Goal: Information Seeking & Learning: Learn about a topic

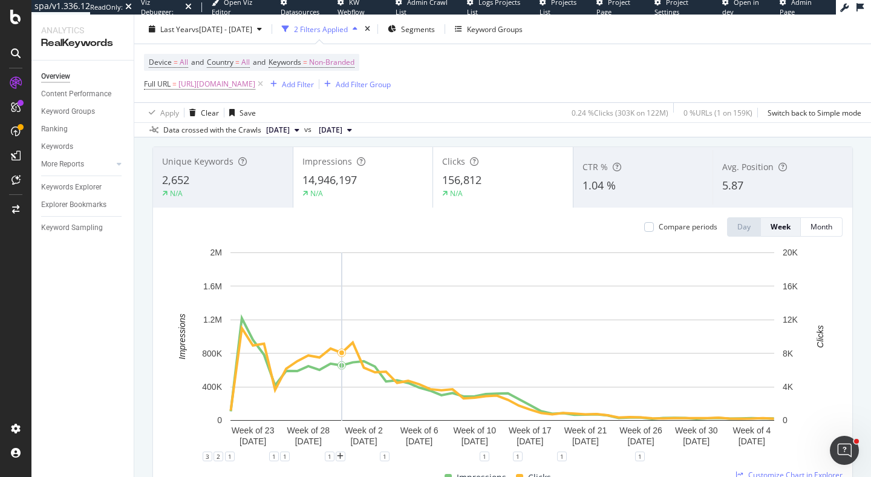
scroll to position [49, 0]
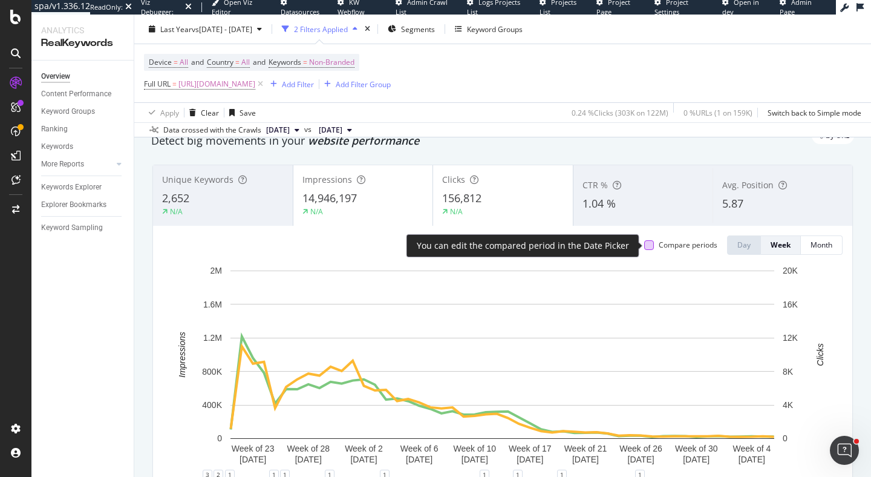
click at [648, 248] on div at bounding box center [649, 245] width 10 height 10
click at [647, 247] on icon at bounding box center [649, 245] width 5 height 6
click at [647, 247] on div at bounding box center [649, 245] width 10 height 10
click at [647, 247] on icon at bounding box center [649, 245] width 5 height 6
click at [647, 247] on div at bounding box center [649, 245] width 10 height 10
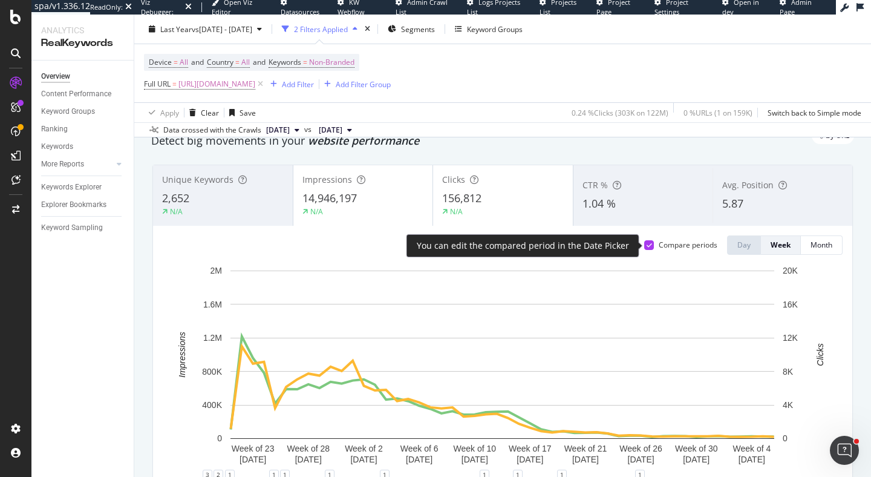
click at [649, 247] on icon at bounding box center [649, 245] width 5 height 6
click at [649, 247] on div at bounding box center [649, 245] width 10 height 10
click at [649, 247] on icon at bounding box center [649, 245] width 5 height 6
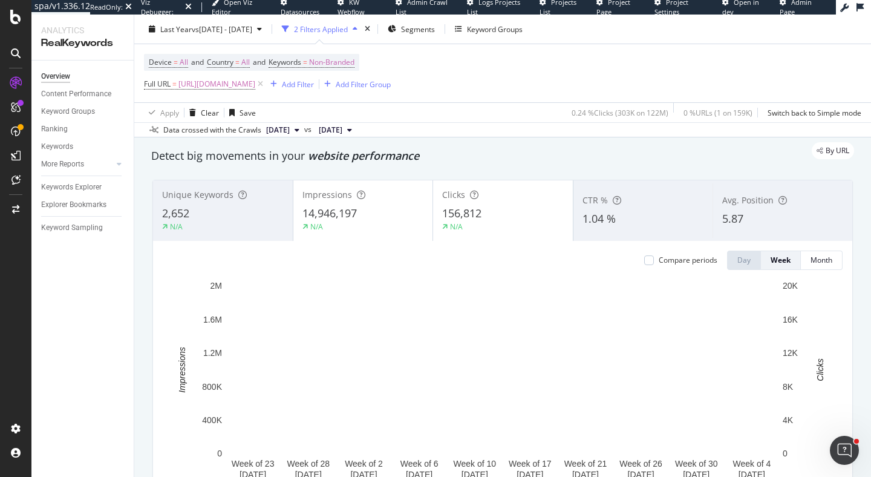
scroll to position [0, 0]
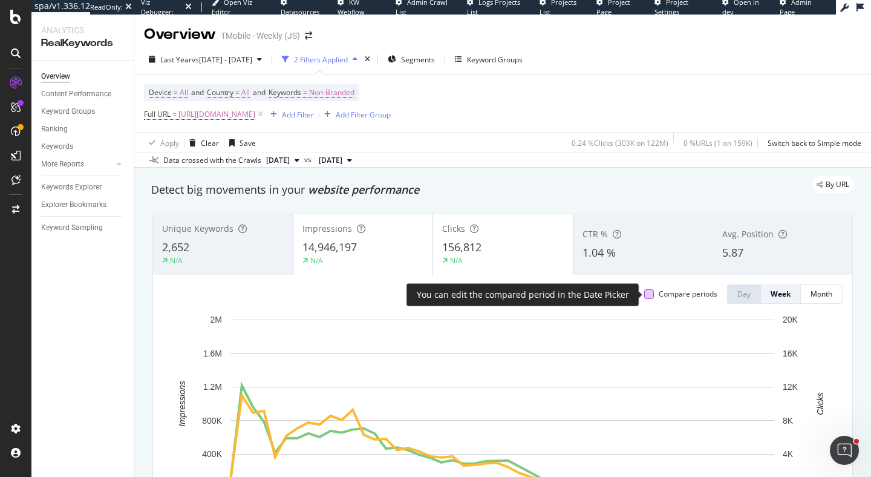
click at [648, 293] on div at bounding box center [649, 294] width 10 height 10
click at [648, 294] on icon at bounding box center [649, 294] width 5 height 6
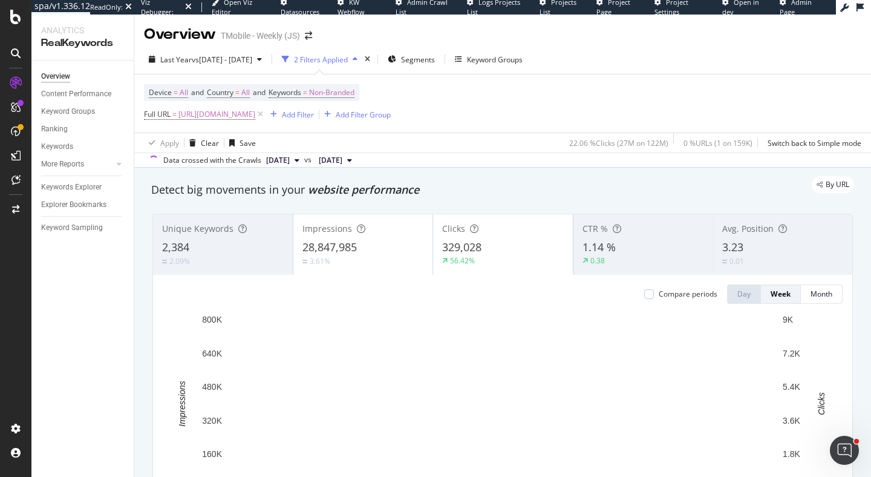
scroll to position [150, 0]
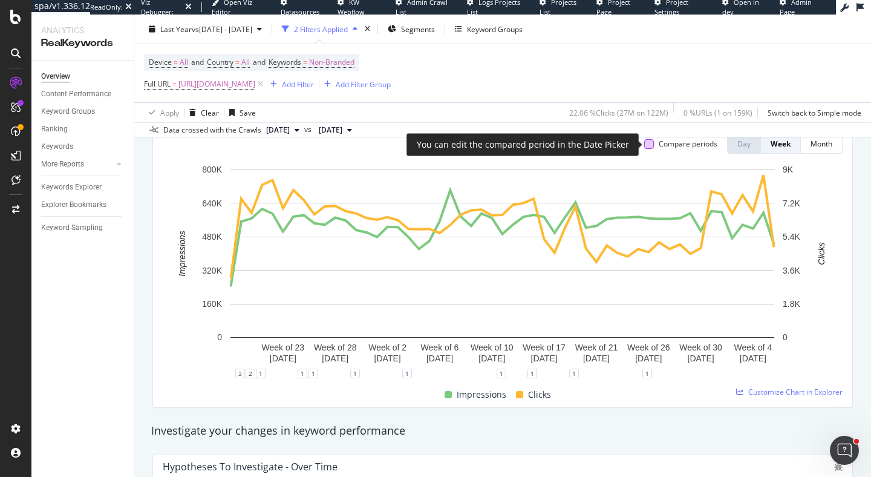
click at [645, 146] on div at bounding box center [649, 144] width 10 height 10
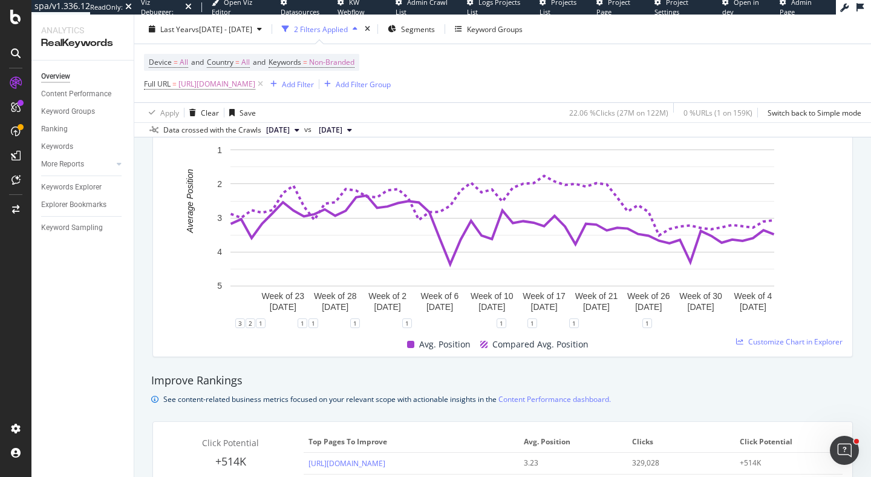
scroll to position [709, 0]
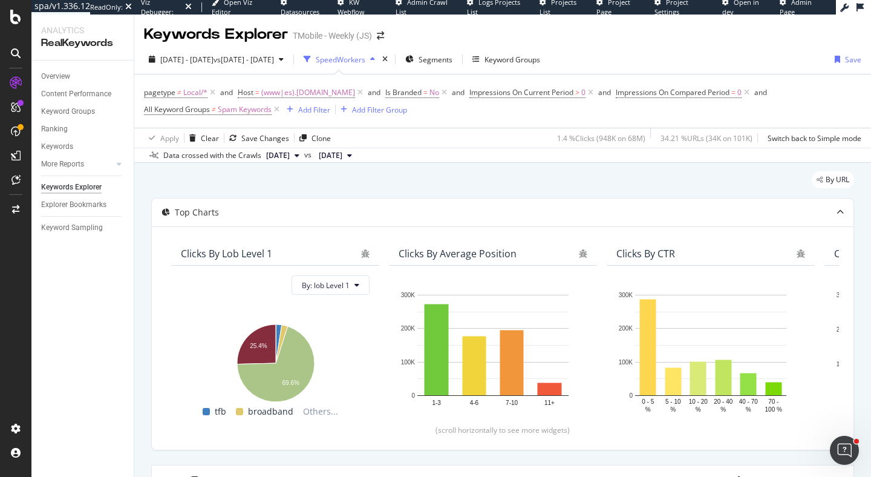
scroll to position [671, 0]
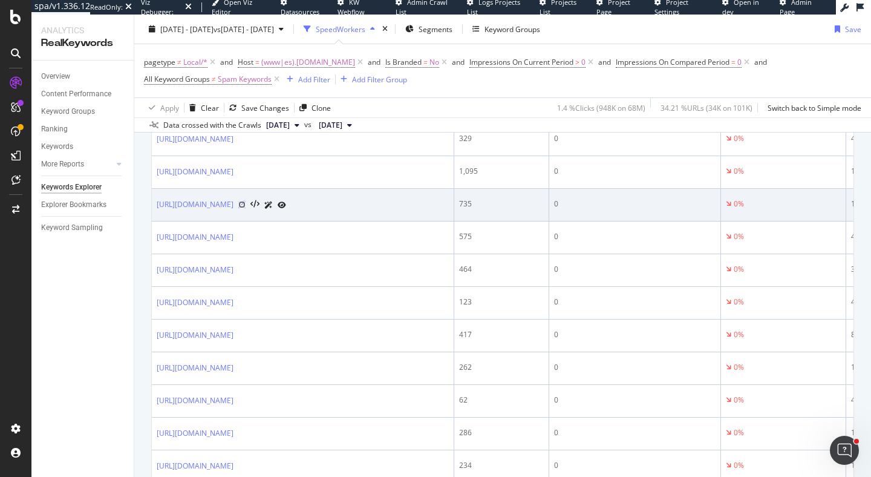
click at [246, 208] on icon at bounding box center [241, 204] width 7 height 7
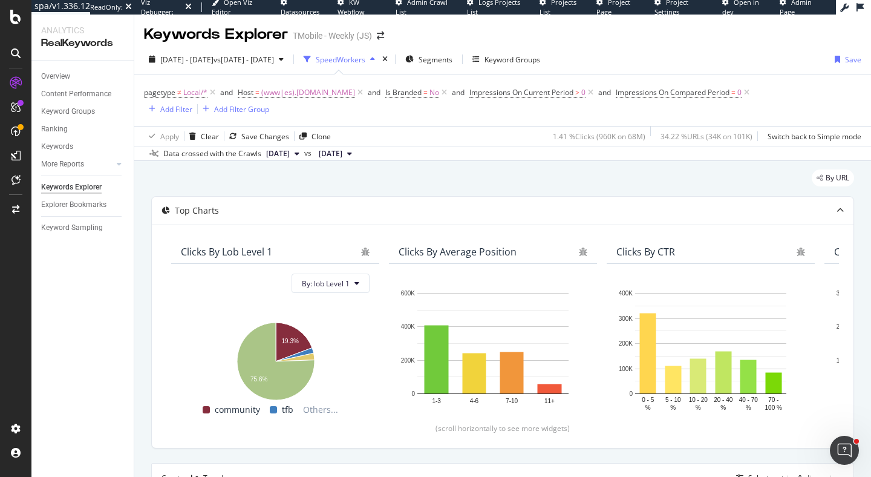
scroll to position [341, 0]
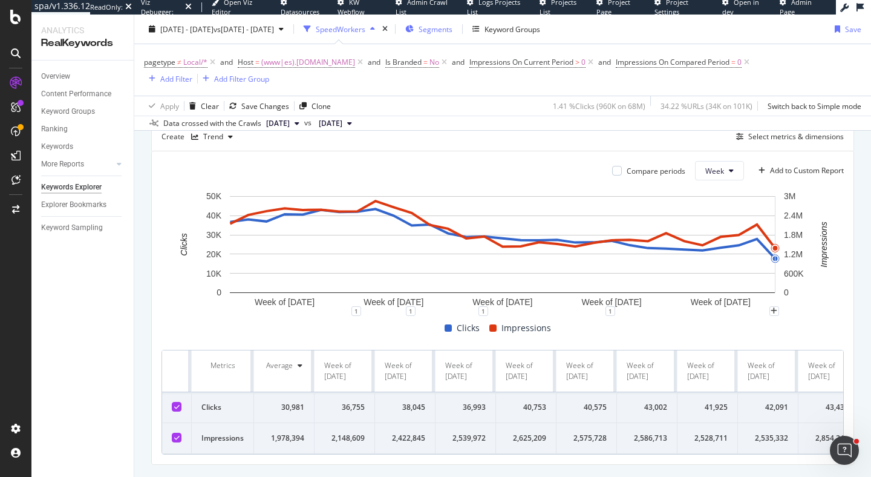
click at [452, 25] on span "Segments" at bounding box center [436, 29] width 34 height 10
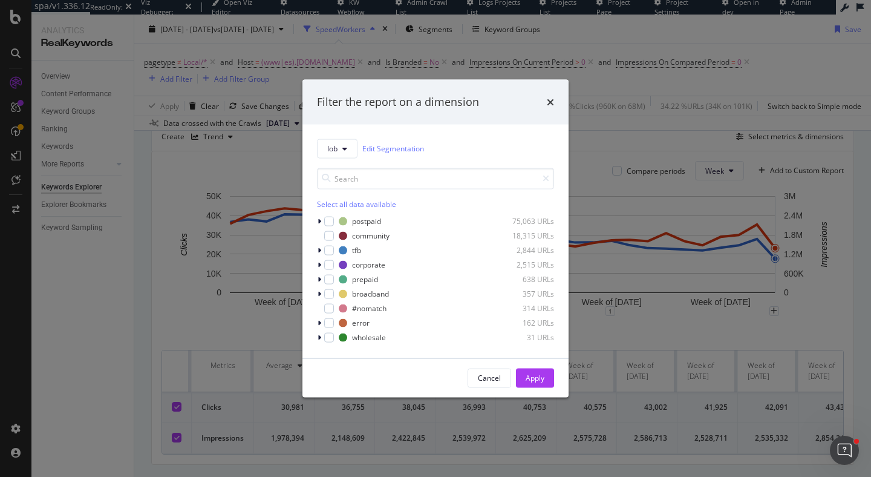
click at [555, 100] on div "Filter the report on a dimension" at bounding box center [435, 102] width 266 height 45
click at [552, 98] on icon "times" at bounding box center [550, 102] width 7 height 10
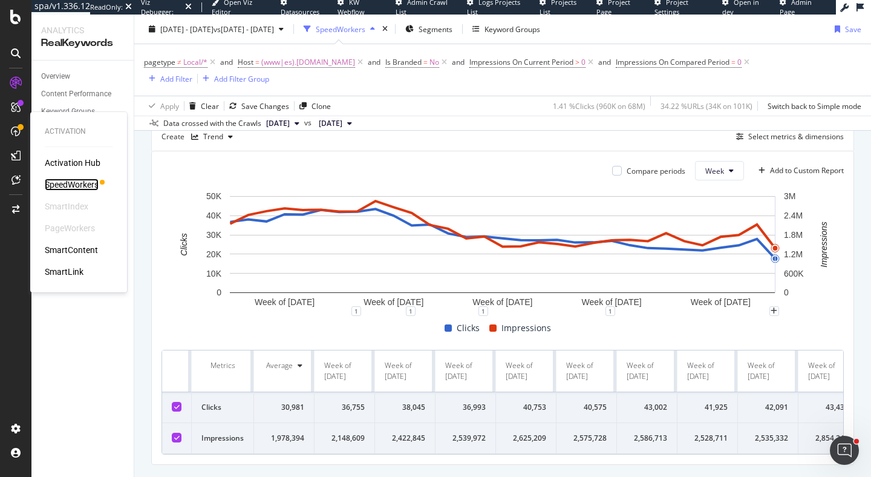
click at [66, 183] on div "SpeedWorkers" at bounding box center [72, 184] width 54 height 12
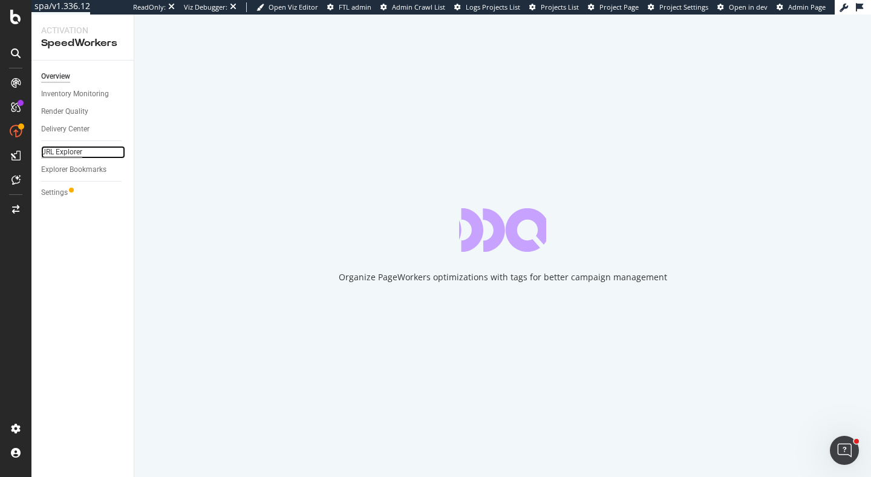
click at [75, 149] on div "URL Explorer" at bounding box center [61, 152] width 41 height 13
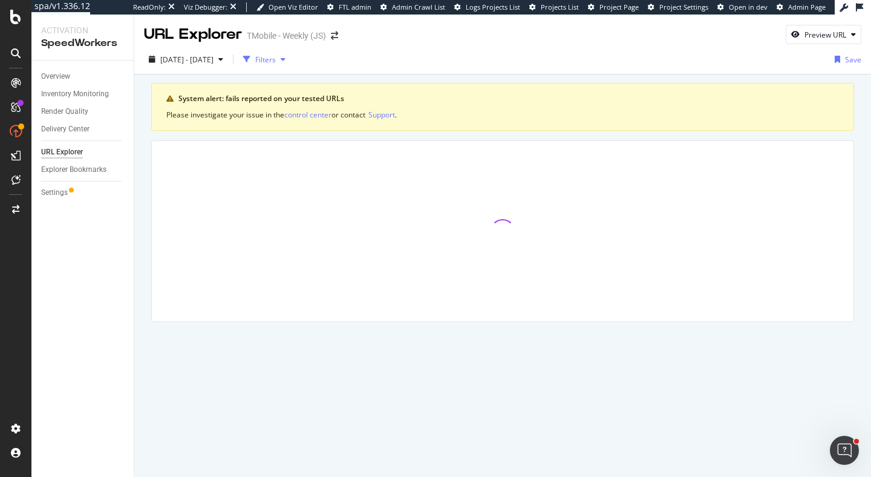
click at [276, 57] on div "Filters" at bounding box center [265, 59] width 21 height 10
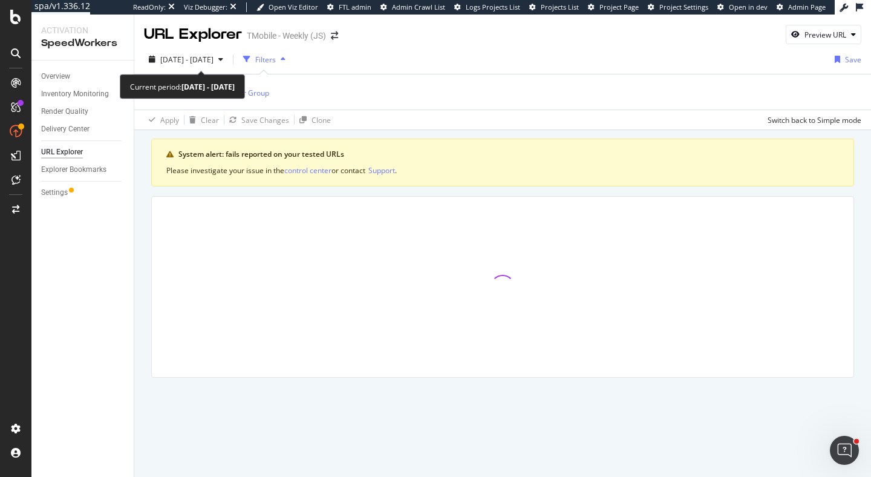
click at [194, 86] on b "2025 Jul. 29th - Aug. 25th" at bounding box center [207, 87] width 53 height 10
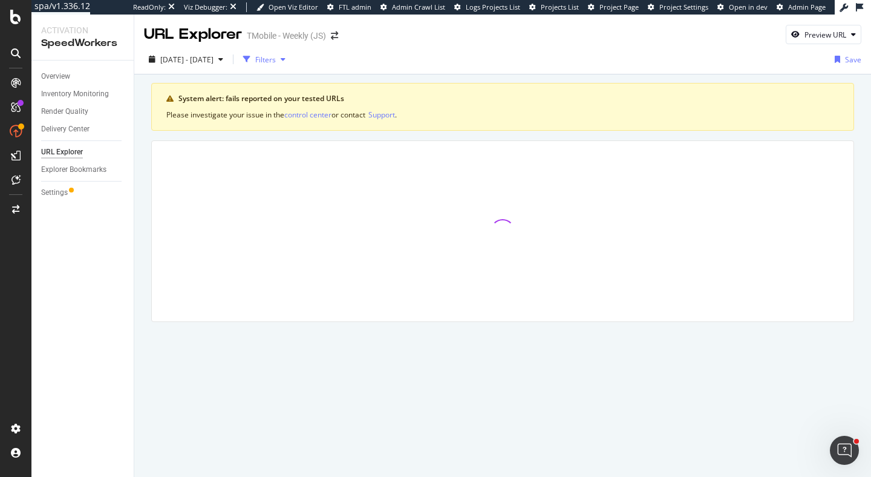
click at [290, 65] on div "Filters" at bounding box center [264, 59] width 52 height 18
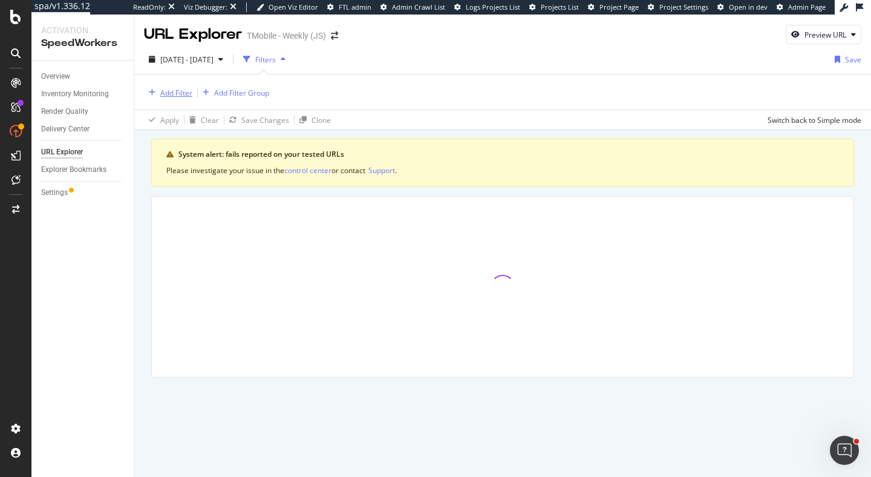
click at [185, 92] on div "Add Filter" at bounding box center [176, 93] width 32 height 10
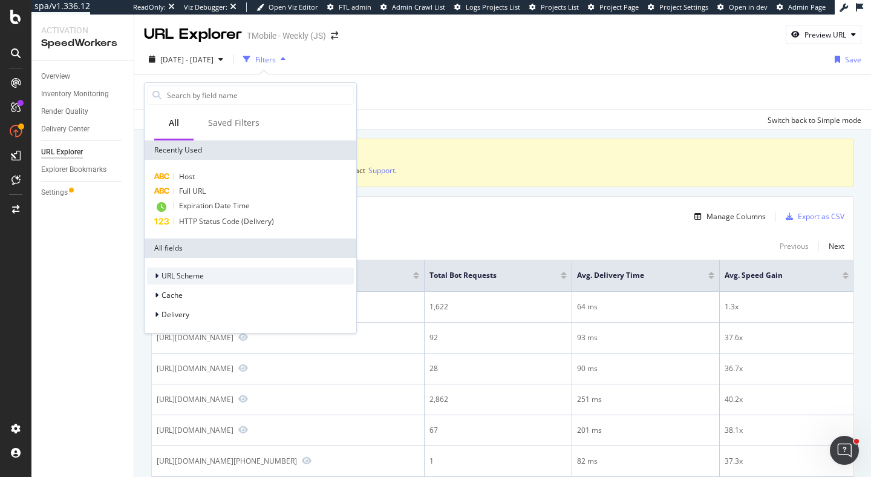
click at [192, 275] on span "URL Scheme" at bounding box center [182, 275] width 42 height 10
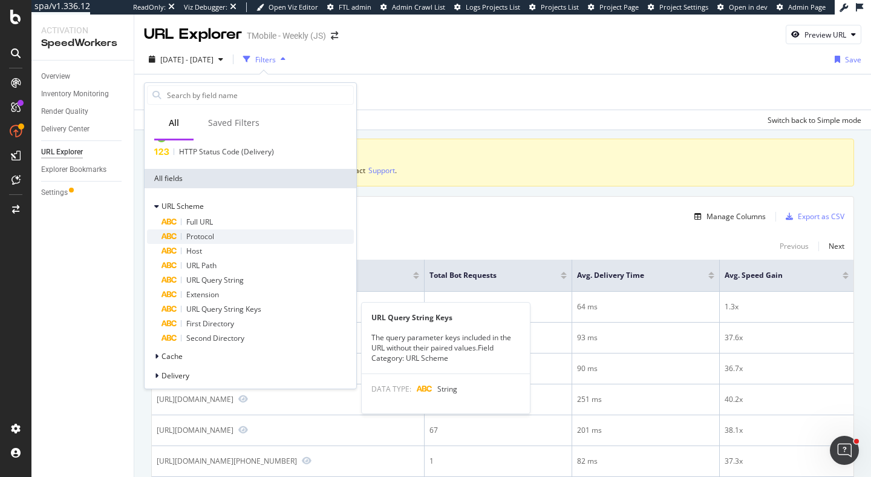
scroll to position [75, 0]
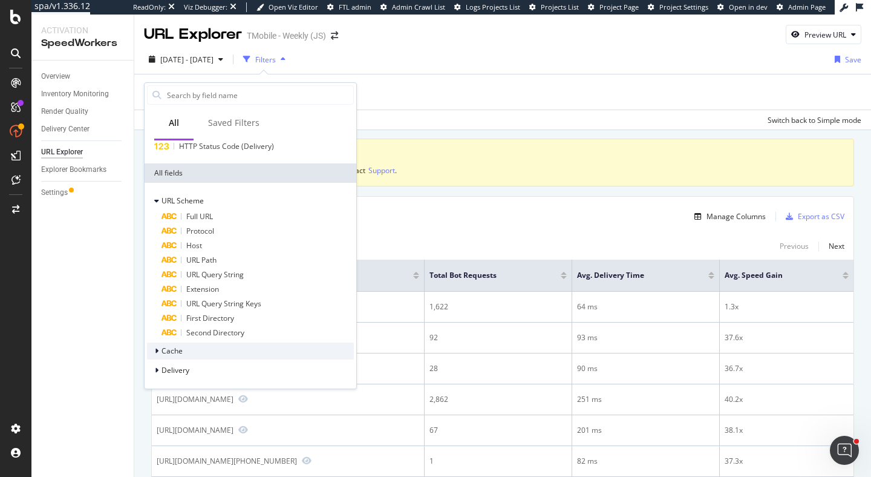
click at [195, 348] on div "Cache" at bounding box center [250, 350] width 207 height 17
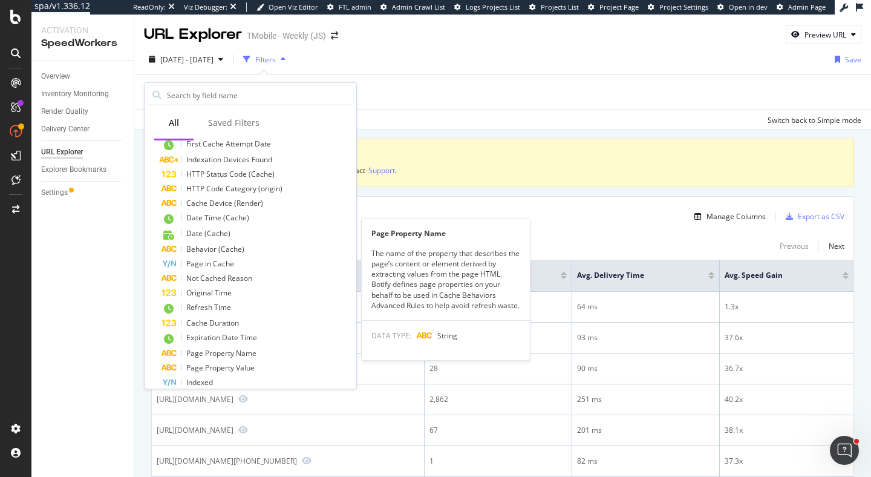
scroll to position [403, 0]
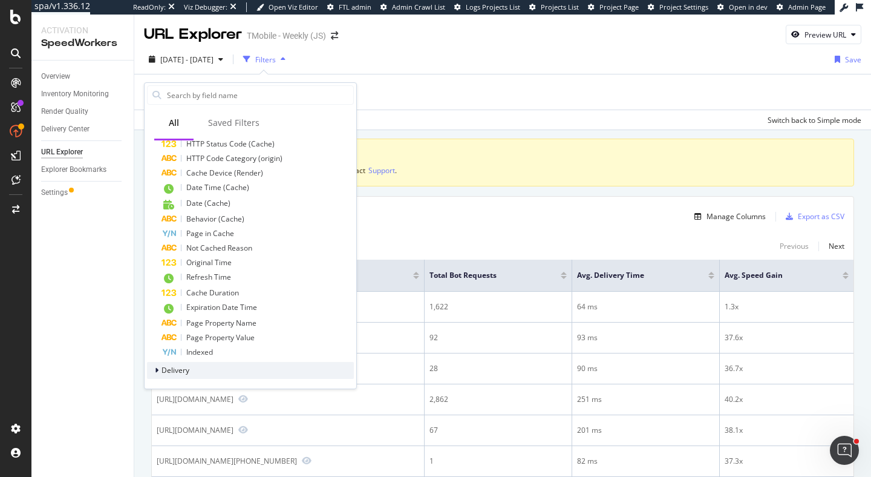
click at [193, 371] on div "Delivery" at bounding box center [250, 370] width 207 height 17
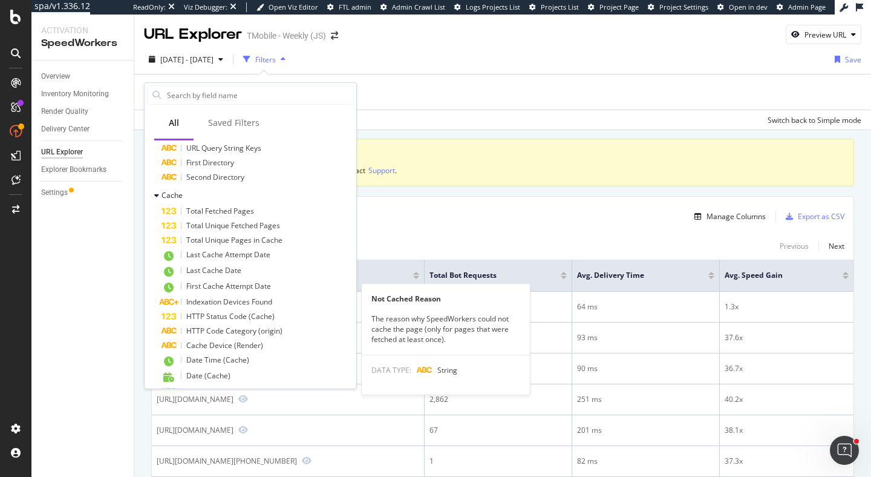
scroll to position [0, 0]
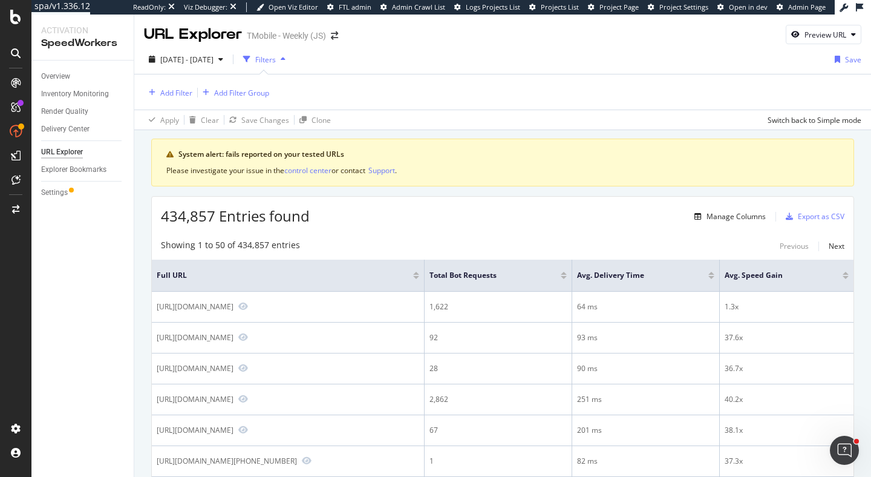
click at [408, 25] on div "URL Explorer TMobile - Weekly (JS) Preview URL" at bounding box center [502, 30] width 737 height 30
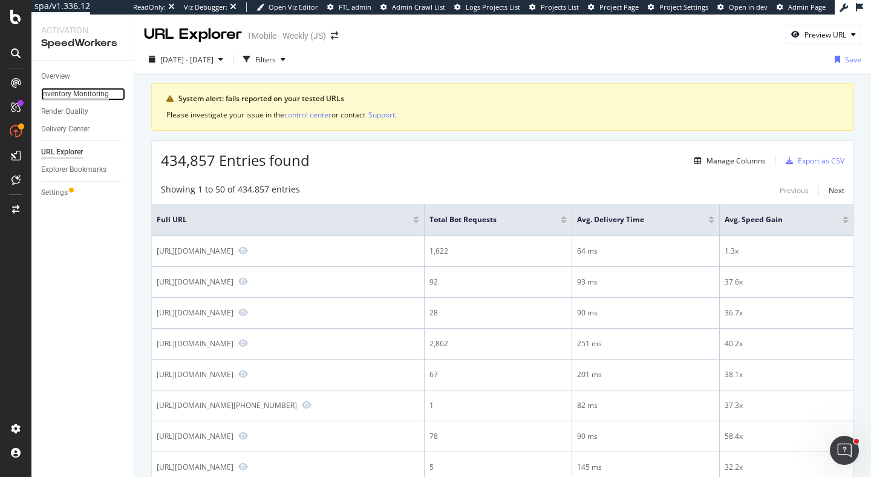
click at [73, 91] on div "Inventory Monitoring" at bounding box center [75, 94] width 68 height 13
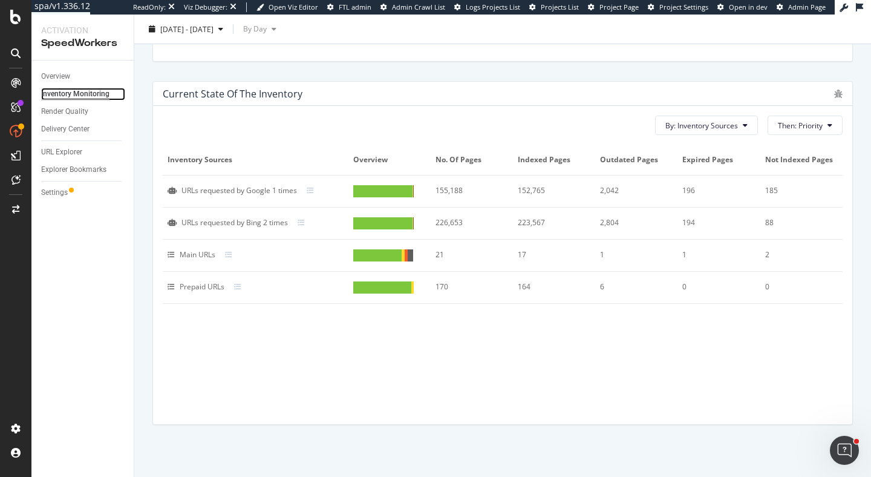
scroll to position [542, 0]
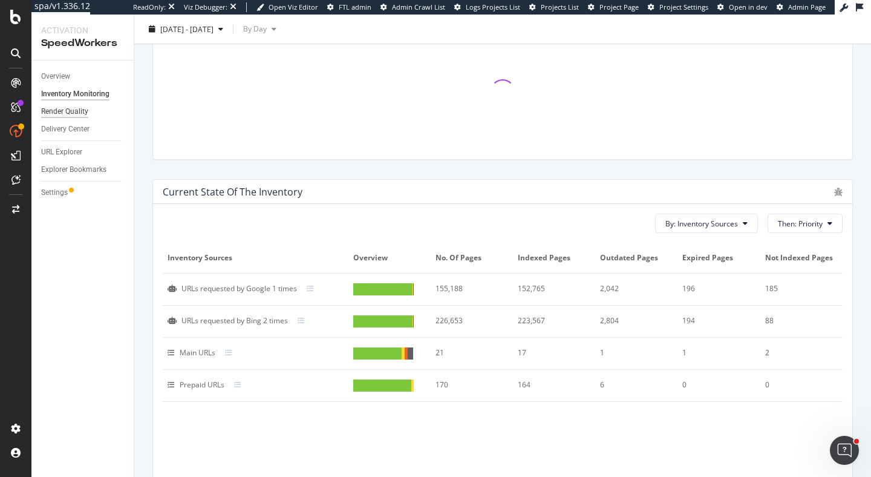
click at [67, 117] on div "Render Quality" at bounding box center [87, 112] width 93 height 18
click at [69, 115] on div "Render Quality" at bounding box center [64, 111] width 47 height 13
click at [59, 129] on div "Delivery Center" at bounding box center [65, 129] width 48 height 13
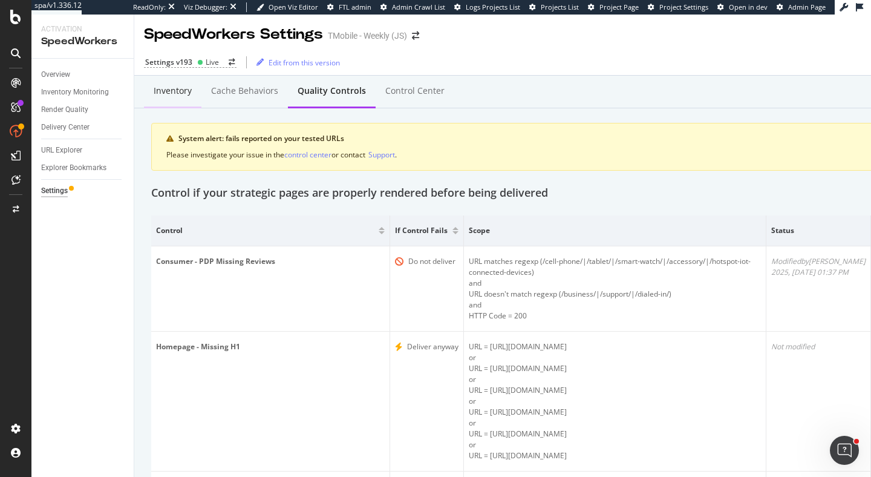
click at [186, 95] on div "Inventory" at bounding box center [173, 91] width 38 height 12
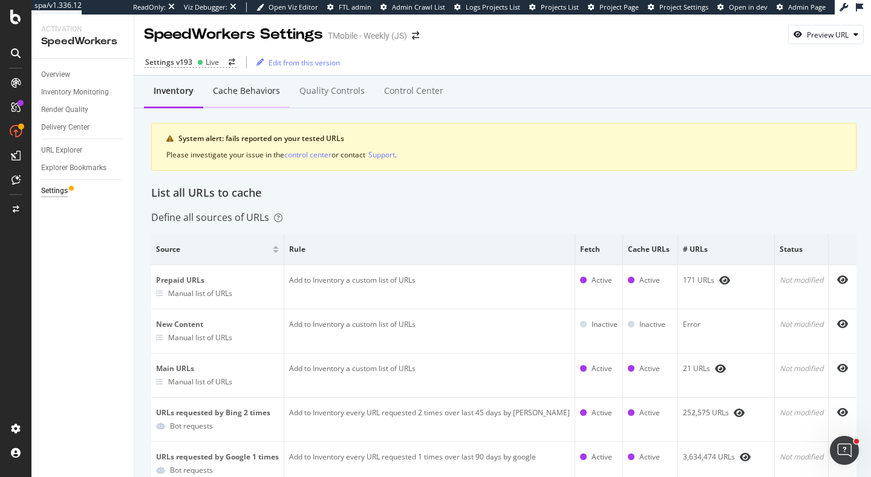
click at [244, 87] on div "Cache behaviors" at bounding box center [246, 91] width 67 height 12
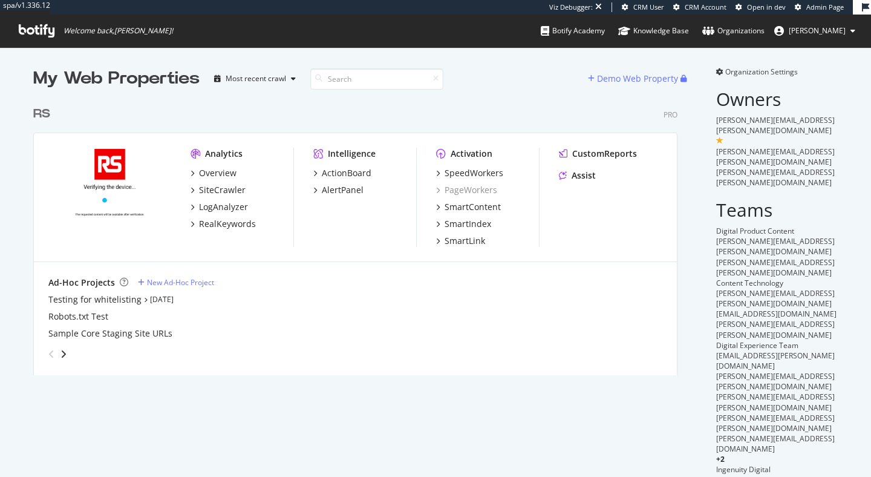
scroll to position [284, 654]
click at [468, 173] on div "SpeedWorkers" at bounding box center [474, 173] width 59 height 12
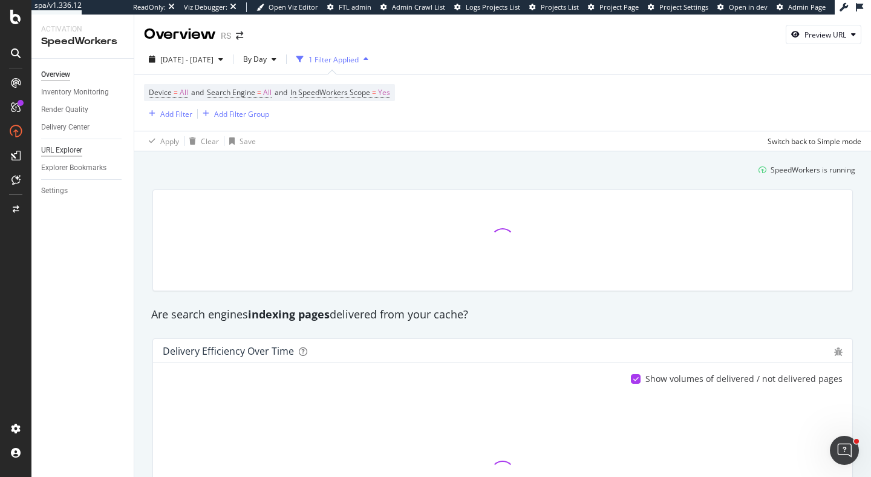
click at [69, 149] on div "URL Explorer" at bounding box center [61, 150] width 41 height 13
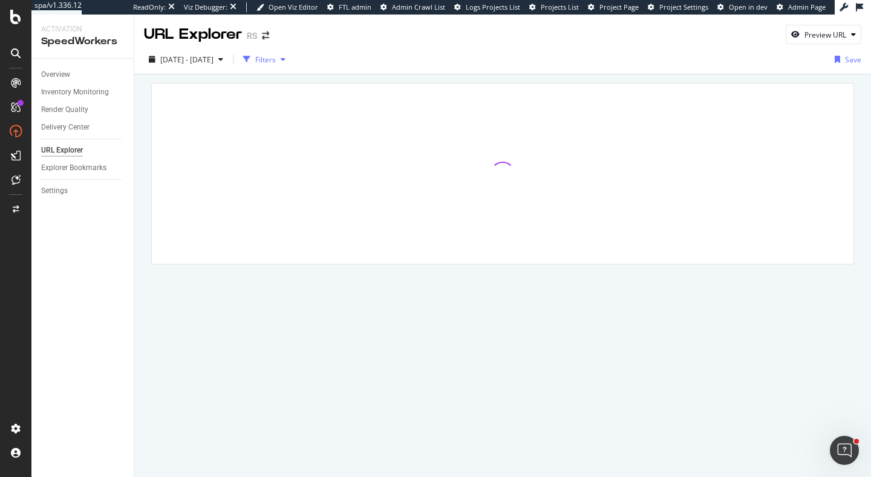
click at [290, 62] on div "button" at bounding box center [283, 59] width 15 height 7
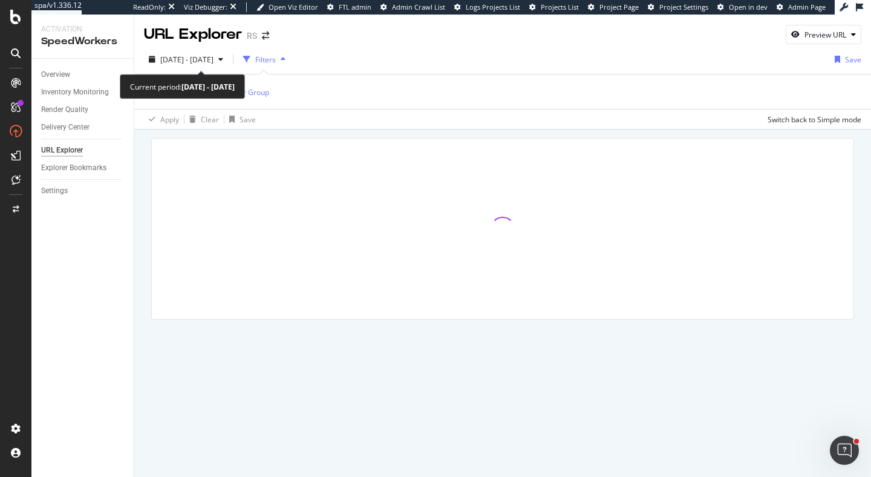
click at [189, 88] on b "[DATE] - [DATE]" at bounding box center [207, 87] width 53 height 10
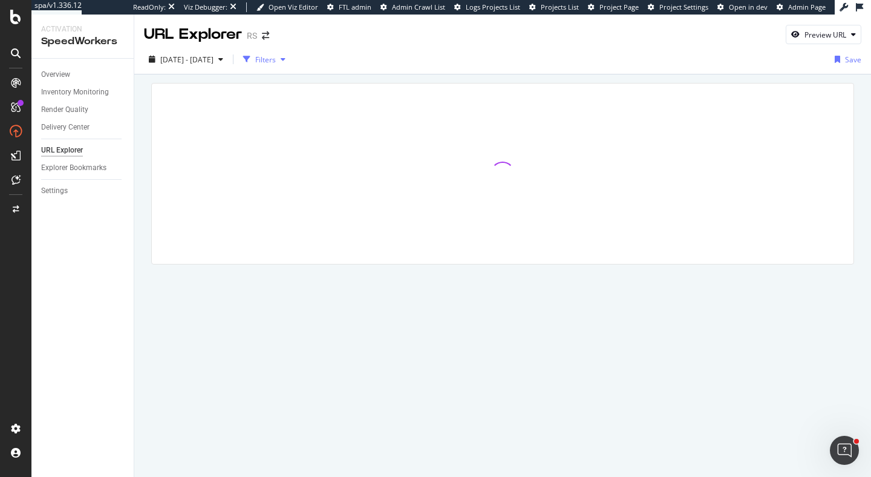
click at [285, 56] on icon "button" at bounding box center [283, 59] width 5 height 7
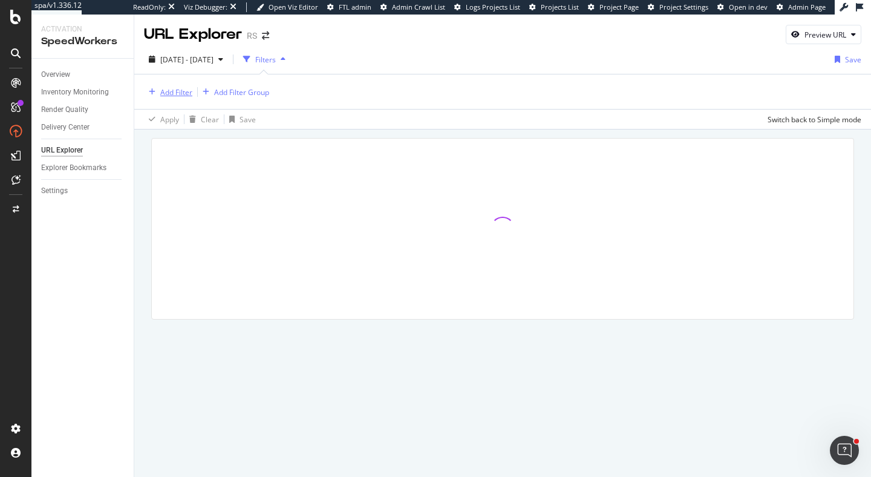
click at [165, 90] on div "Add Filter" at bounding box center [176, 92] width 32 height 10
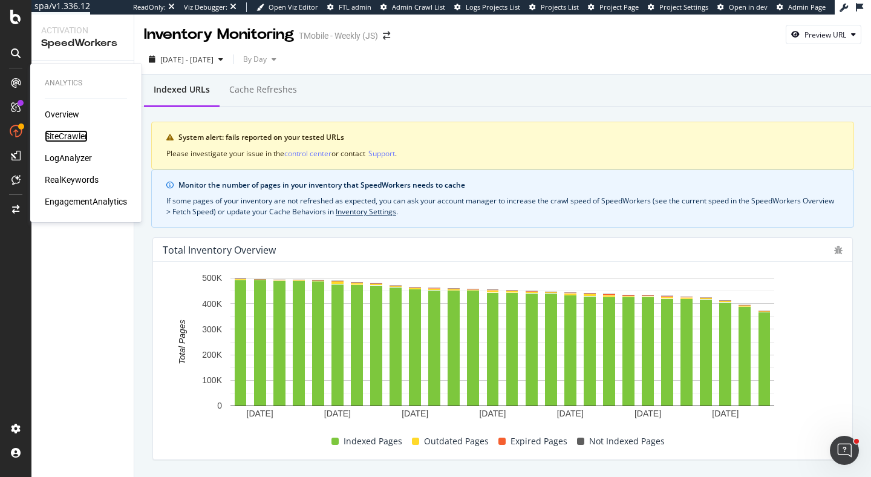
click at [74, 137] on div "SiteCrawler" at bounding box center [66, 136] width 43 height 12
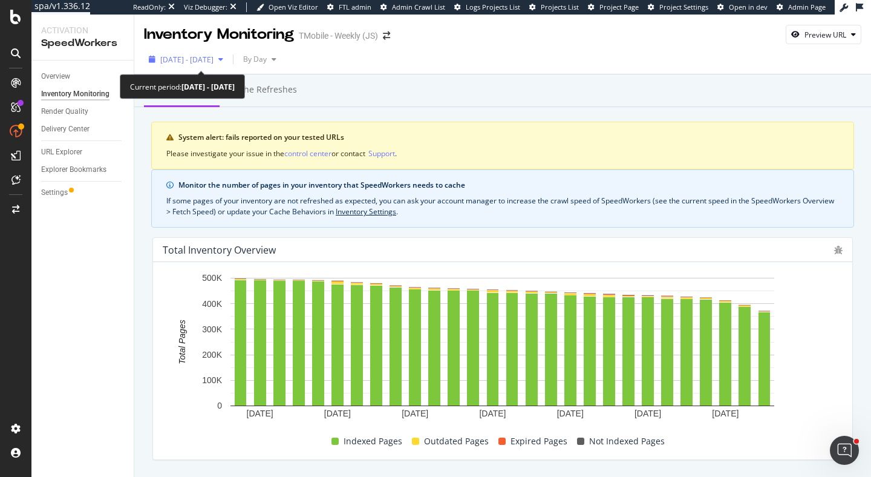
click at [191, 60] on span "2025 Jul. 29th - Aug. 25th" at bounding box center [186, 59] width 53 height 10
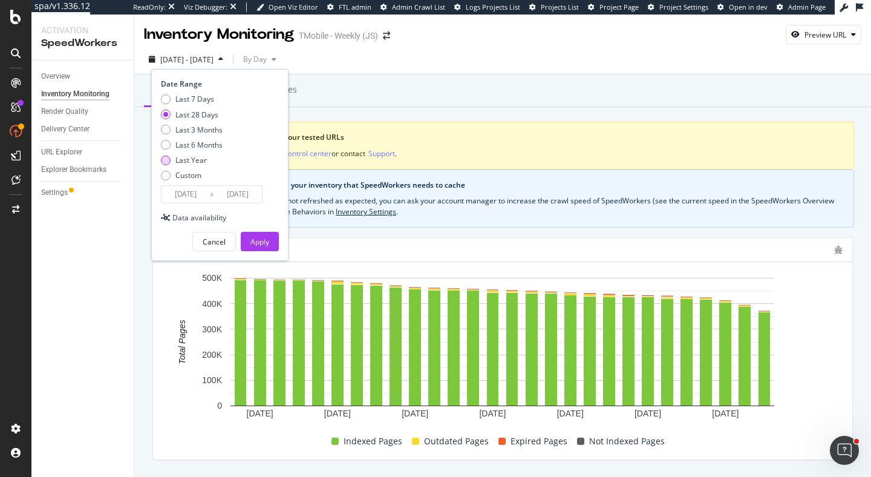
click at [203, 158] on div "Last Year" at bounding box center [190, 160] width 31 height 10
type input "2024/08/26"
click at [269, 237] on button "Apply" at bounding box center [260, 241] width 38 height 19
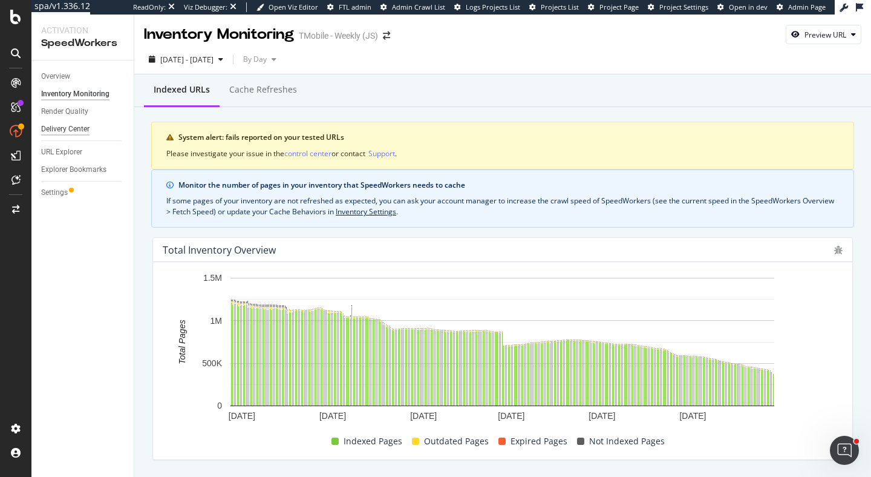
click at [76, 128] on div "Delivery Center" at bounding box center [65, 129] width 48 height 13
click at [81, 132] on div "Delivery Center" at bounding box center [65, 129] width 48 height 13
click at [78, 126] on div "Delivery Center" at bounding box center [65, 129] width 48 height 13
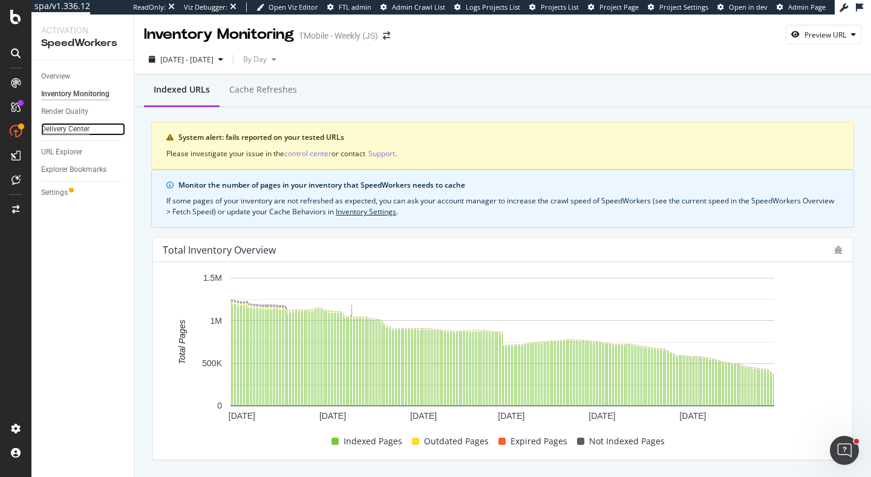
click at [78, 126] on div "Delivery Center" at bounding box center [65, 129] width 48 height 13
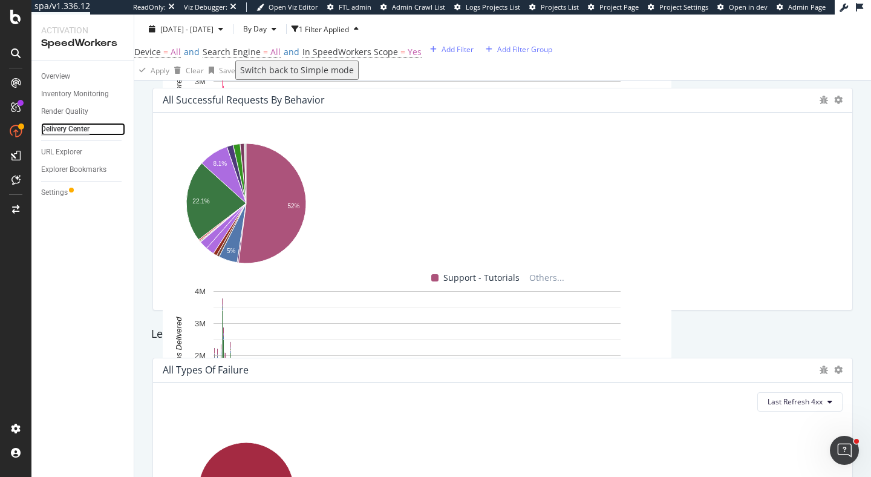
scroll to position [855, 0]
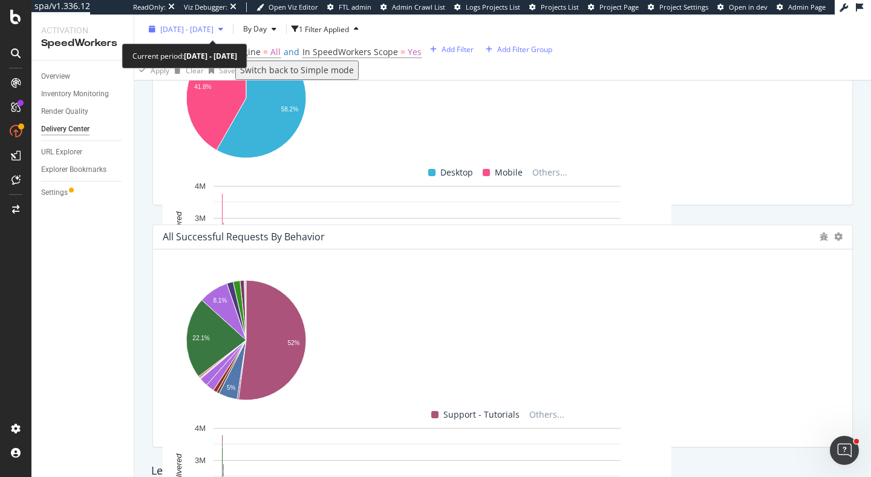
click at [214, 31] on span "2024 Aug. 26th - 2025 Aug. 25th" at bounding box center [186, 29] width 53 height 10
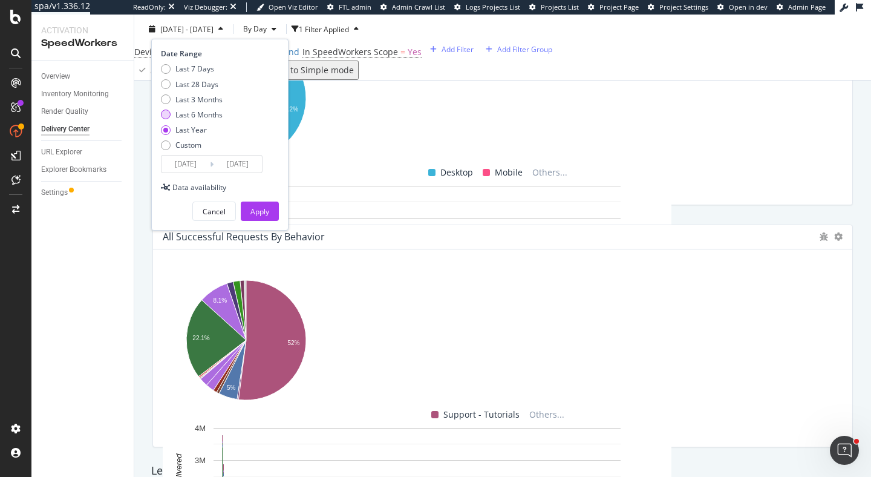
click at [211, 112] on div "Last 6 Months" at bounding box center [198, 114] width 47 height 10
type input "2025/02/26"
click at [261, 208] on div "Apply" at bounding box center [259, 211] width 19 height 10
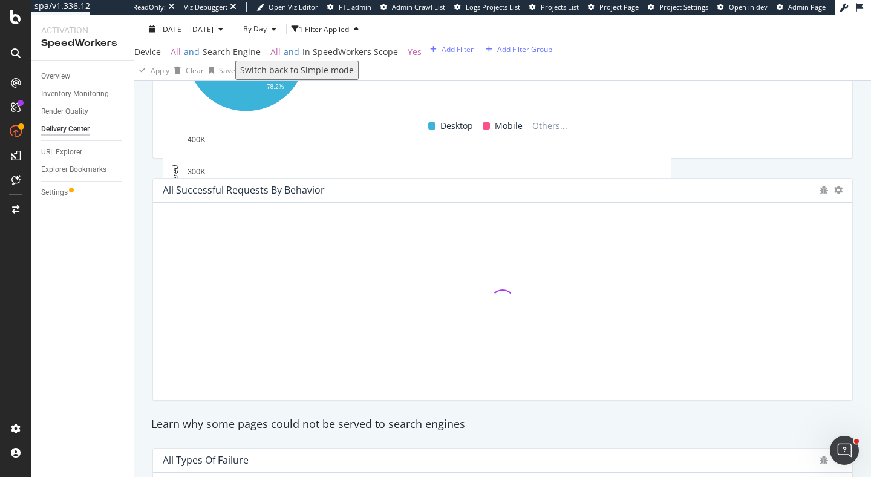
scroll to position [986, 0]
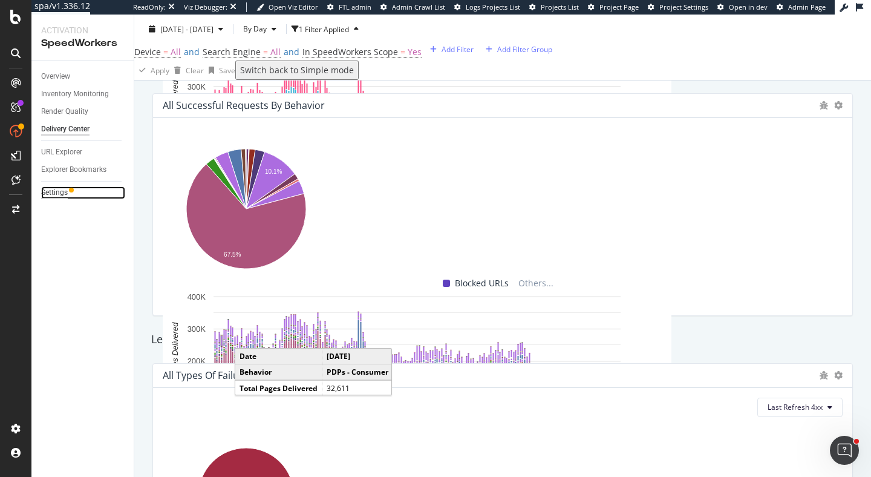
click at [50, 188] on div "Settings" at bounding box center [54, 192] width 27 height 13
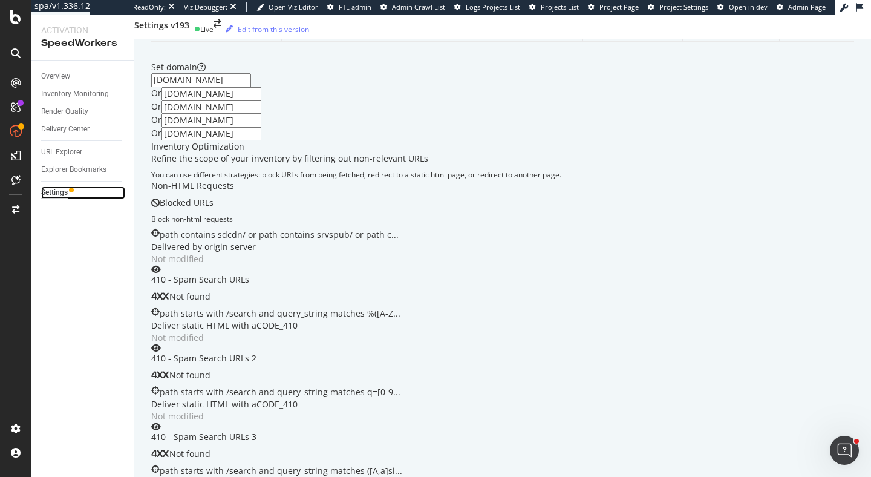
scroll to position [665, 0]
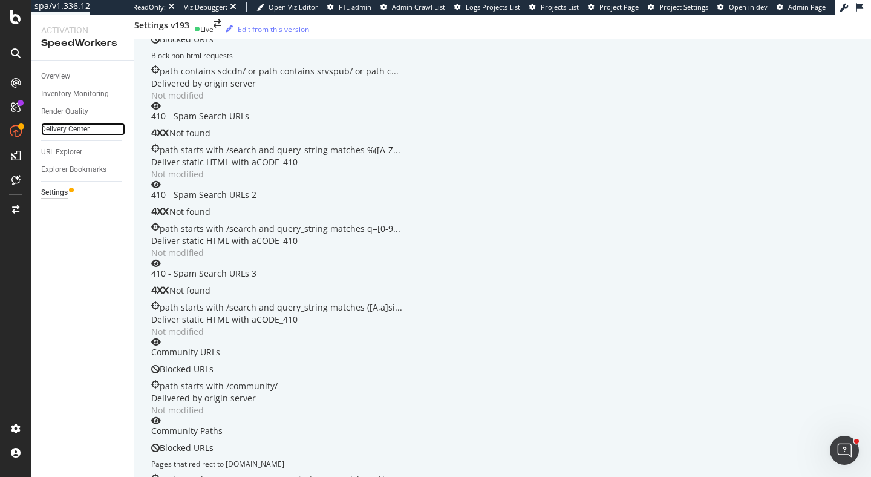
click at [75, 128] on div "Delivery Center" at bounding box center [65, 129] width 48 height 13
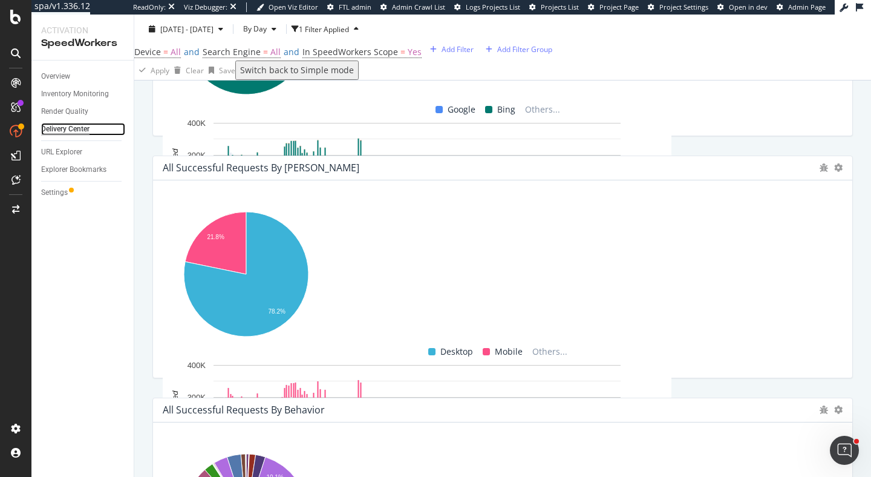
scroll to position [677, 0]
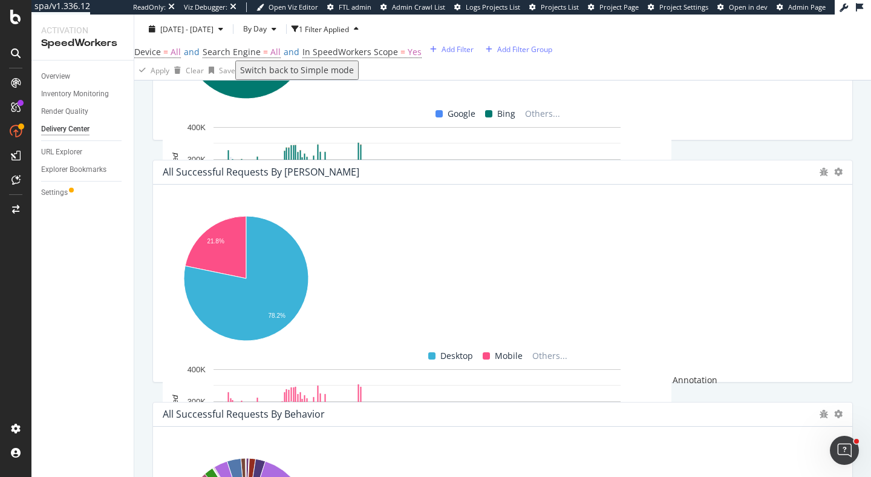
type textarea "Bots stopped delivering to SW"
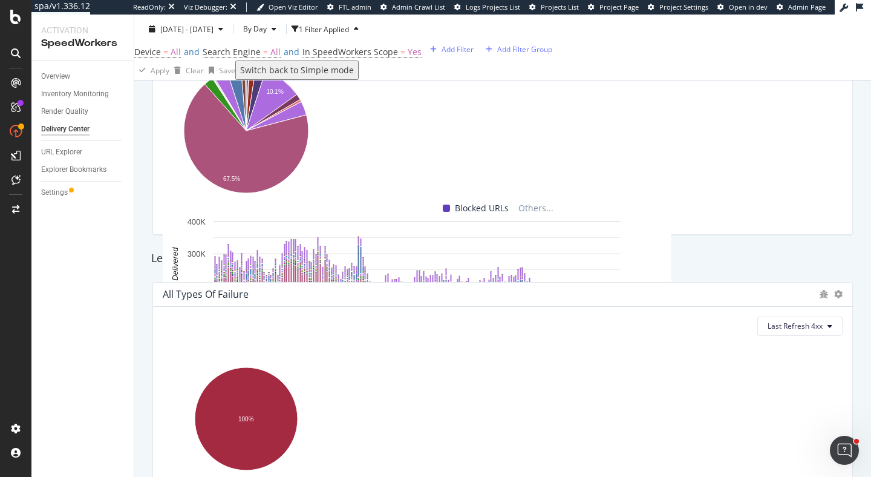
scroll to position [1013, 0]
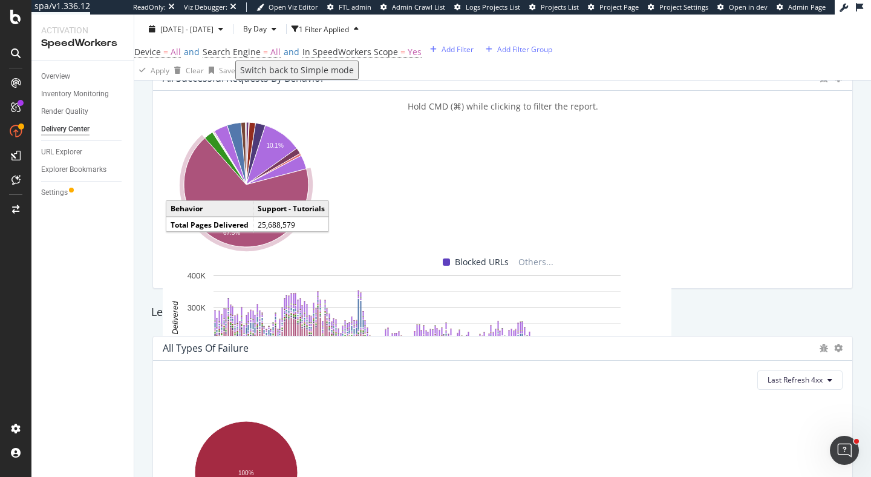
click at [272, 247] on icon "A chart." at bounding box center [246, 192] width 125 height 109
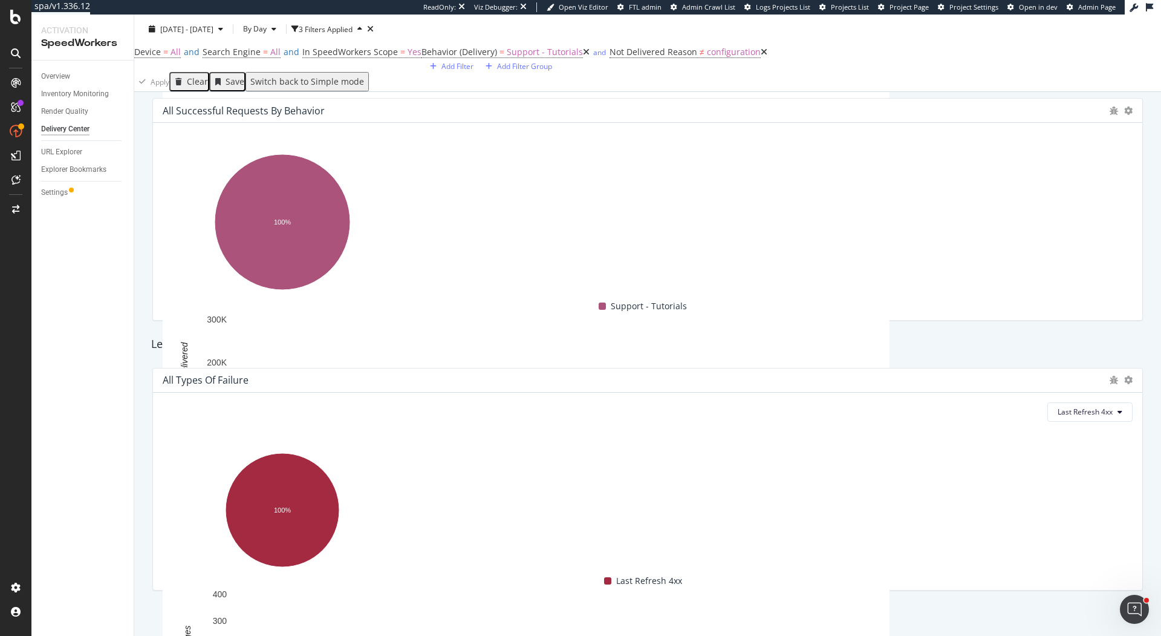
scroll to position [1029, 0]
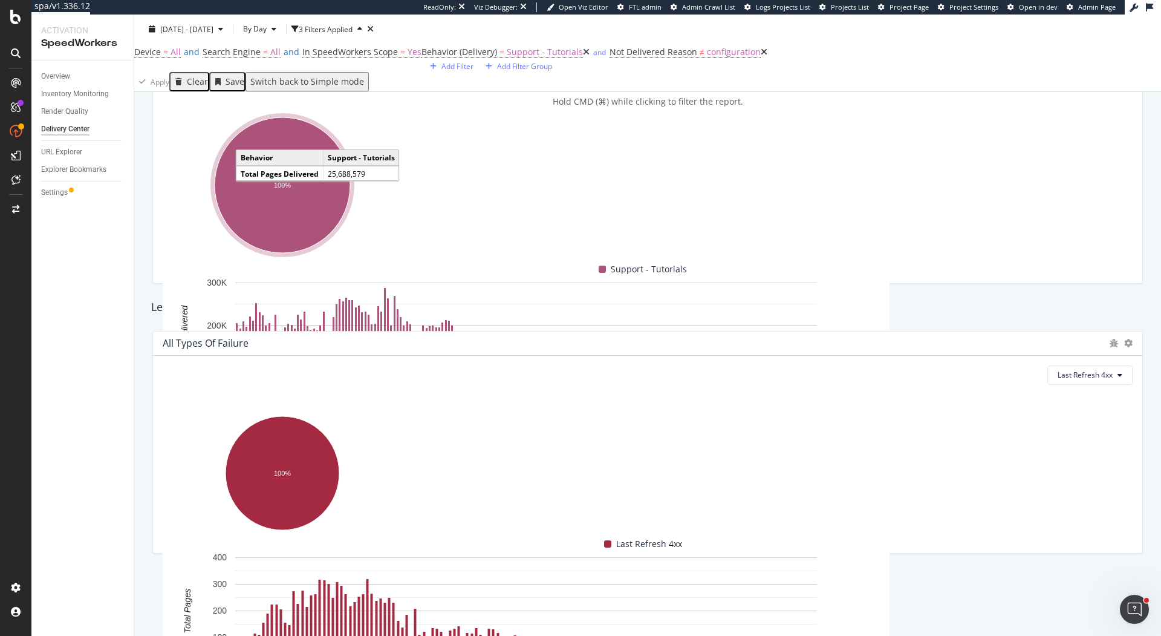
click at [322, 222] on ellipse "A chart." at bounding box center [282, 184] width 135 height 135
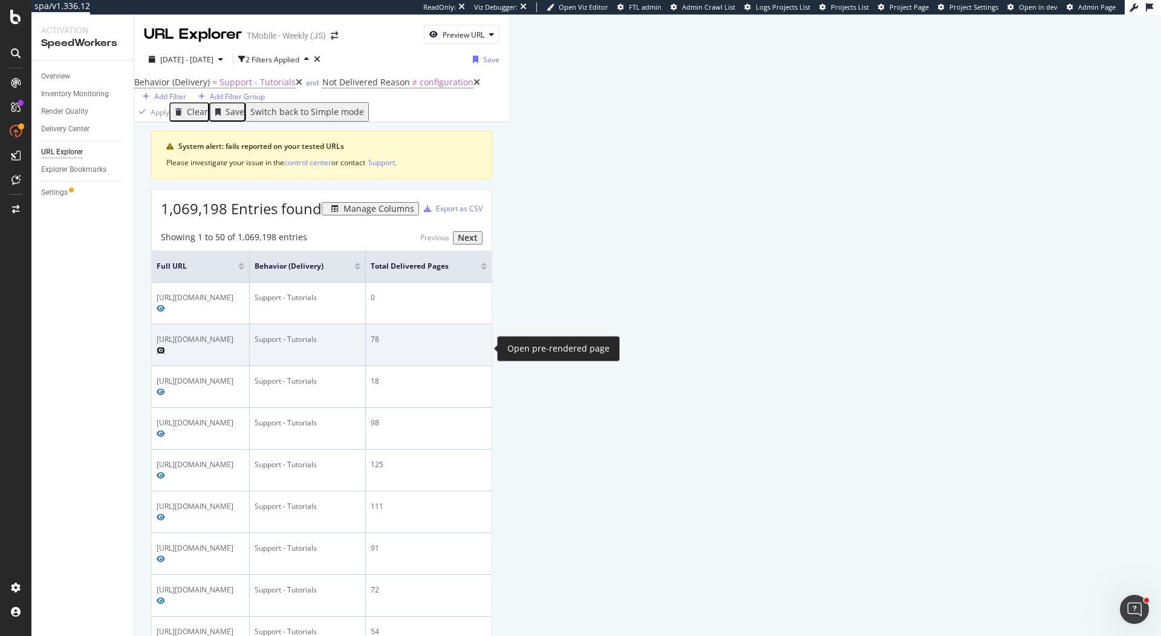
click at [165, 348] on icon "Preview https://www.t-mobile.com/support/tutorials/device/apple/iphone-15/topic…" at bounding box center [161, 350] width 8 height 7
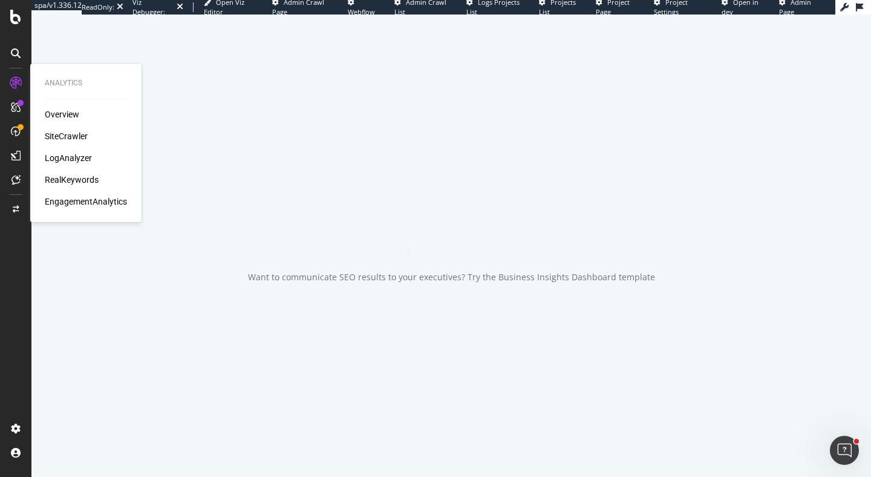
click at [71, 158] on div "LogAnalyzer" at bounding box center [68, 158] width 47 height 12
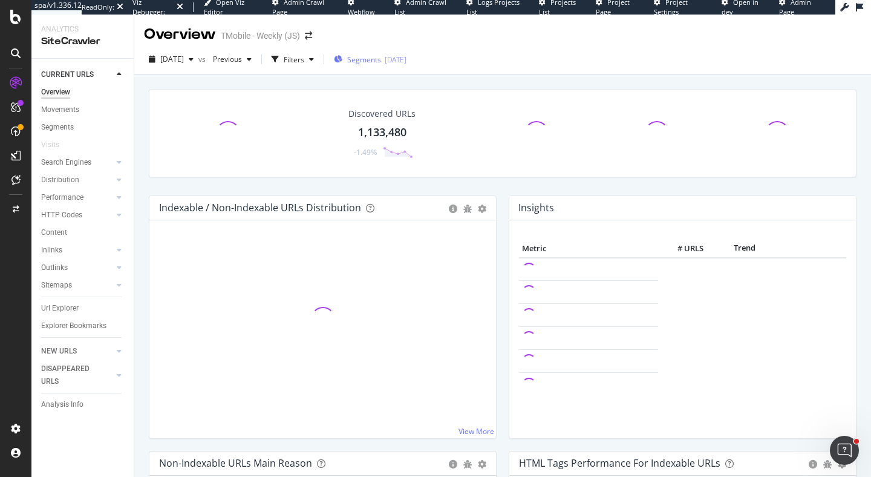
click at [379, 62] on span "Segments" at bounding box center [364, 59] width 34 height 10
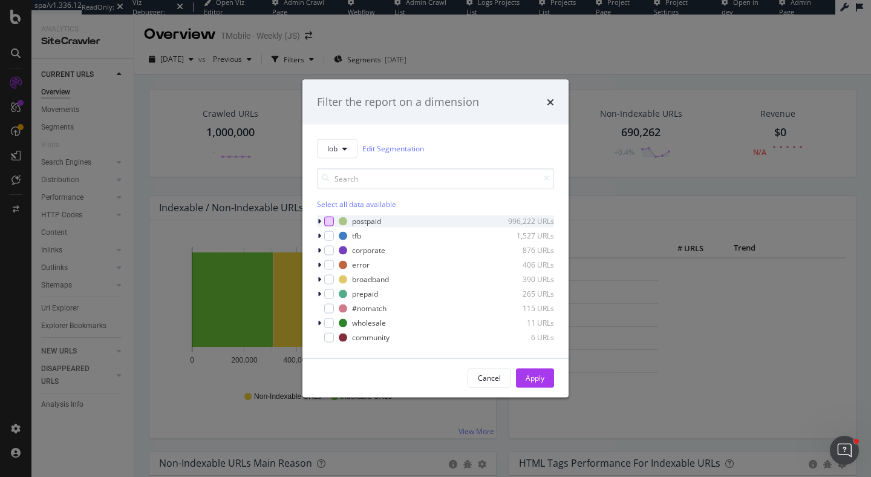
click at [328, 217] on div "modal" at bounding box center [329, 221] width 10 height 10
click at [321, 221] on div "modal" at bounding box center [320, 221] width 7 height 12
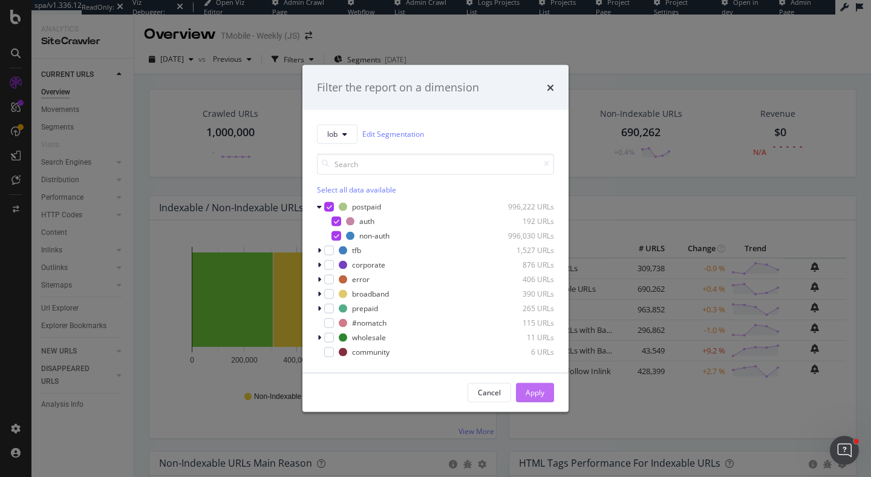
click at [538, 394] on div "Apply" at bounding box center [535, 392] width 19 height 10
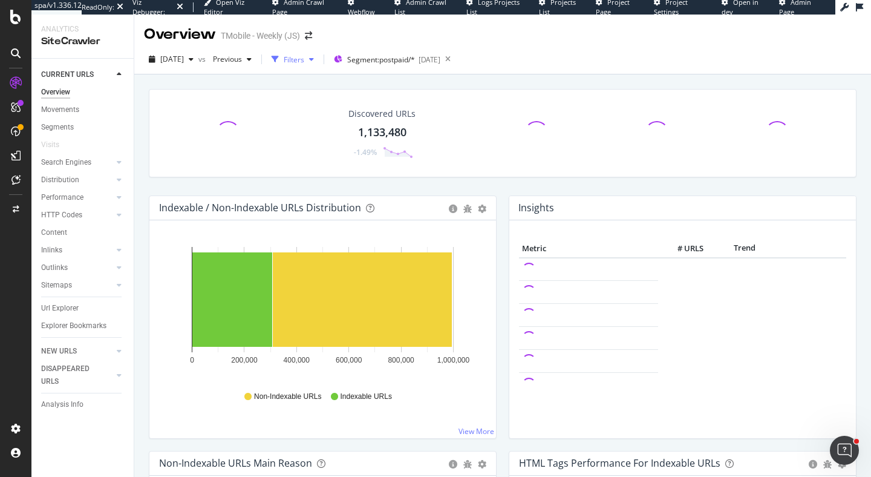
click at [312, 66] on div "Filters" at bounding box center [293, 59] width 52 height 18
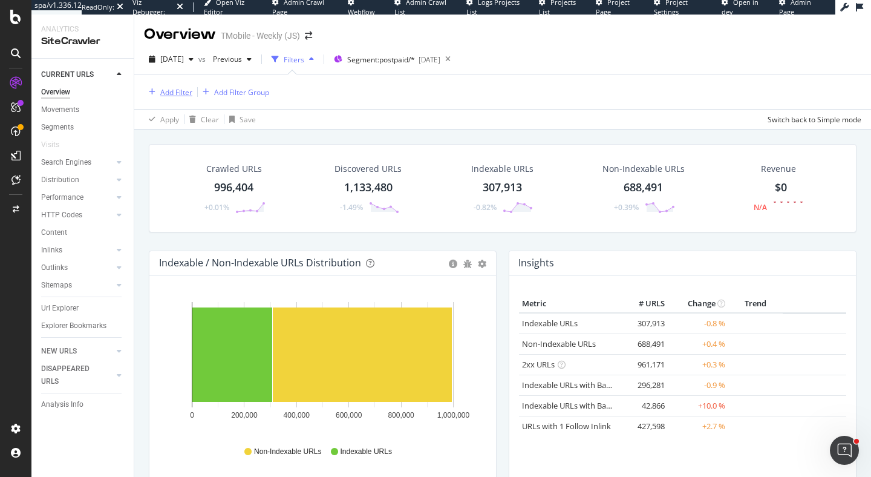
click at [166, 98] on div "Add Filter" at bounding box center [168, 91] width 48 height 13
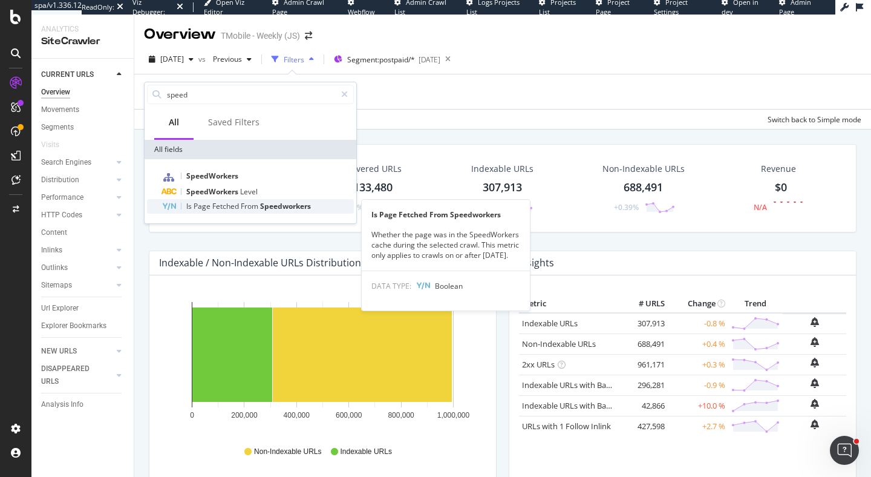
type input "speed"
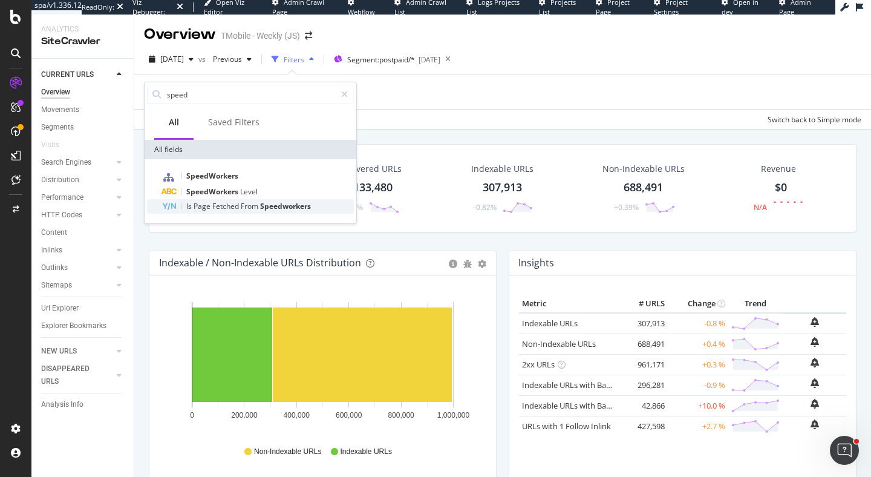
click at [259, 205] on span "From" at bounding box center [250, 206] width 19 height 10
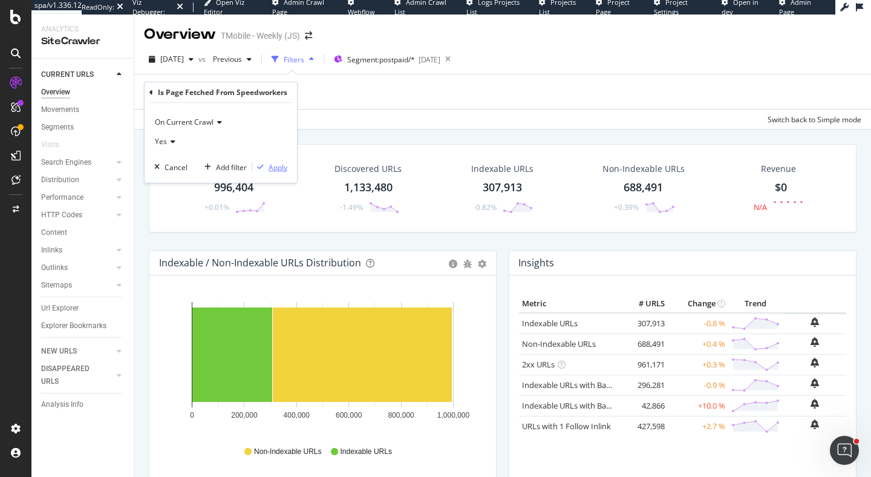
click at [281, 164] on div "Apply" at bounding box center [278, 167] width 19 height 10
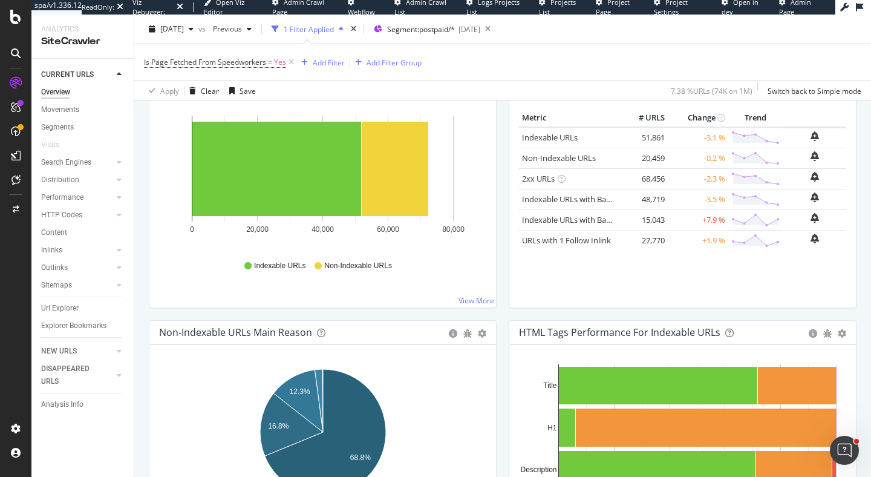
scroll to position [242, 0]
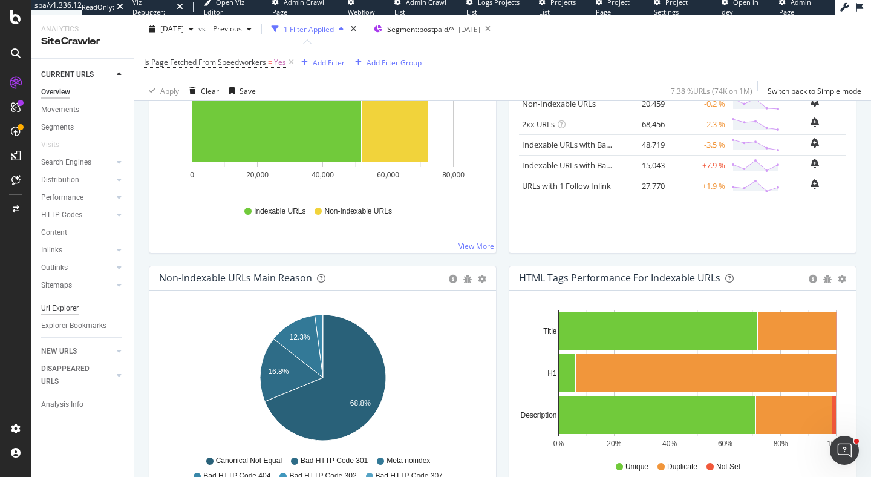
click at [66, 309] on div "Url Explorer" at bounding box center [60, 308] width 38 height 13
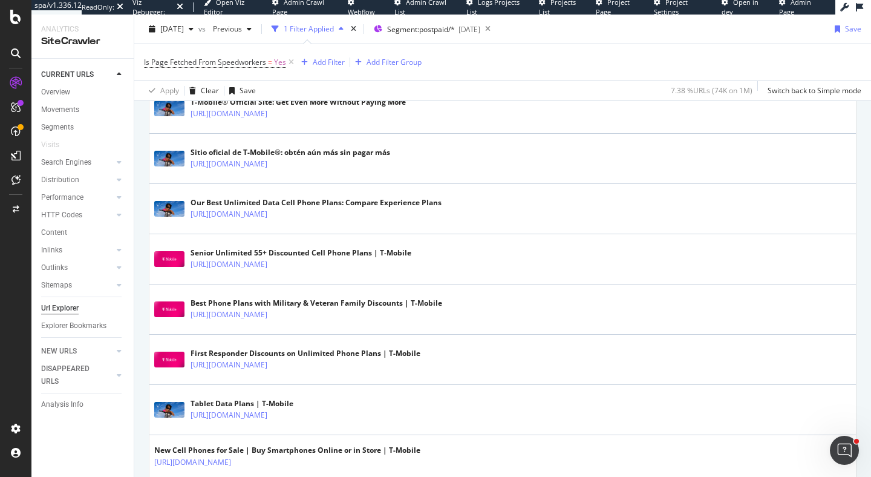
scroll to position [449, 0]
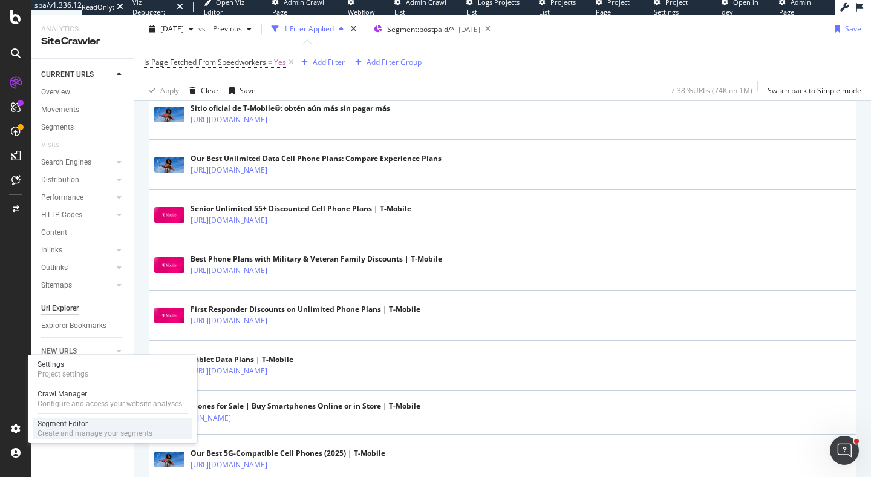
click at [139, 431] on div "Create and manage your segments" at bounding box center [95, 433] width 115 height 10
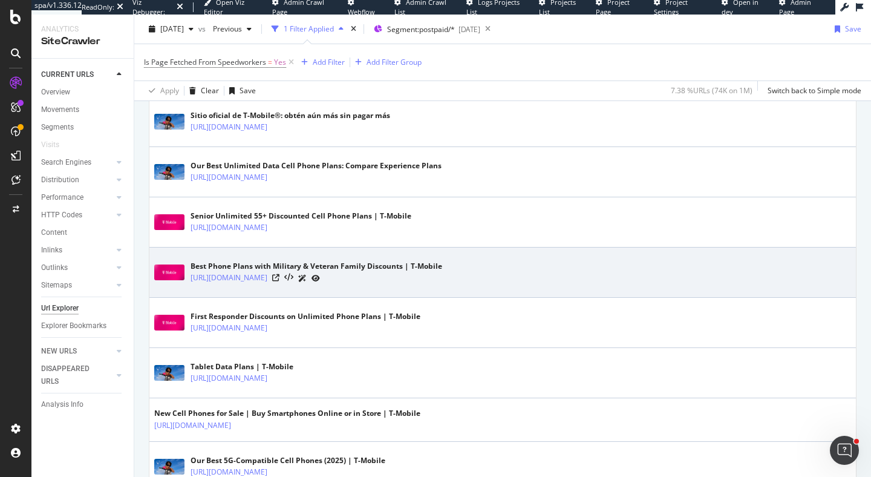
scroll to position [472, 0]
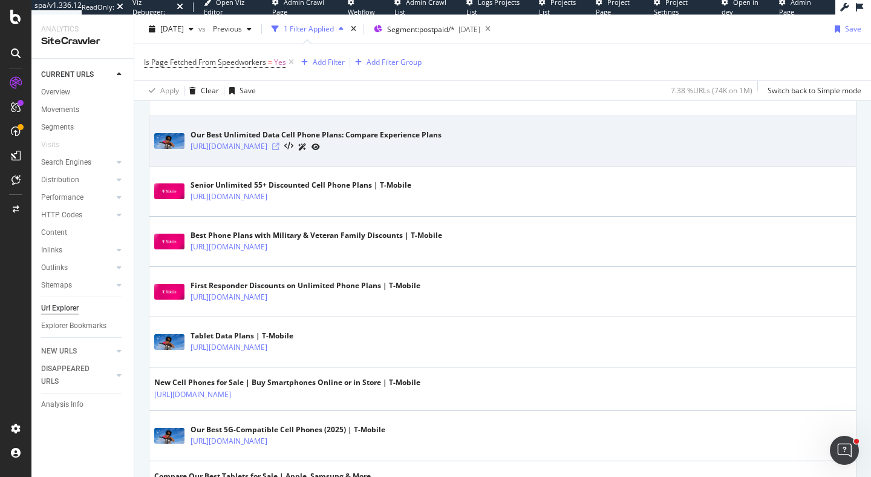
click at [279, 149] on icon at bounding box center [275, 146] width 7 height 7
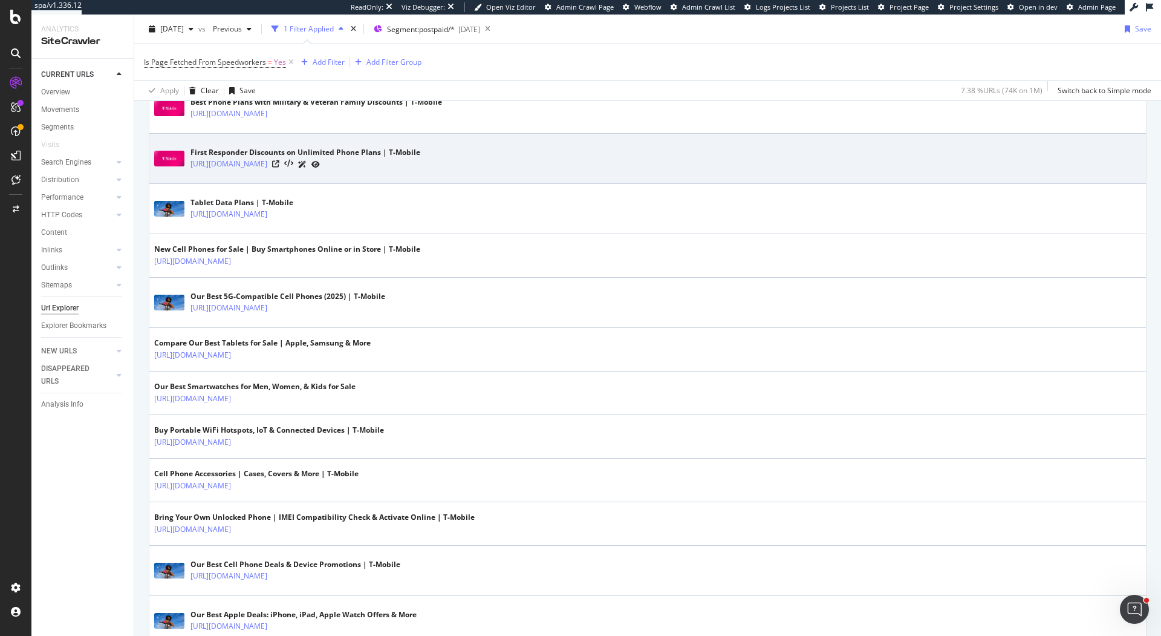
scroll to position [610, 0]
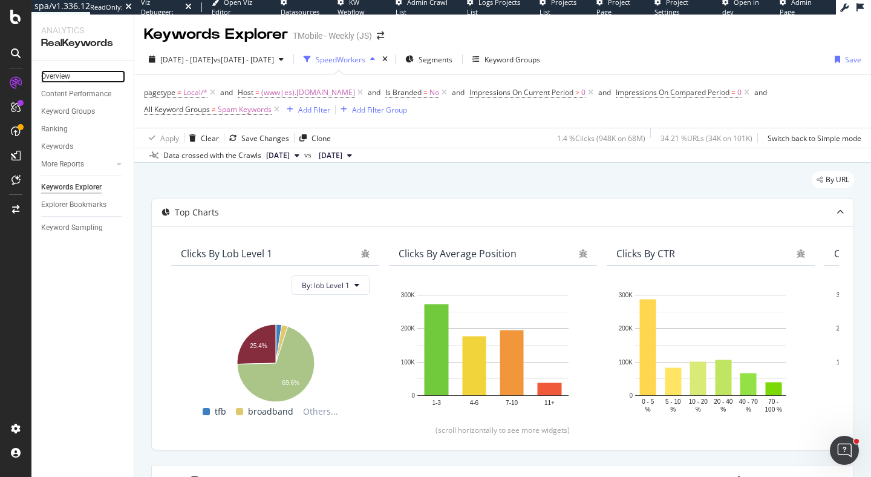
click at [64, 76] on div "Overview" at bounding box center [55, 76] width 29 height 13
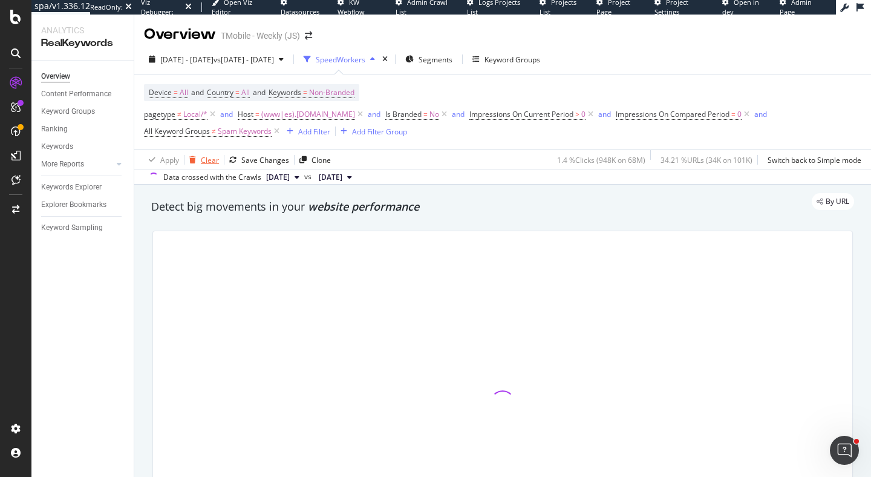
click at [203, 158] on div "Clear" at bounding box center [210, 160] width 18 height 10
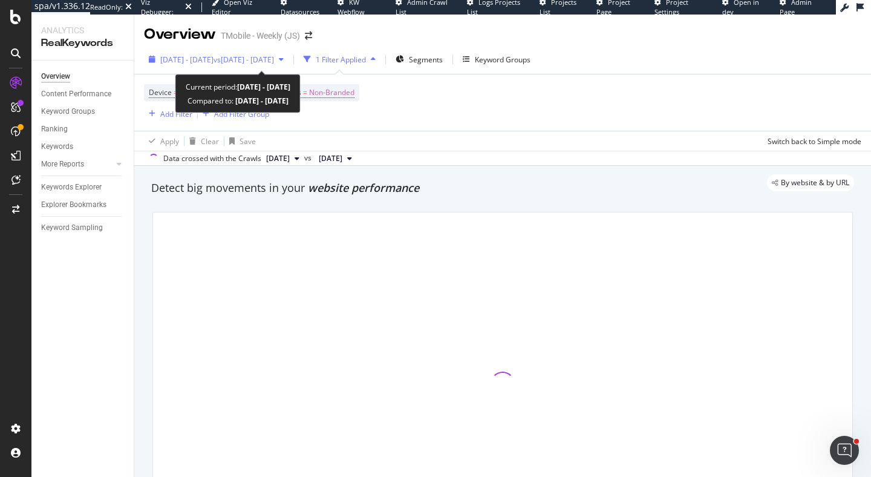
click at [214, 61] on span "2025 Jan. 1st - 2025 Jul. 31st" at bounding box center [186, 59] width 53 height 10
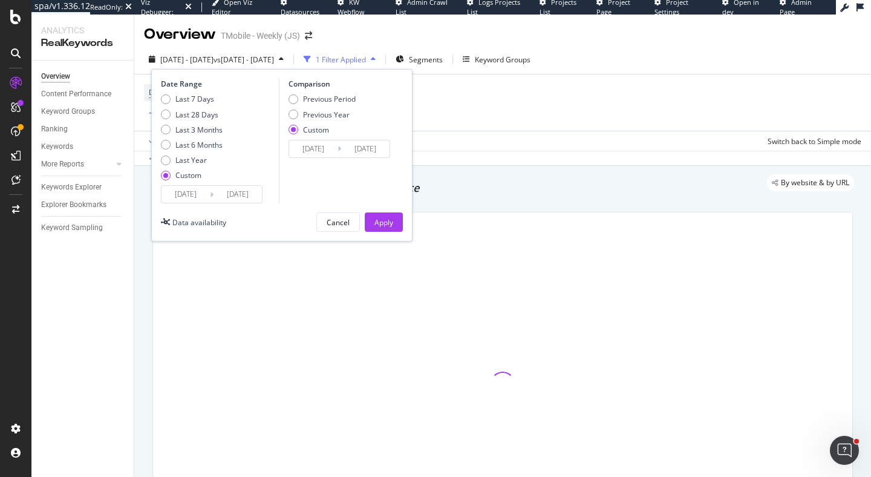
click at [194, 166] on div "Last 7 Days Last 28 Days Last 3 Months Last 6 Months Last Year Custom" at bounding box center [192, 139] width 62 height 91
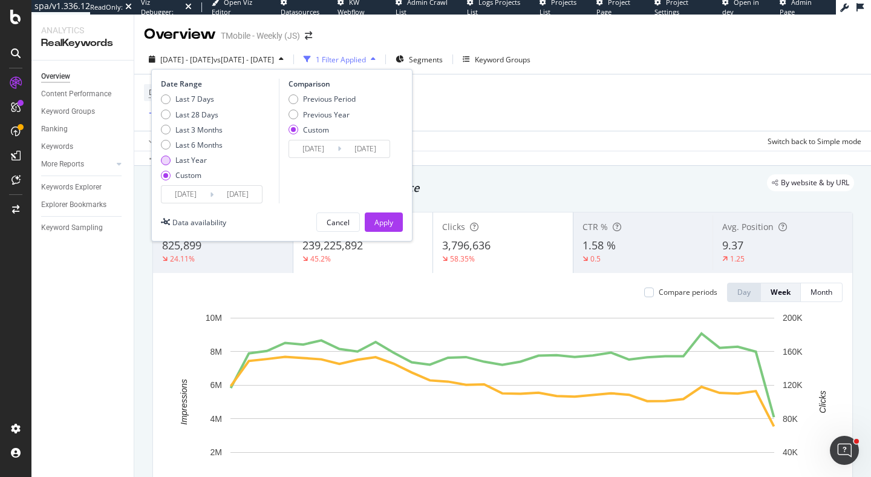
click at [194, 157] on div "Last Year" at bounding box center [190, 160] width 31 height 10
type input "2024/08/23"
type input "2025/08/22"
click at [388, 218] on div "Apply" at bounding box center [383, 222] width 19 height 10
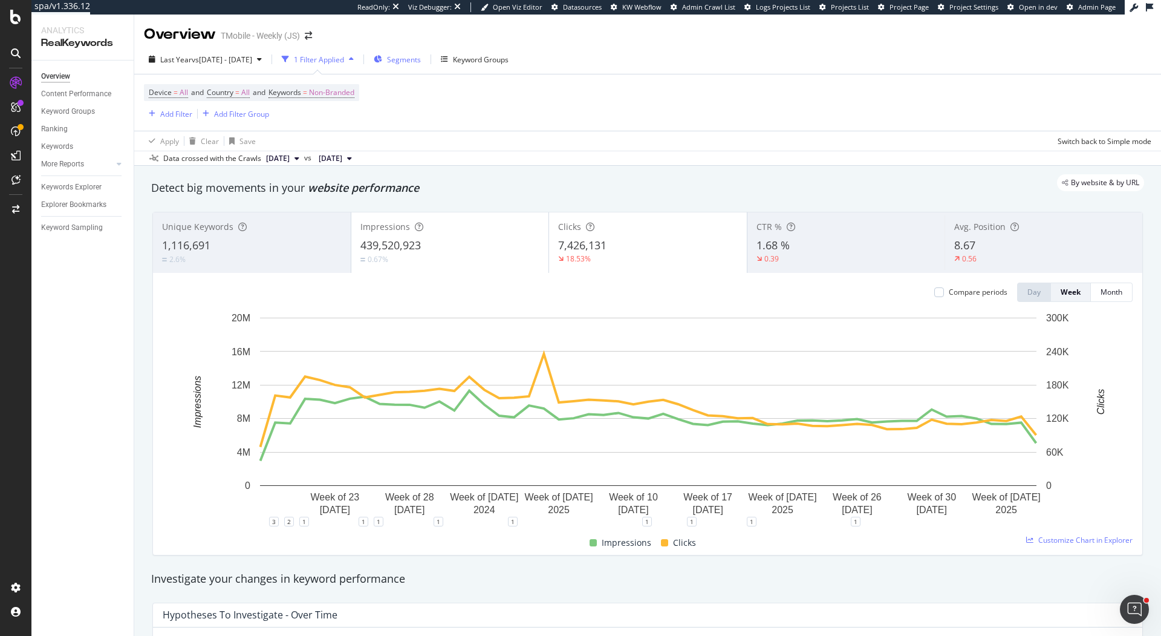
click at [421, 61] on span "Segments" at bounding box center [404, 59] width 34 height 10
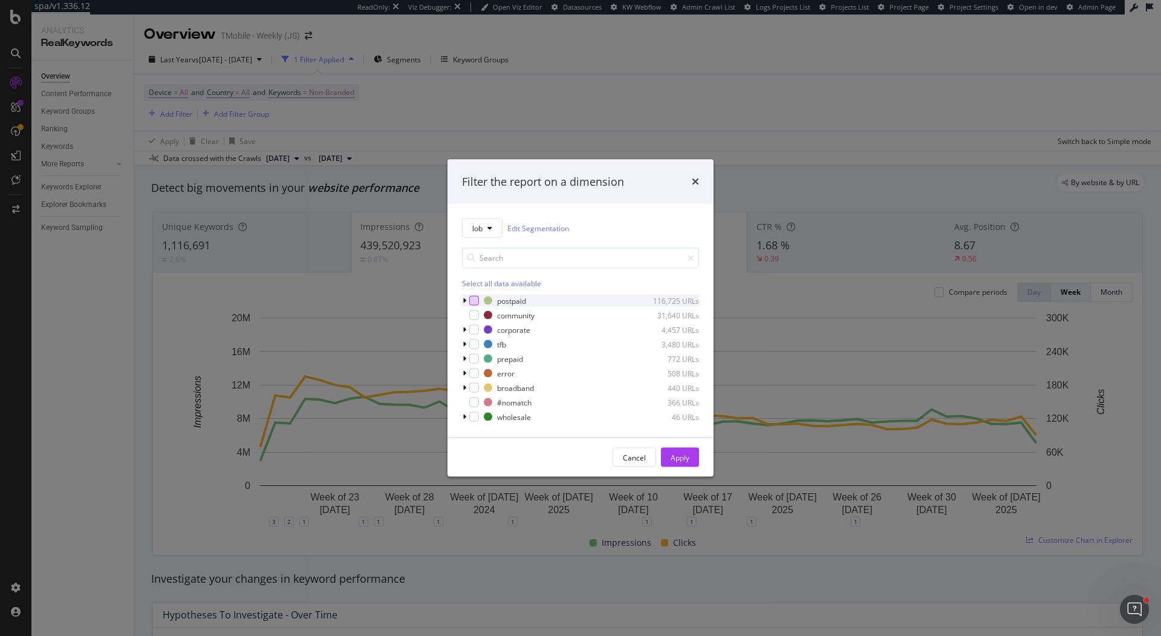
click at [472, 299] on div "modal" at bounding box center [474, 301] width 10 height 10
click at [685, 458] on div "Apply" at bounding box center [680, 457] width 19 height 10
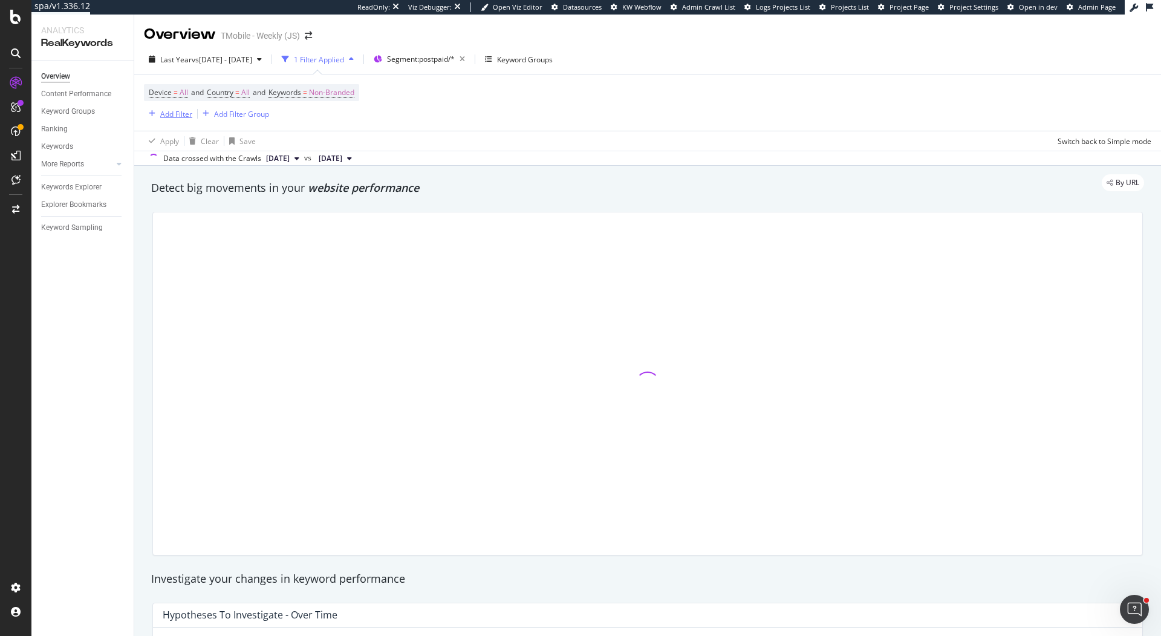
click at [178, 117] on div "Add Filter" at bounding box center [176, 114] width 32 height 10
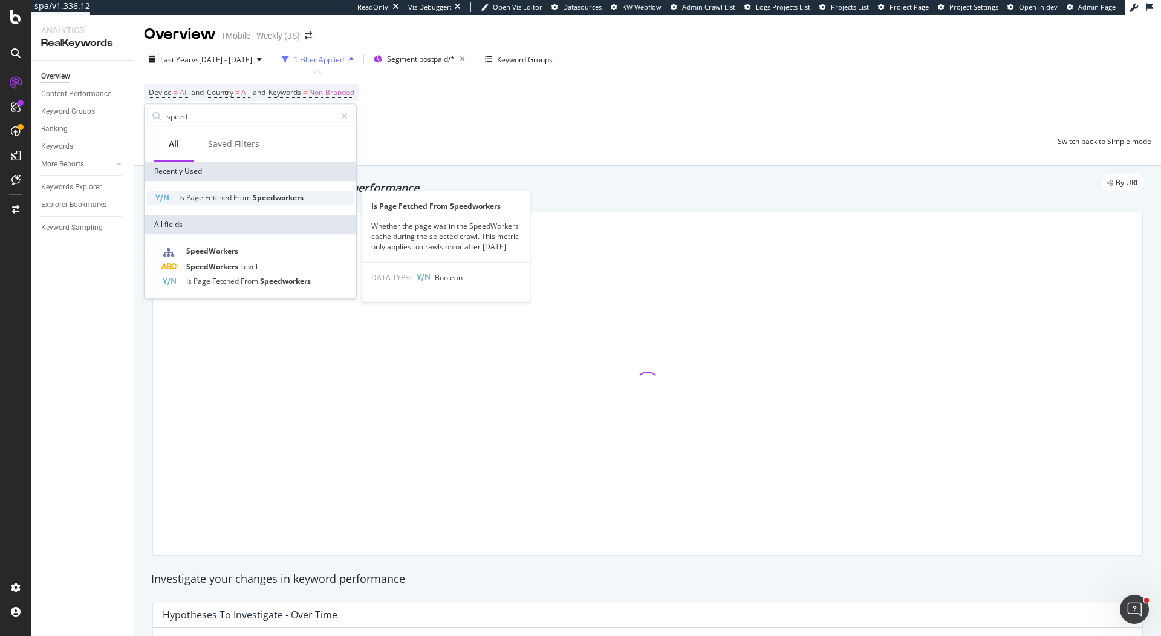
type input "speed"
click at [267, 201] on span "Speedworkers" at bounding box center [278, 197] width 51 height 10
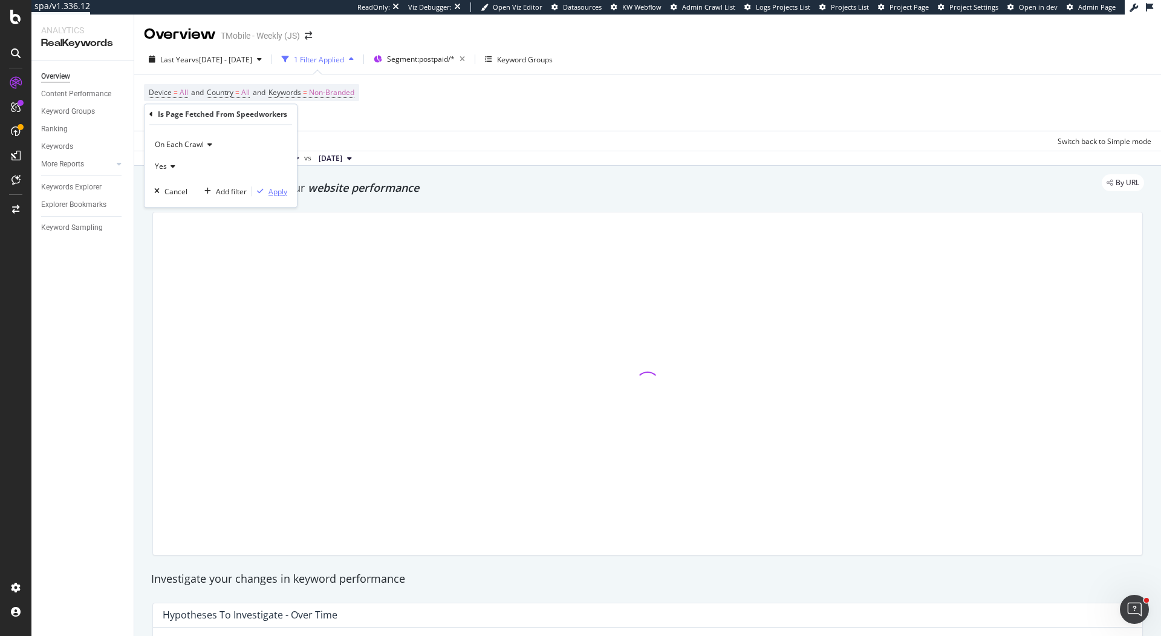
click at [275, 192] on div "Apply" at bounding box center [278, 191] width 19 height 10
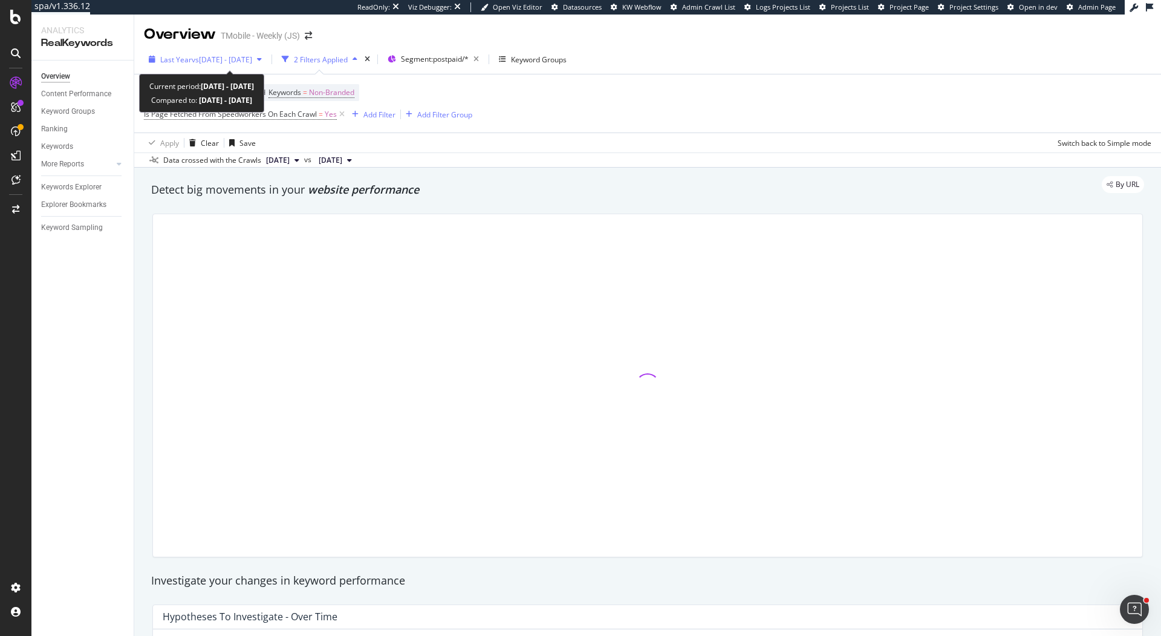
click at [250, 56] on span "vs 2023 Jan. 1st - 2024 Mar. 25th" at bounding box center [222, 59] width 60 height 10
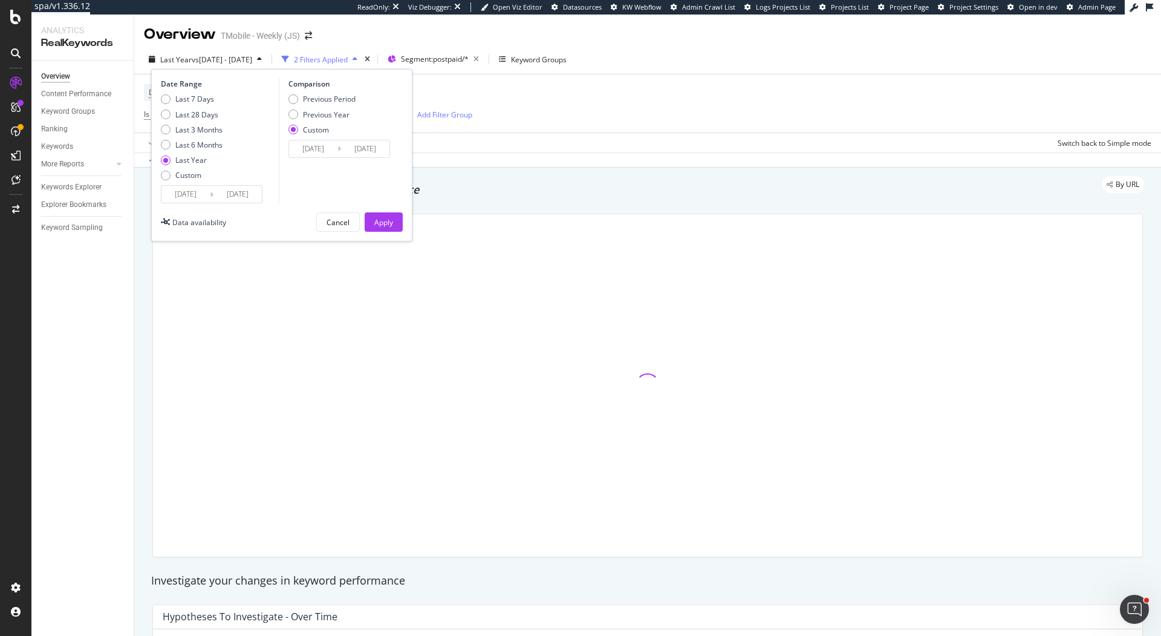
click at [201, 157] on div "Last Year" at bounding box center [190, 160] width 31 height 10
click at [391, 220] on div "Apply" at bounding box center [383, 222] width 19 height 10
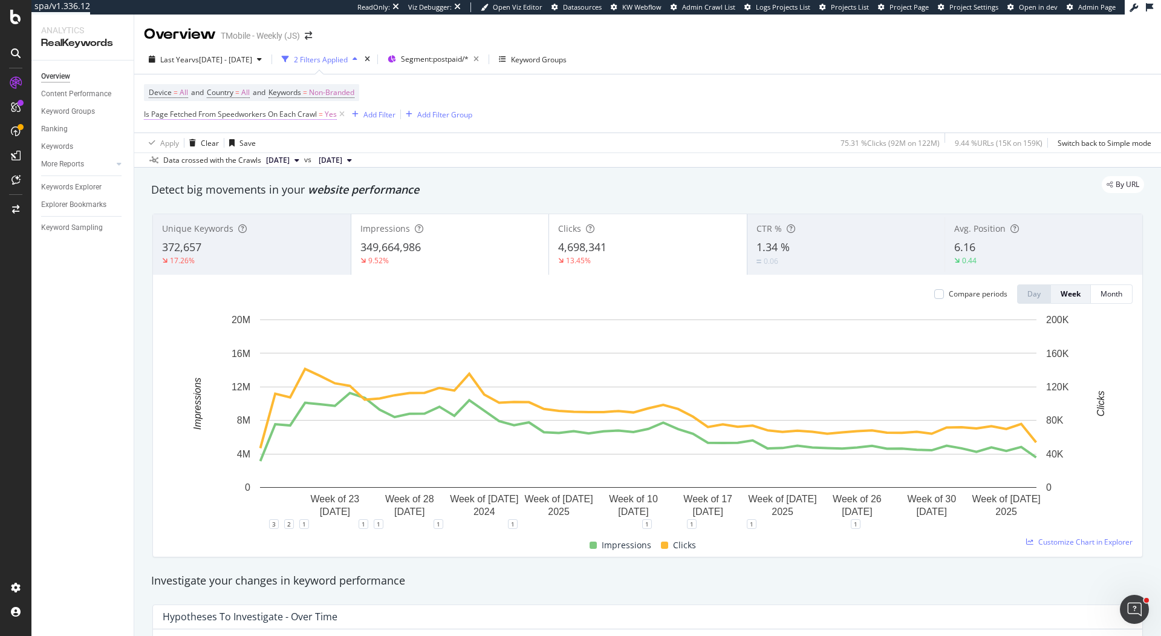
click at [322, 119] on span "=" at bounding box center [321, 114] width 4 height 10
click at [171, 164] on icon at bounding box center [171, 164] width 8 height 7
click at [170, 199] on div "No" at bounding box center [221, 205] width 129 height 16
click at [276, 188] on div "Apply" at bounding box center [278, 190] width 19 height 10
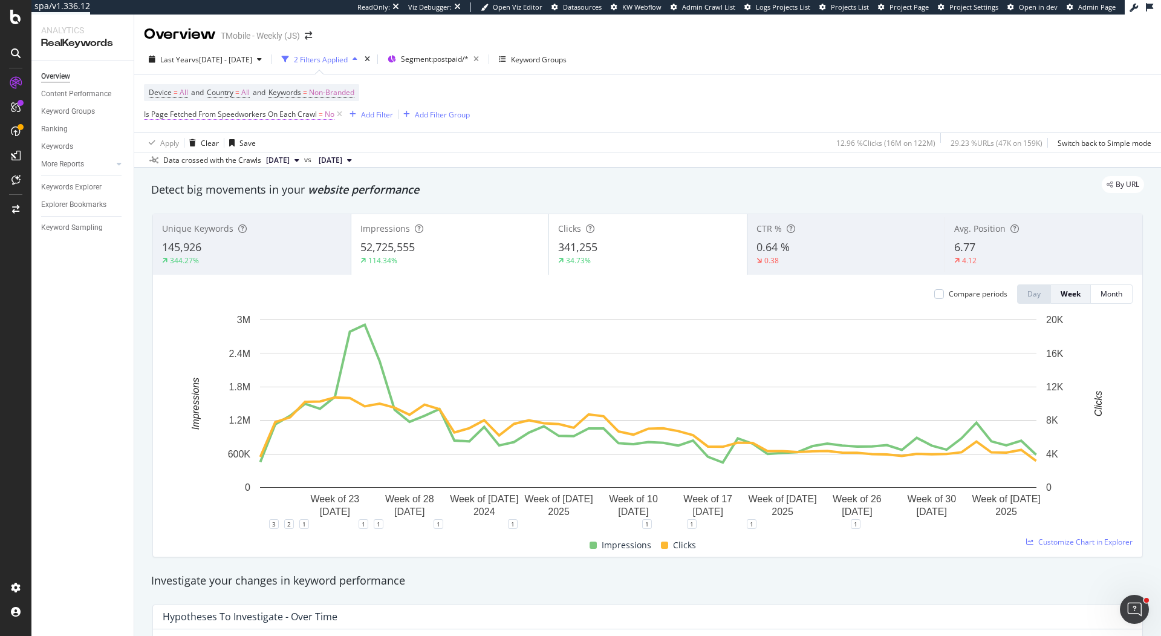
click at [247, 116] on span "Is Page Fetched From Speedworkers On Each Crawl" at bounding box center [230, 114] width 173 height 10
click at [166, 164] on icon at bounding box center [169, 164] width 8 height 7
click at [183, 196] on div "Yes" at bounding box center [221, 189] width 129 height 16
click at [278, 191] on div "Apply" at bounding box center [278, 190] width 19 height 10
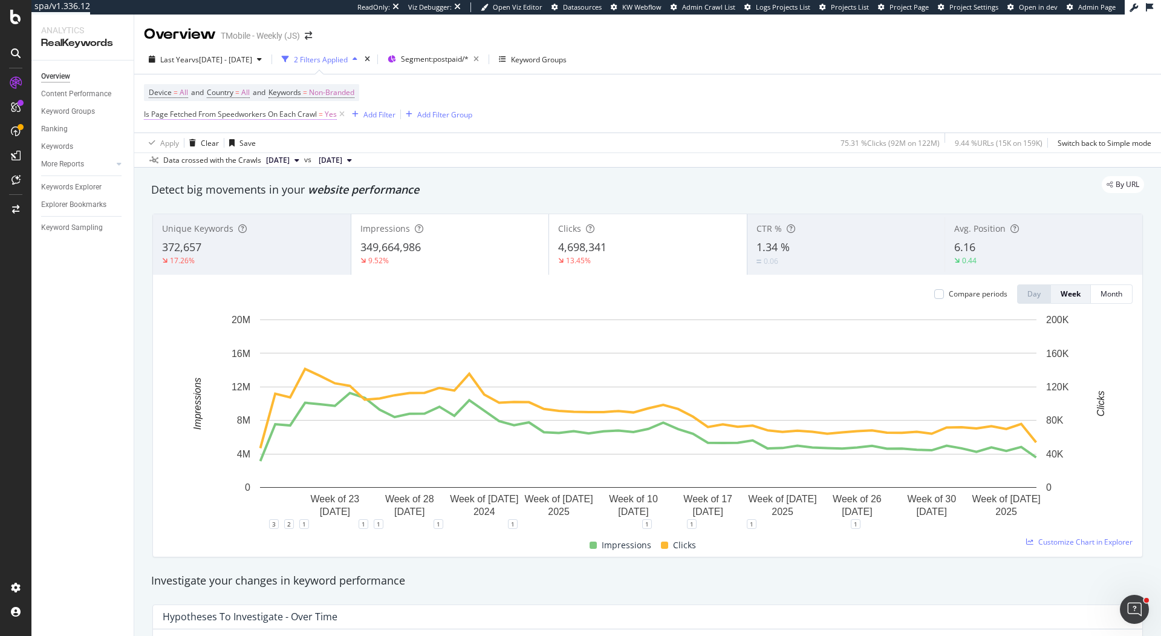
click at [306, 117] on span "Is Page Fetched From Speedworkers On Each Crawl" at bounding box center [230, 114] width 173 height 10
click at [200, 143] on span "On Each Crawl" at bounding box center [179, 143] width 49 height 10
click at [229, 183] on div "On Current Crawl" at bounding box center [221, 183] width 129 height 16
click at [276, 189] on div "Apply" at bounding box center [278, 190] width 19 height 10
click at [870, 294] on div at bounding box center [940, 294] width 10 height 10
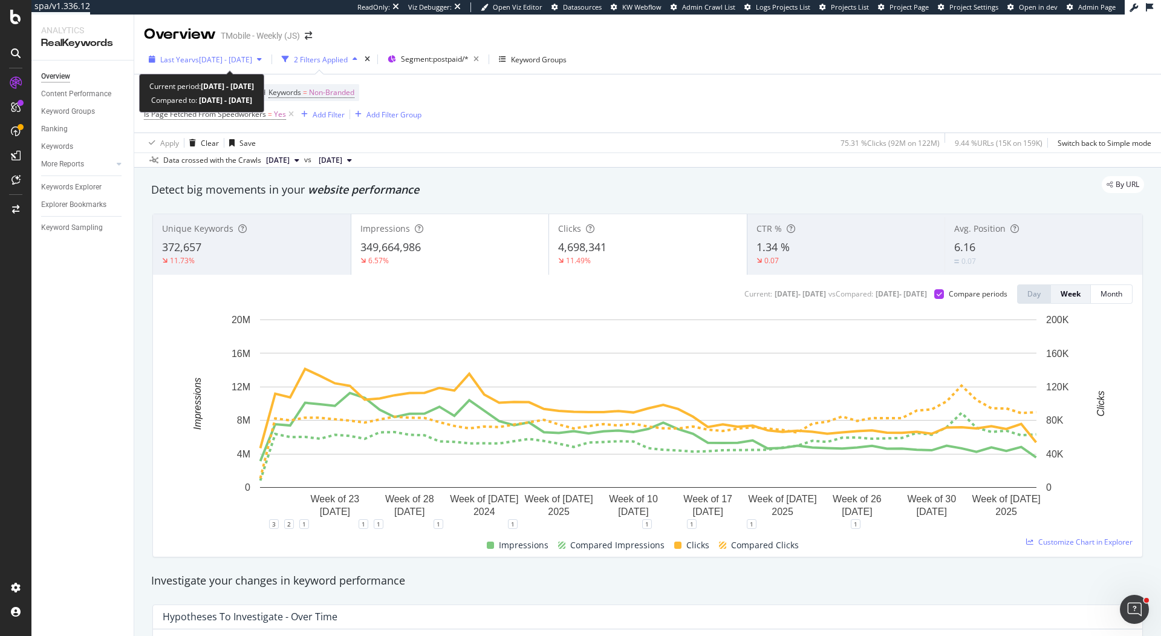
click at [229, 56] on span "vs 2023 Jan. 1st - 2024 Mar. 25th" at bounding box center [222, 59] width 60 height 10
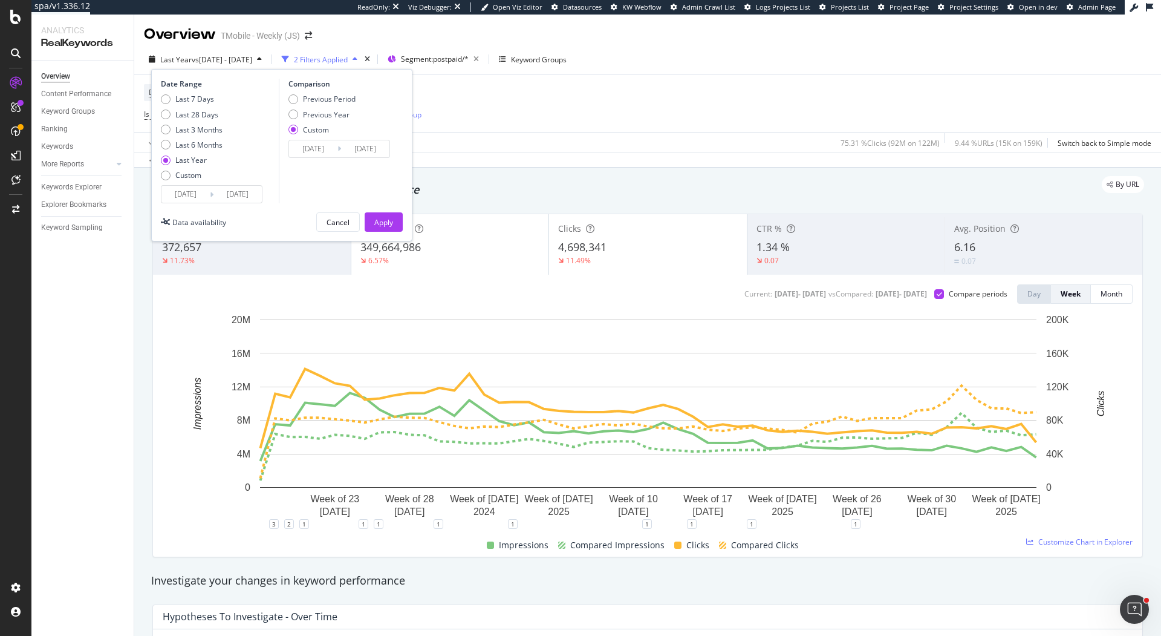
click at [192, 157] on div "Last Year" at bounding box center [190, 160] width 31 height 10
click at [217, 146] on div "Last 6 Months" at bounding box center [198, 145] width 47 height 10
type input "2025/02/23"
click at [395, 225] on button "Apply" at bounding box center [384, 221] width 38 height 19
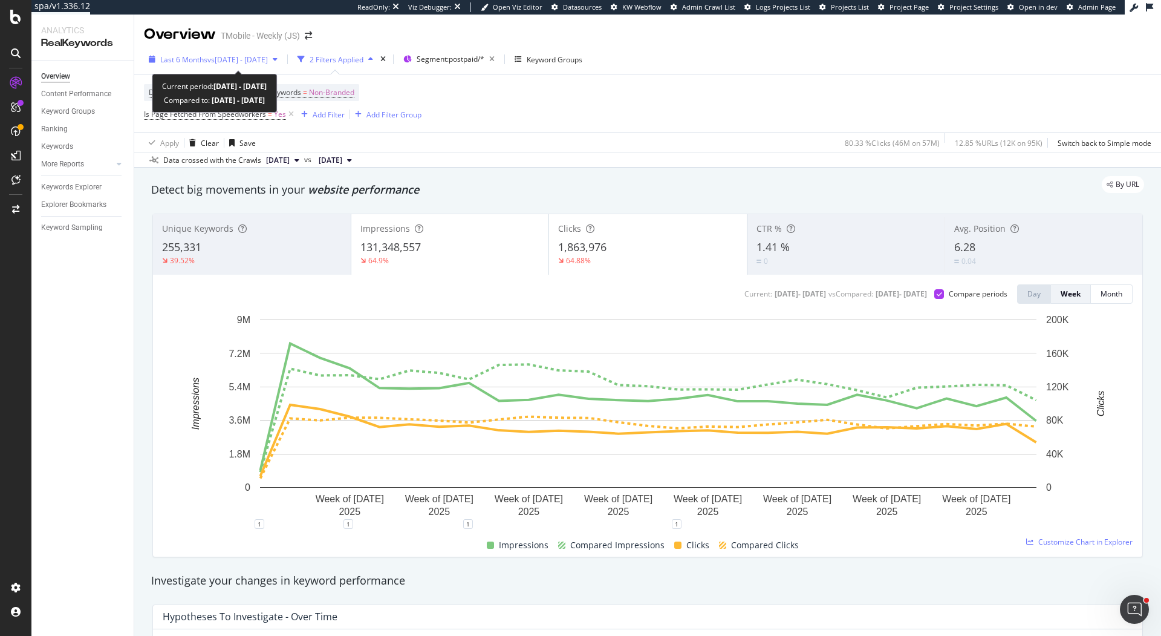
click at [268, 59] on span "vs 2023 Jan. 1st - 2024 Mar. 25th" at bounding box center [237, 59] width 60 height 10
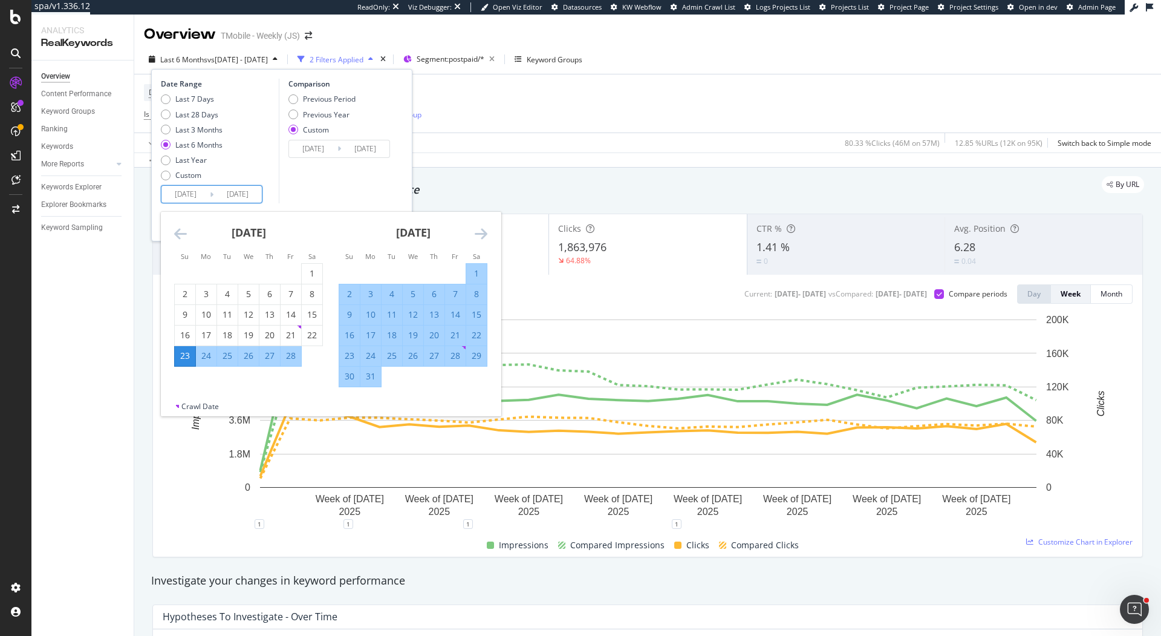
click at [192, 193] on input "2025/02/23" at bounding box center [185, 194] width 48 height 17
click at [183, 232] on icon "Move backward to switch to the previous month." at bounding box center [180, 233] width 13 height 15
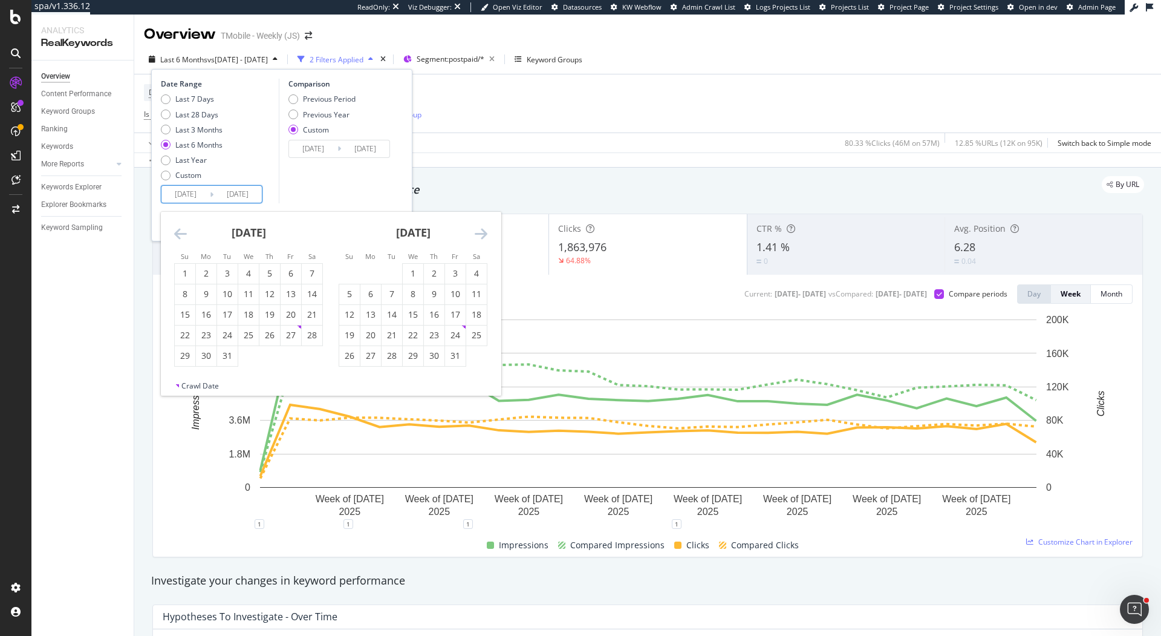
click at [183, 232] on icon "Move backward to switch to the previous month." at bounding box center [180, 233] width 13 height 15
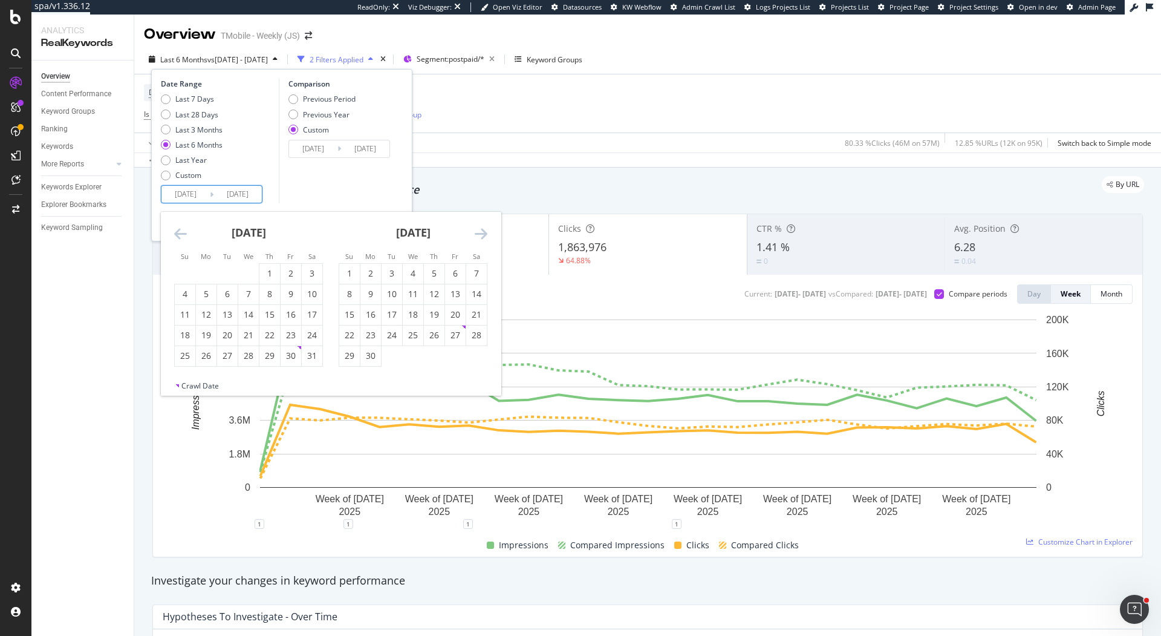
click at [183, 232] on icon "Move backward to switch to the previous month." at bounding box center [180, 233] width 13 height 15
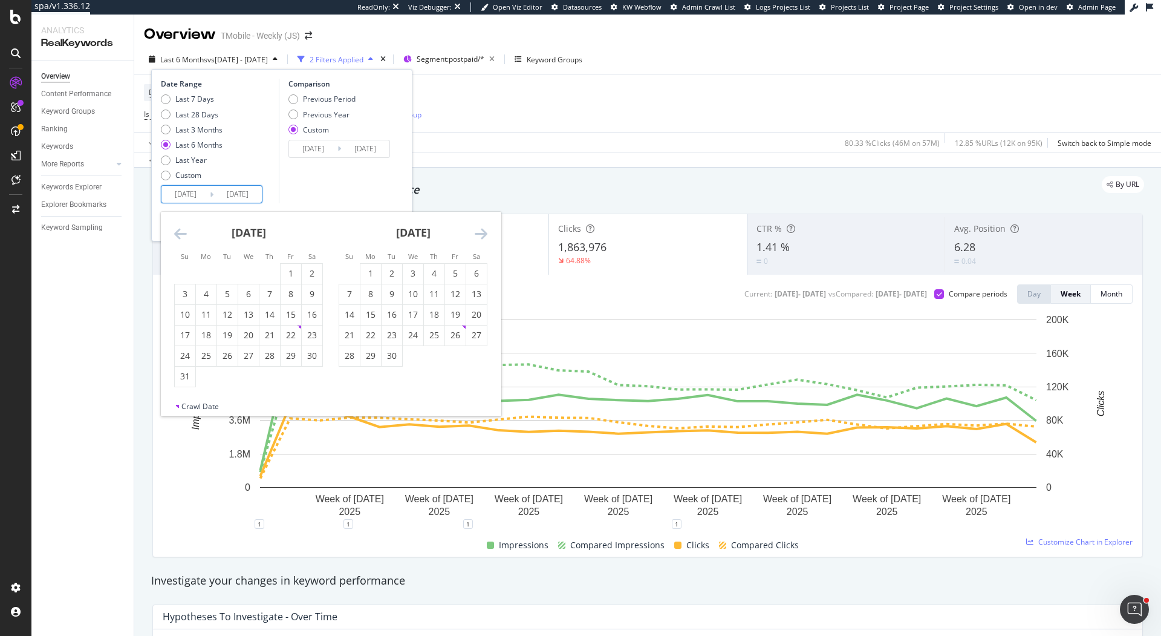
click at [183, 232] on icon "Move backward to switch to the previous month." at bounding box center [180, 233] width 13 height 15
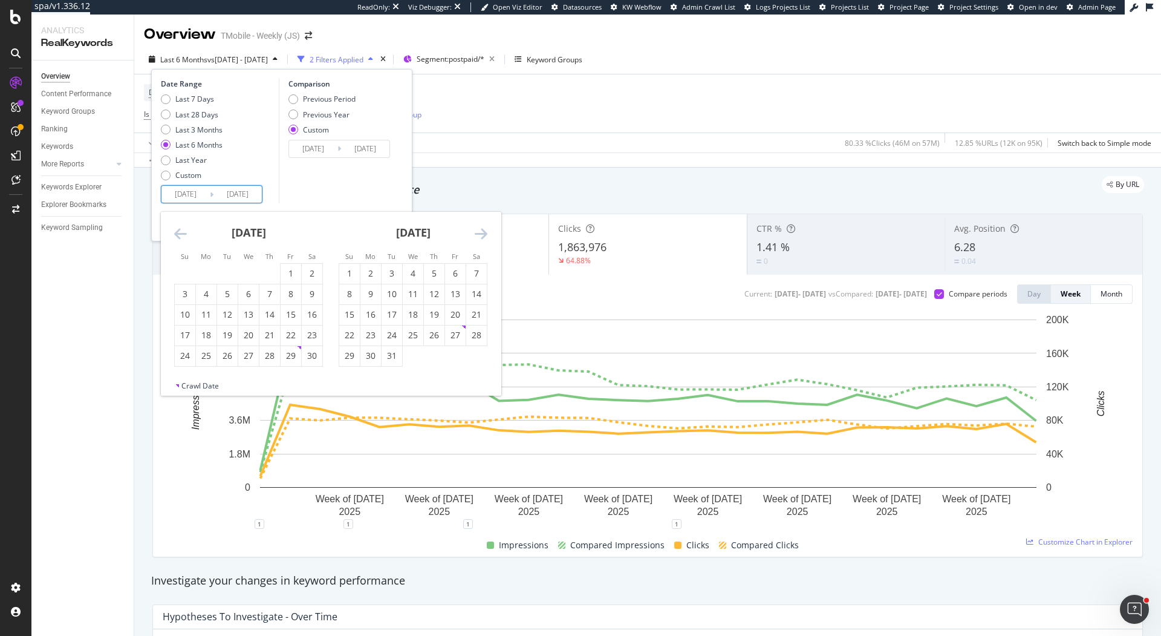
click at [183, 232] on icon "Move backward to switch to the previous month." at bounding box center [180, 233] width 13 height 15
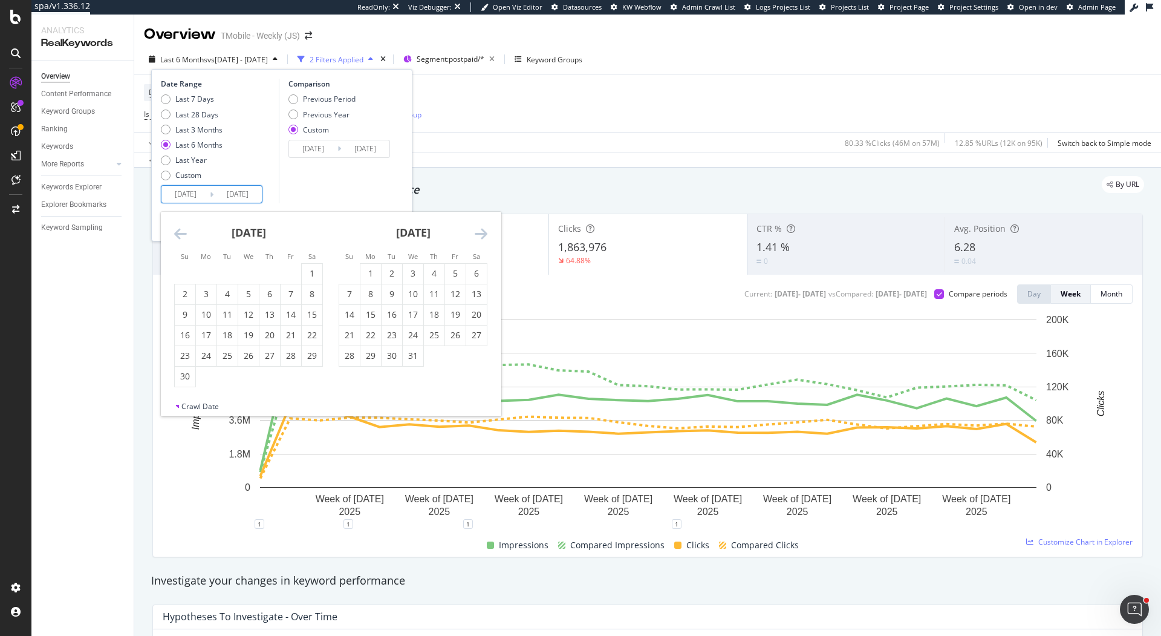
click at [183, 232] on icon "Move backward to switch to the previous month." at bounding box center [180, 233] width 13 height 15
click at [190, 227] on div "December 2022" at bounding box center [248, 237] width 149 height 51
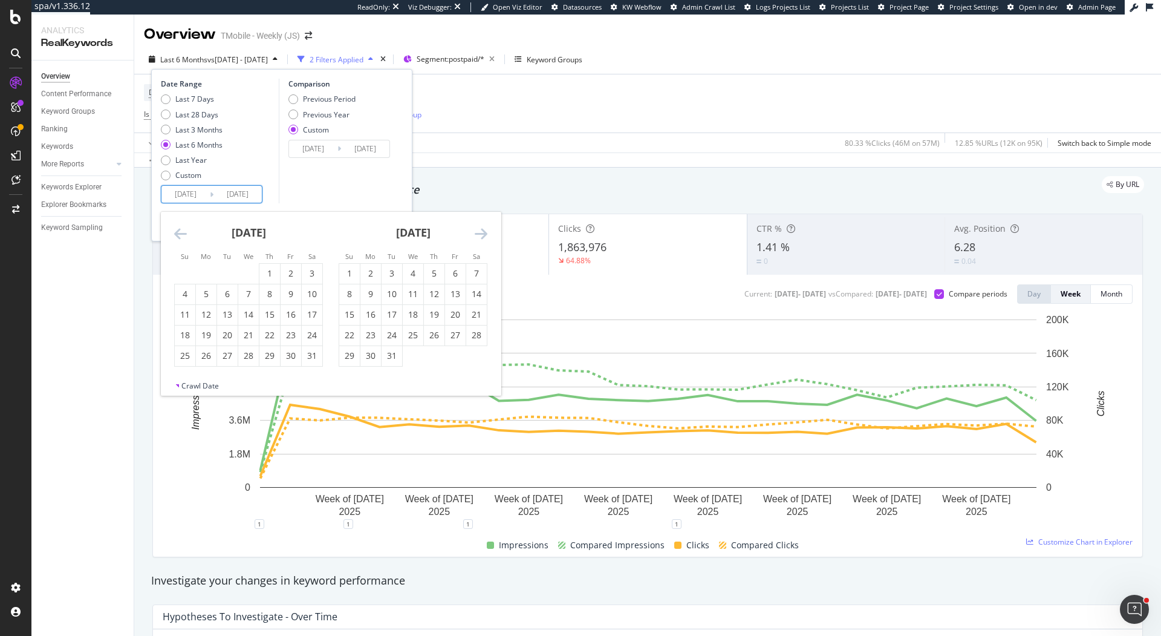
click at [178, 229] on icon "Move backward to switch to the previous month." at bounding box center [180, 233] width 13 height 15
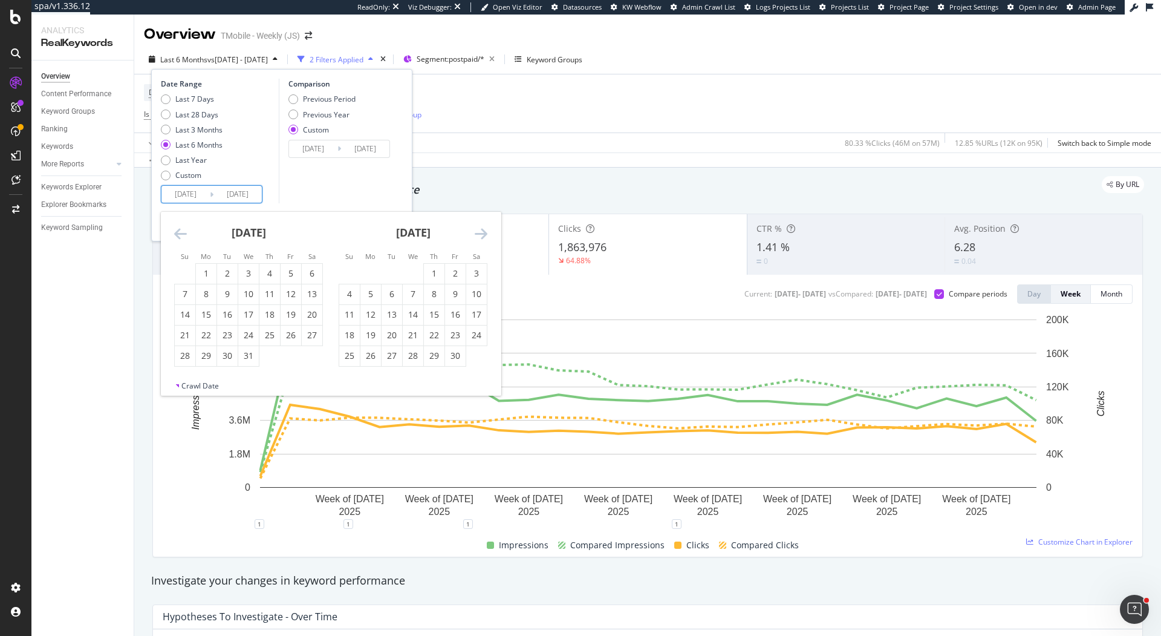
click at [178, 229] on icon "Move backward to switch to the previous month." at bounding box center [180, 233] width 13 height 15
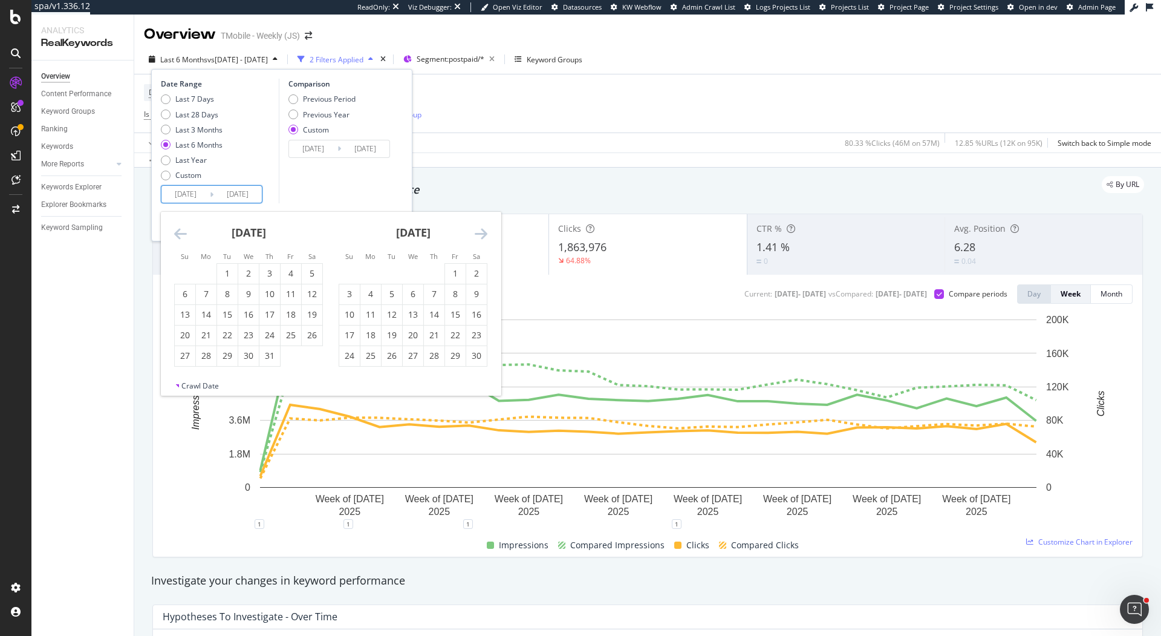
click at [178, 229] on icon "Move backward to switch to the previous month." at bounding box center [180, 233] width 13 height 15
click at [323, 267] on div "January 2022 1 2 3 4 5 6 7 8 9 10 11 12 13 14 15 16 17 18 19 20 21 22 23 24 25 …" at bounding box center [248, 299] width 165 height 175
click at [316, 269] on div "1" at bounding box center [312, 273] width 21 height 12
type input "2022/01/01"
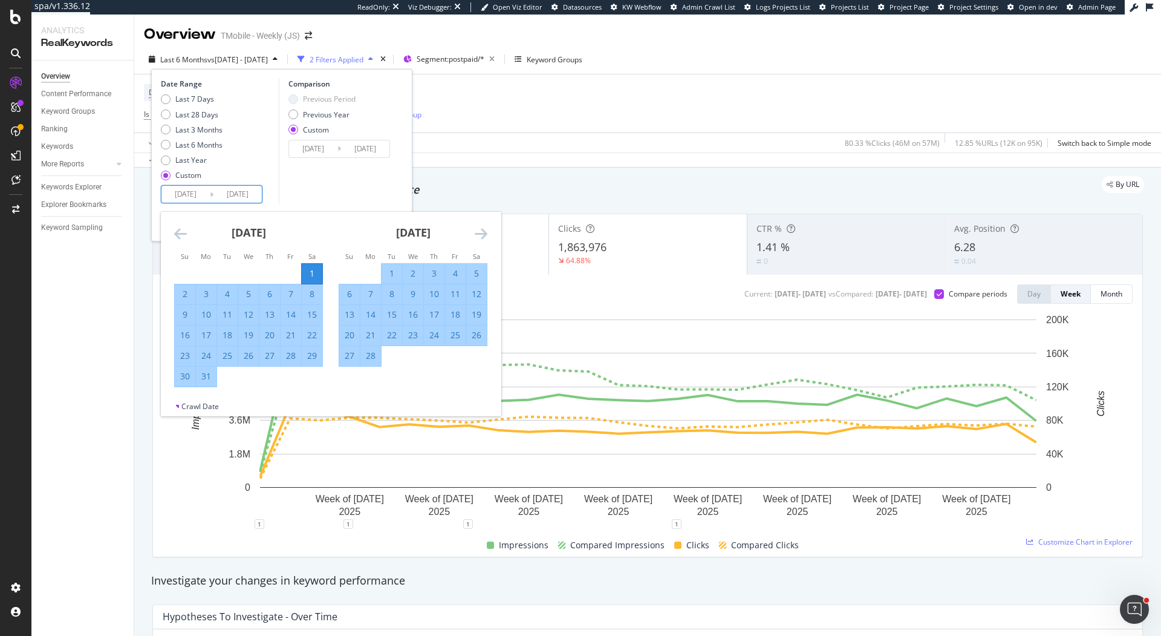
click at [477, 232] on icon "Move forward to switch to the next month." at bounding box center [481, 233] width 13 height 15
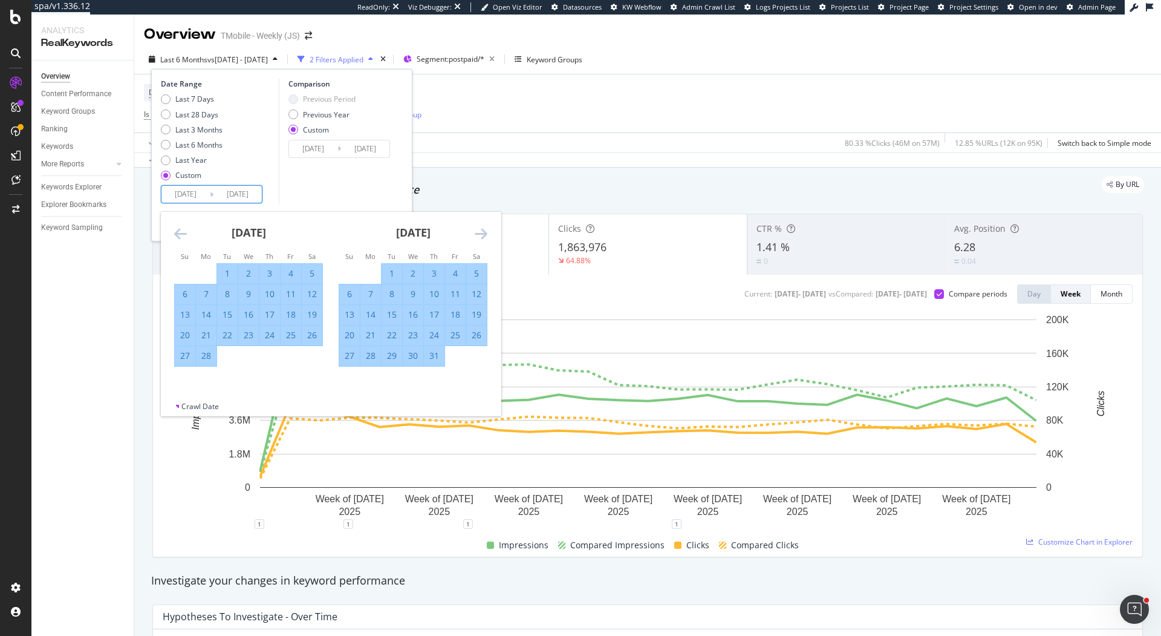
click at [477, 232] on icon "Move forward to switch to the next month." at bounding box center [481, 233] width 13 height 15
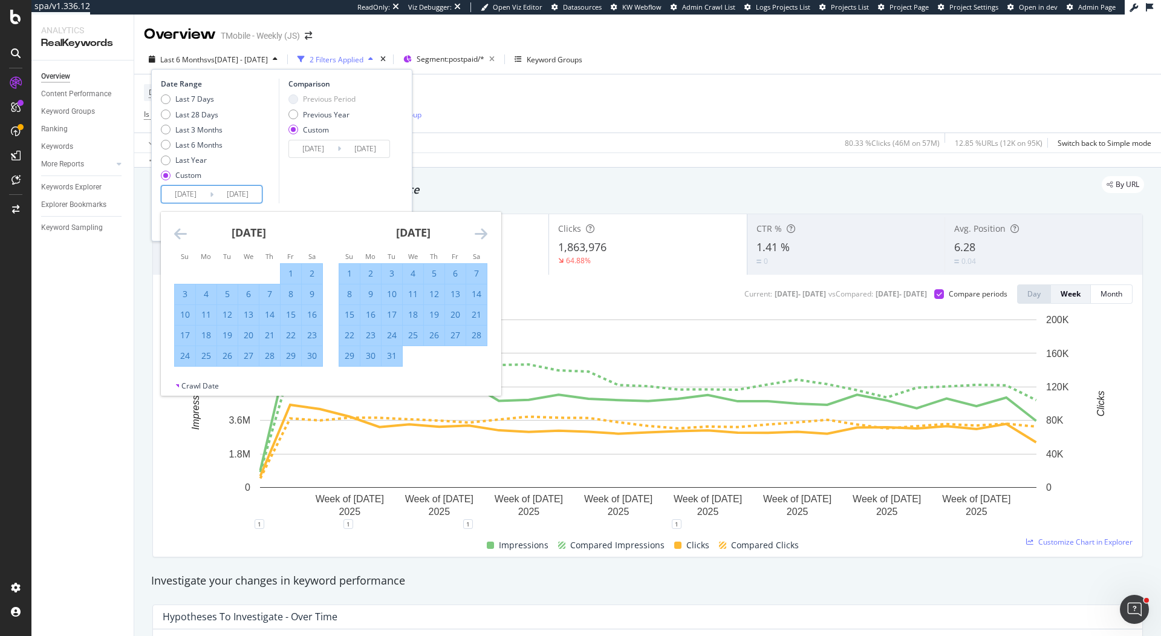
click at [477, 232] on icon "Move forward to switch to the next month." at bounding box center [481, 233] width 13 height 15
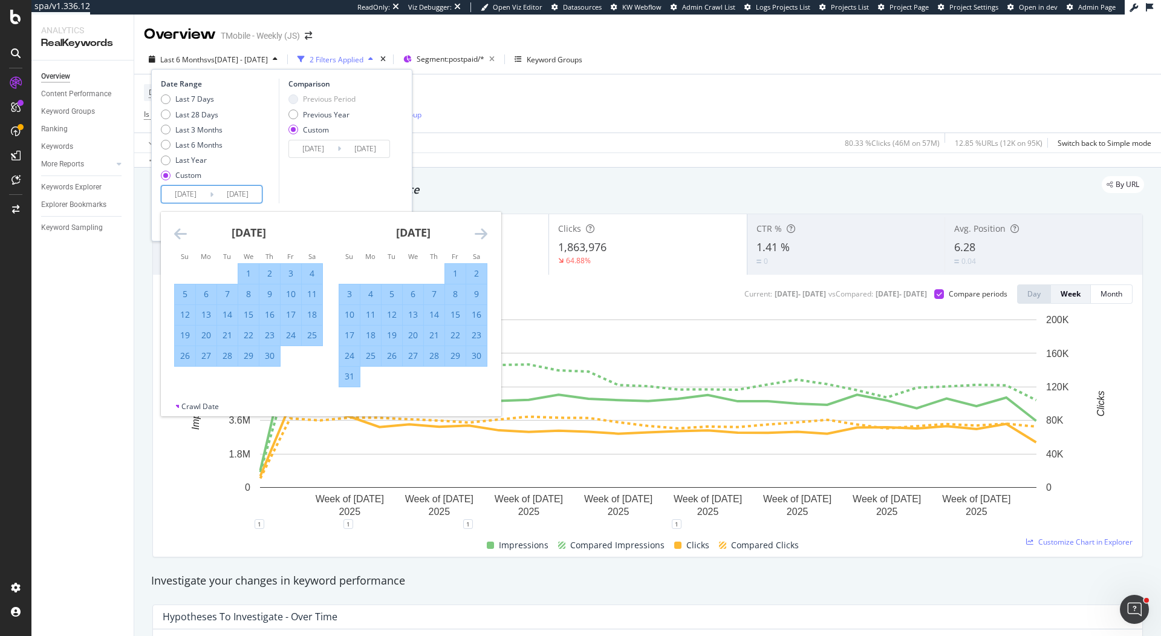
click at [477, 232] on icon "Move forward to switch to the next month." at bounding box center [481, 233] width 13 height 15
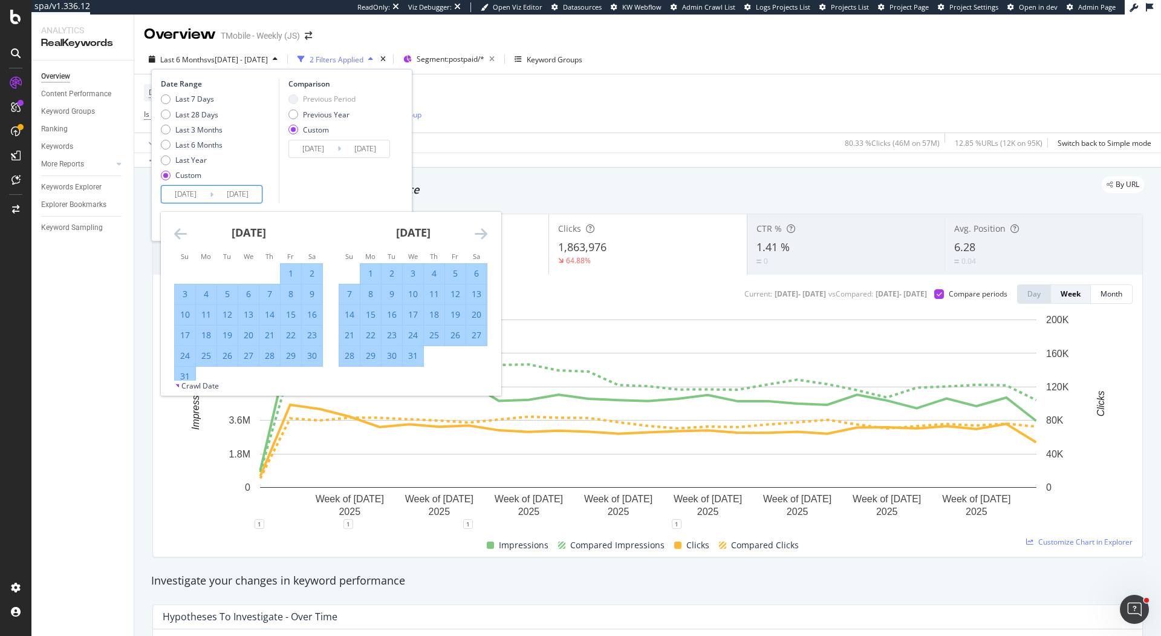
click at [477, 232] on icon "Move forward to switch to the next month." at bounding box center [481, 233] width 13 height 15
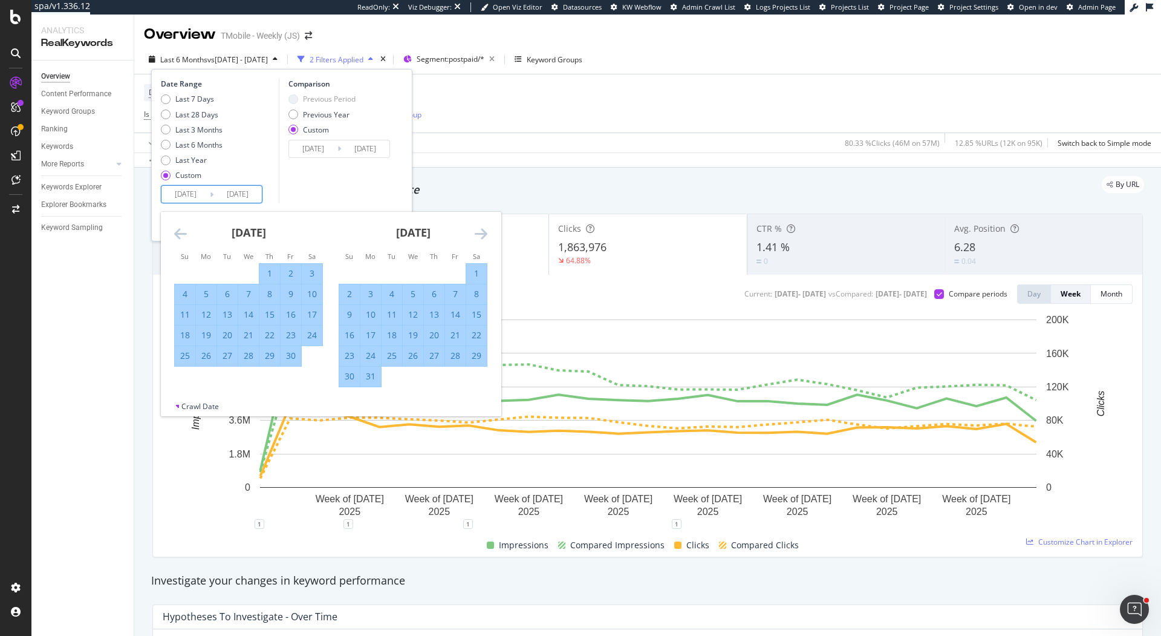
click at [477, 232] on icon "Move forward to switch to the next month." at bounding box center [481, 233] width 13 height 15
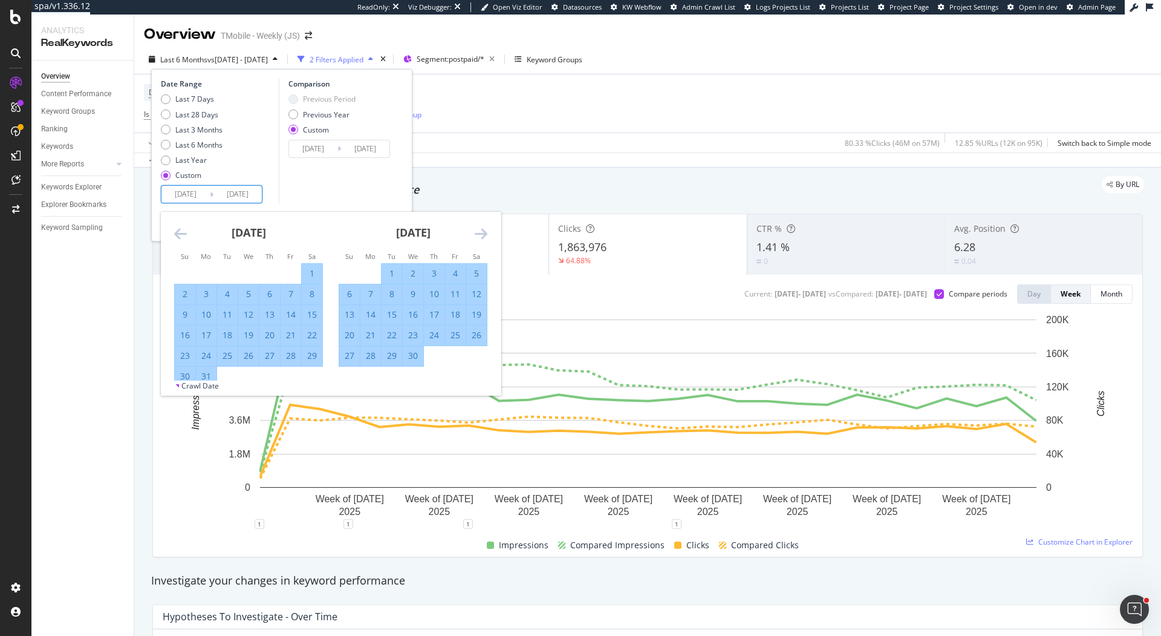
click at [477, 232] on icon "Move forward to switch to the next month." at bounding box center [481, 233] width 13 height 15
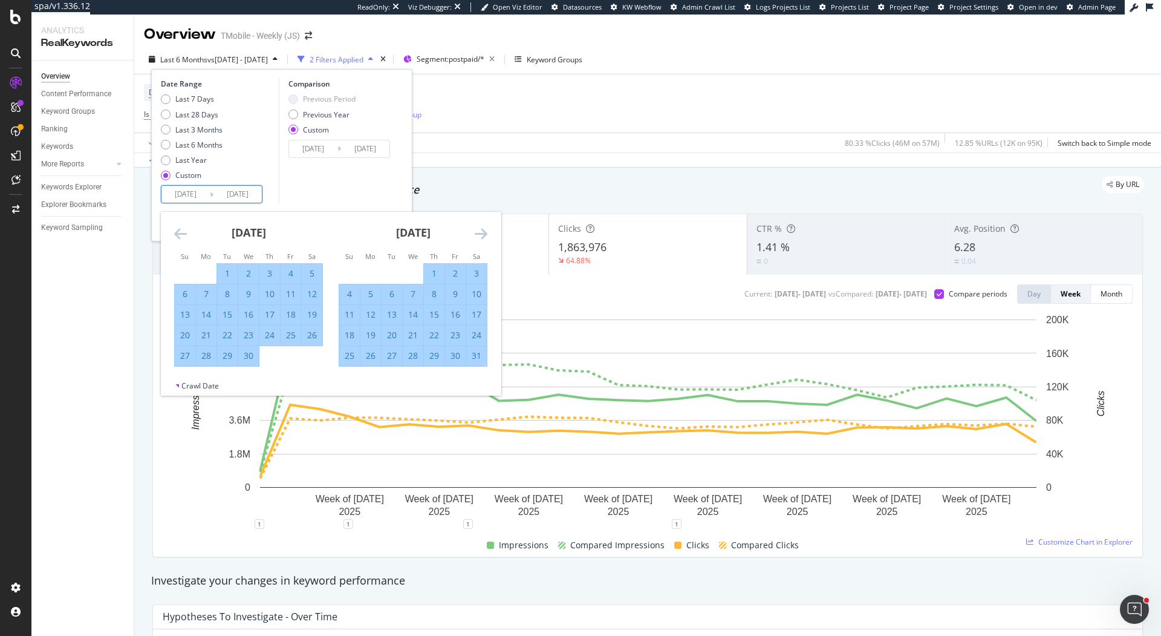
click at [474, 355] on div "31" at bounding box center [476, 356] width 21 height 12
type input "2022/12/31"
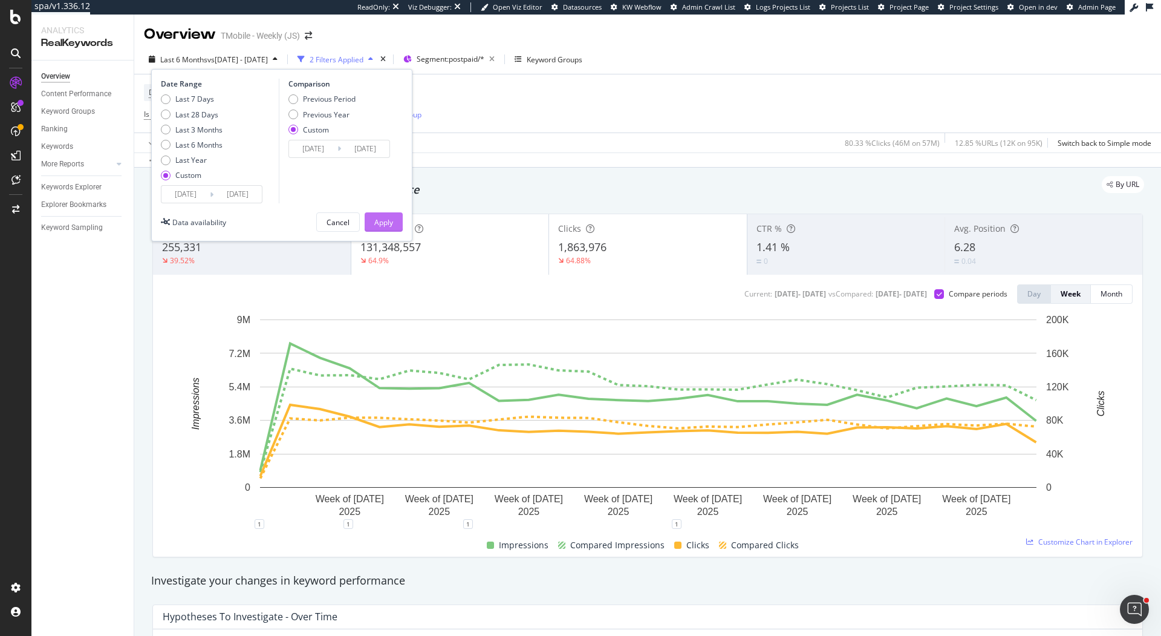
click at [388, 228] on div "Apply" at bounding box center [383, 222] width 19 height 18
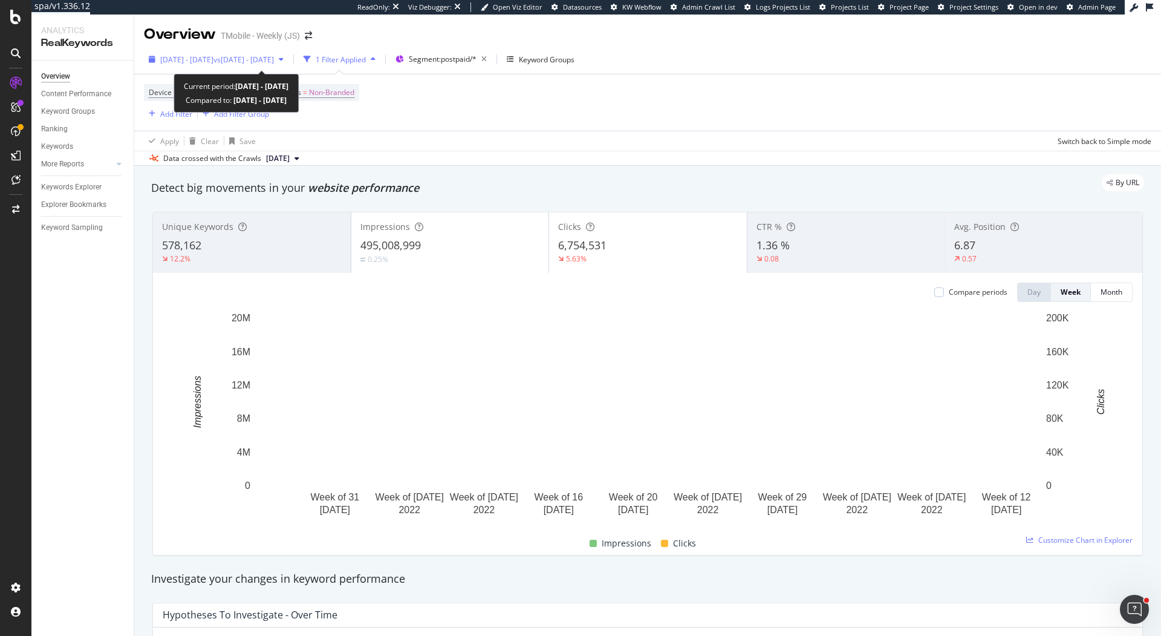
click at [274, 61] on span "vs 2023 Jan. 1st - 2024 Mar. 25th" at bounding box center [244, 59] width 60 height 10
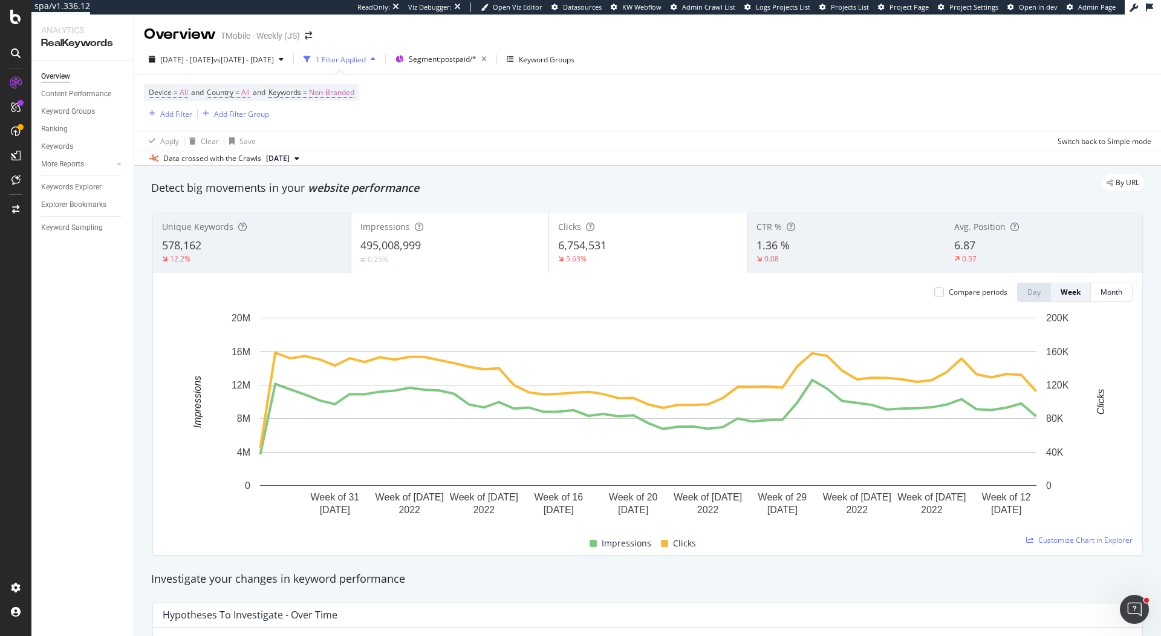
click at [565, 91] on div "Device = All and Country = All and Keywords = Non-Branded Add Filter Add Filter…" at bounding box center [648, 102] width 1008 height 56
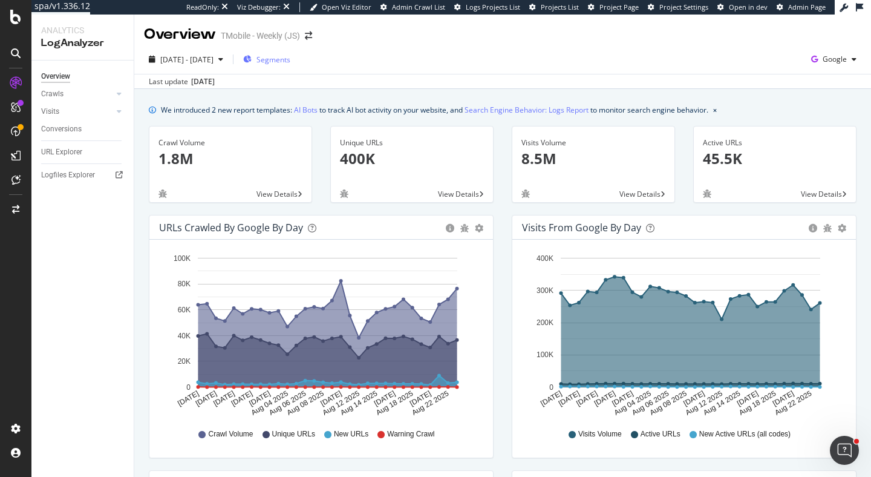
click at [290, 59] on span "Segments" at bounding box center [273, 59] width 34 height 10
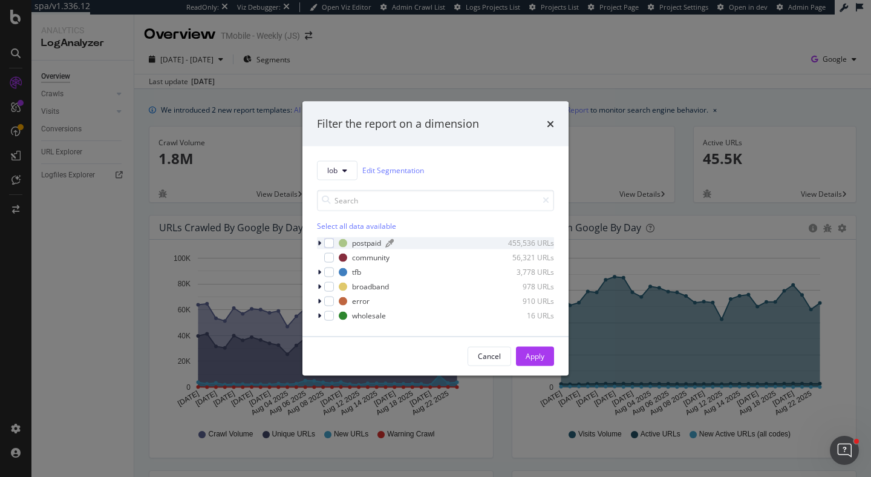
click at [368, 243] on div "postpaid" at bounding box center [366, 243] width 29 height 10
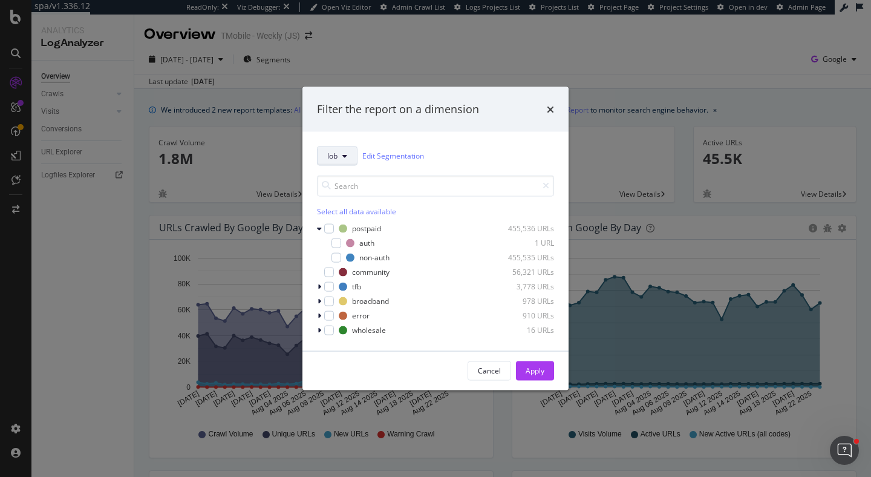
click at [347, 156] on button "lob" at bounding box center [337, 155] width 41 height 19
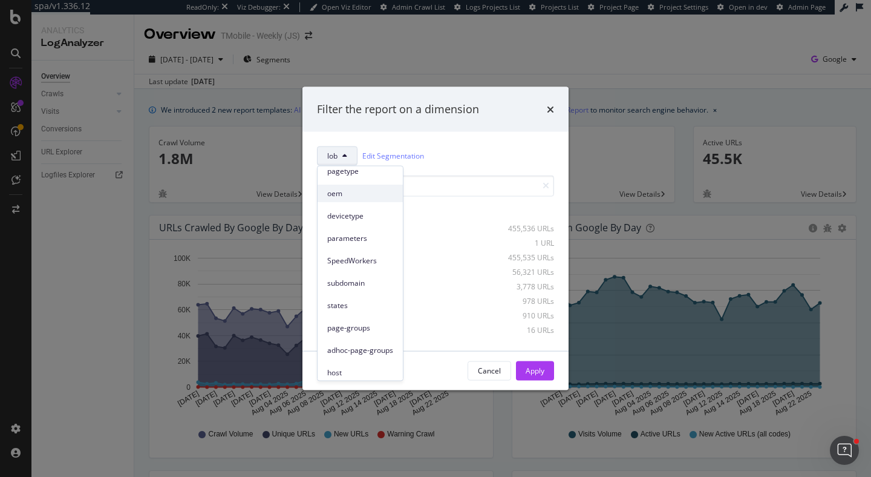
scroll to position [56, 0]
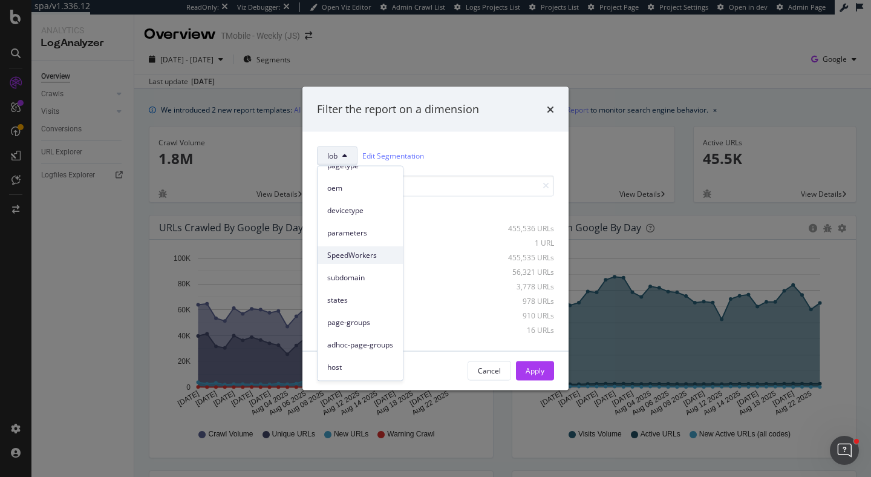
click at [368, 250] on span "SpeedWorkers" at bounding box center [360, 254] width 66 height 11
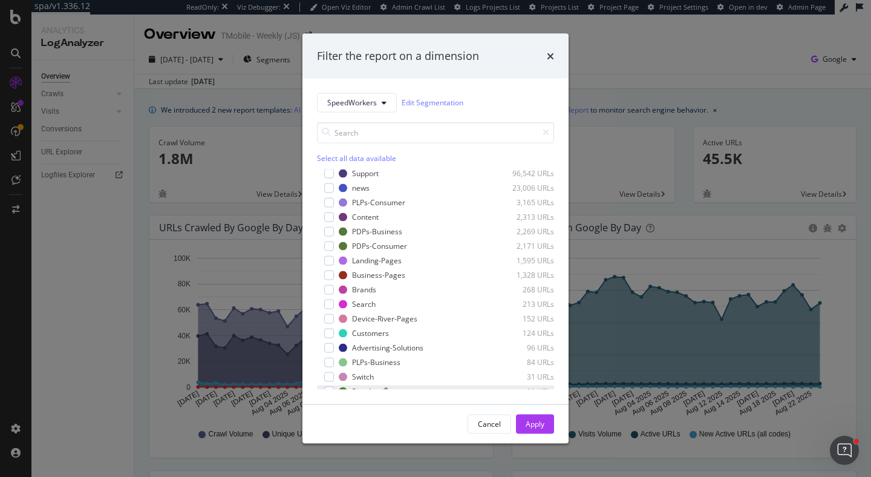
scroll to position [0, 0]
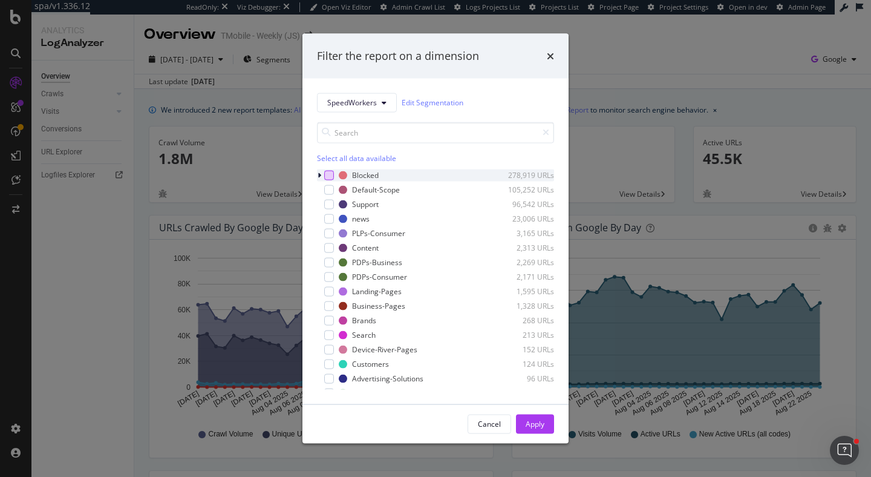
click at [329, 175] on div "modal" at bounding box center [329, 175] width 10 height 10
click at [321, 174] on icon "modal" at bounding box center [320, 174] width 4 height 7
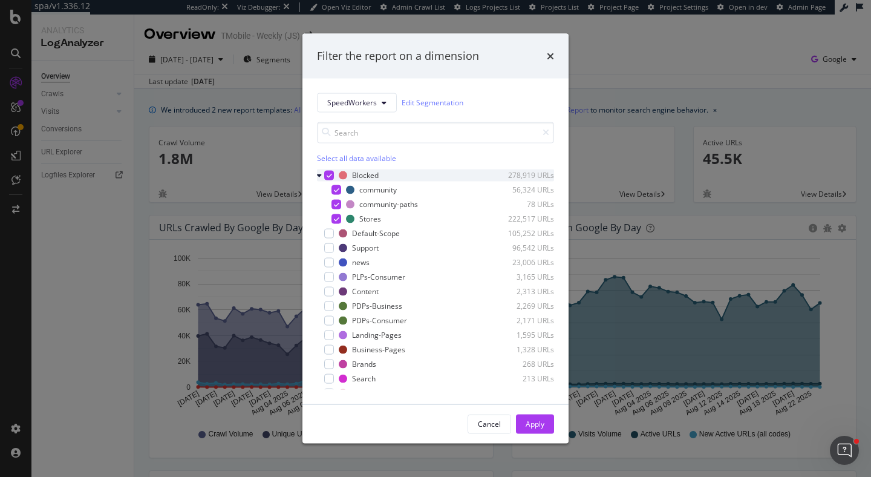
click at [329, 174] on icon "modal" at bounding box center [329, 175] width 5 height 6
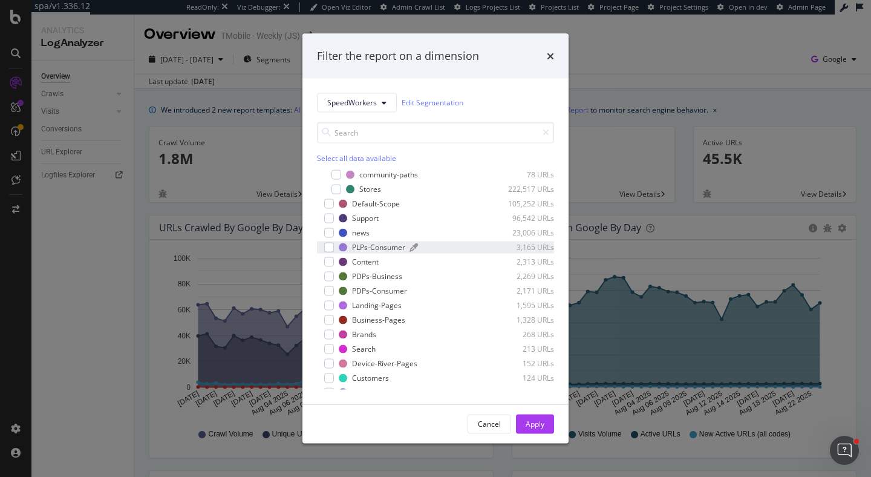
scroll to position [82, 0]
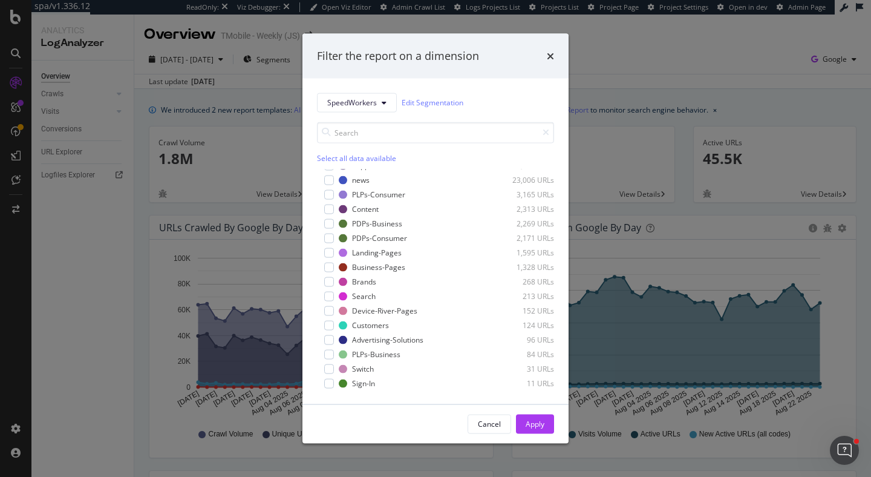
click at [548, 47] on div "Filter the report on a dimension" at bounding box center [435, 56] width 266 height 45
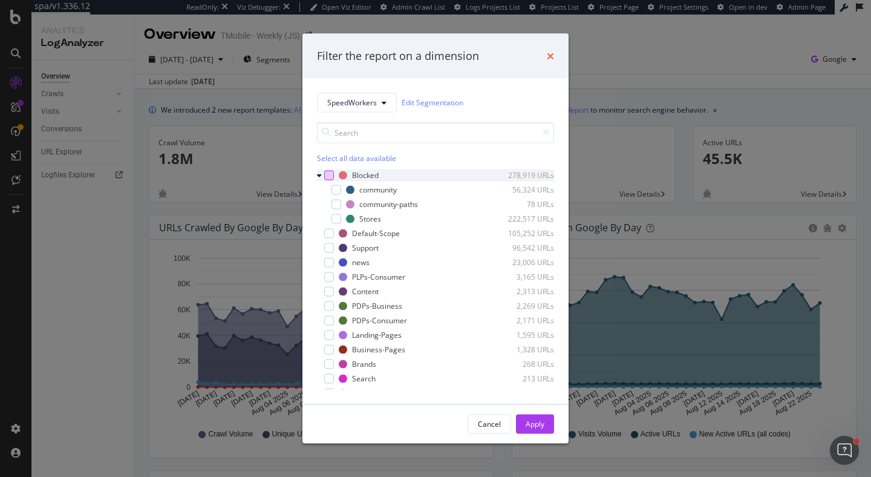
click at [551, 51] on icon "times" at bounding box center [550, 56] width 7 height 10
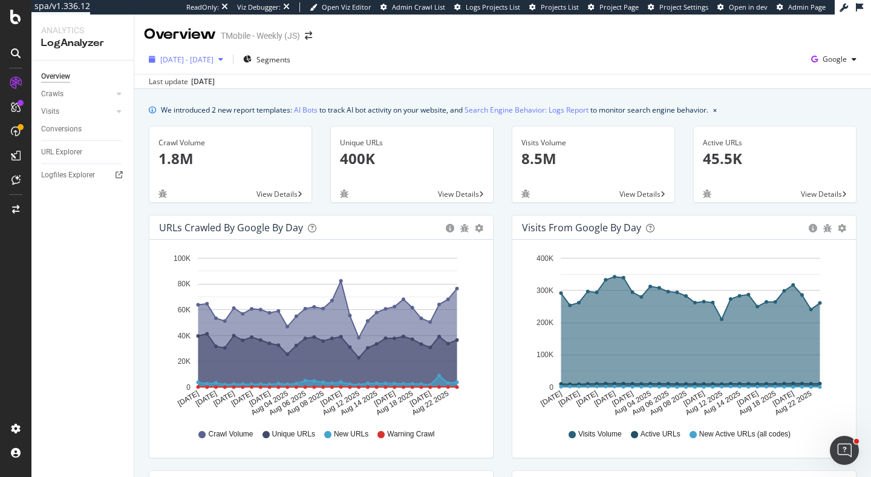
click at [196, 63] on span "[DATE] - [DATE]" at bounding box center [186, 59] width 53 height 10
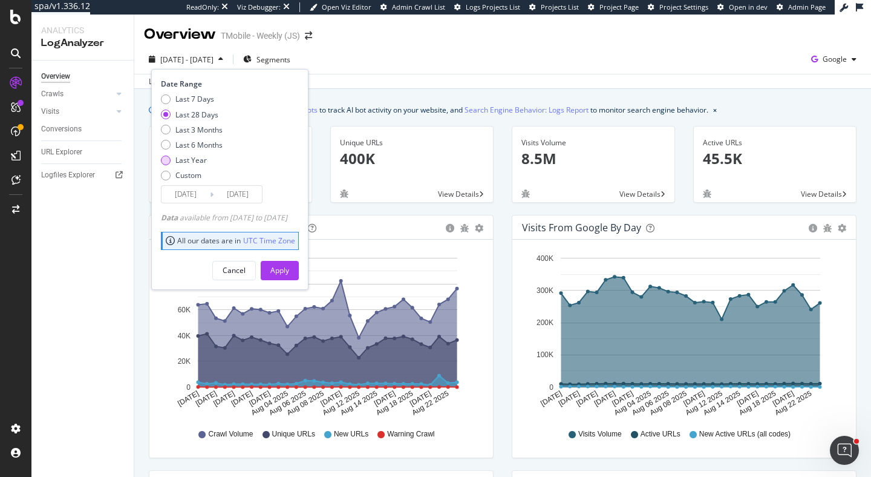
click at [201, 161] on div "Last Year" at bounding box center [190, 160] width 31 height 10
type input "2024/08/24"
click at [289, 273] on div "Apply" at bounding box center [279, 270] width 19 height 10
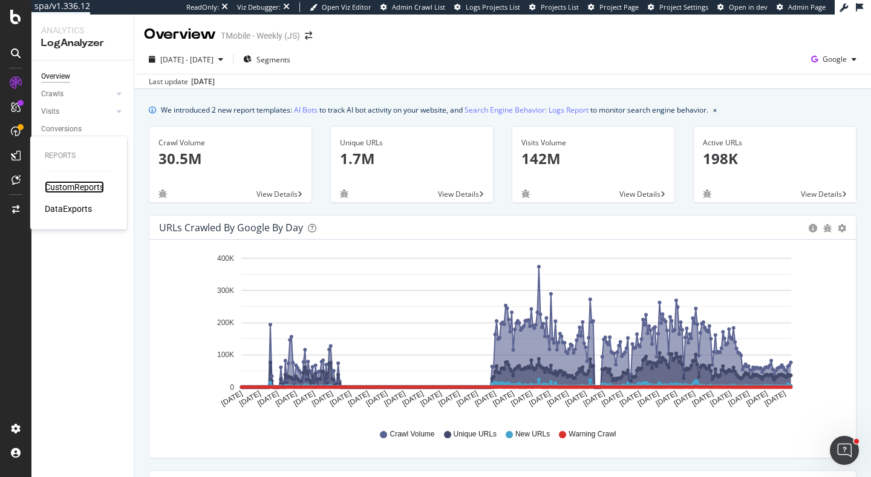
click at [71, 184] on div "CustomReports" at bounding box center [74, 187] width 59 height 12
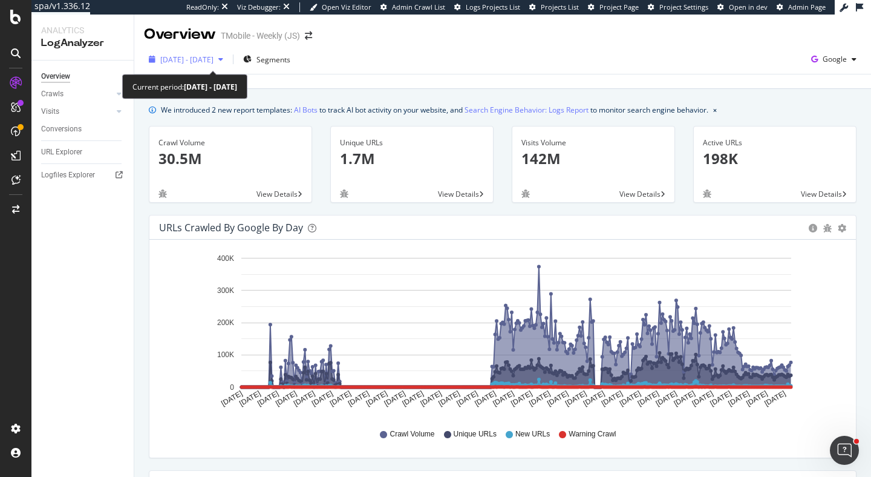
click at [214, 62] on span "2024 Aug. 24th - 2025 Aug. 23rd" at bounding box center [186, 59] width 53 height 10
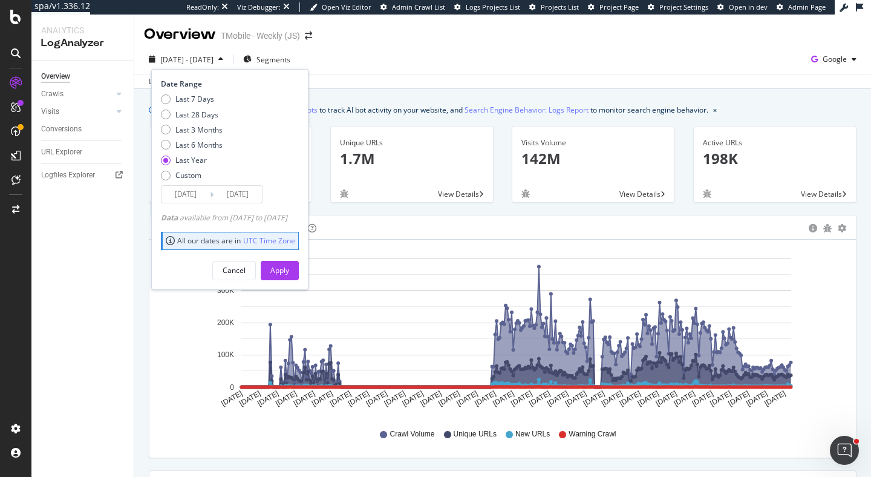
click at [194, 193] on input "2024/08/24" at bounding box center [185, 194] width 48 height 17
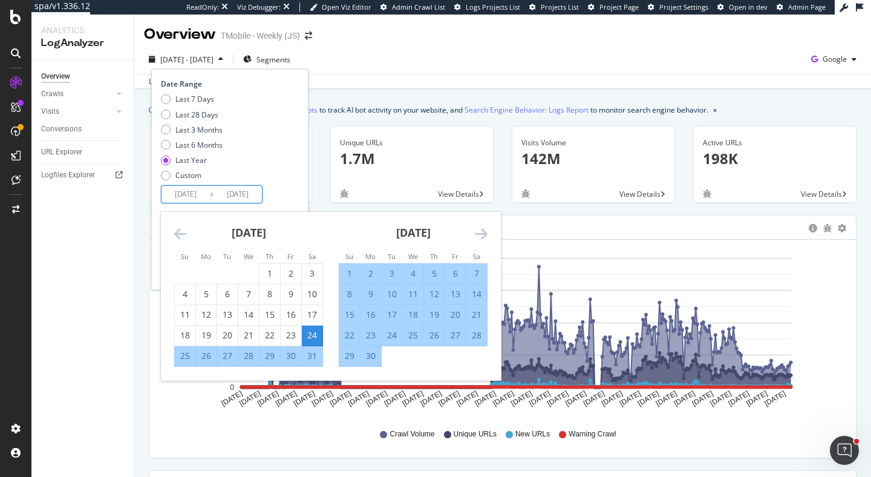
click at [180, 235] on icon "Move backward to switch to the previous month." at bounding box center [180, 233] width 13 height 15
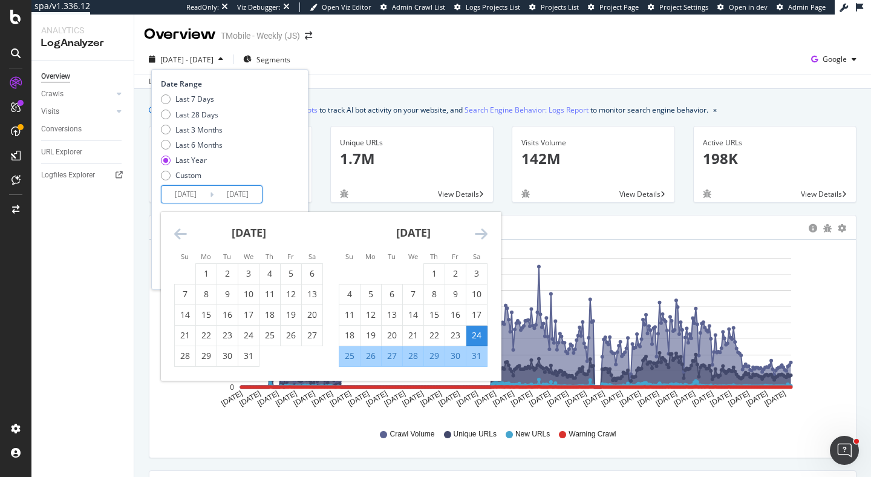
click at [180, 235] on icon "Move backward to switch to the previous month." at bounding box center [180, 233] width 13 height 15
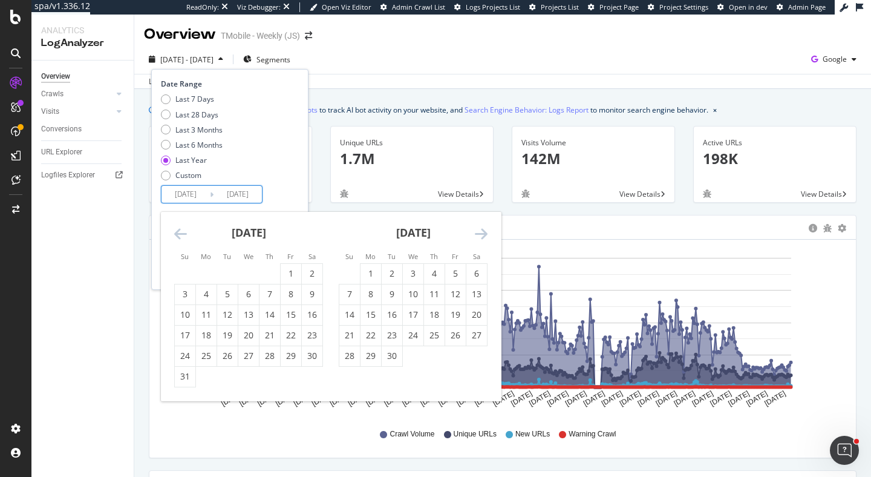
click at [180, 235] on icon "Move backward to switch to the previous month." at bounding box center [180, 233] width 13 height 15
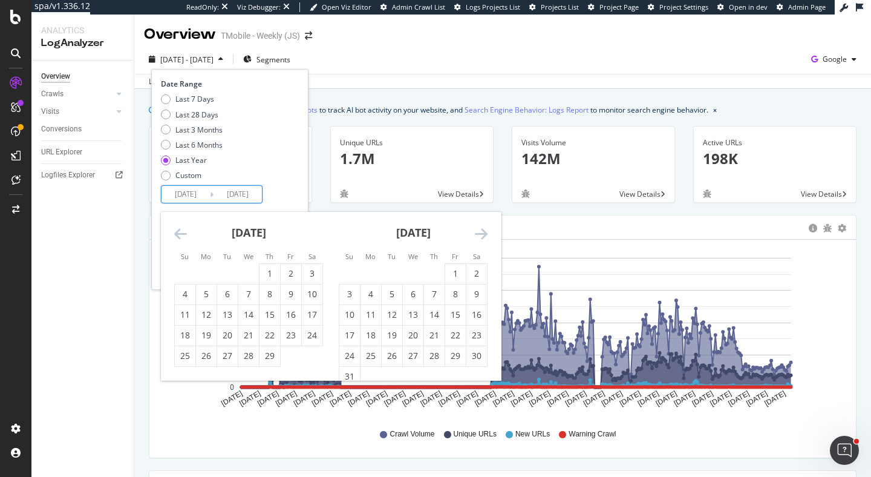
click at [180, 235] on icon "Move backward to switch to the previous month." at bounding box center [180, 233] width 13 height 15
click at [207, 263] on div "January 2024 1 2 3 4 5 6 7 8 9 10 11 12 13 14 15 16 17 18 19 20 21 22 23 24 25 …" at bounding box center [248, 289] width 165 height 155
click at [207, 269] on div "1" at bounding box center [206, 273] width 21 height 12
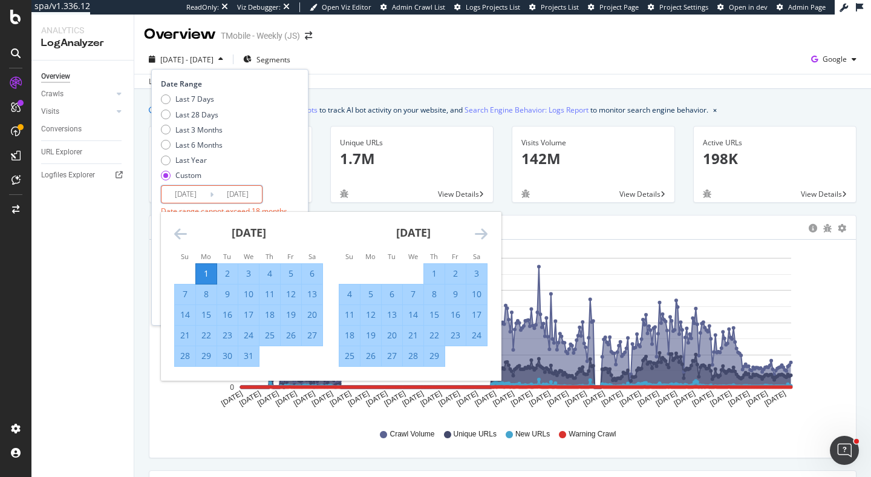
type input "[DATE]"
click at [477, 235] on icon "Move forward to switch to the next month." at bounding box center [481, 233] width 13 height 15
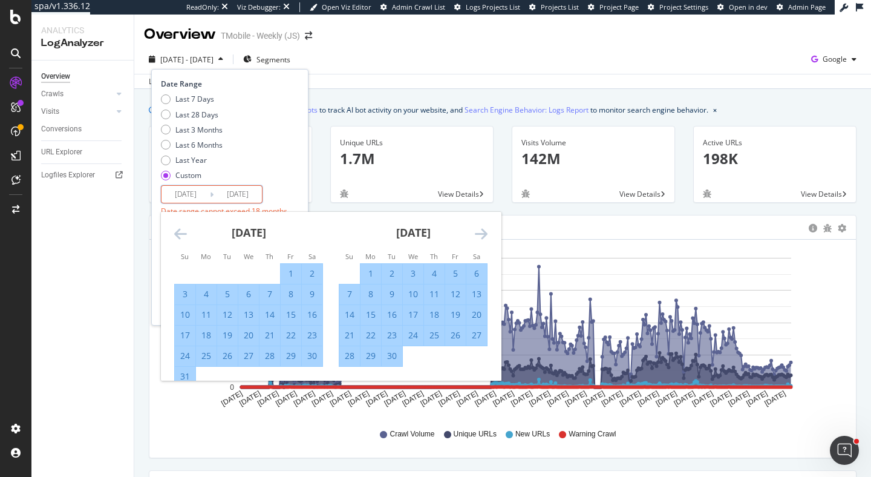
click at [477, 235] on icon "Move forward to switch to the next month." at bounding box center [481, 233] width 13 height 15
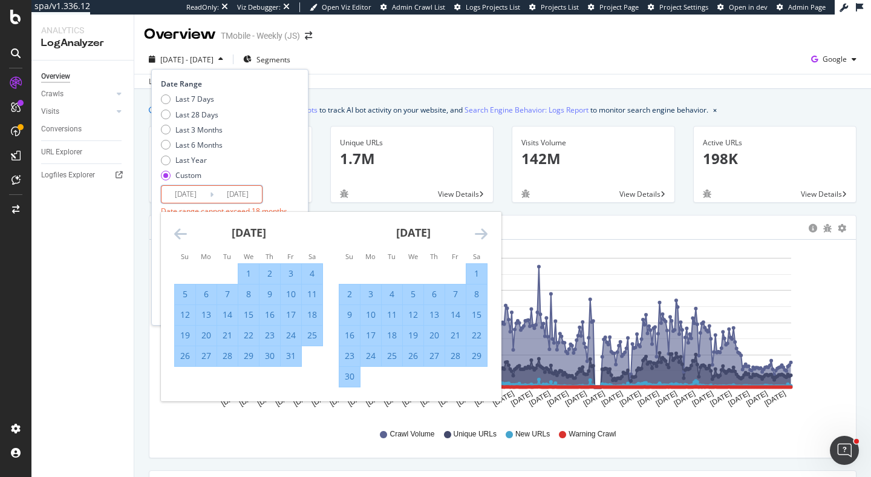
click at [477, 235] on icon "Move forward to switch to the next month." at bounding box center [481, 233] width 13 height 15
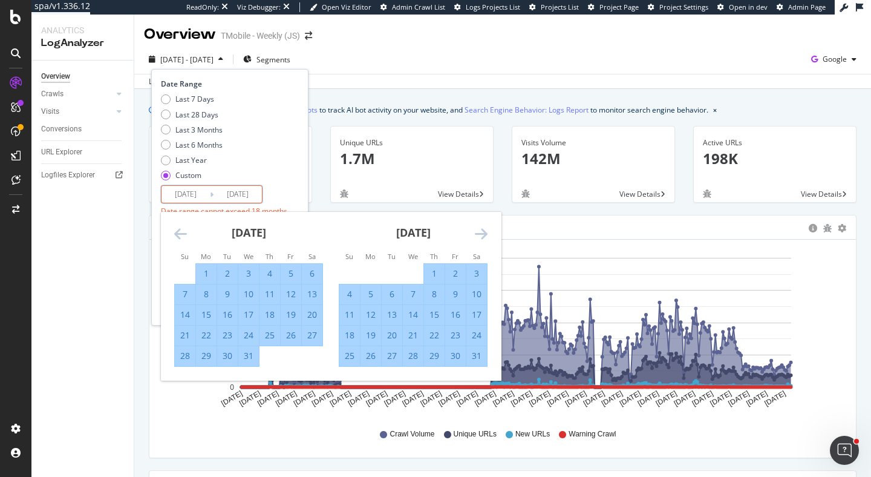
click at [477, 235] on icon "Move forward to switch to the next month." at bounding box center [481, 233] width 13 height 15
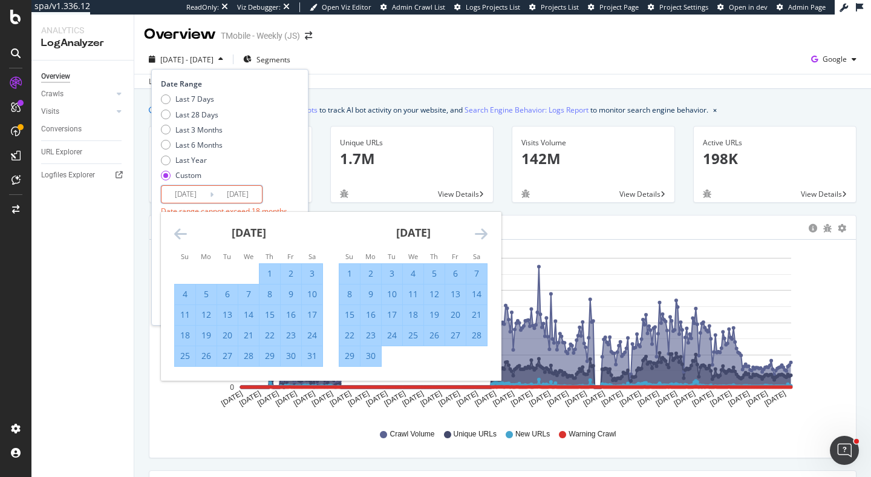
click at [370, 357] on div "30" at bounding box center [371, 356] width 21 height 12
type input "2024/09/30"
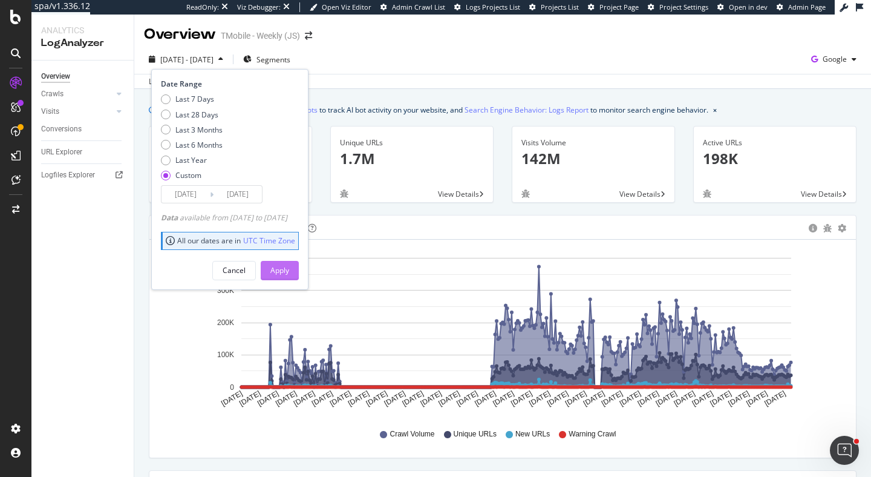
click at [289, 273] on div "Apply" at bounding box center [279, 270] width 19 height 10
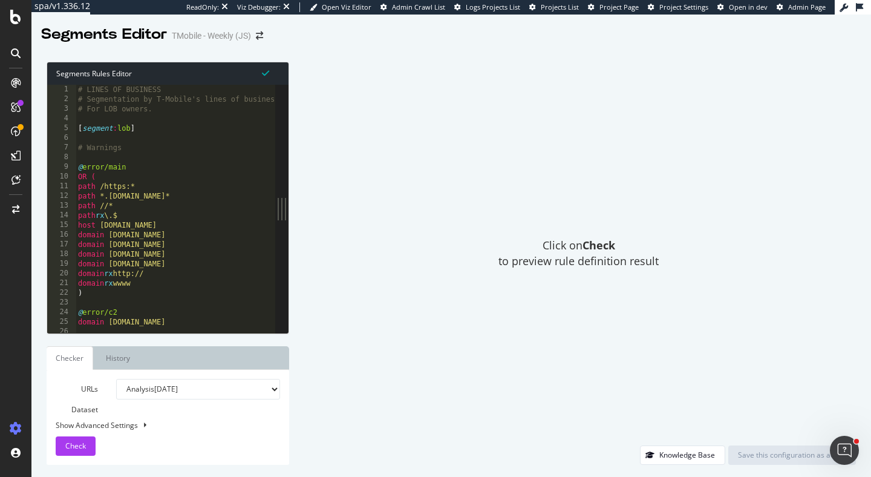
type textarea "path //*"
click at [184, 208] on div "# LINES OF BUSINESS # Segmentation by T-Mobile's lines of business. # For LOB o…" at bounding box center [433, 218] width 715 height 267
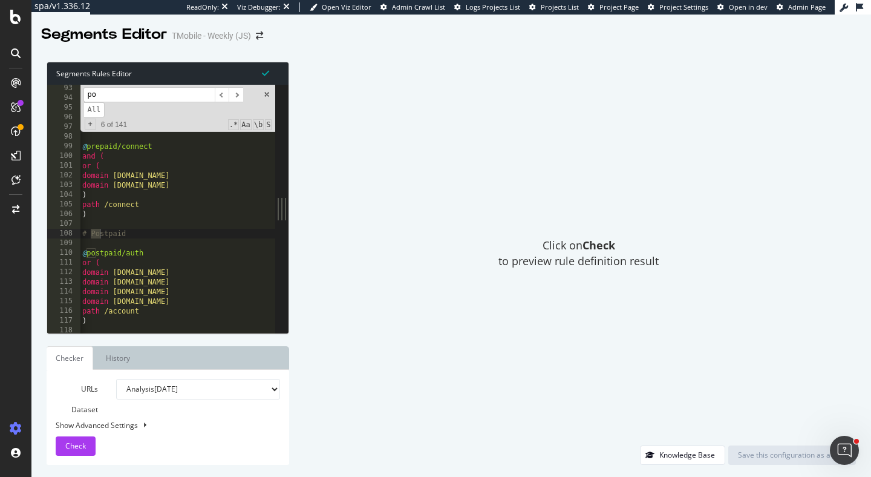
type input "p"
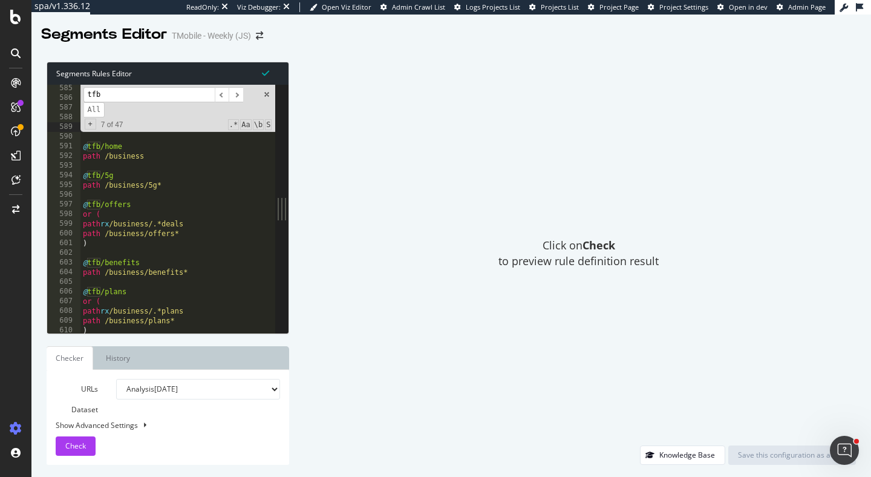
type input "tfb"
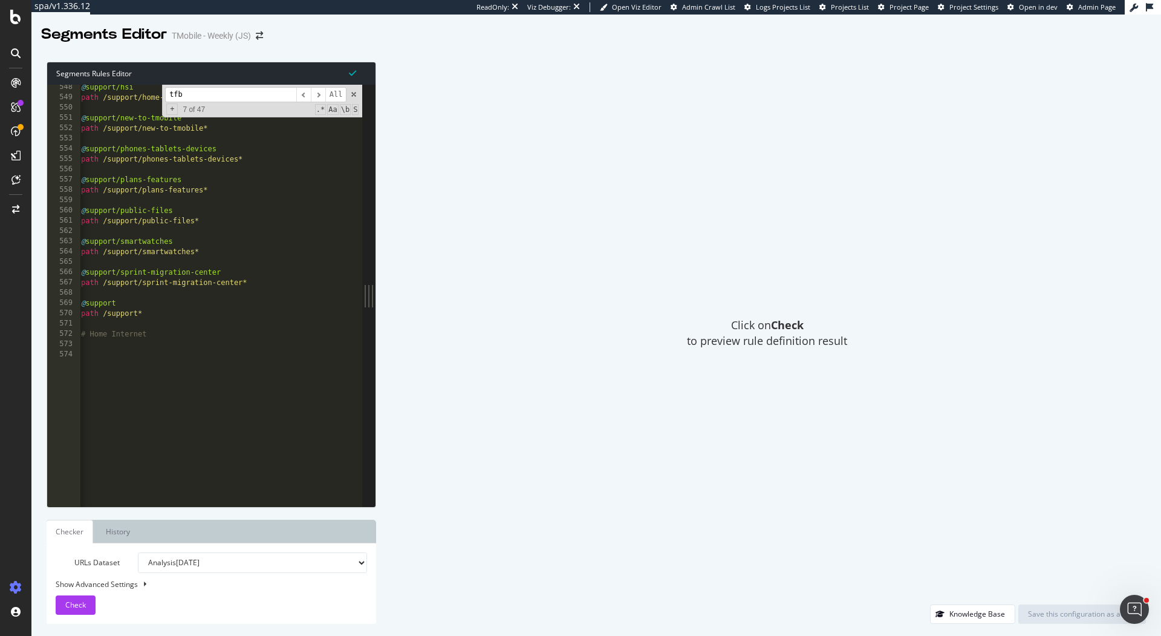
scroll to position [0, 2]
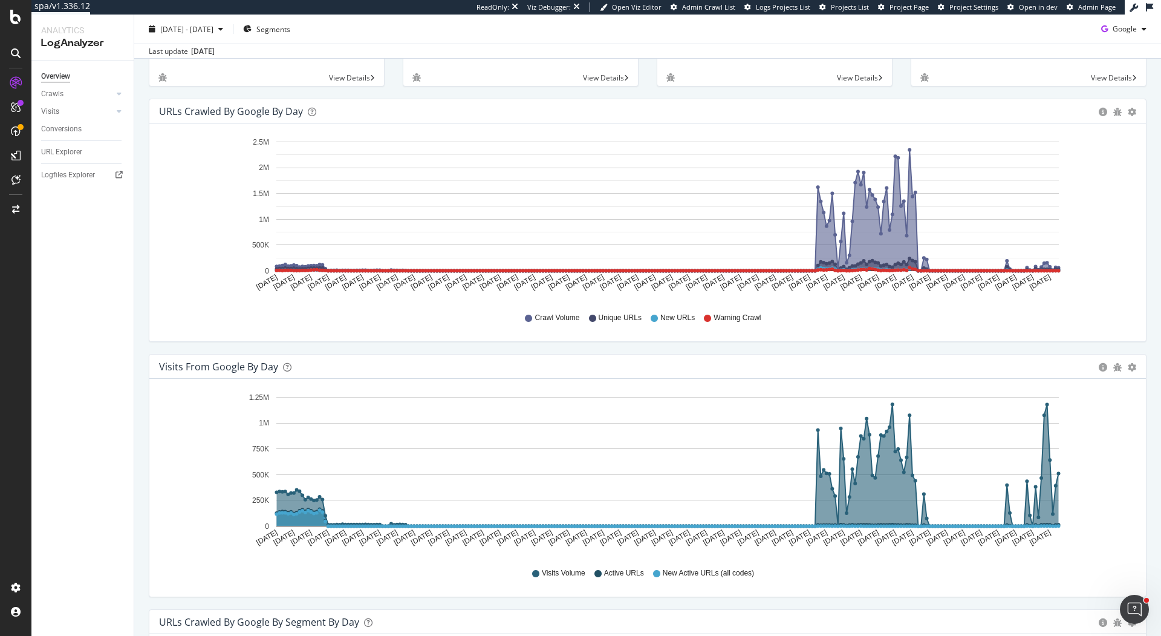
scroll to position [81, 0]
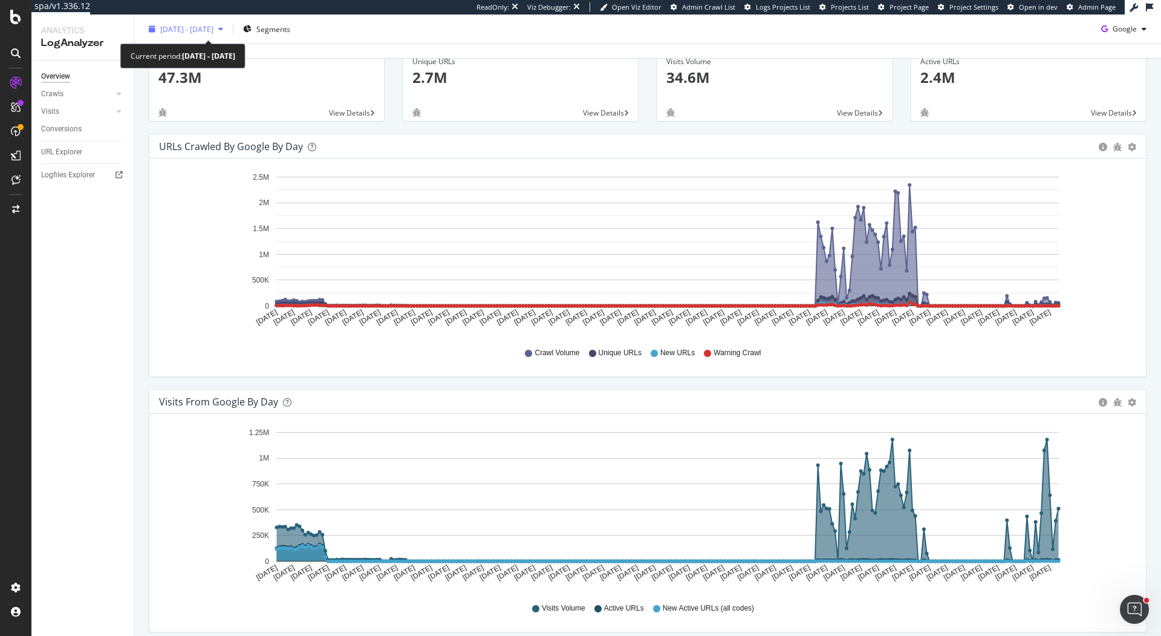
click at [214, 30] on span "[DATE] - [DATE]" at bounding box center [186, 29] width 53 height 10
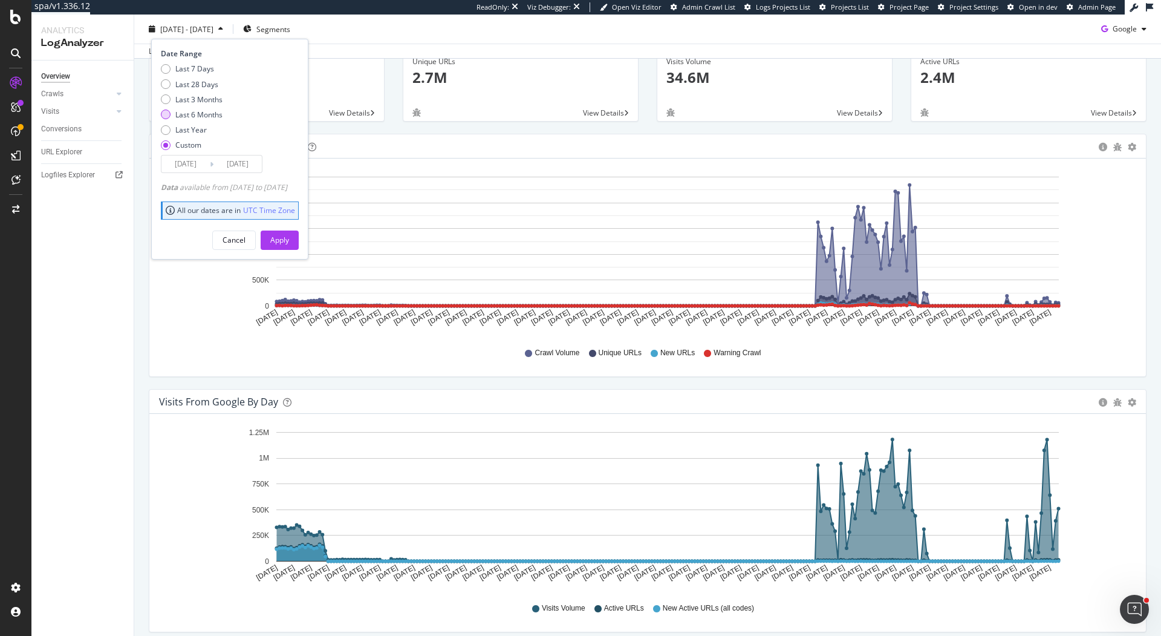
click at [214, 111] on div "Last 6 Months" at bounding box center [198, 114] width 47 height 10
type input "[DATE]"
click at [299, 240] on button "Apply" at bounding box center [280, 239] width 38 height 19
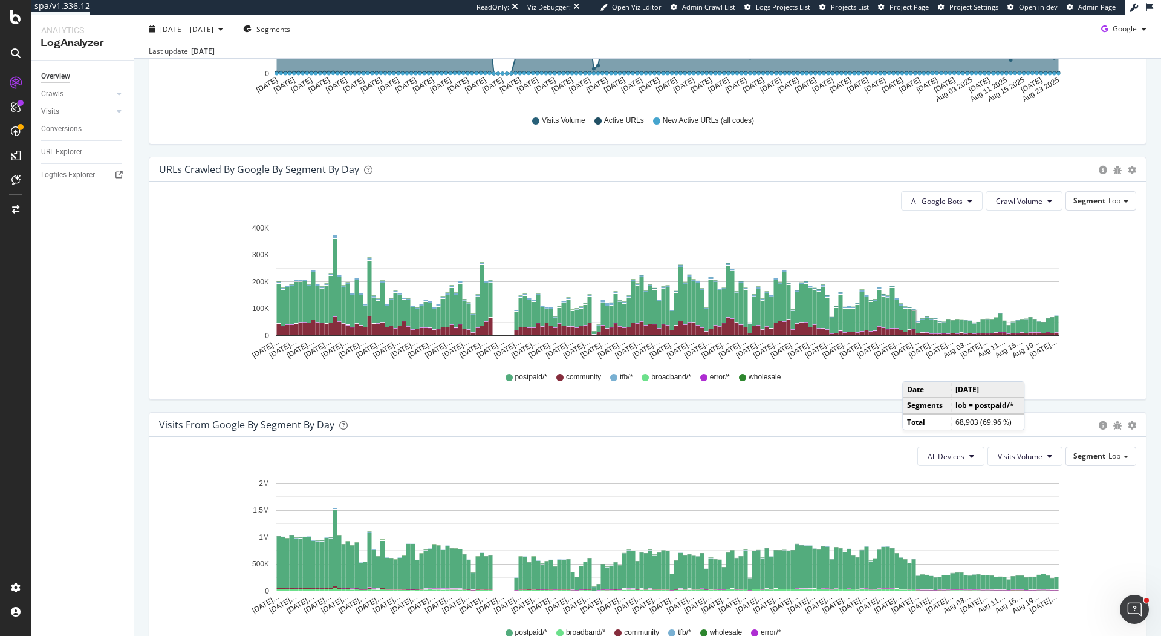
scroll to position [572, 0]
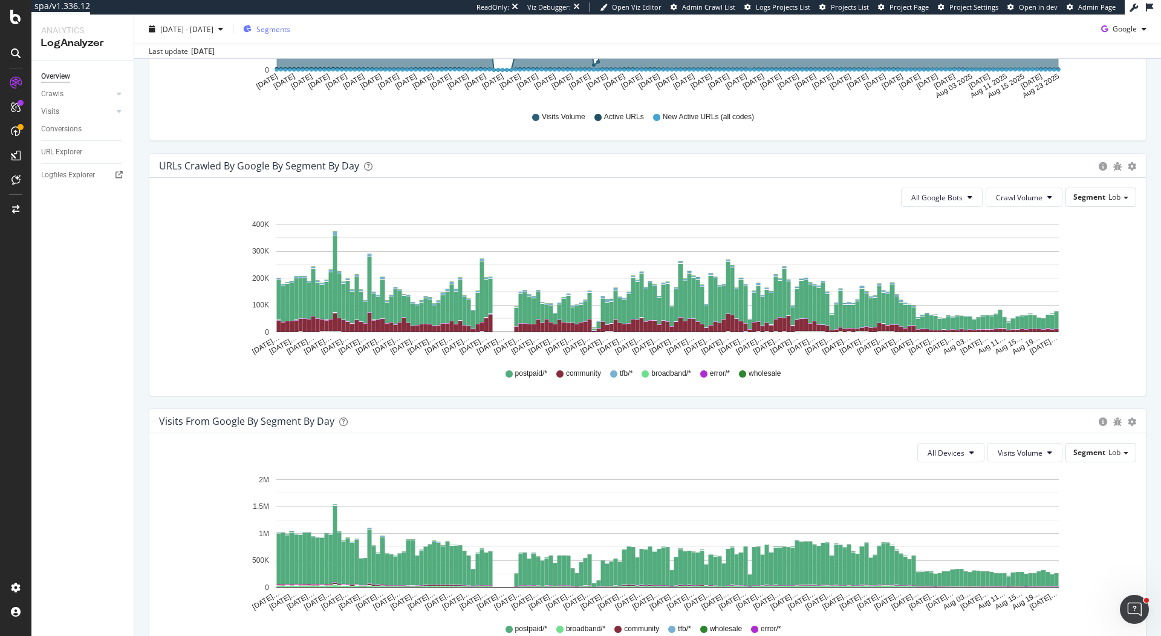
click at [290, 28] on span "Segments" at bounding box center [273, 29] width 34 height 10
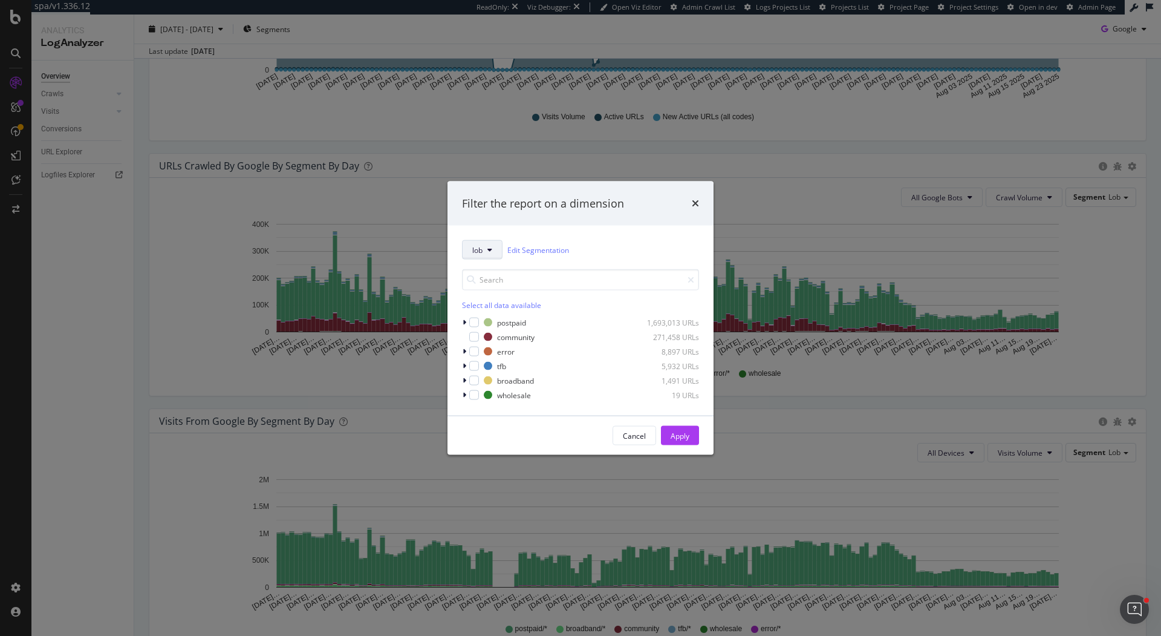
click at [487, 247] on button "lob" at bounding box center [482, 249] width 41 height 19
click at [506, 315] on span "pagetype" at bounding box center [505, 315] width 66 height 11
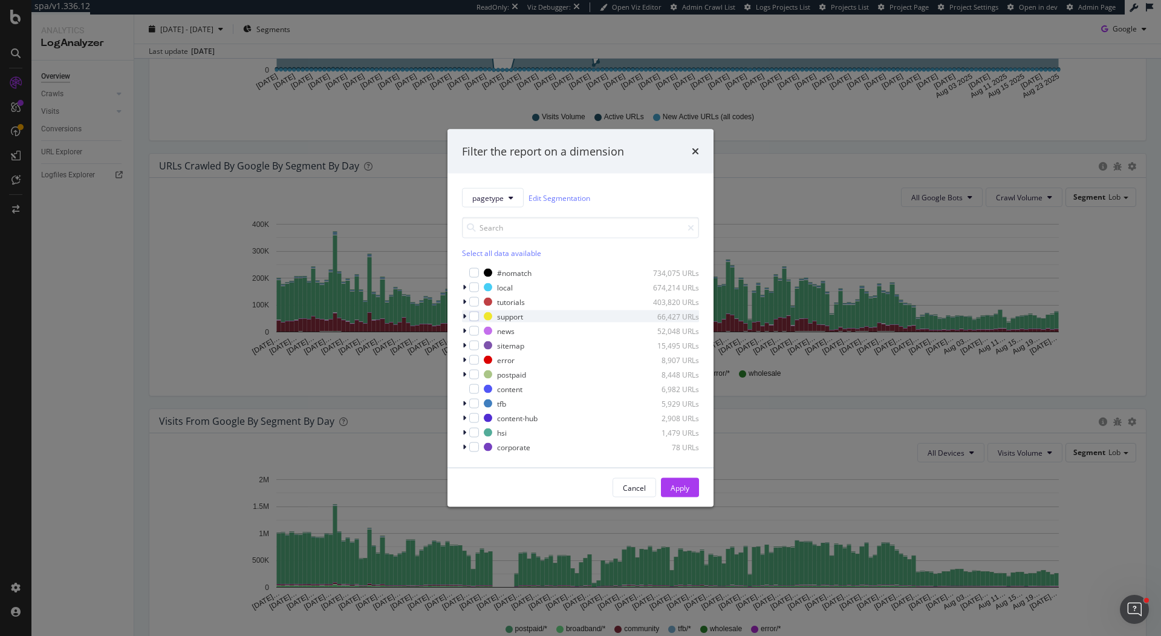
click at [463, 315] on icon "modal" at bounding box center [465, 316] width 4 height 7
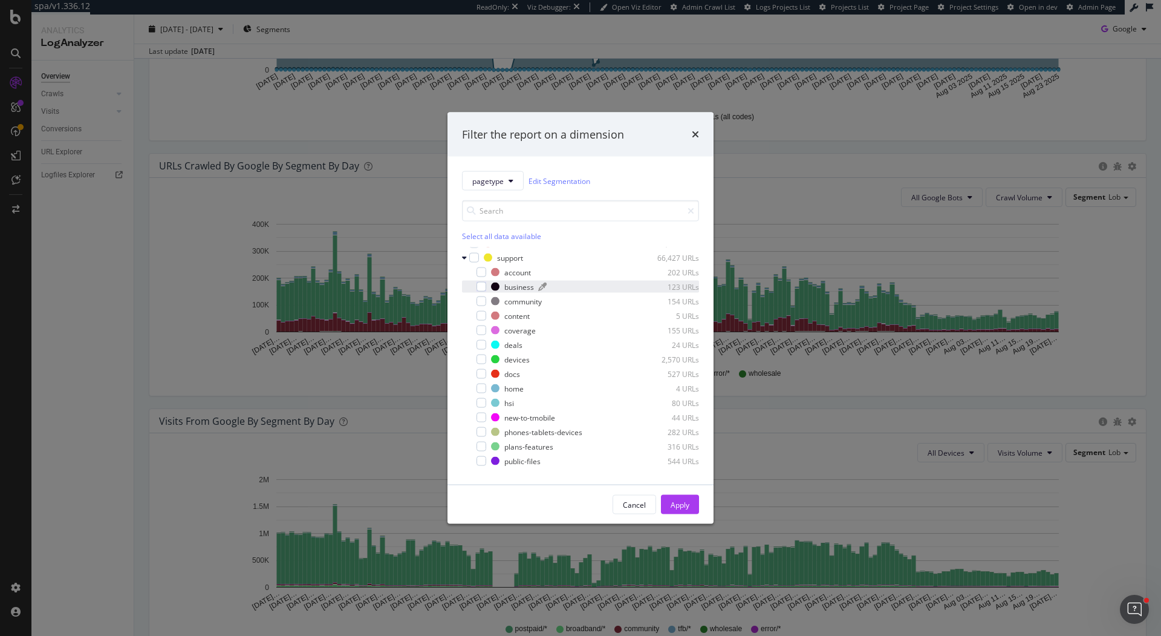
scroll to position [41, 0]
click at [474, 255] on div "modal" at bounding box center [474, 258] width 10 height 10
click at [688, 476] on div "Apply" at bounding box center [680, 504] width 19 height 10
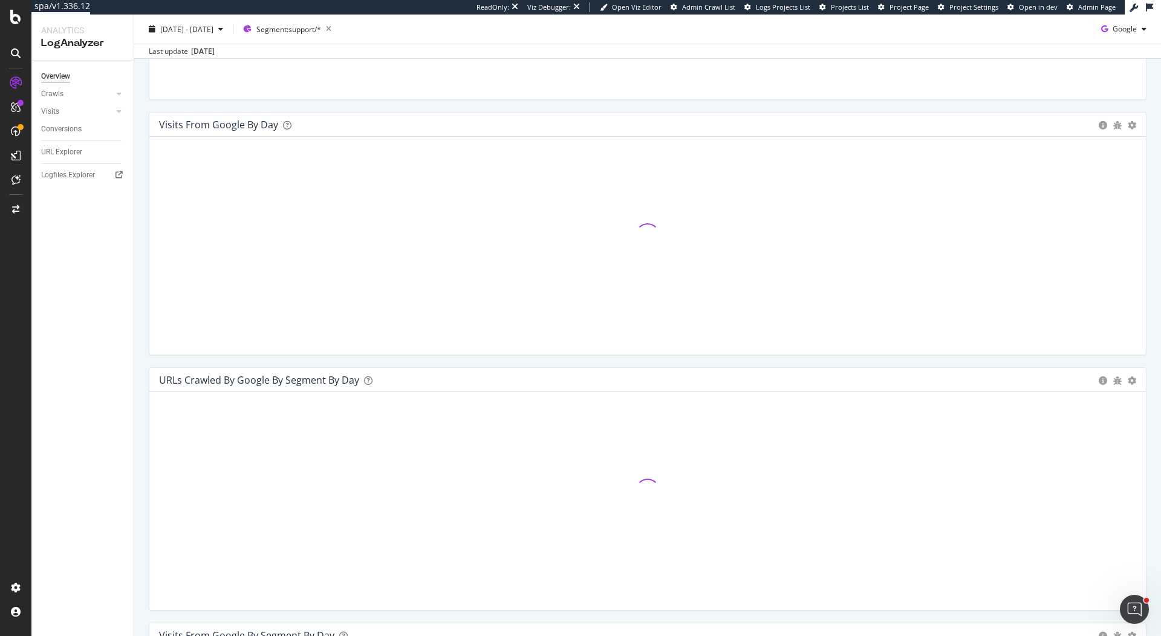
scroll to position [362, 0]
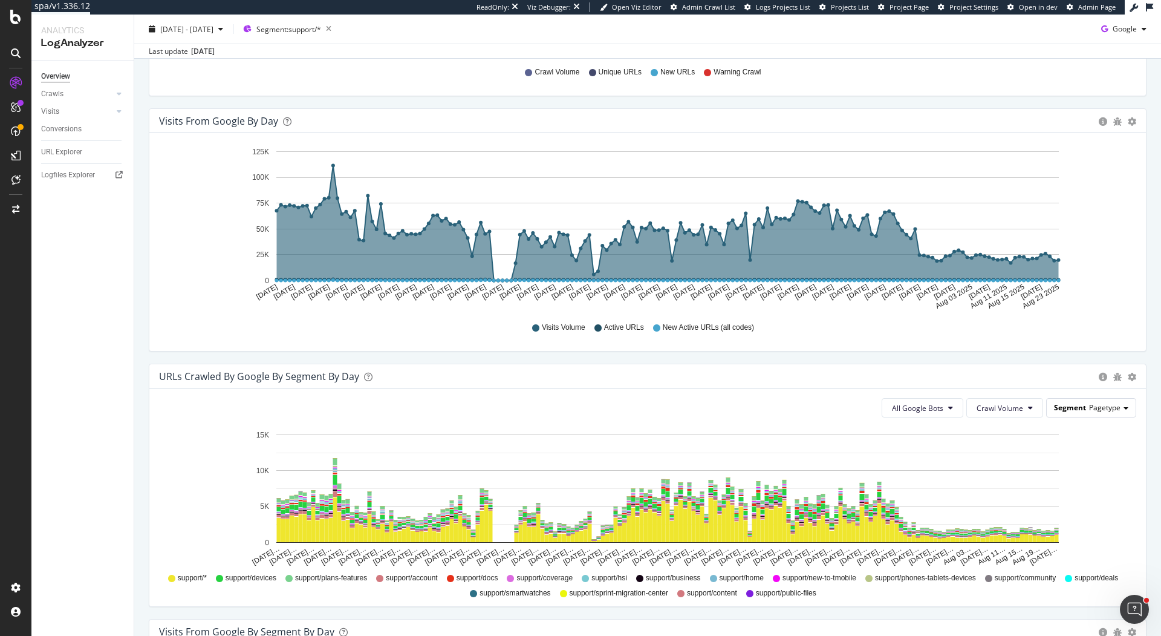
click at [870, 406] on span "Pagetype" at bounding box center [1104, 407] width 31 height 10
click at [752, 370] on div "URLs Crawled by Google By Segment By Day" at bounding box center [626, 376] width 934 height 12
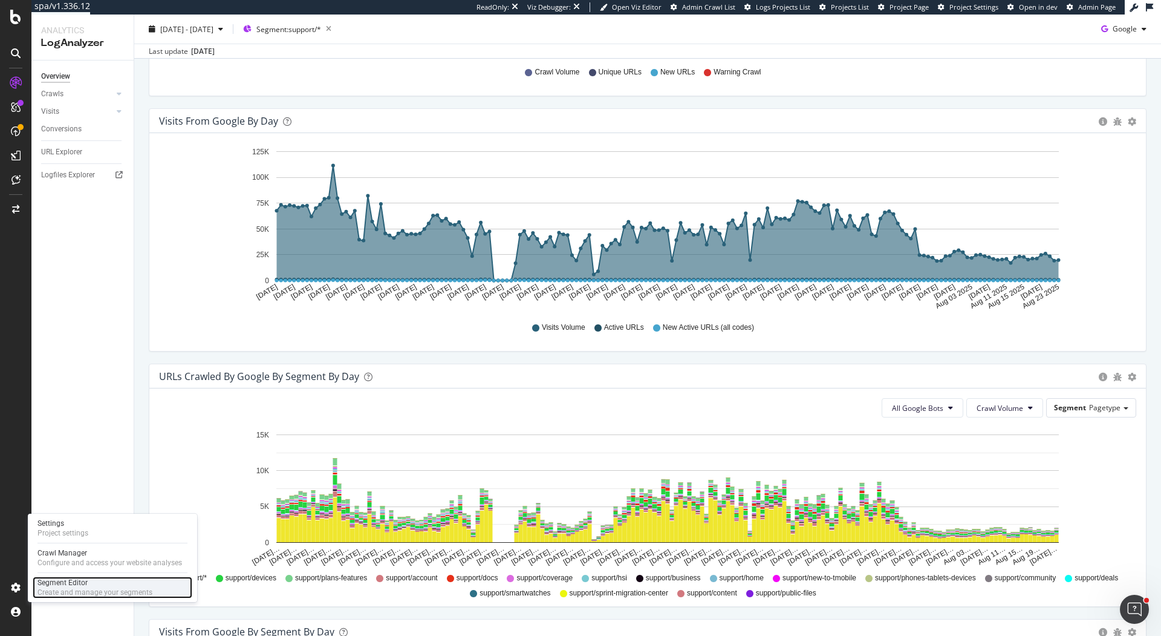
click at [66, 476] on div "Create and manage your segments" at bounding box center [95, 592] width 115 height 10
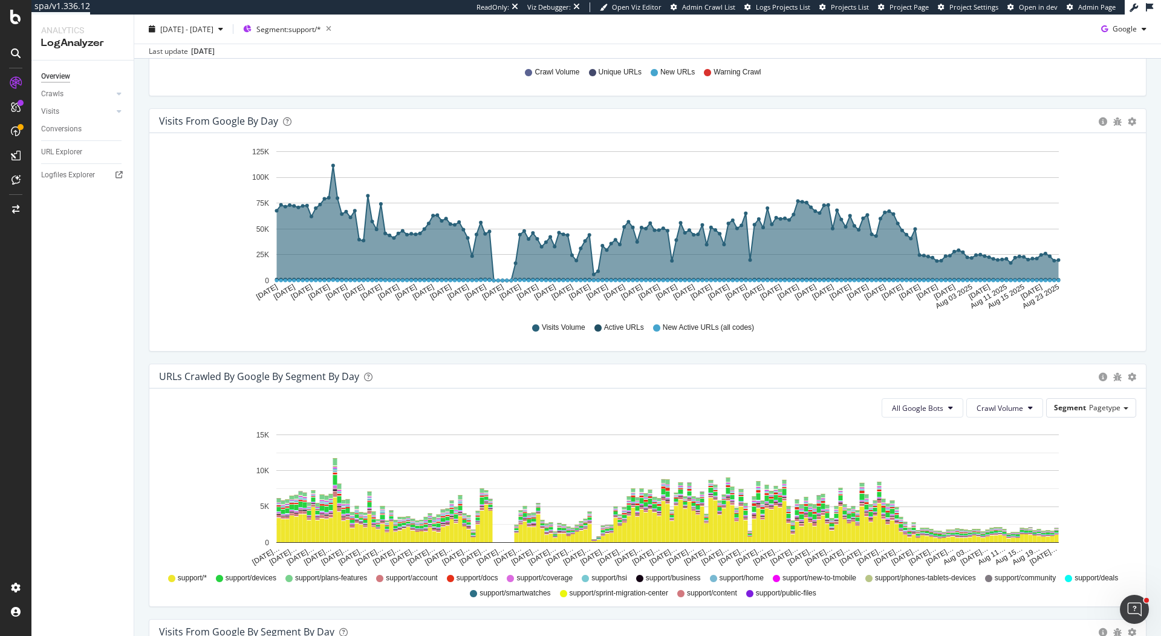
click at [374, 26] on div "[DATE] - [DATE] Segment: support/* Google" at bounding box center [647, 31] width 1027 height 24
click at [336, 30] on icon "button" at bounding box center [328, 29] width 15 height 17
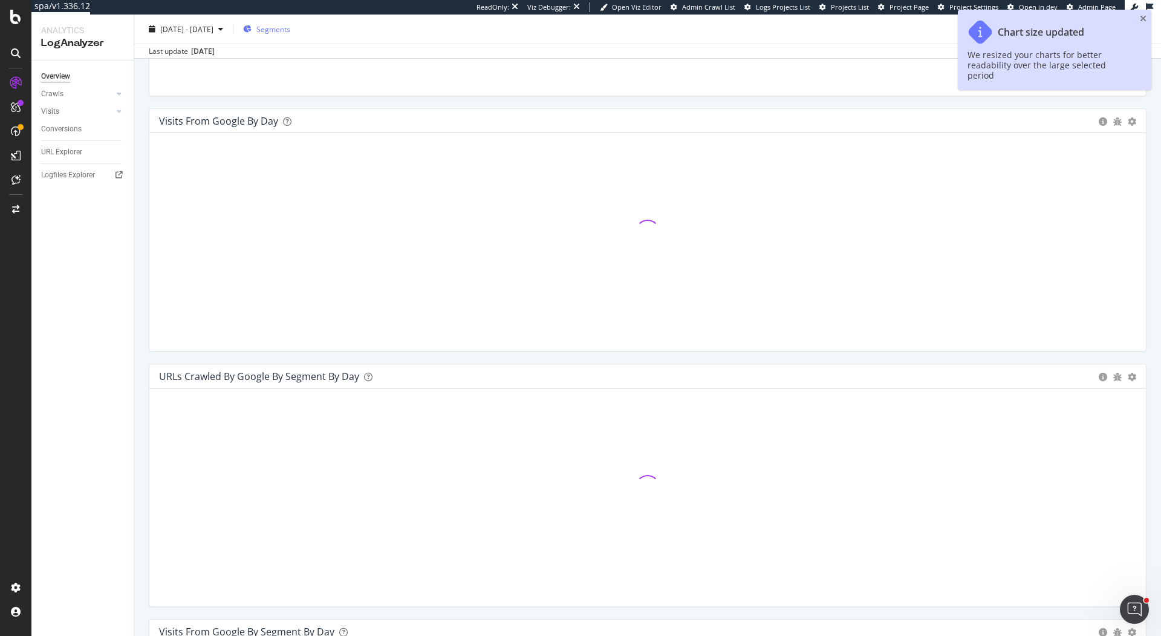
click at [290, 34] on span "Segments" at bounding box center [273, 29] width 34 height 10
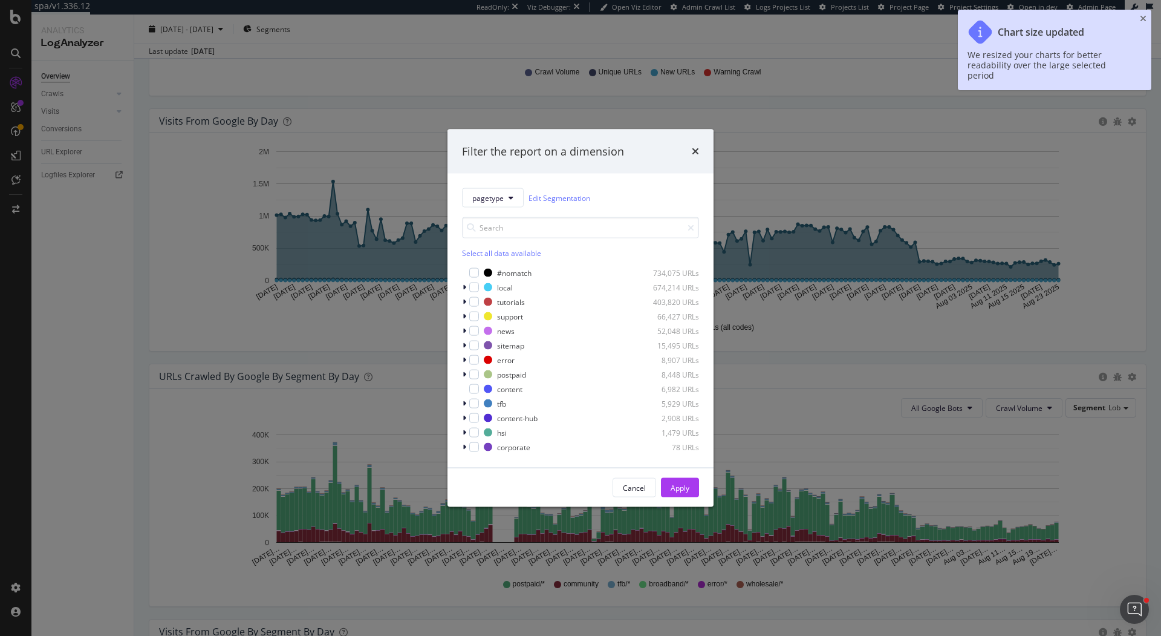
click at [494, 207] on div "Select all data available #nomatch 734,075 URLs local 674,214 URLs tutorials 40…" at bounding box center [580, 330] width 237 height 246
click at [500, 196] on span "pagetype" at bounding box center [487, 197] width 31 height 10
click at [494, 238] on span "lob" at bounding box center [505, 240] width 66 height 11
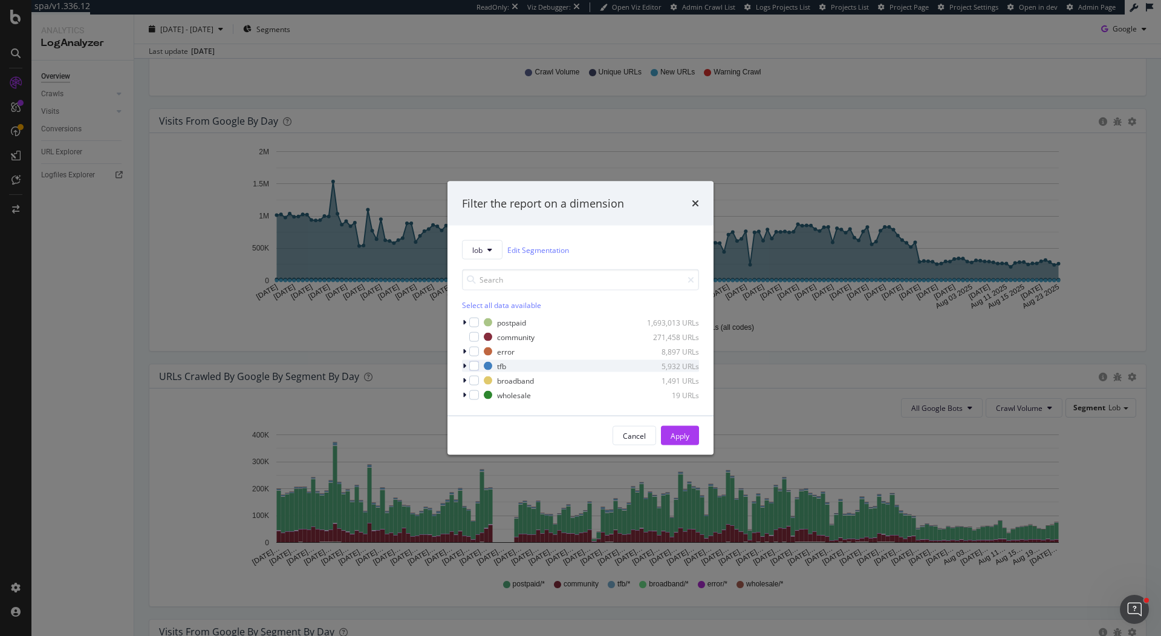
click at [462, 366] on div "modal" at bounding box center [465, 366] width 7 height 12
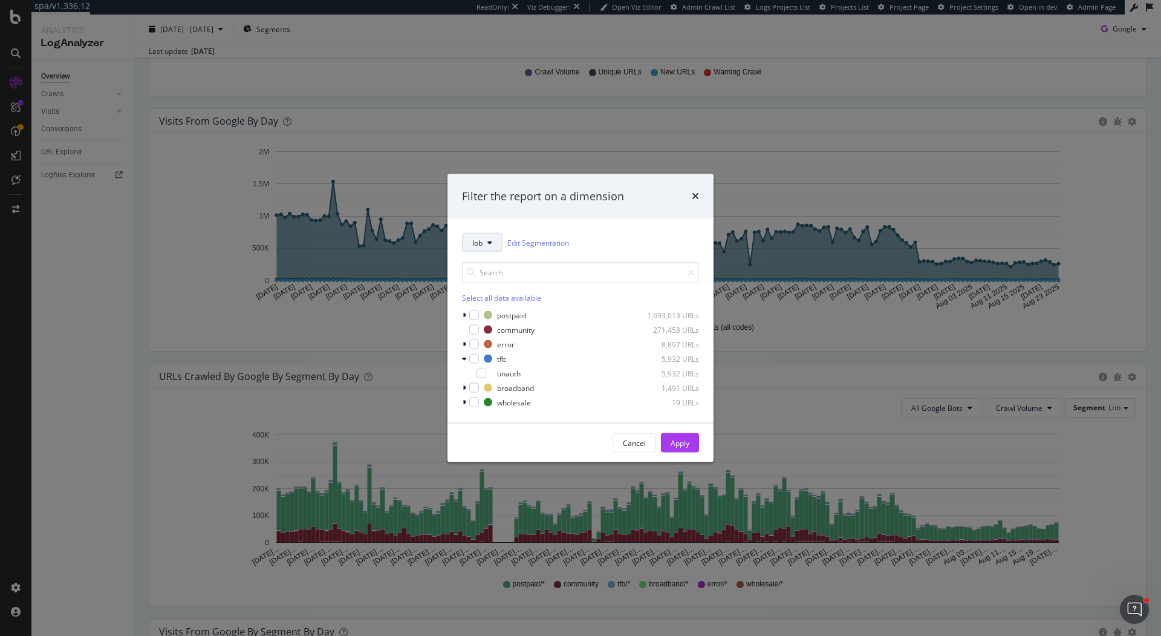
click at [486, 246] on button "lob" at bounding box center [482, 242] width 41 height 19
click at [523, 400] on span "SpeedWorkers" at bounding box center [505, 397] width 66 height 11
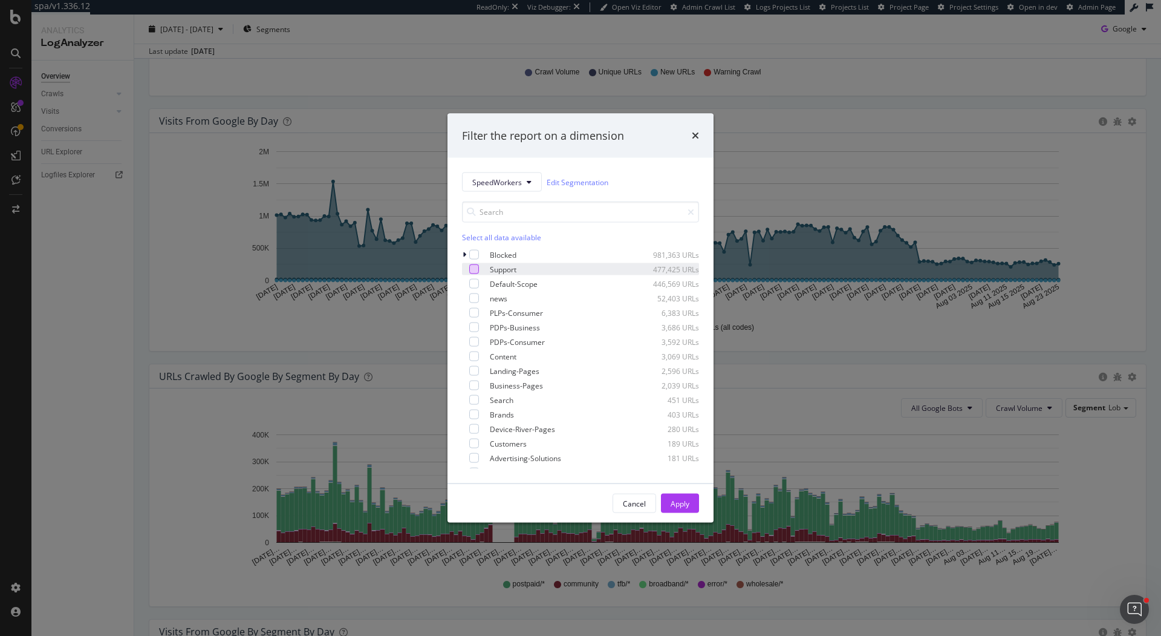
click at [474, 270] on div "modal" at bounding box center [474, 269] width 10 height 10
click at [688, 476] on div "Apply" at bounding box center [680, 503] width 19 height 18
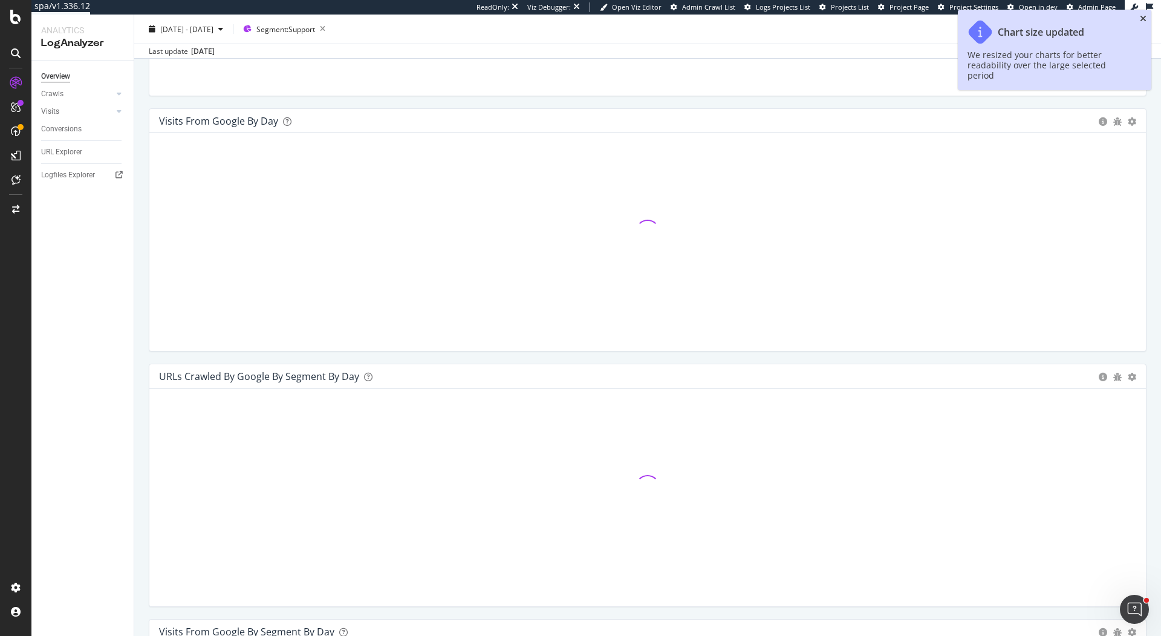
click at [870, 18] on icon "close toast" at bounding box center [1143, 19] width 7 height 8
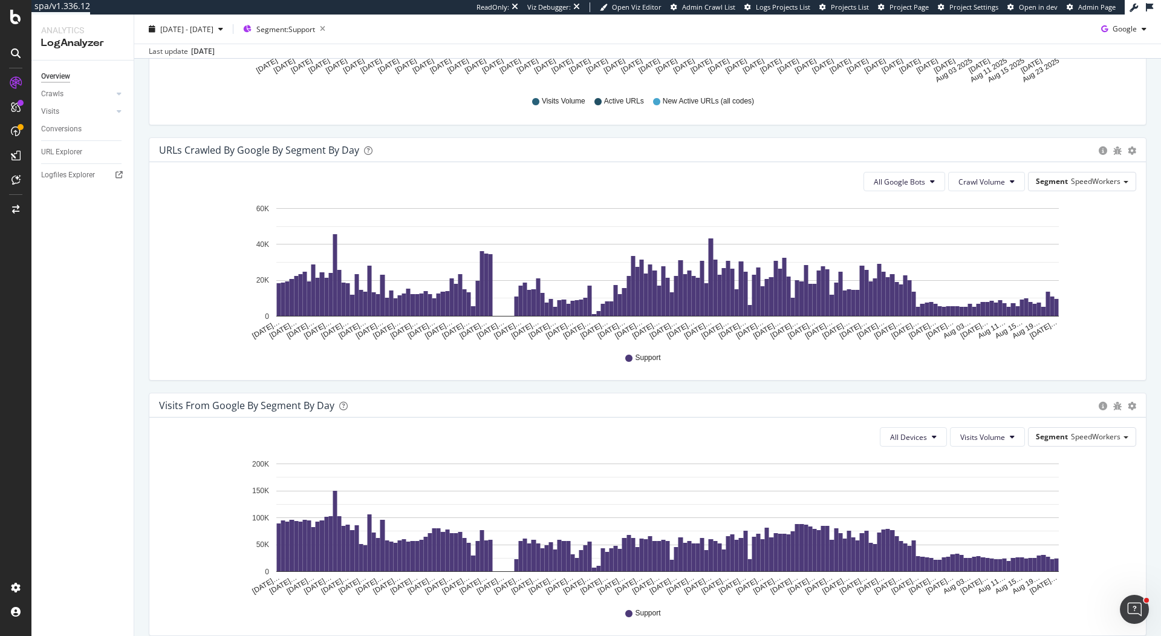
scroll to position [589, 0]
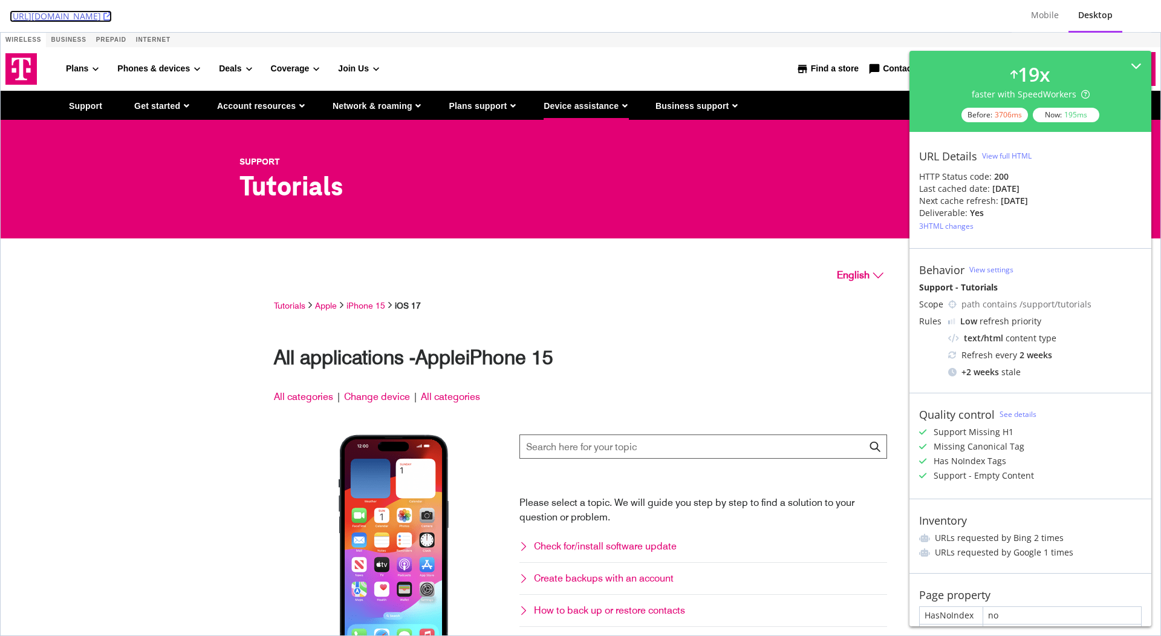
click at [112, 16] on icon at bounding box center [107, 16] width 8 height 8
drag, startPoint x: 987, startPoint y: 189, endPoint x: 1052, endPoint y: 188, distance: 65.9
click at [1052, 188] on div "Last cached date: [DATE]" at bounding box center [1030, 189] width 223 height 12
click at [1052, 188] on div "Last cached date: 2 days ago" at bounding box center [1030, 189] width 223 height 12
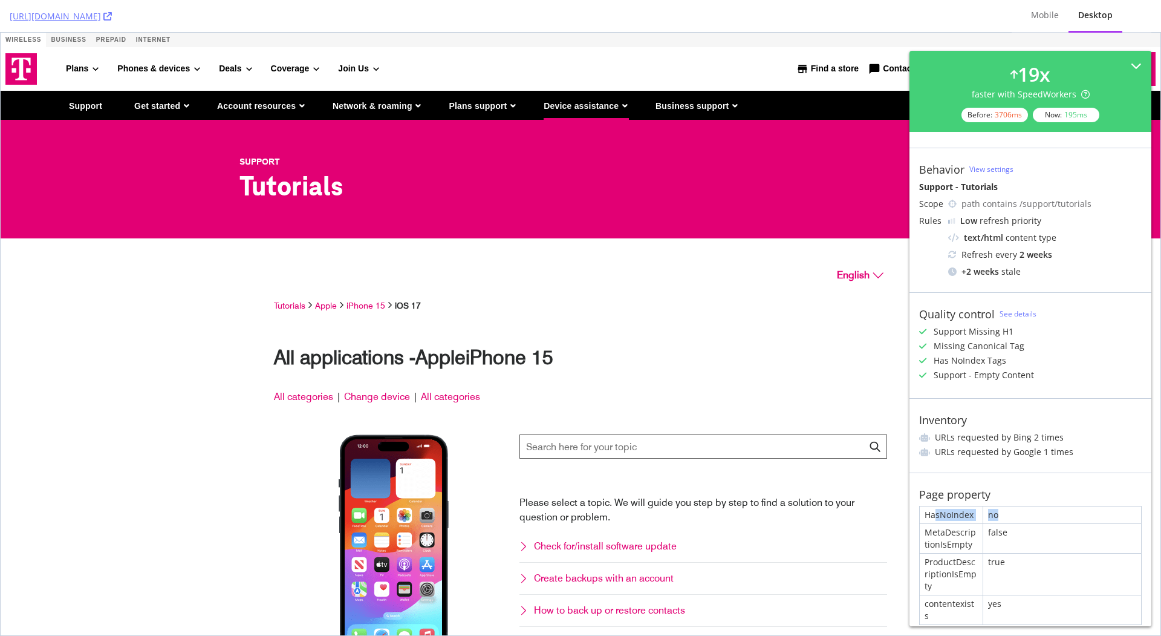
drag, startPoint x: 936, startPoint y: 512, endPoint x: 1048, endPoint y: 510, distance: 111.9
click at [1049, 511] on div "HasNoIndex no MetaDescriptionIsEmpty false ProductDescriptionIsEmpty true conte…" at bounding box center [1030, 565] width 223 height 119
click at [1048, 510] on div "no" at bounding box center [1063, 514] width 158 height 17
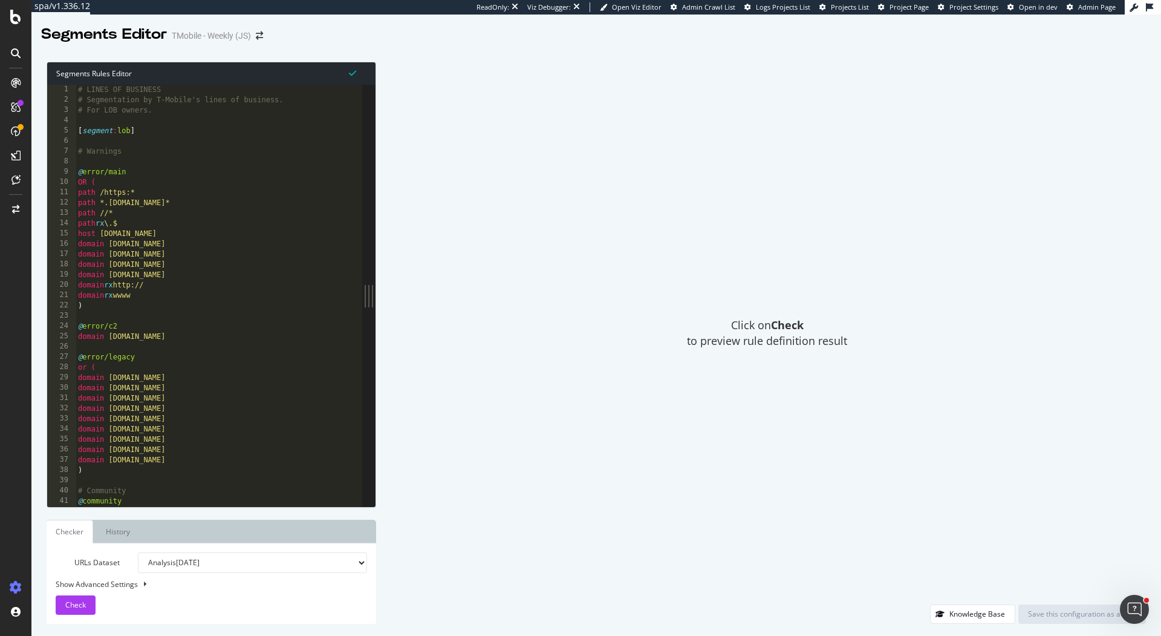
type textarea ")"
click at [227, 301] on div "# LINES OF BUSINESS # Segmentation by T-Mobile's lines of business. # For LOB o…" at bounding box center [433, 306] width 715 height 443
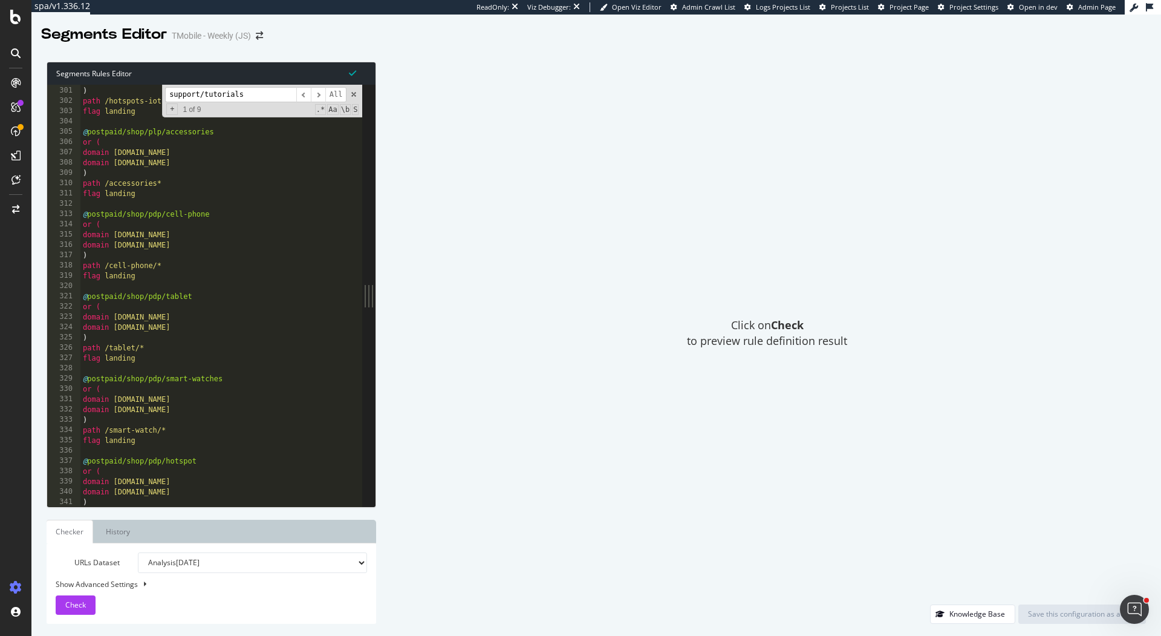
scroll to position [2975, 0]
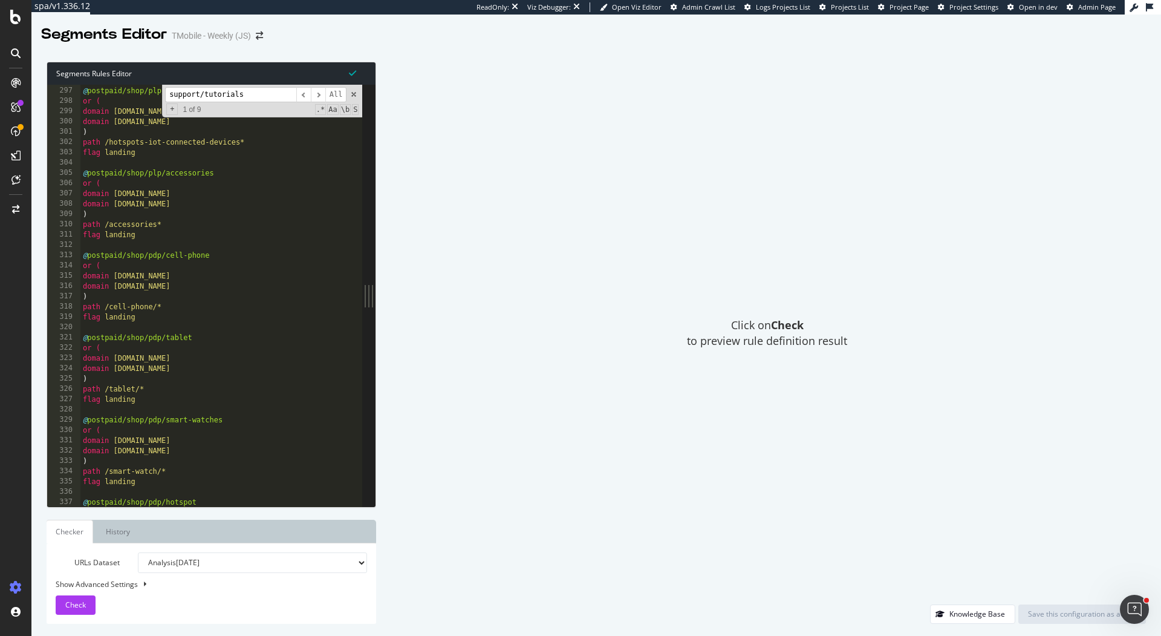
type input "support/tutorials"
type textarea "or ("
click at [256, 266] on div "@ postpaid/shop/plp/hotspots or ( domain [DOMAIN_NAME] domain [DOMAIN_NAME] ) p…" at bounding box center [437, 297] width 715 height 443
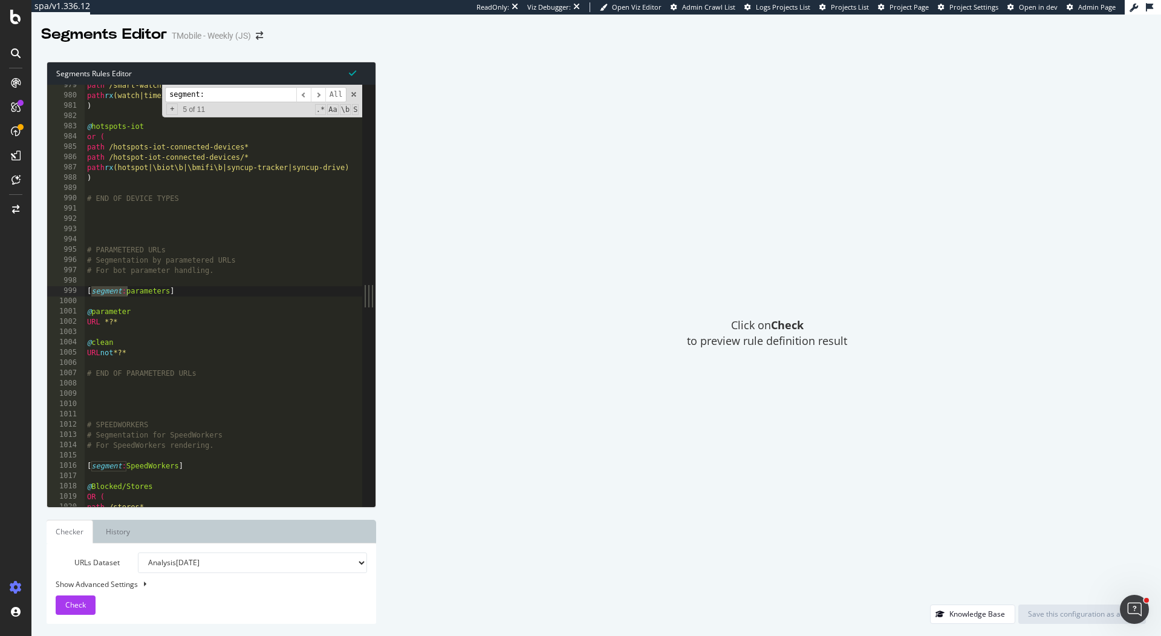
scroll to position [9839, 0]
type input "segment:"
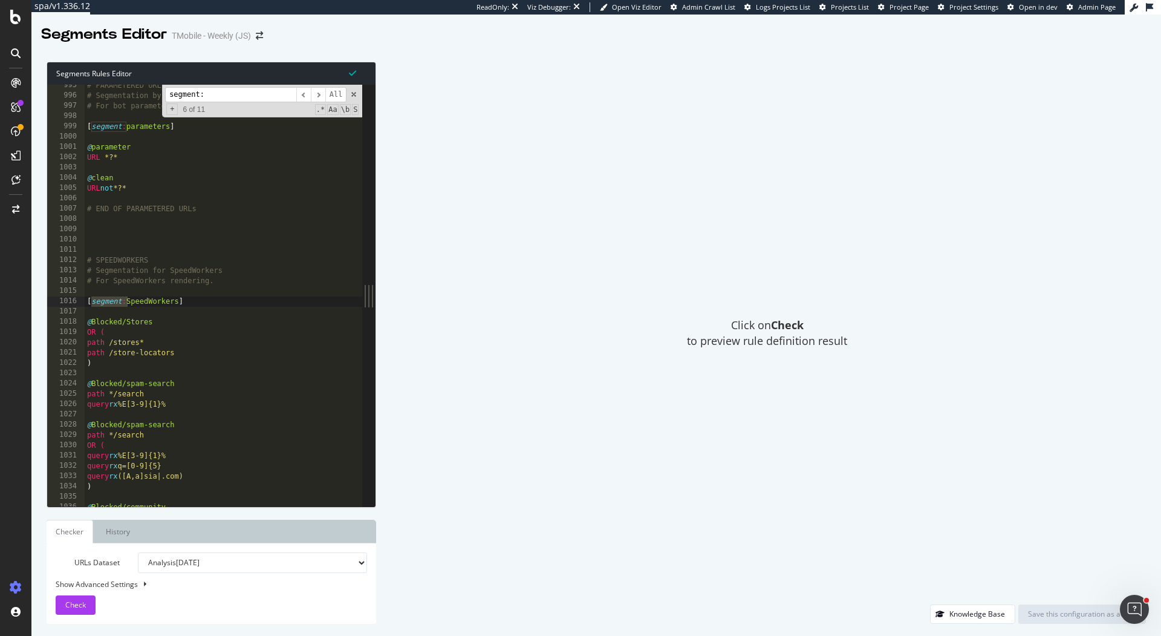
scroll to position [10000, 0]
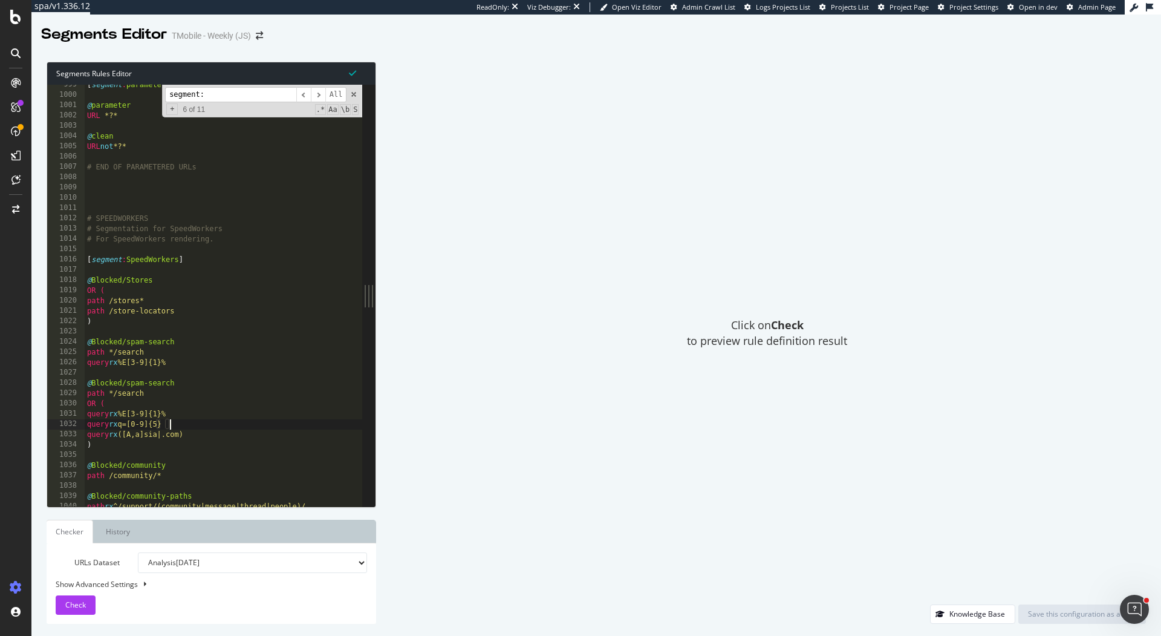
click at [263, 420] on div "[ segment : parameters ] @ parameter URL *?* @ clean URL not *?* # END OF PARAM…" at bounding box center [442, 301] width 715 height 443
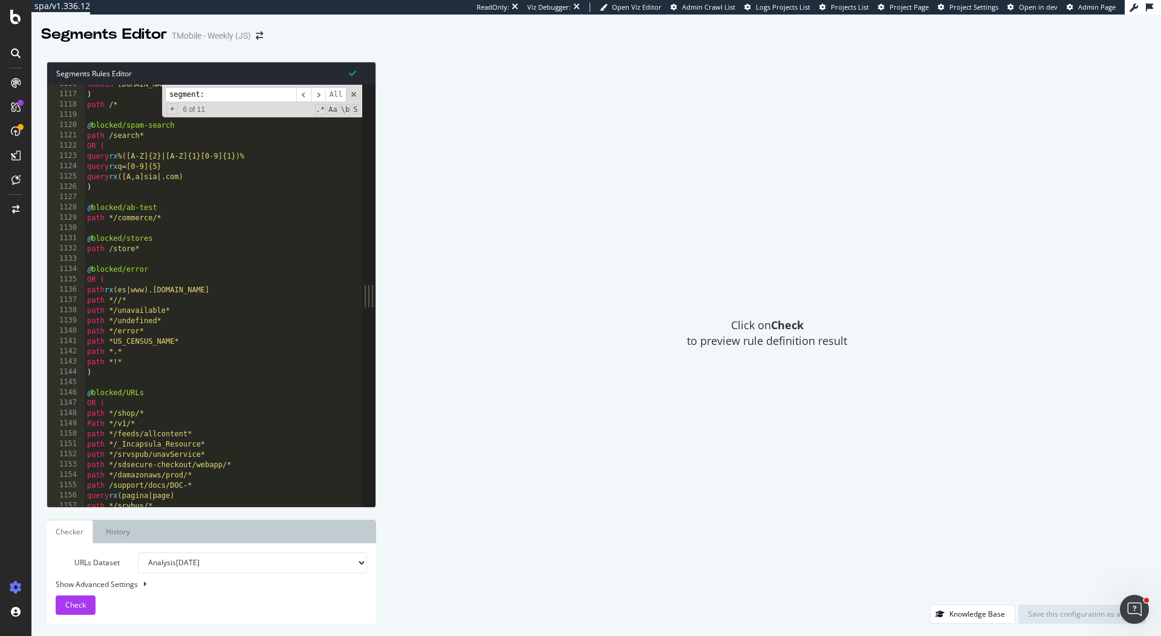
scroll to position [10367, 0]
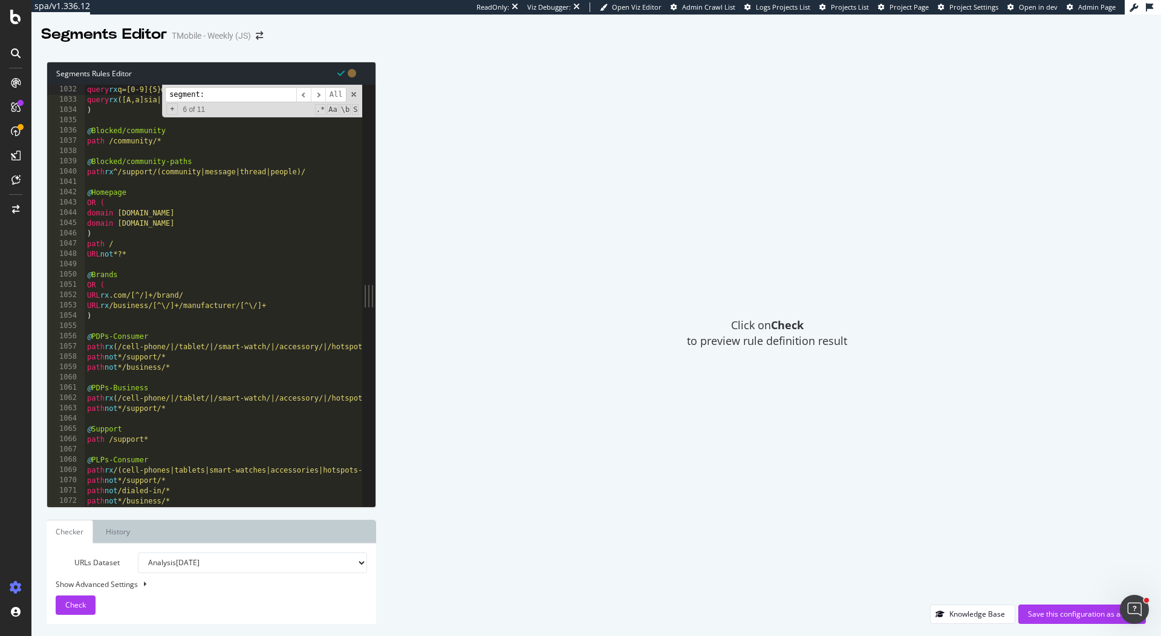
type textarea "query rx q=[0-9]{5}@s"
click at [237, 102] on div "segment: ​ ​ All Replace All + 6 of 11 .* Aa \b S" at bounding box center [262, 101] width 200 height 33
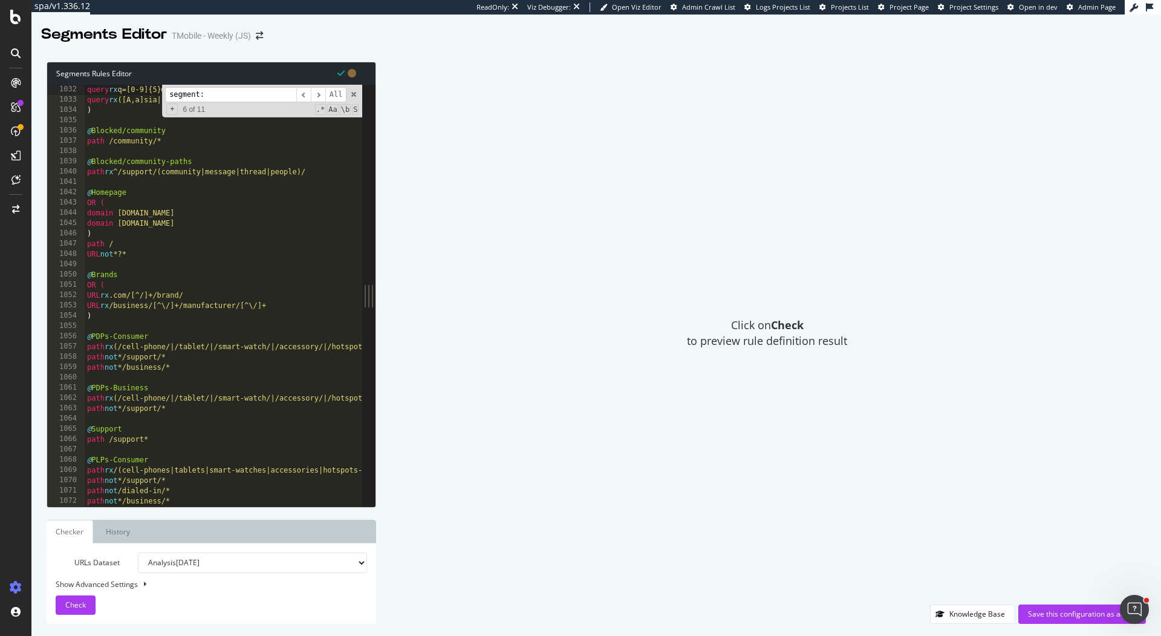
click at [237, 102] on div "segment: ​ ​ All Replace All + 6 of 11 .* Aa \b S" at bounding box center [262, 101] width 200 height 33
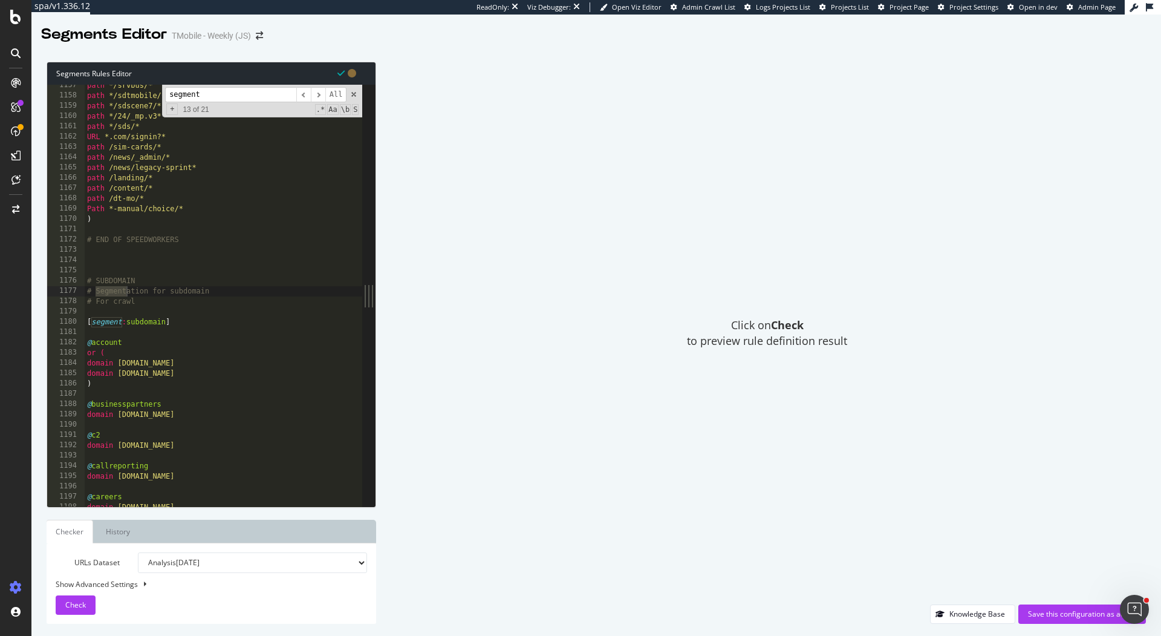
scroll to position [11629, 0]
type input "s"
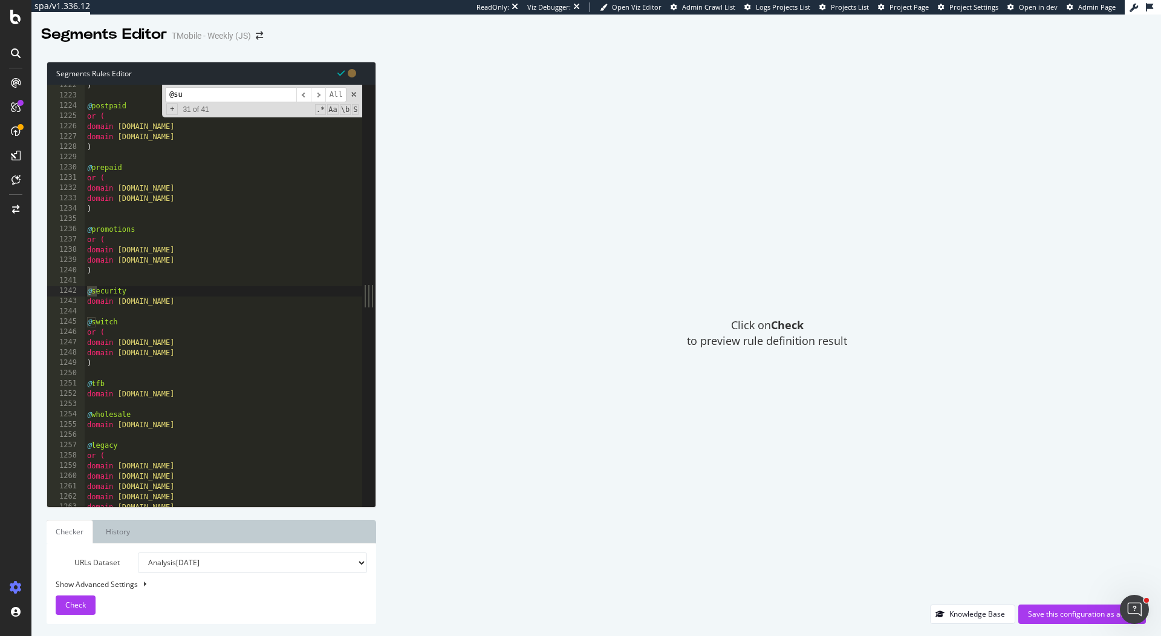
scroll to position [19397, 0]
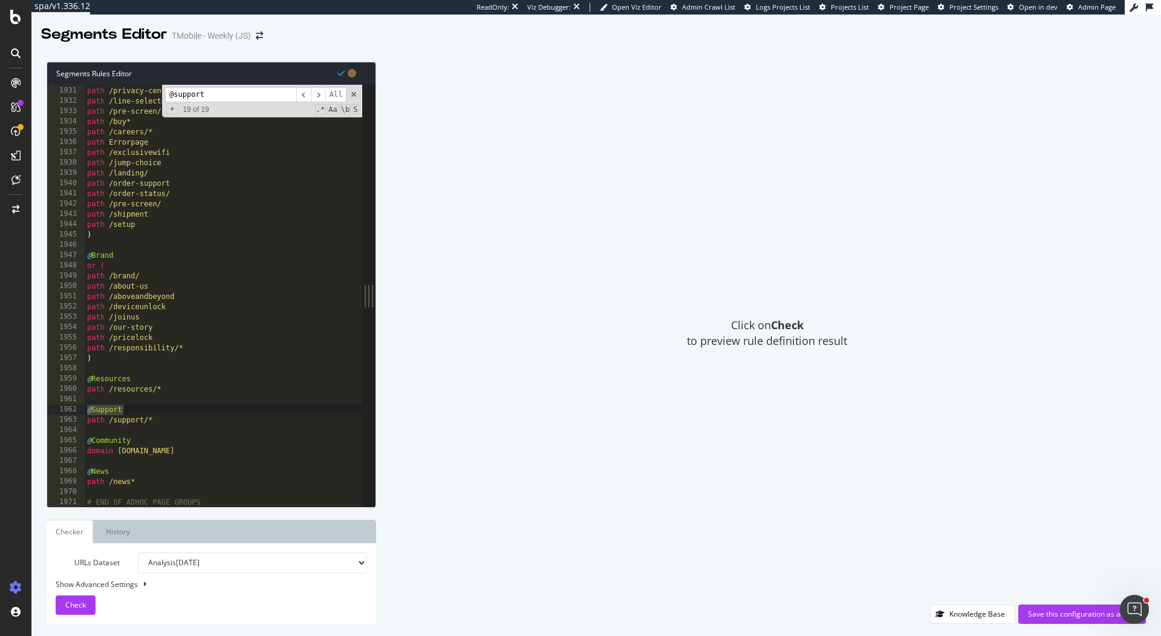
type input "@support"
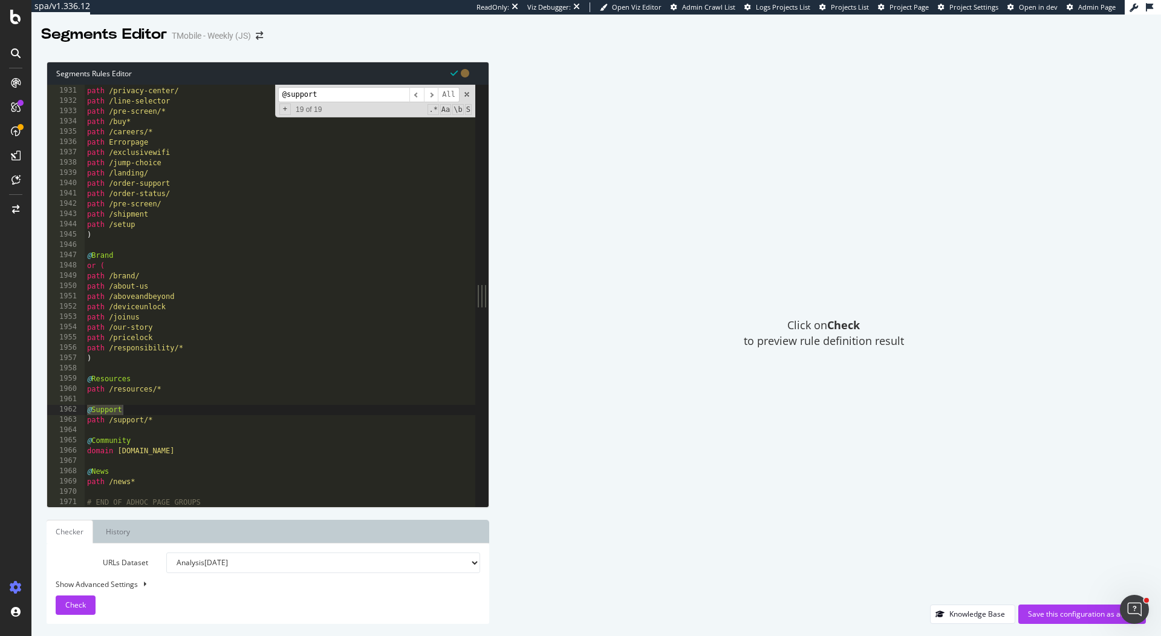
drag, startPoint x: 370, startPoint y: 302, endPoint x: 504, endPoint y: 304, distance: 134.3
click at [504, 304] on div "Segments Rules Editor query rx q=[0-9]{5}@s 1930 1931 1932 1933 1934 1935 1936 …" at bounding box center [596, 343] width 1130 height 586
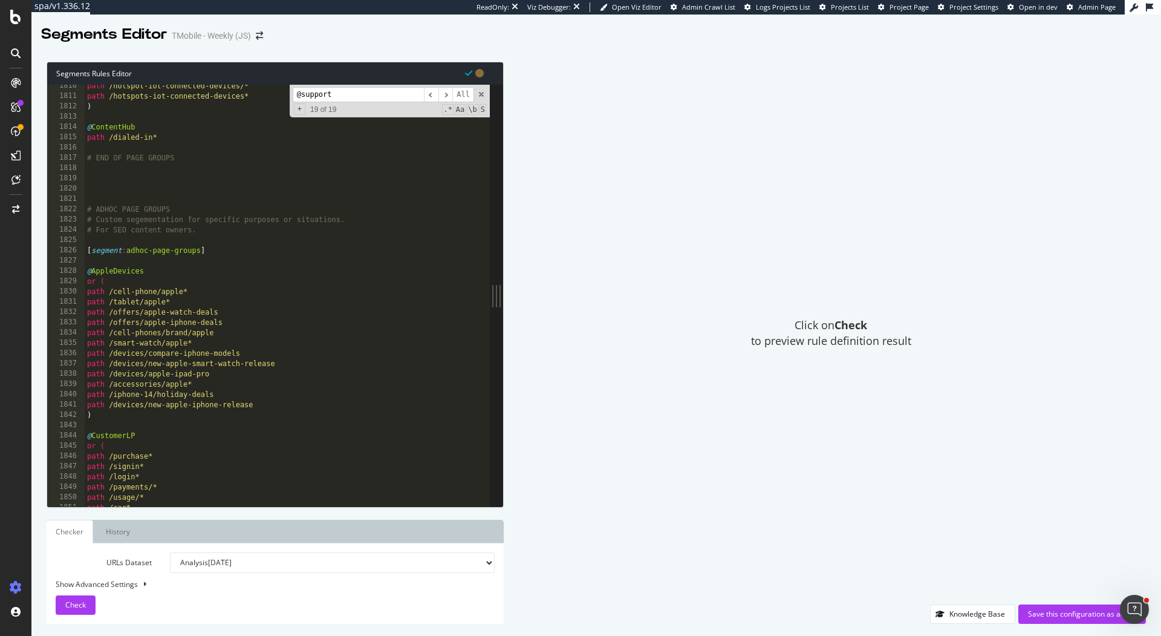
scroll to position [17979, 0]
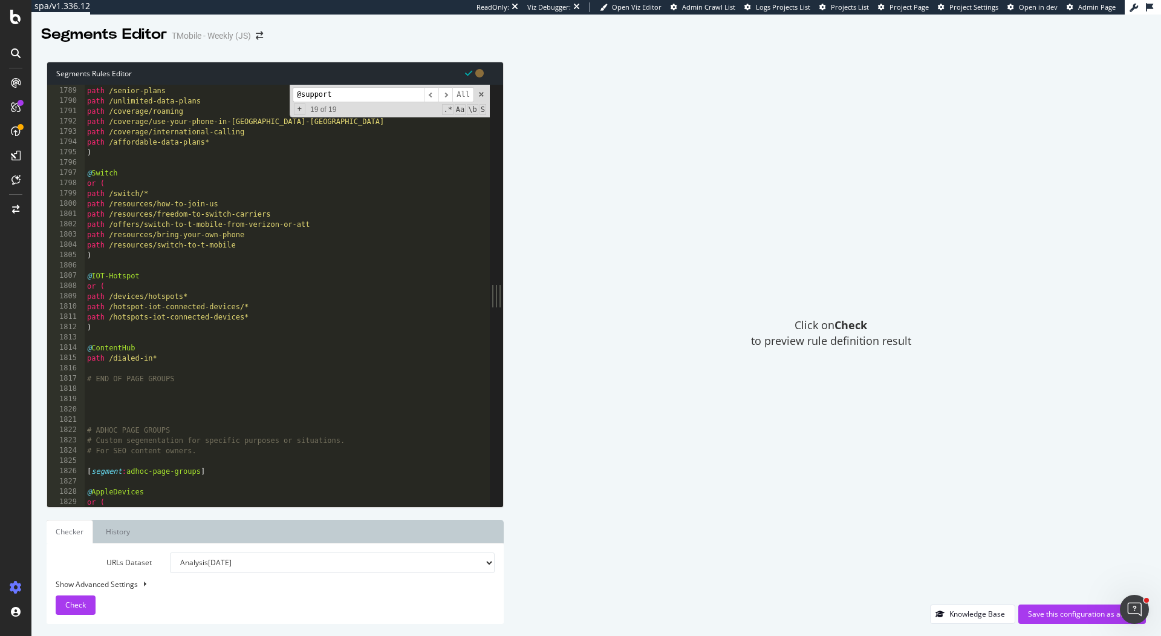
click at [370, 97] on input "@support" at bounding box center [358, 94] width 131 height 15
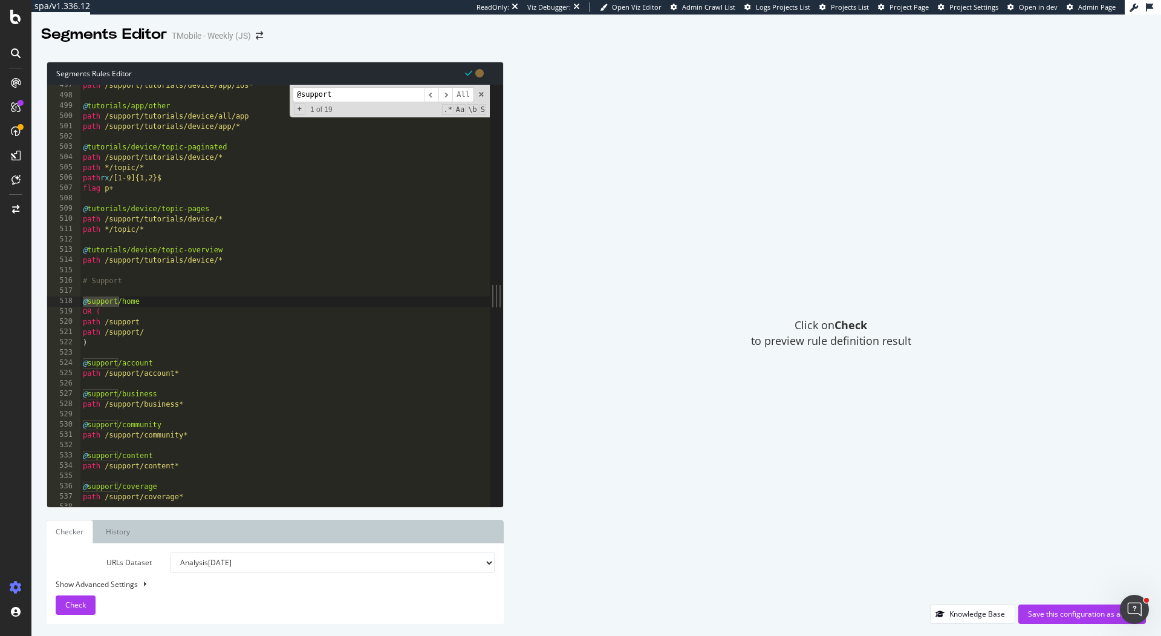
scroll to position [4992, 0]
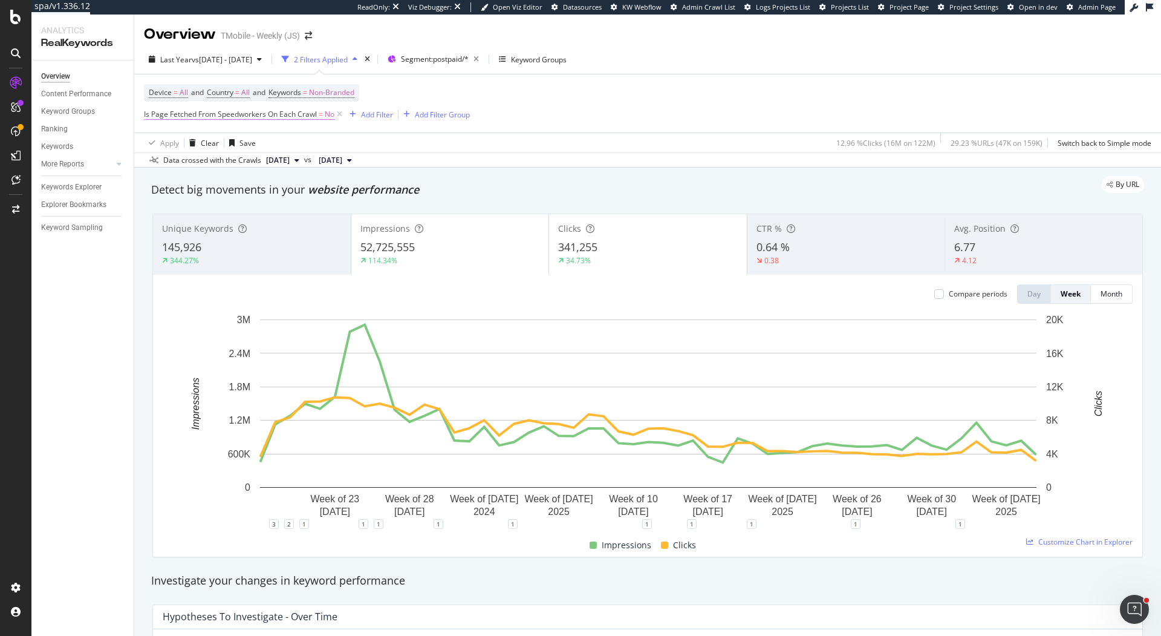
click at [292, 114] on span "Is Page Fetched From Speedworkers On Each Crawl" at bounding box center [230, 114] width 173 height 10
click at [193, 144] on span "On Each Crawl" at bounding box center [179, 143] width 49 height 10
click at [206, 181] on span "On Current Crawl" at bounding box center [189, 183] width 59 height 10
click at [278, 186] on div "Apply" at bounding box center [278, 190] width 19 height 10
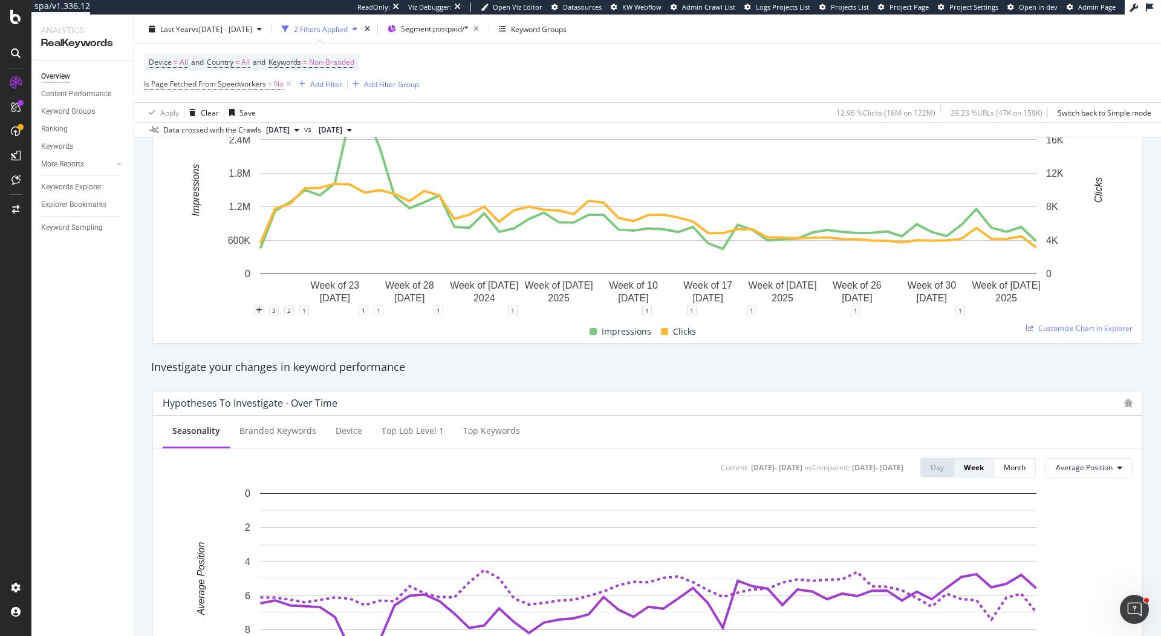
scroll to position [199, 0]
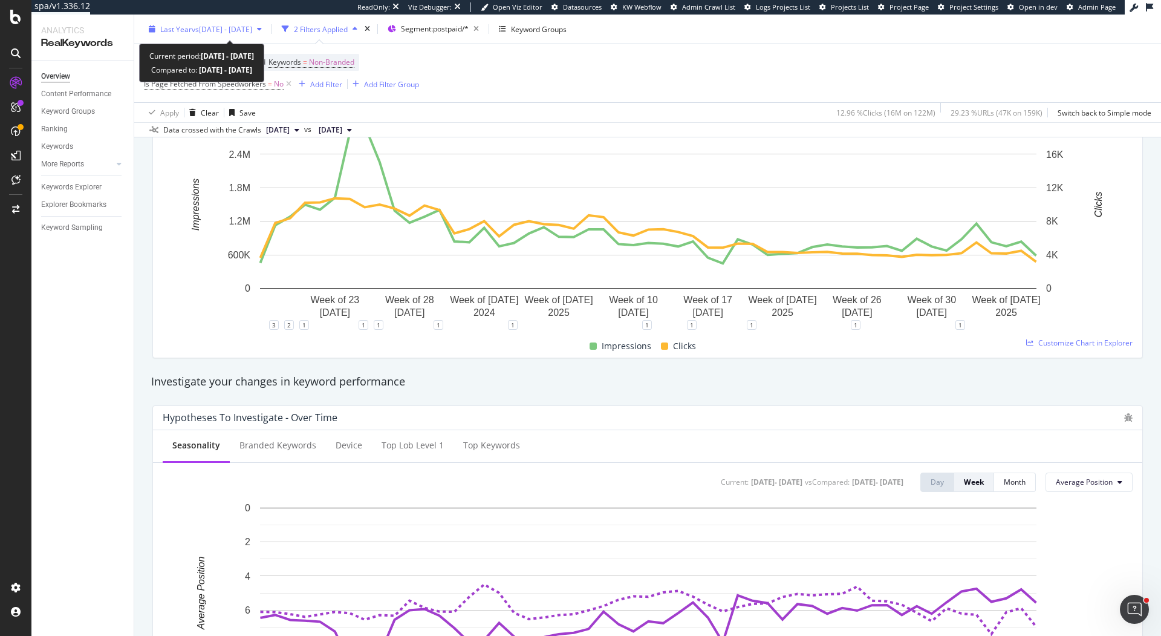
click at [266, 34] on div "Last Year vs 2023 Jan. 1st - 2024 Mar. 25th" at bounding box center [205, 29] width 123 height 18
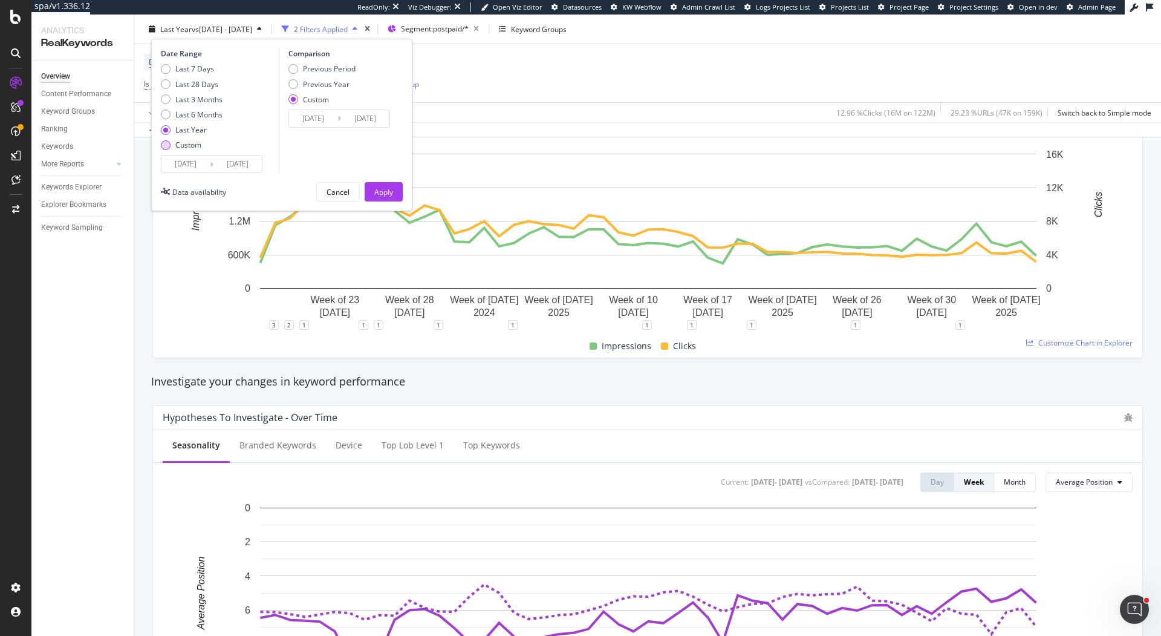
click at [187, 142] on div "Custom" at bounding box center [188, 145] width 26 height 10
click at [195, 166] on input "2025/07/26" at bounding box center [185, 163] width 48 height 17
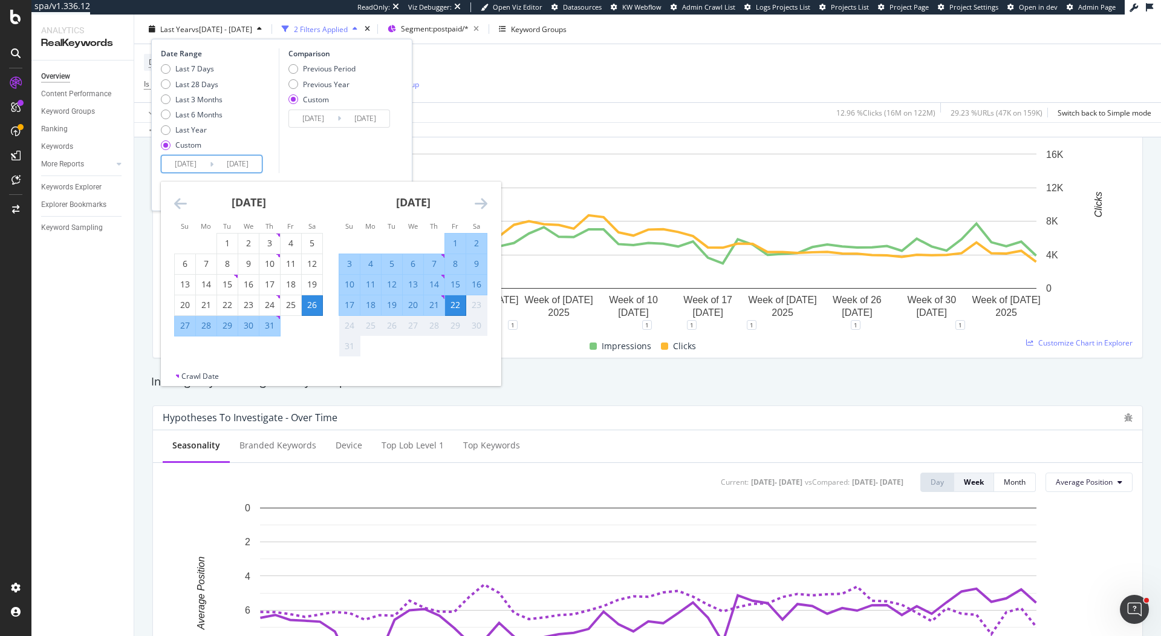
click at [180, 199] on icon "Move backward to switch to the previous month." at bounding box center [180, 203] width 13 height 15
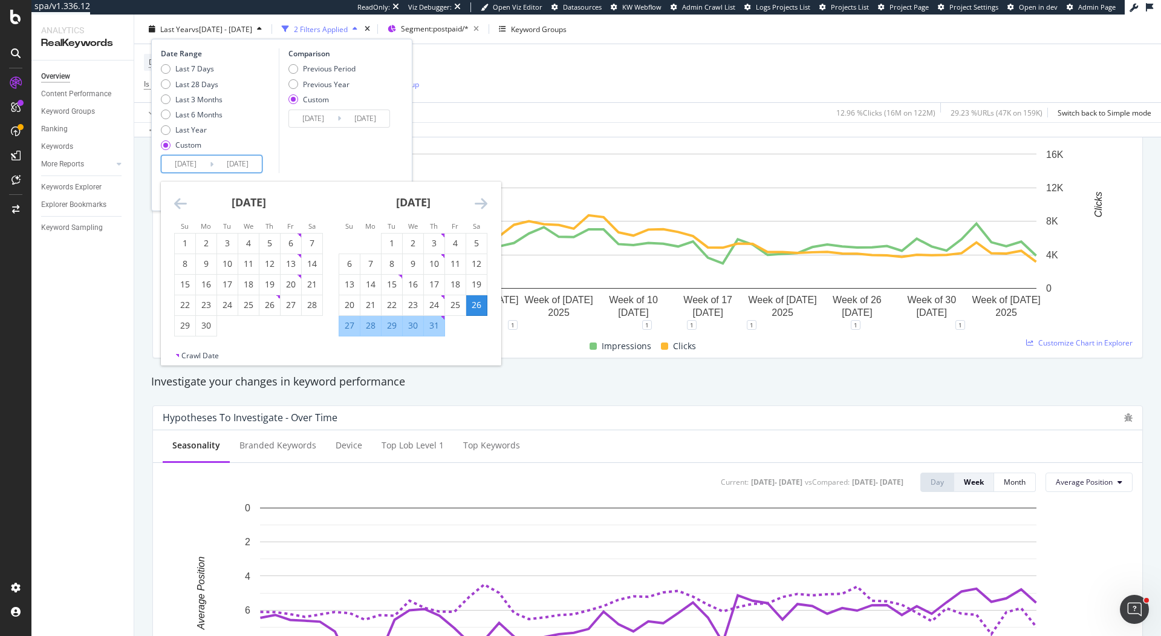
click at [180, 199] on icon "Move backward to switch to the previous month." at bounding box center [180, 203] width 13 height 15
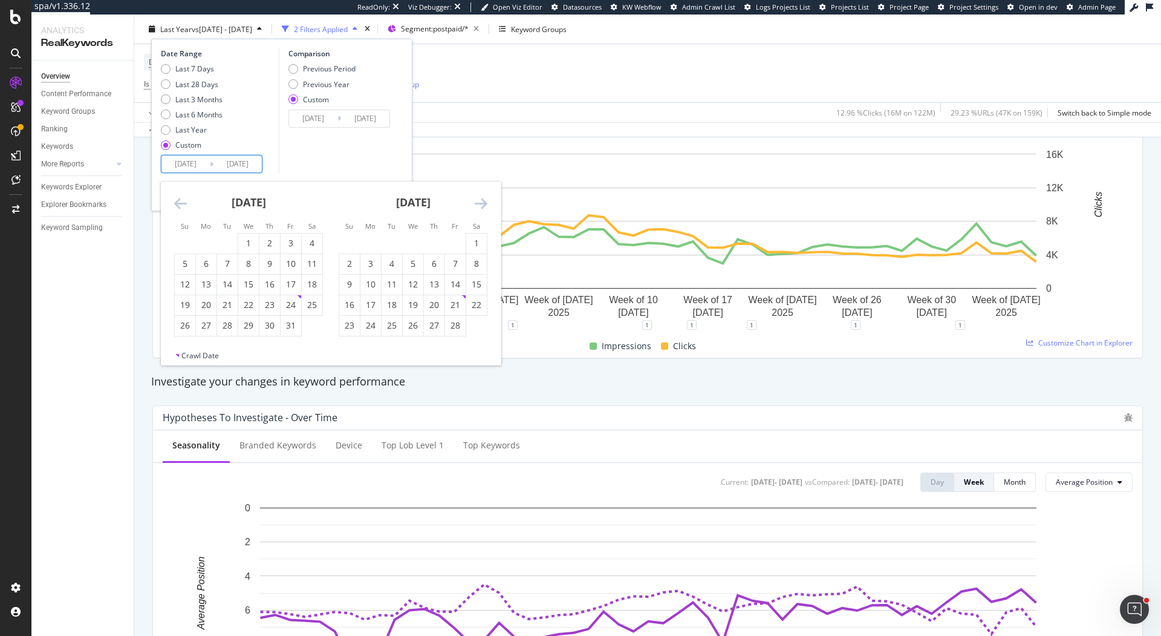
click at [180, 199] on icon "Move backward to switch to the previous month." at bounding box center [180, 203] width 13 height 15
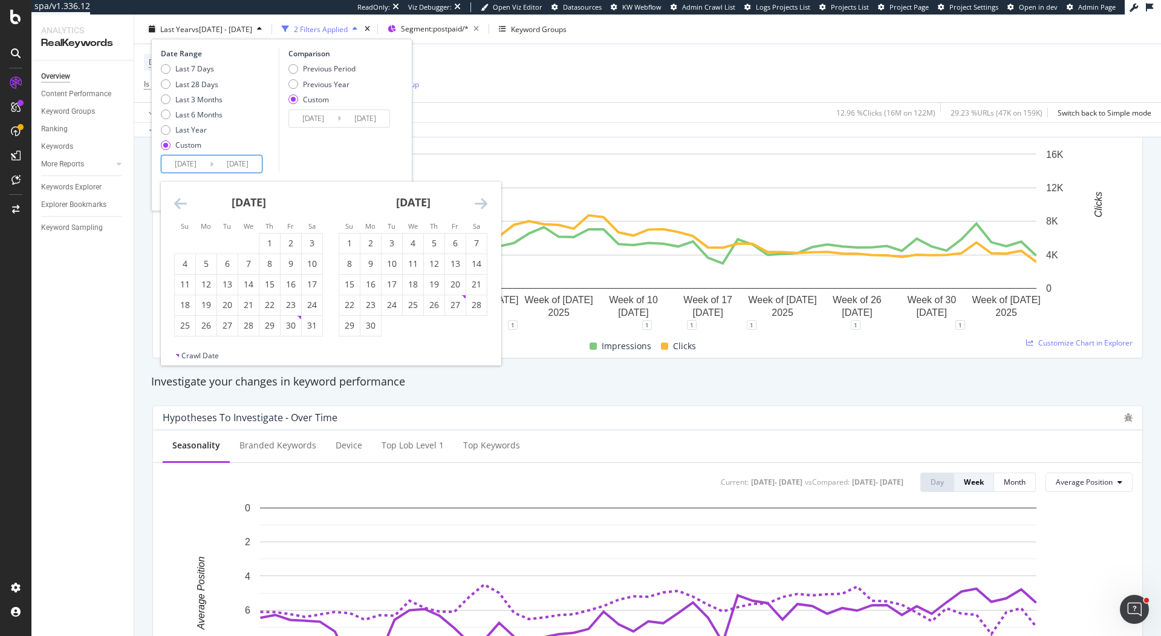
click at [180, 199] on icon "Move backward to switch to the previous month." at bounding box center [180, 203] width 13 height 15
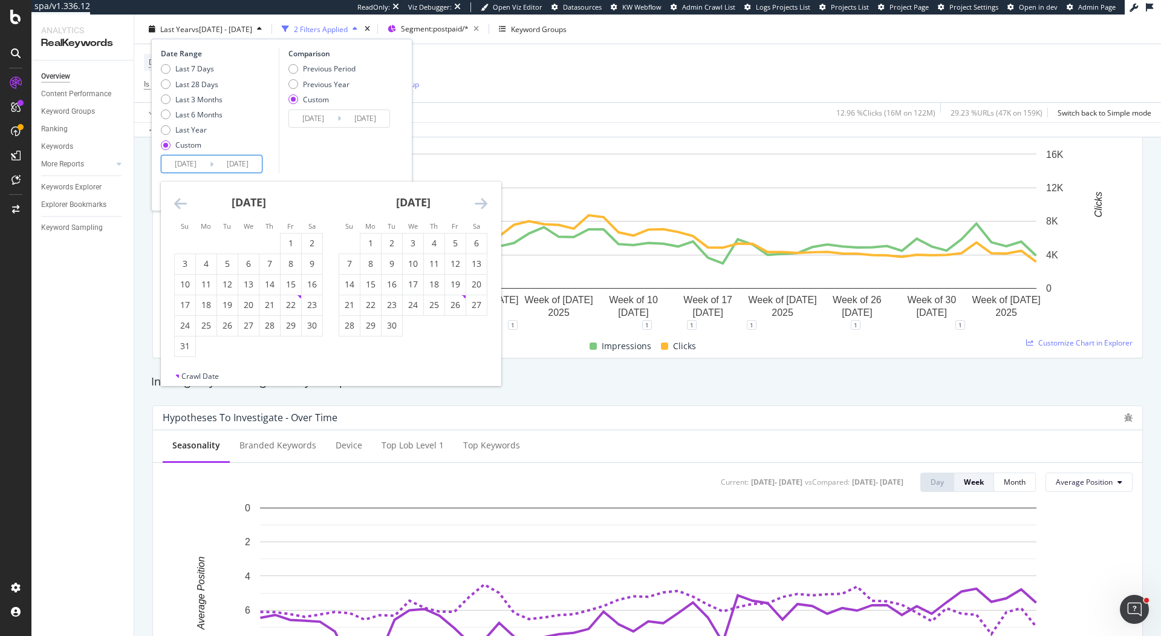
click at [180, 199] on icon "Move backward to switch to the previous month." at bounding box center [180, 203] width 13 height 15
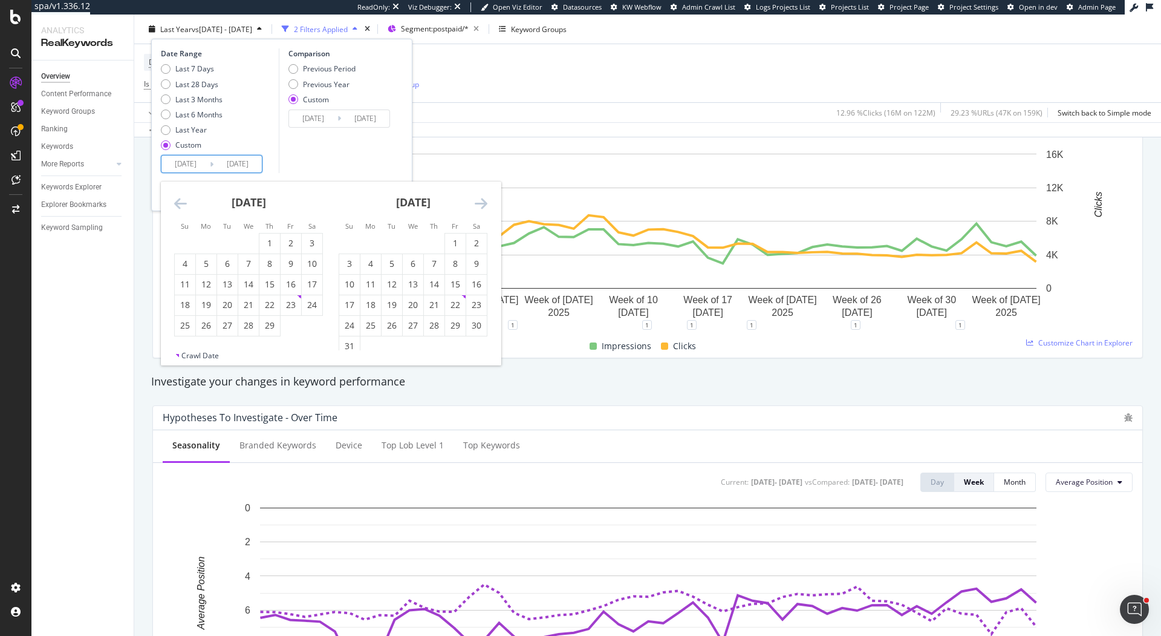
click at [179, 198] on icon "Move backward to switch to the previous month." at bounding box center [180, 203] width 13 height 15
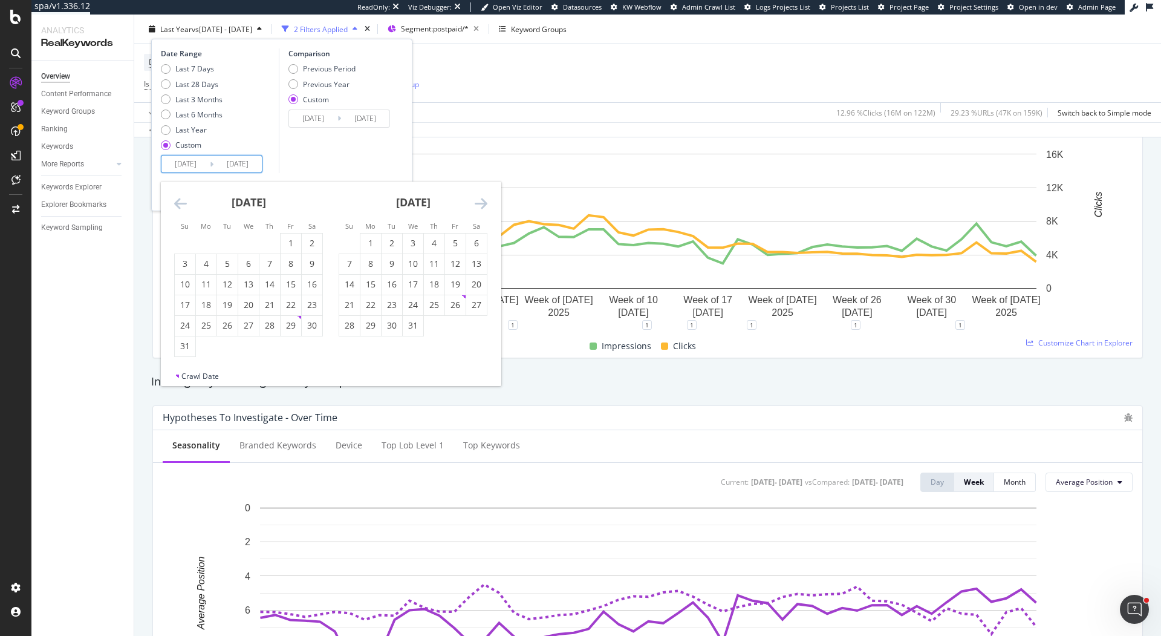
click at [179, 198] on icon "Move backward to switch to the previous month." at bounding box center [180, 203] width 13 height 15
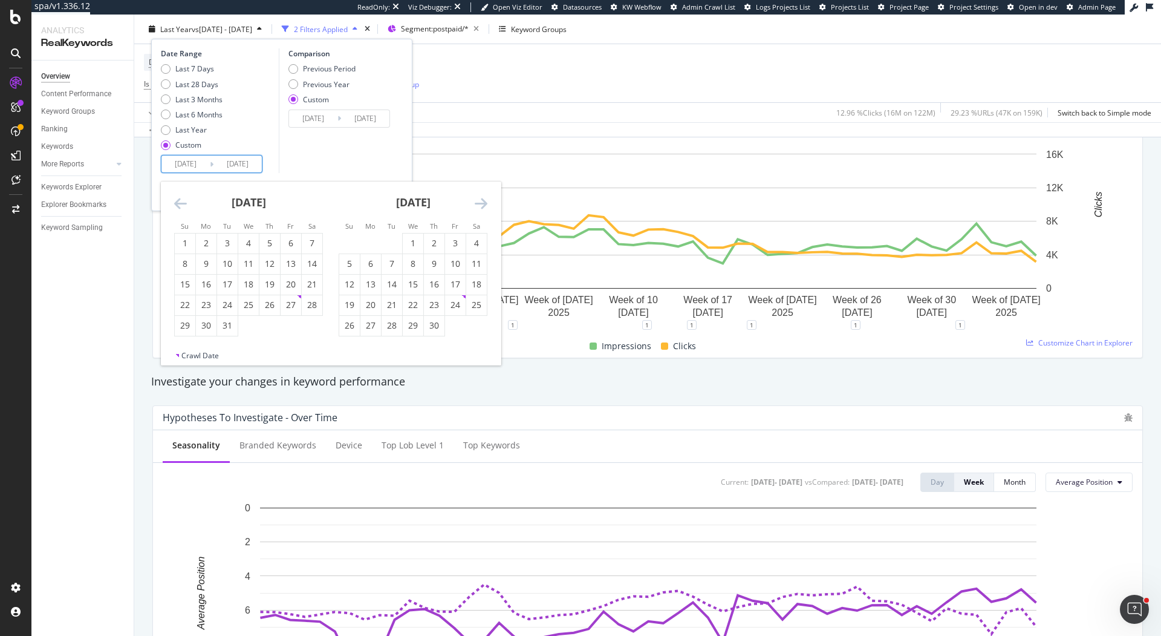
click at [179, 198] on icon "Move backward to switch to the previous month." at bounding box center [180, 203] width 13 height 15
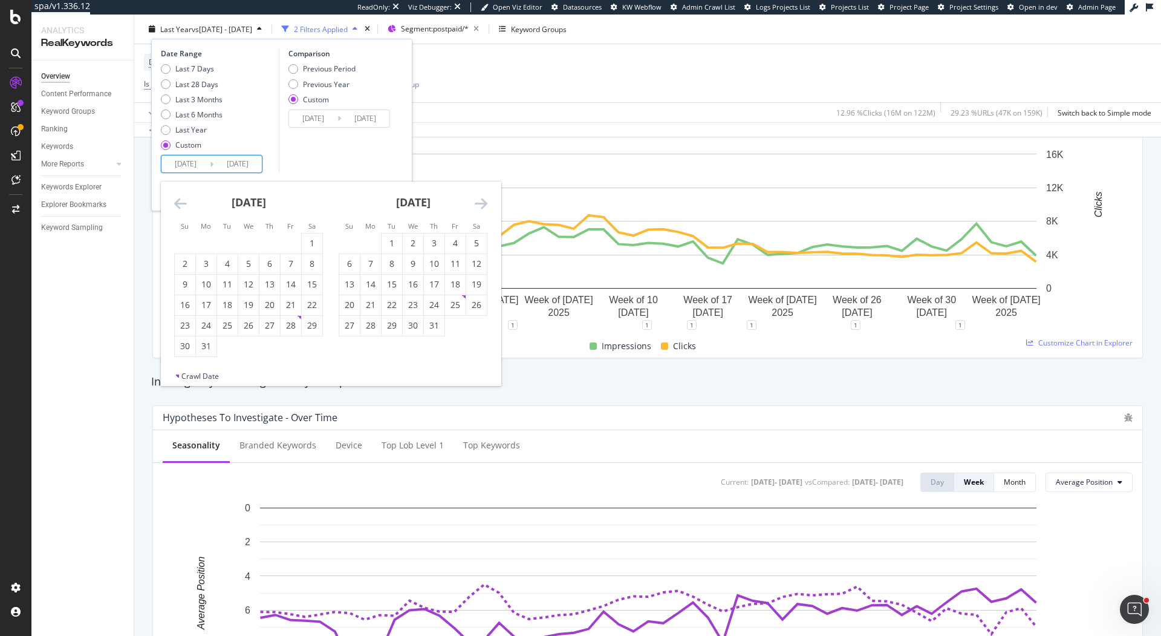
click at [179, 198] on icon "Move backward to switch to the previous month." at bounding box center [180, 203] width 13 height 15
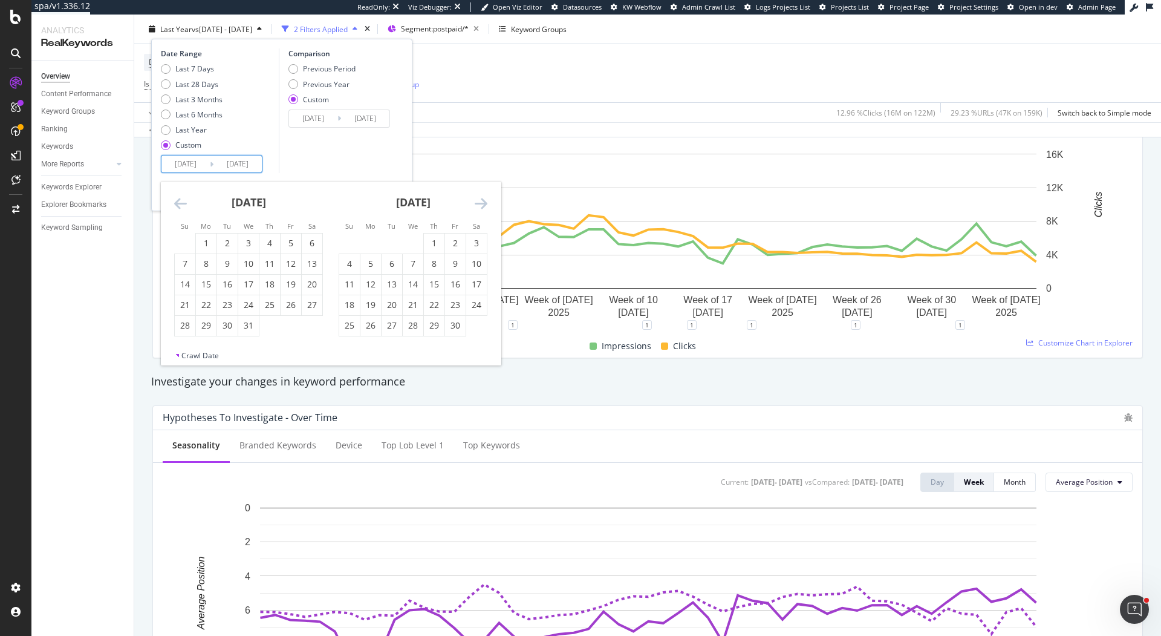
click at [179, 198] on icon "Move backward to switch to the previous month." at bounding box center [180, 203] width 13 height 15
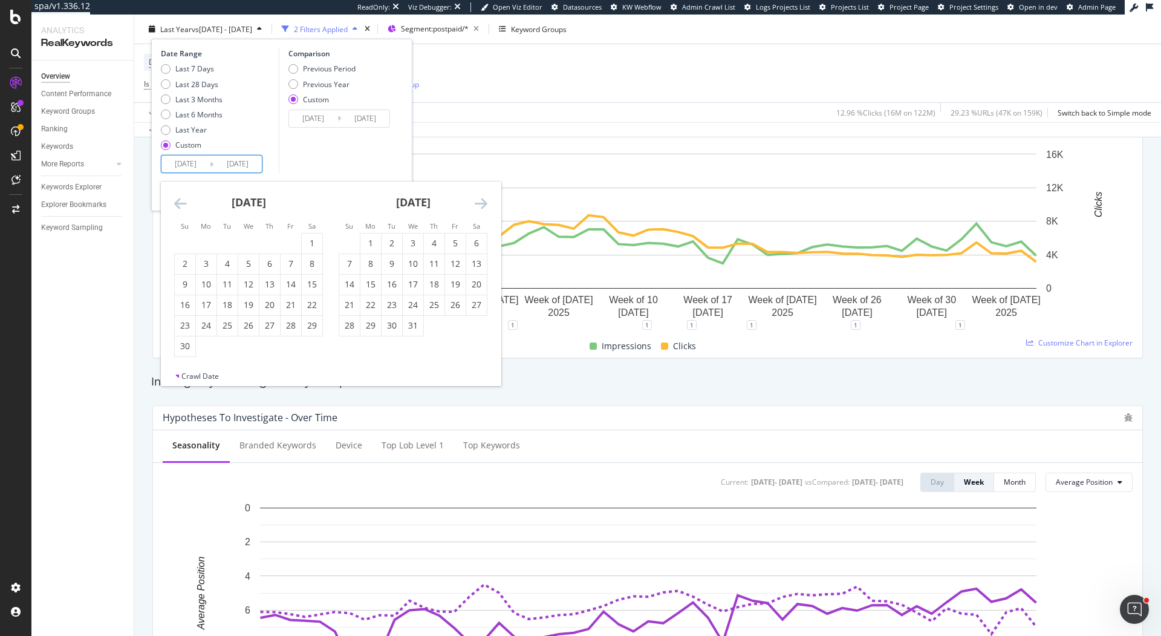
click at [179, 198] on icon "Move backward to switch to the previous month." at bounding box center [180, 203] width 13 height 15
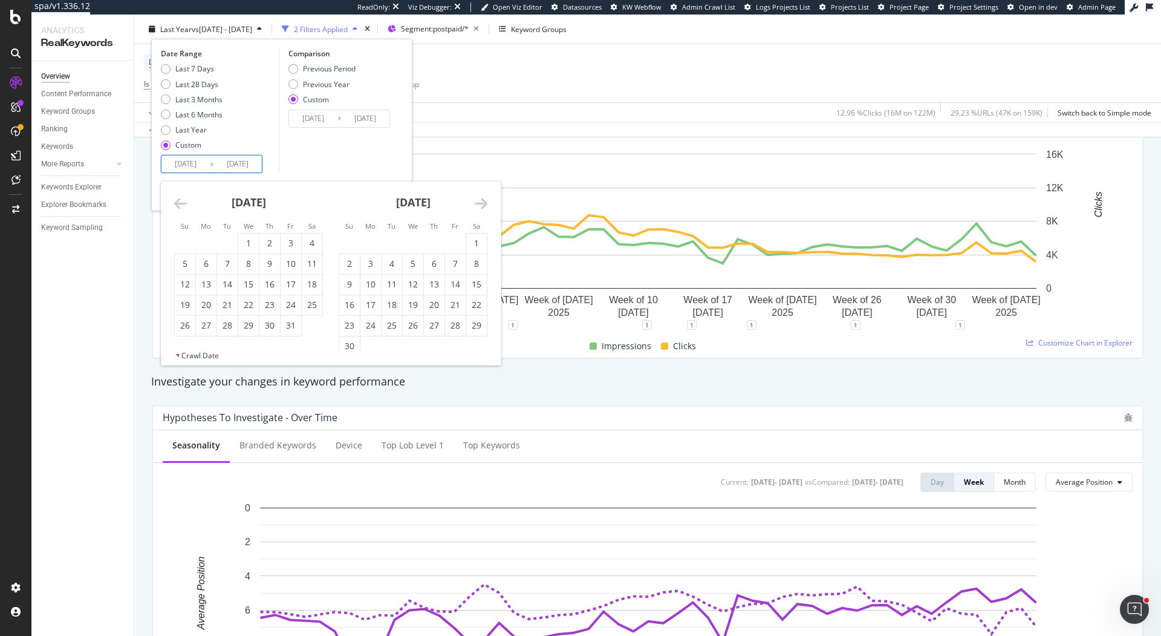
click at [179, 198] on icon "Move backward to switch to the previous month." at bounding box center [180, 203] width 13 height 15
click at [186, 241] on div "1" at bounding box center [185, 243] width 21 height 12
type input "2023/01/01"
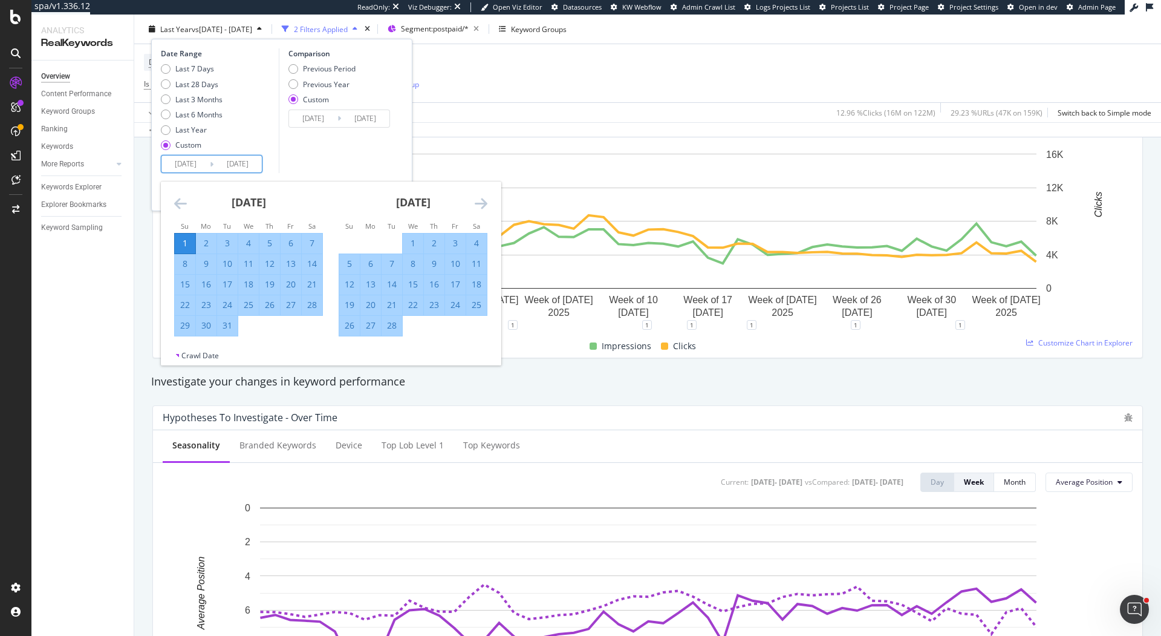
click at [491, 201] on div "February 2023 1 2 3 4 5 6 7 8 9 10 11 12 13 14 15 16 17 18 19 20 21 22 23 24 25…" at bounding box center [413, 258] width 165 height 155
click at [486, 201] on icon "Move forward to switch to the next month." at bounding box center [481, 203] width 13 height 15
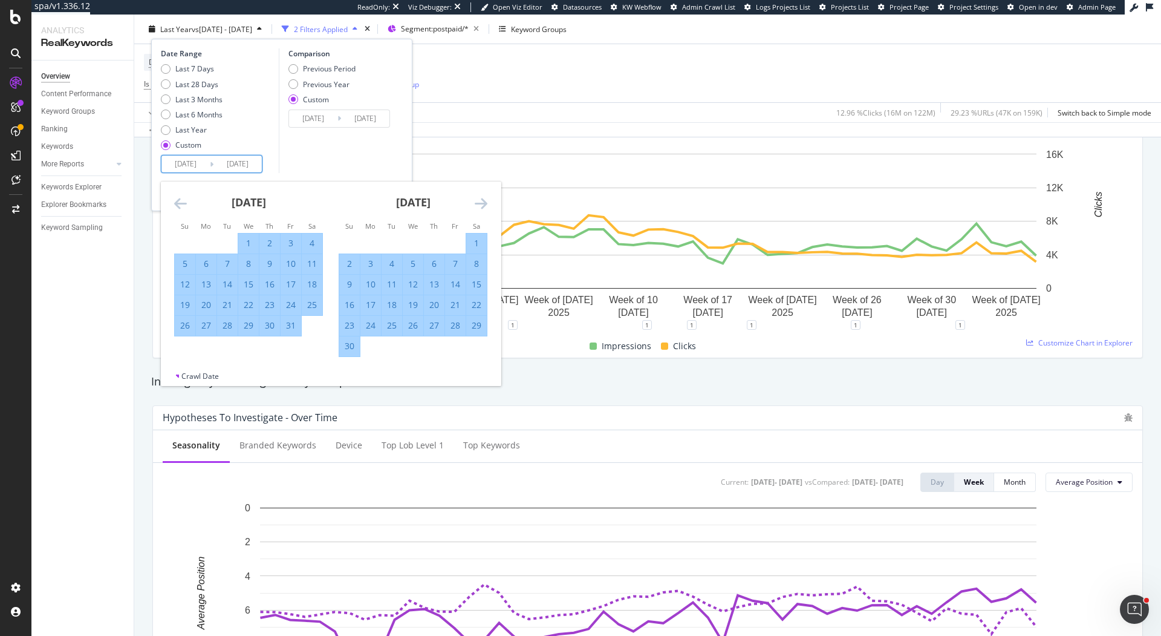
click at [475, 201] on icon "Move forward to switch to the next month." at bounding box center [481, 203] width 13 height 15
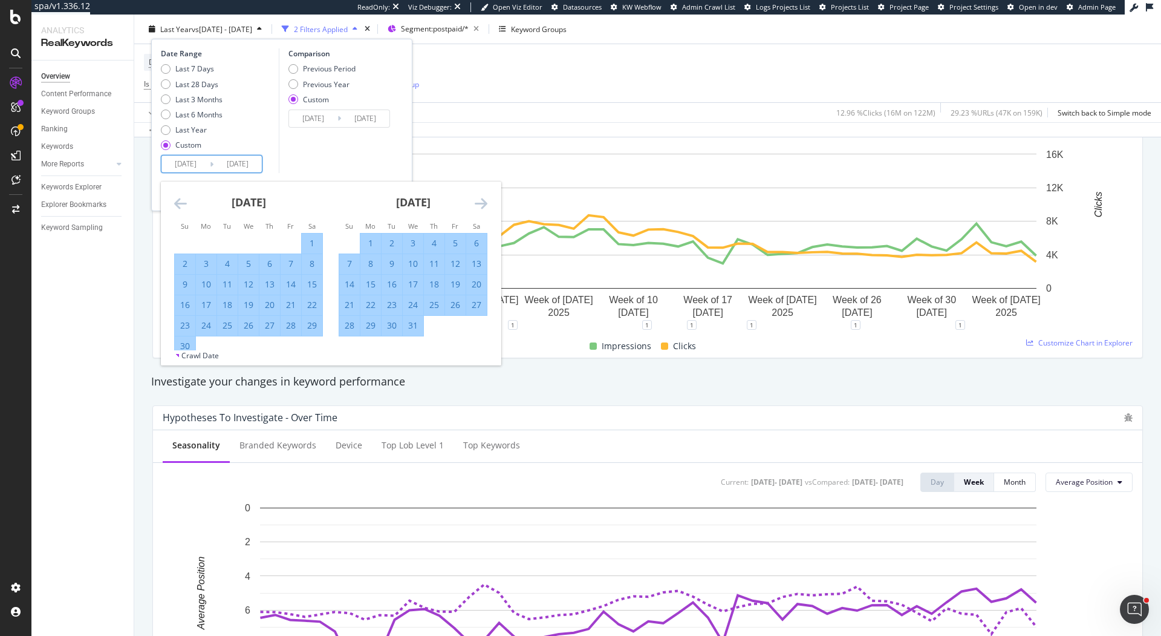
click at [483, 201] on icon "Move forward to switch to the next month." at bounding box center [481, 203] width 13 height 15
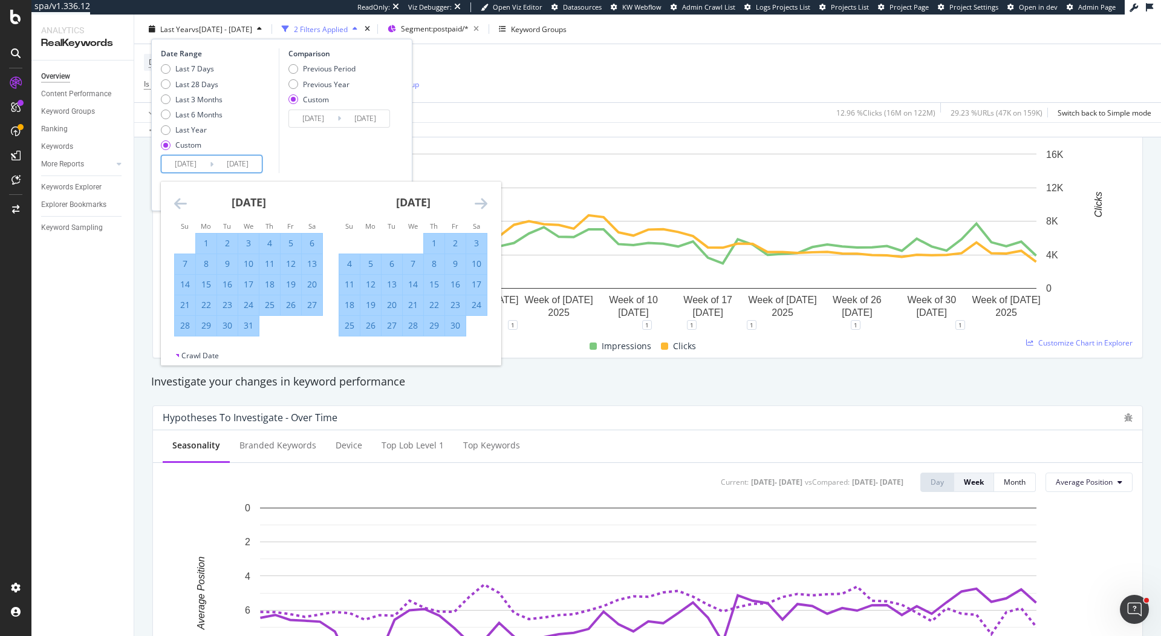
click at [483, 201] on icon "Move forward to switch to the next month." at bounding box center [481, 203] width 13 height 15
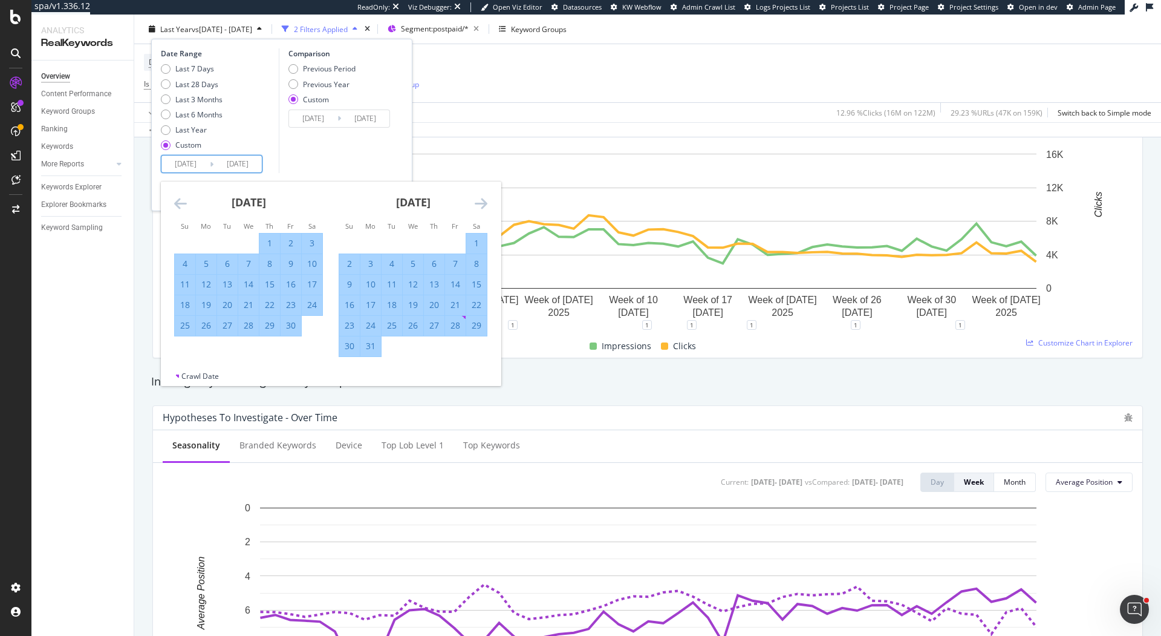
click at [483, 201] on icon "Move forward to switch to the next month." at bounding box center [481, 203] width 13 height 15
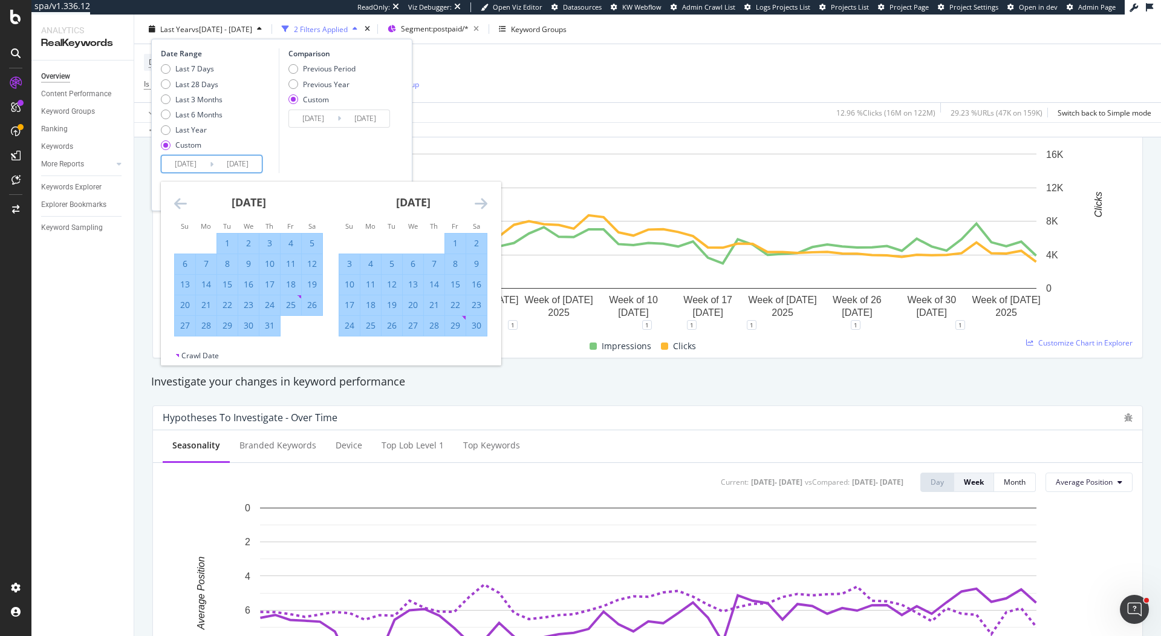
click at [483, 201] on icon "Move forward to switch to the next month." at bounding box center [481, 203] width 13 height 15
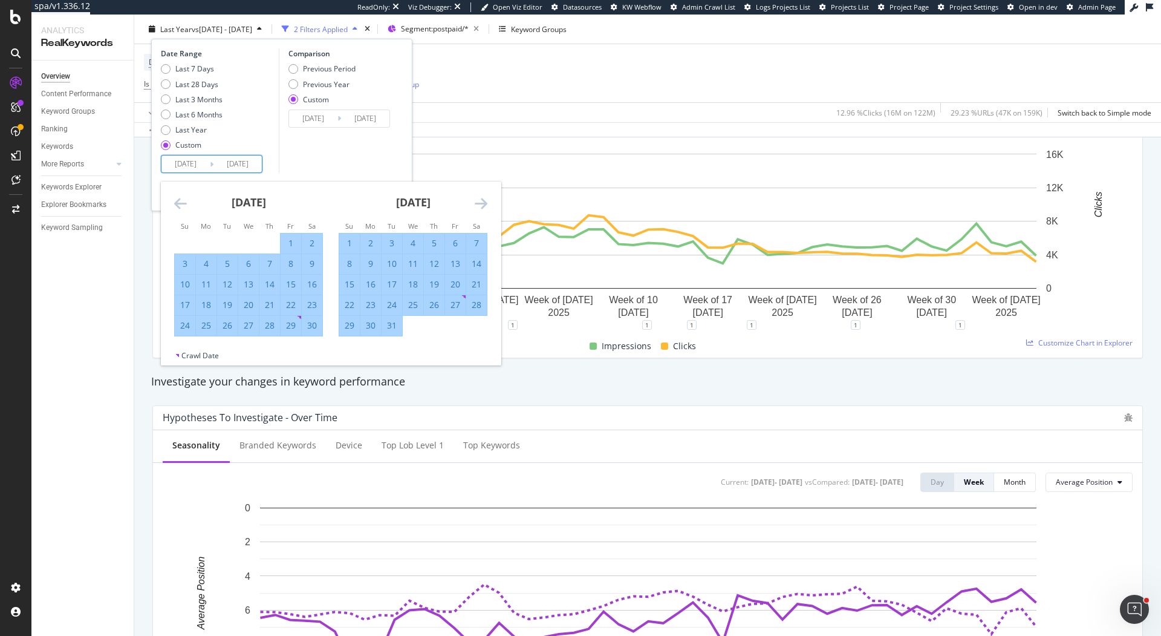
click at [483, 201] on icon "Move forward to switch to the next month." at bounding box center [481, 203] width 13 height 15
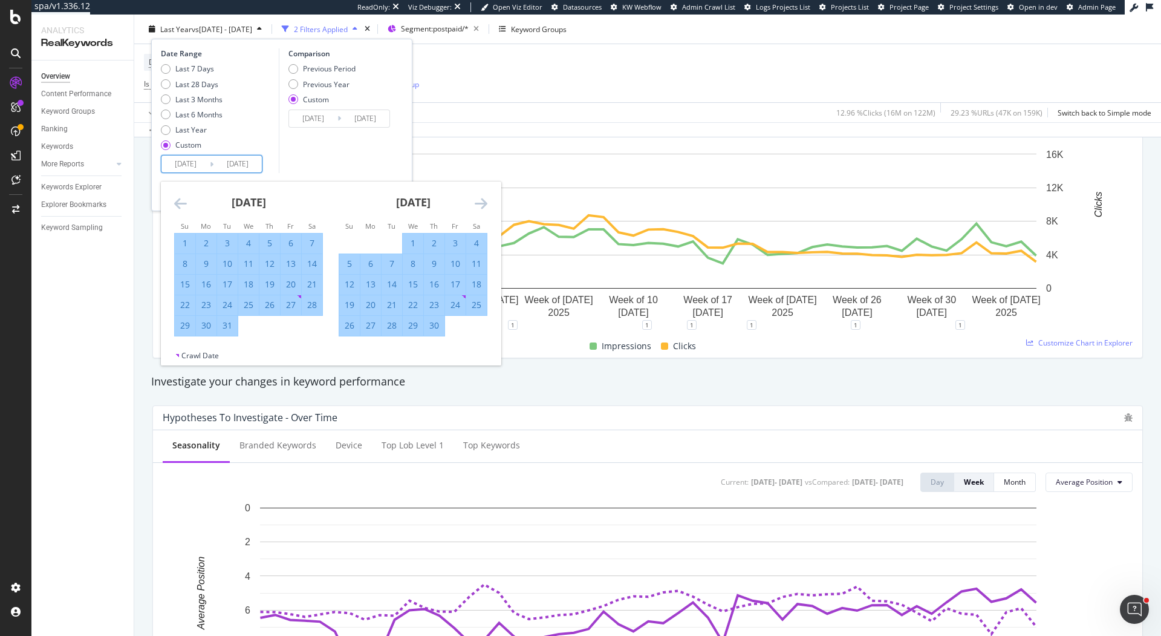
click at [484, 201] on icon "Move forward to switch to the next month." at bounding box center [481, 203] width 13 height 15
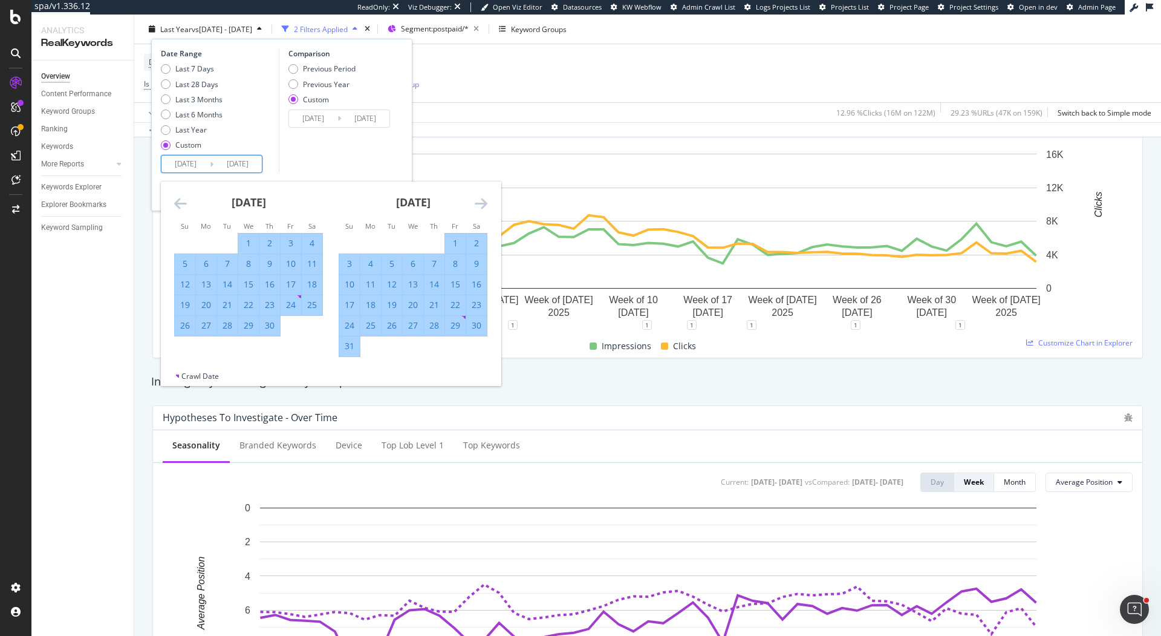
click at [347, 342] on div "31" at bounding box center [349, 346] width 21 height 12
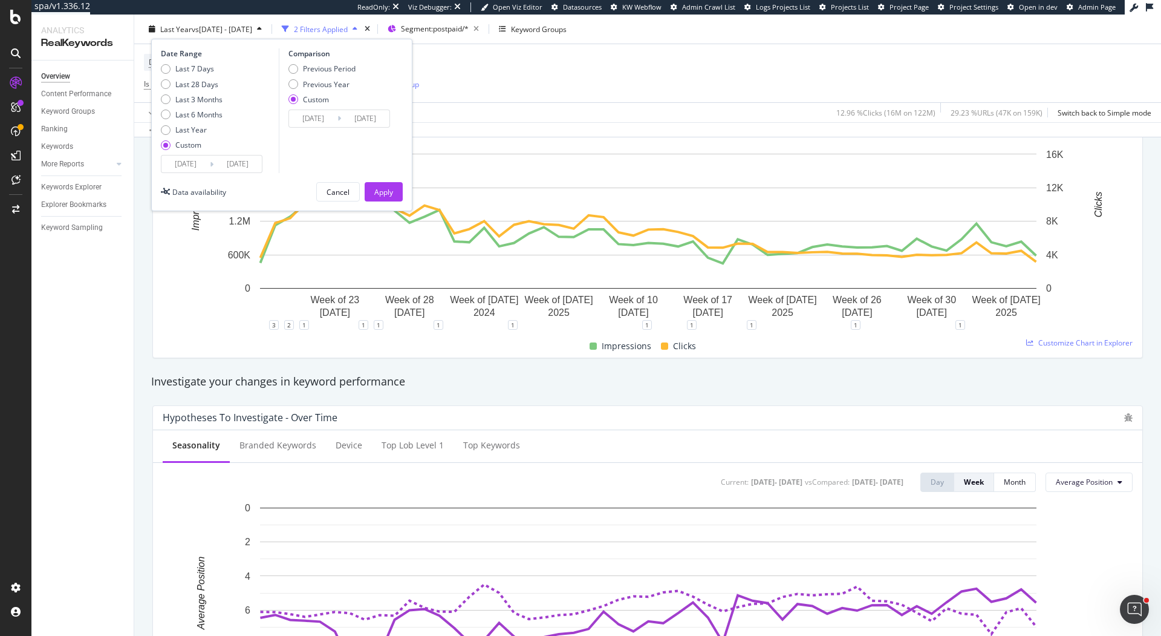
type input "2023/12/31"
click at [389, 192] on div "Apply" at bounding box center [383, 191] width 19 height 10
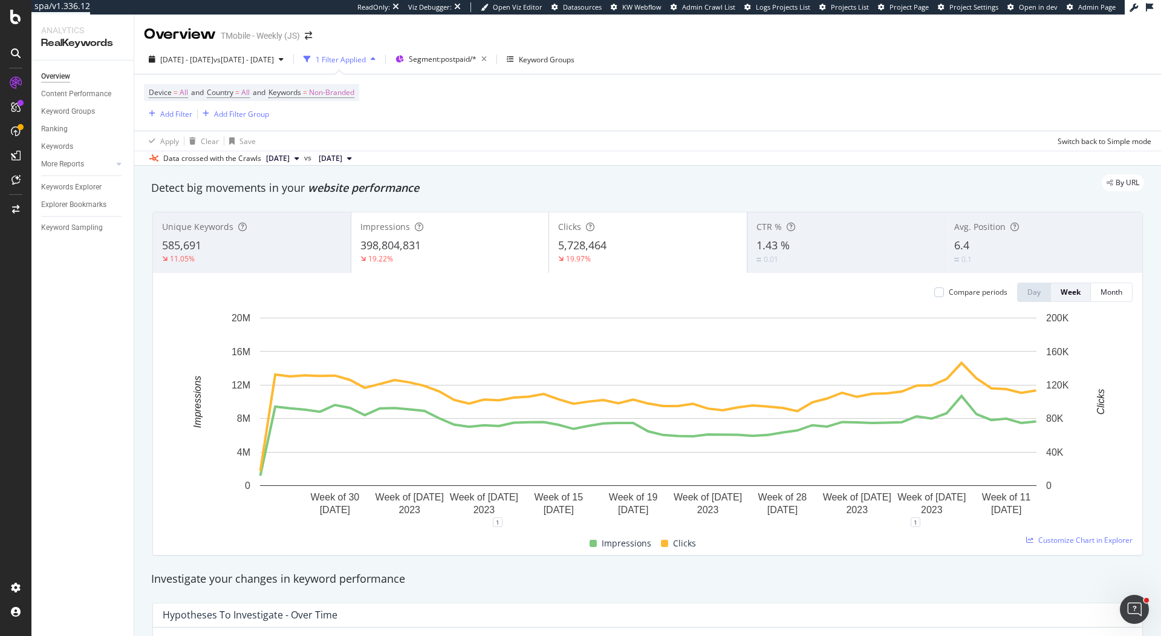
click at [705, 60] on div "2023 Jan. 1st - 2023 Dec. 31st vs 2023 Jan. 1st - 2024 Mar. 25th 1 Filter Appli…" at bounding box center [647, 62] width 1027 height 24
click at [481, 189] on div "By URL" at bounding box center [641, 182] width 1005 height 17
click at [72, 183] on div "SpeedWorkers" at bounding box center [72, 184] width 54 height 12
click at [274, 64] on span "vs 2023 Jan. 1st - 2024 Mar. 25th" at bounding box center [244, 59] width 60 height 10
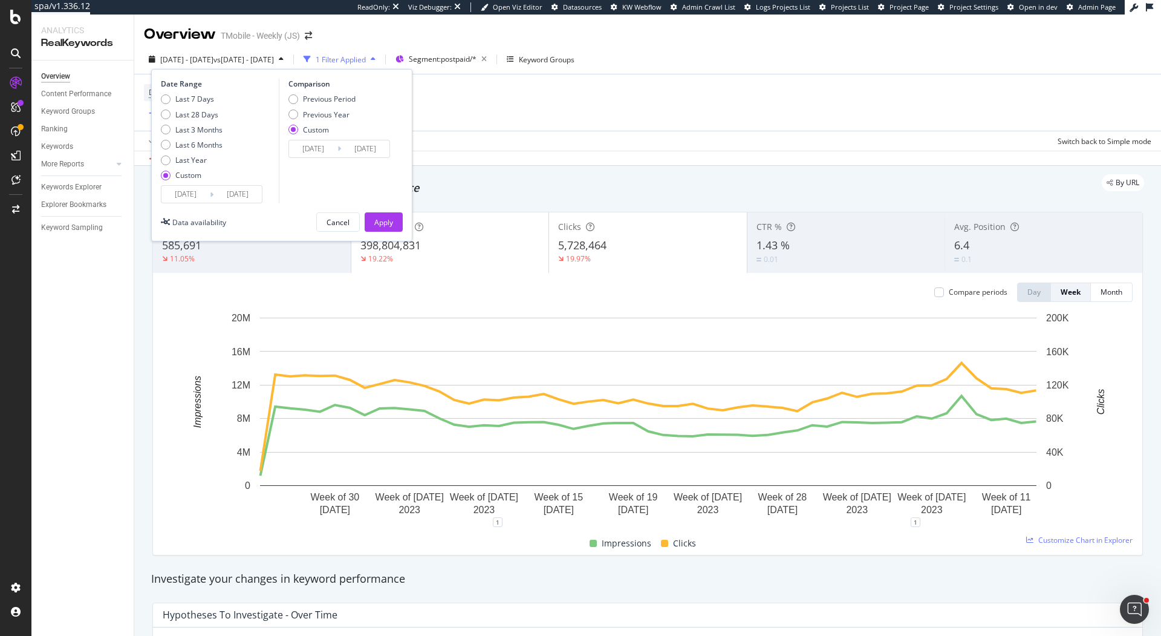
click at [195, 192] on input "2023/01/01" at bounding box center [185, 194] width 48 height 17
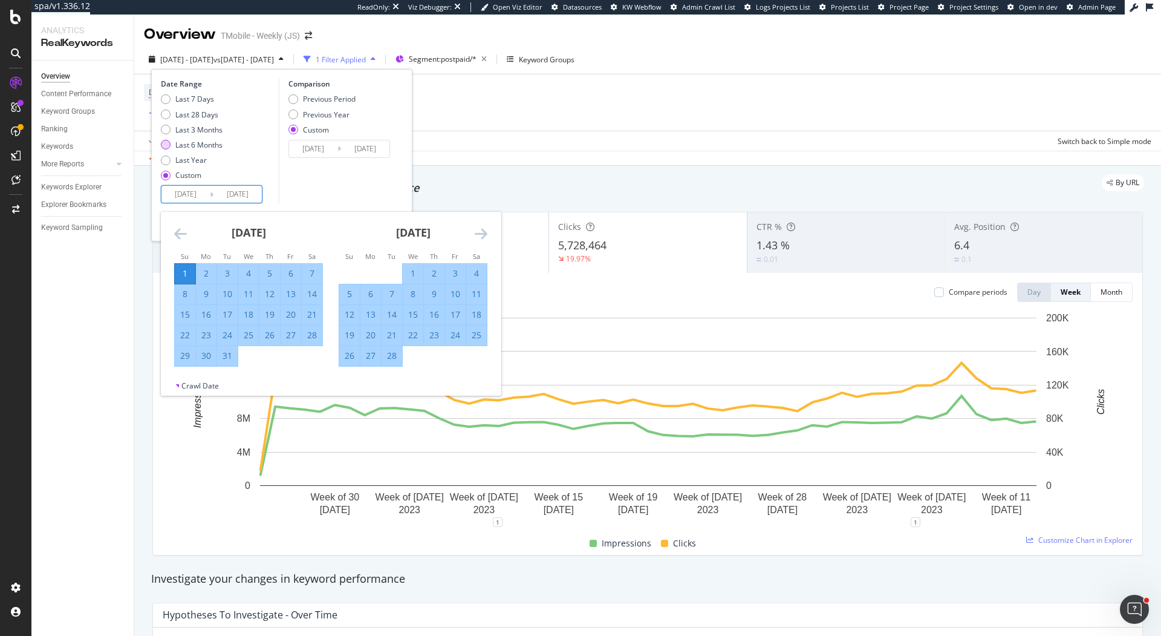
click at [204, 146] on div "Last 6 Months" at bounding box center [198, 145] width 47 height 10
type input "[DATE]"
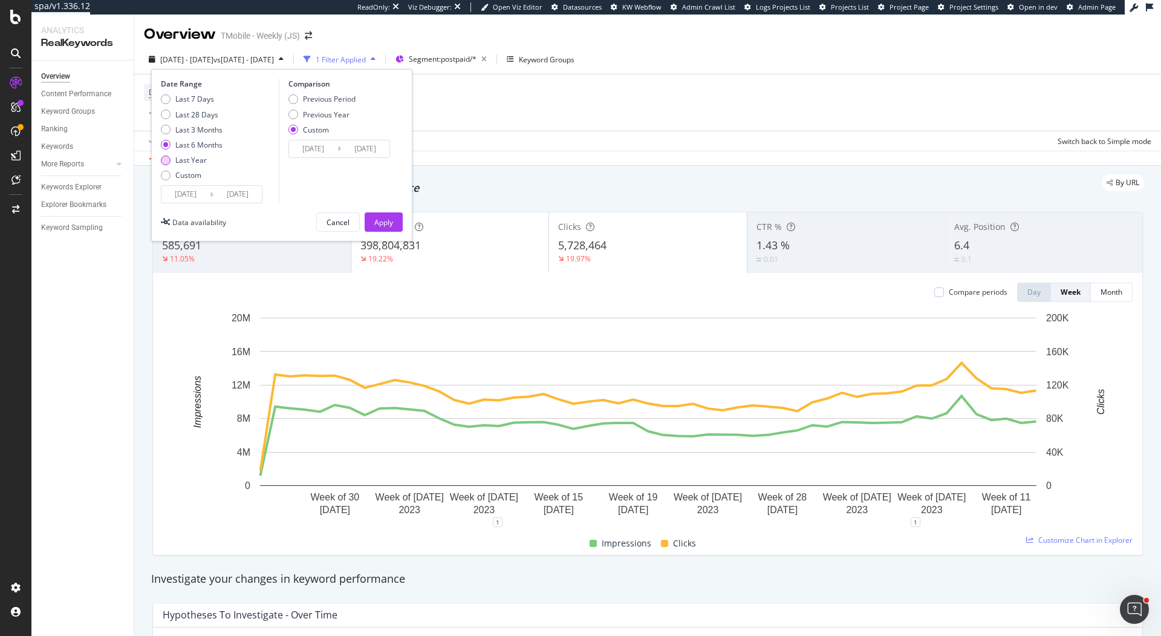
click at [188, 164] on div "Last Year" at bounding box center [190, 160] width 31 height 10
type input "[DATE]"
click at [314, 148] on input "2023/01/01" at bounding box center [313, 148] width 48 height 17
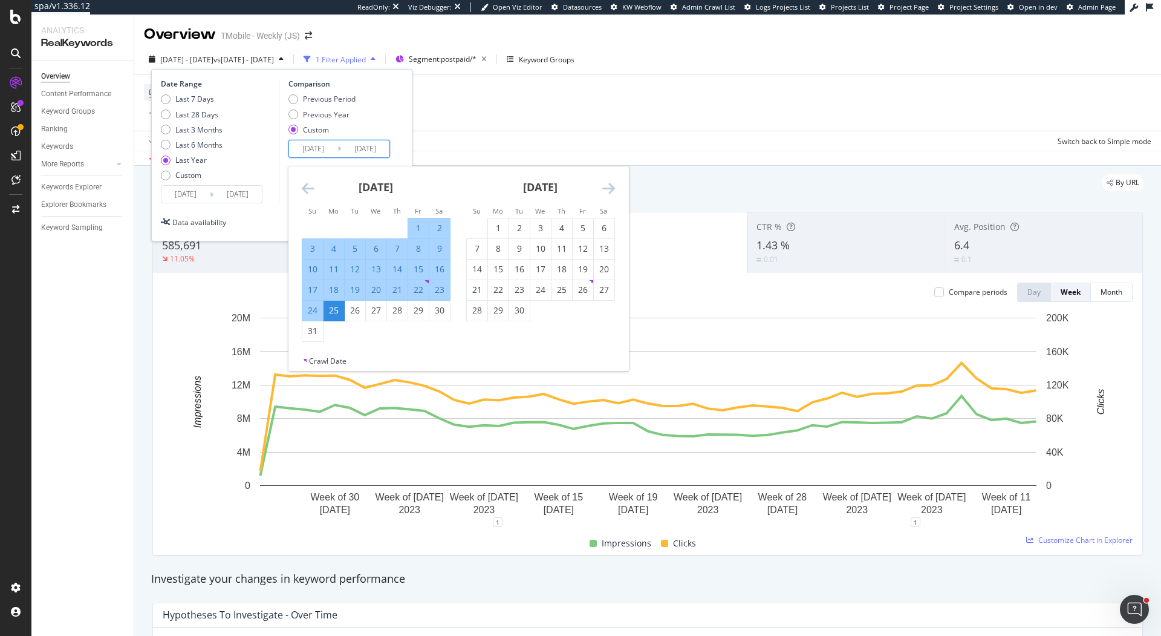
click at [304, 188] on icon "Move backward to switch to the previous month." at bounding box center [308, 188] width 13 height 15
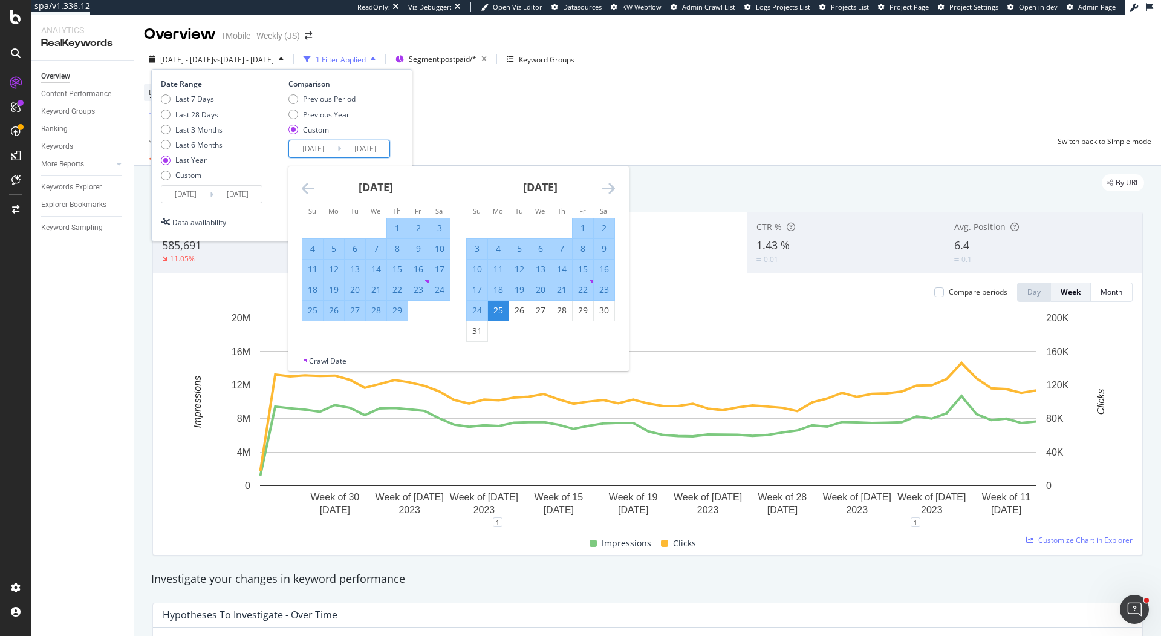
click at [304, 188] on icon "Move backward to switch to the previous month." at bounding box center [308, 188] width 13 height 15
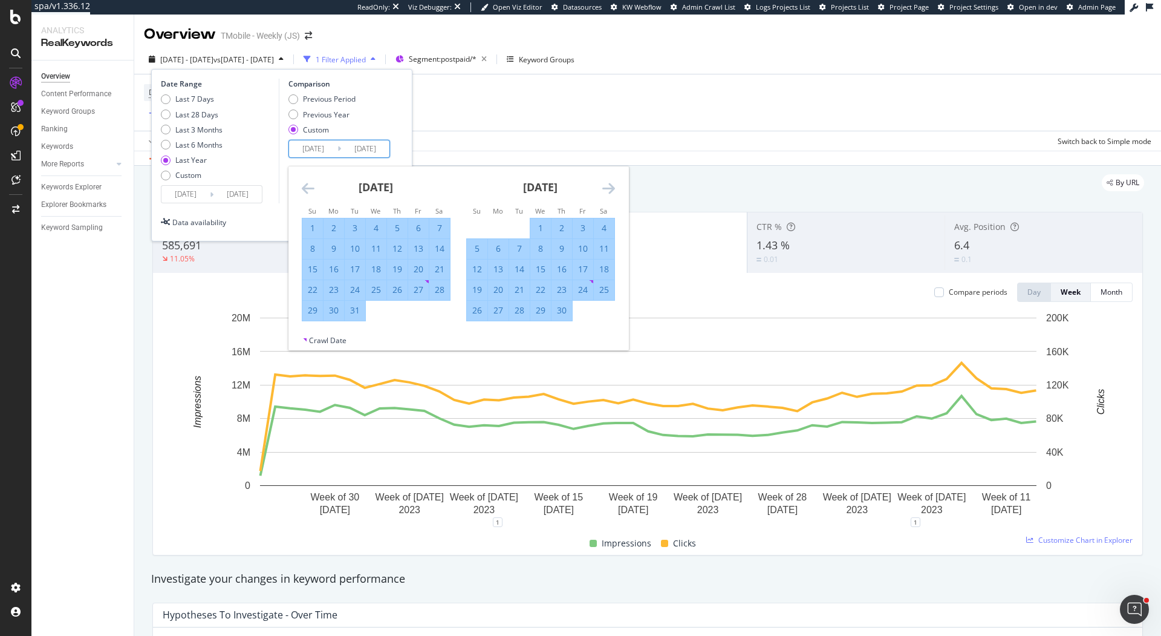
click at [304, 188] on icon "Move backward to switch to the previous month." at bounding box center [308, 188] width 13 height 15
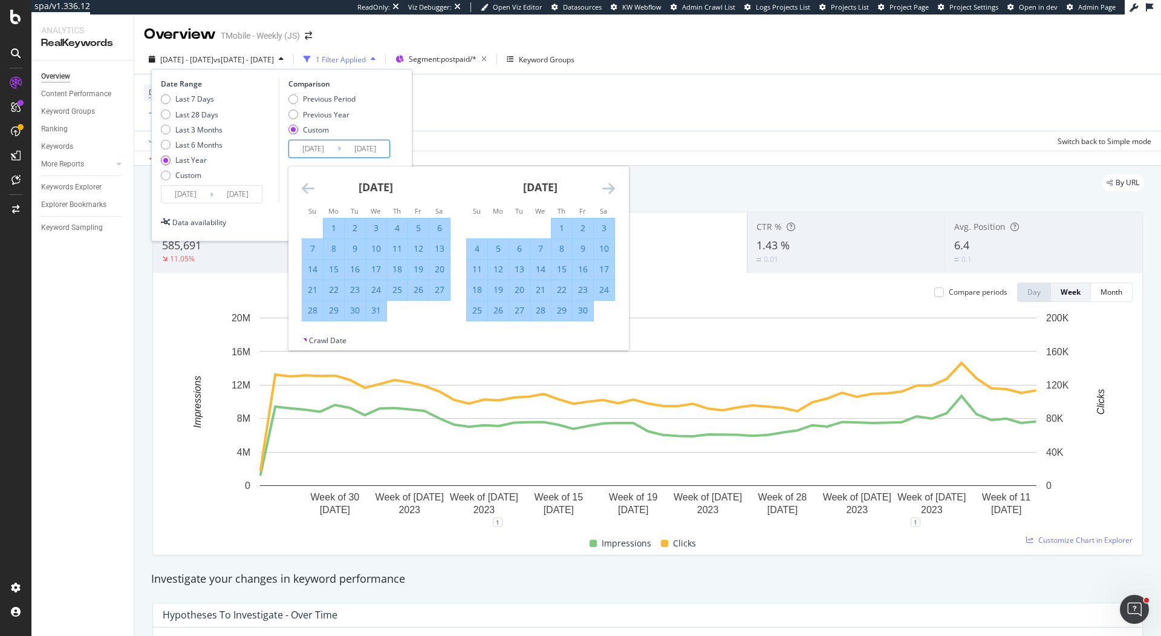
click at [304, 188] on icon "Move backward to switch to the previous month." at bounding box center [308, 188] width 13 height 15
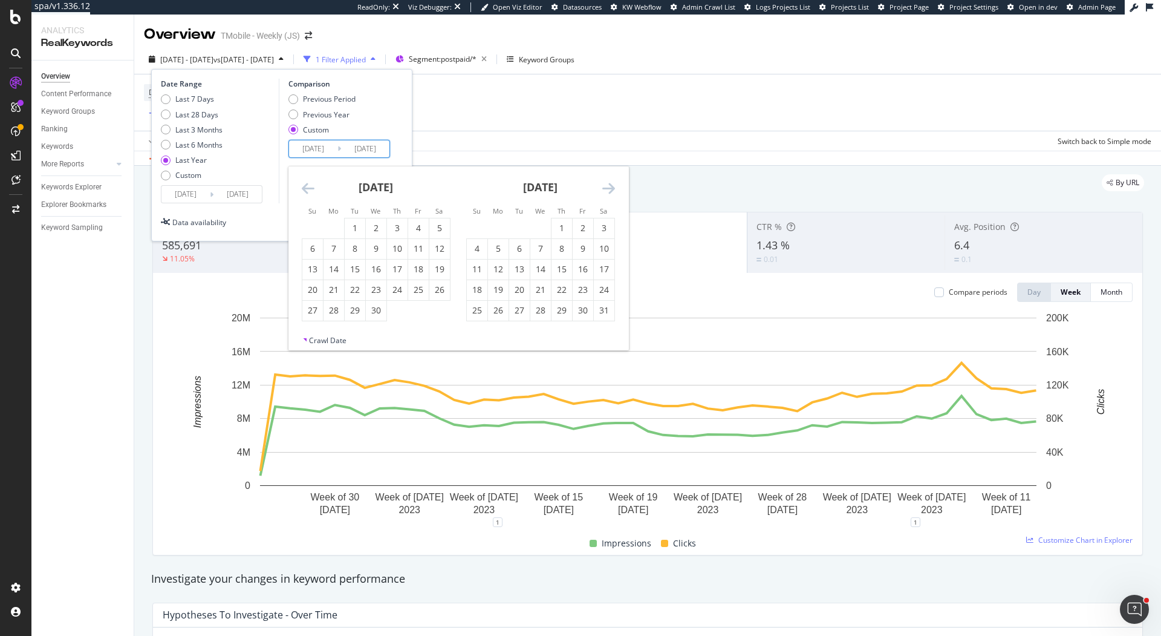
click at [304, 188] on icon "Move backward to switch to the previous month." at bounding box center [308, 188] width 13 height 15
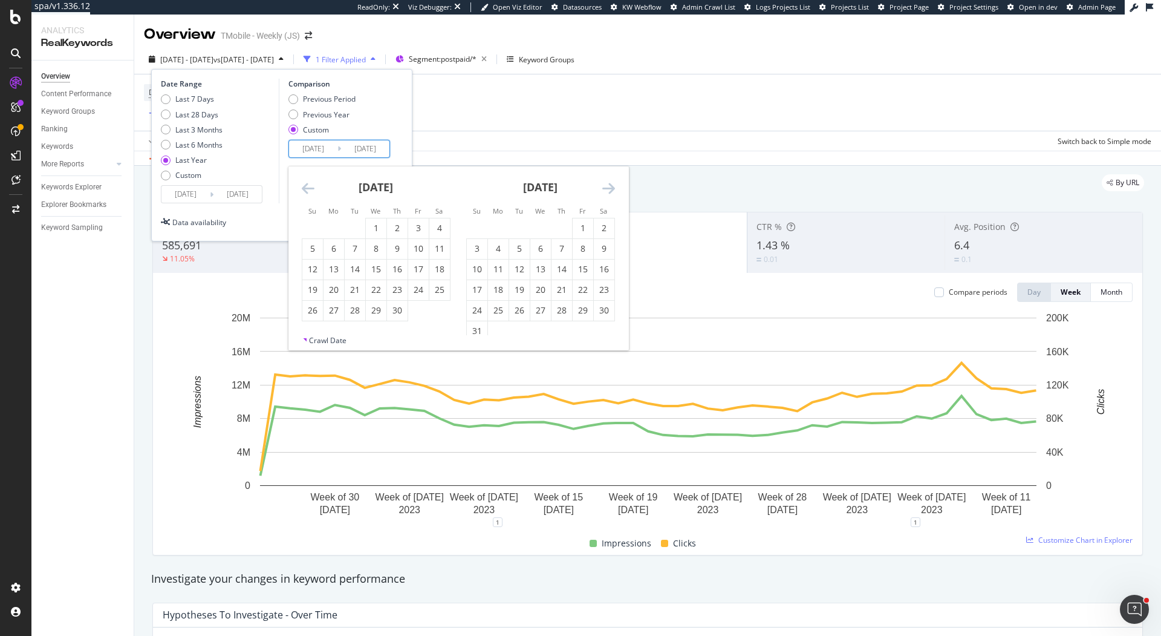
click at [304, 188] on icon "Move backward to switch to the previous month." at bounding box center [308, 188] width 13 height 15
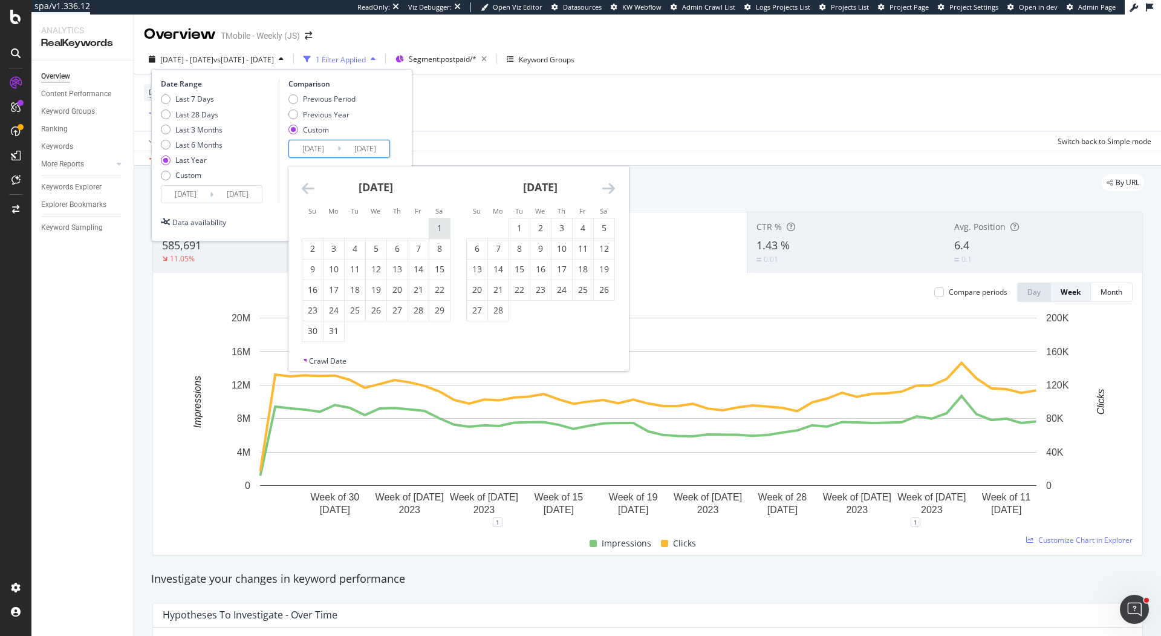
click at [434, 227] on div "1" at bounding box center [439, 228] width 21 height 12
type input "[DATE]"
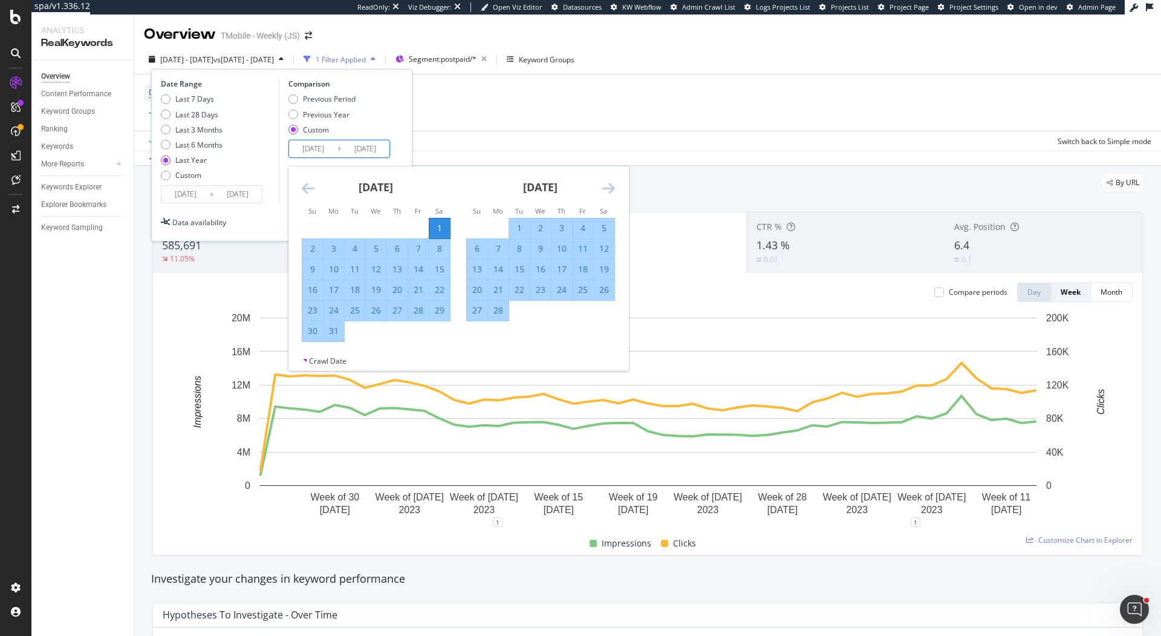
click at [613, 186] on icon "Move forward to switch to the next month." at bounding box center [608, 188] width 13 height 15
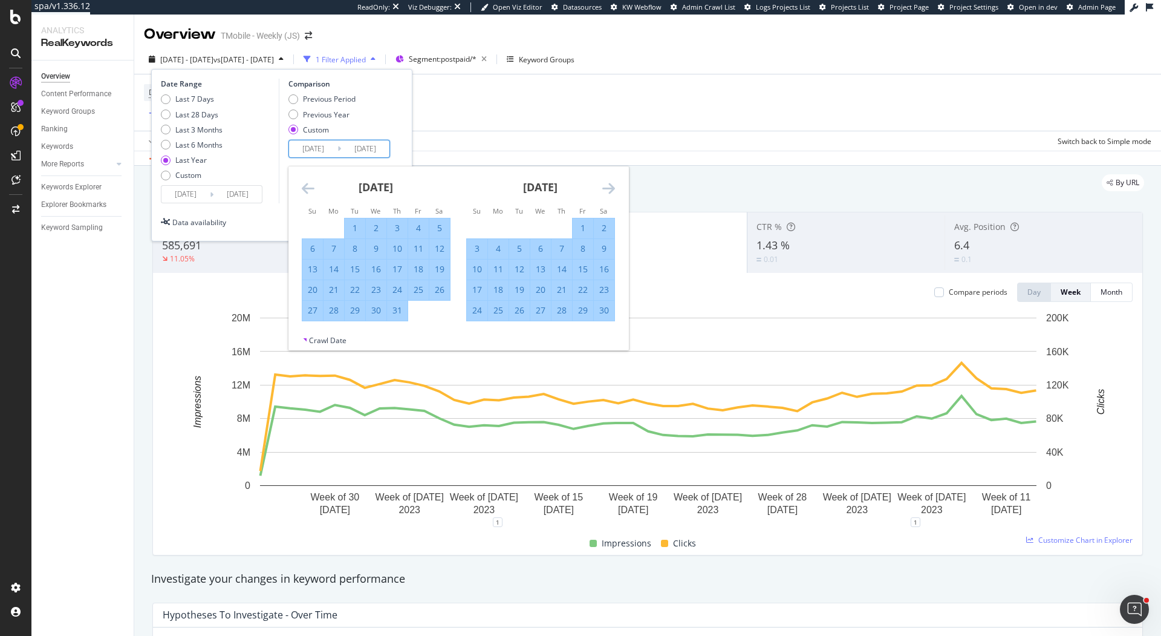
click at [613, 186] on icon "Move forward to switch to the next month." at bounding box center [608, 188] width 13 height 15
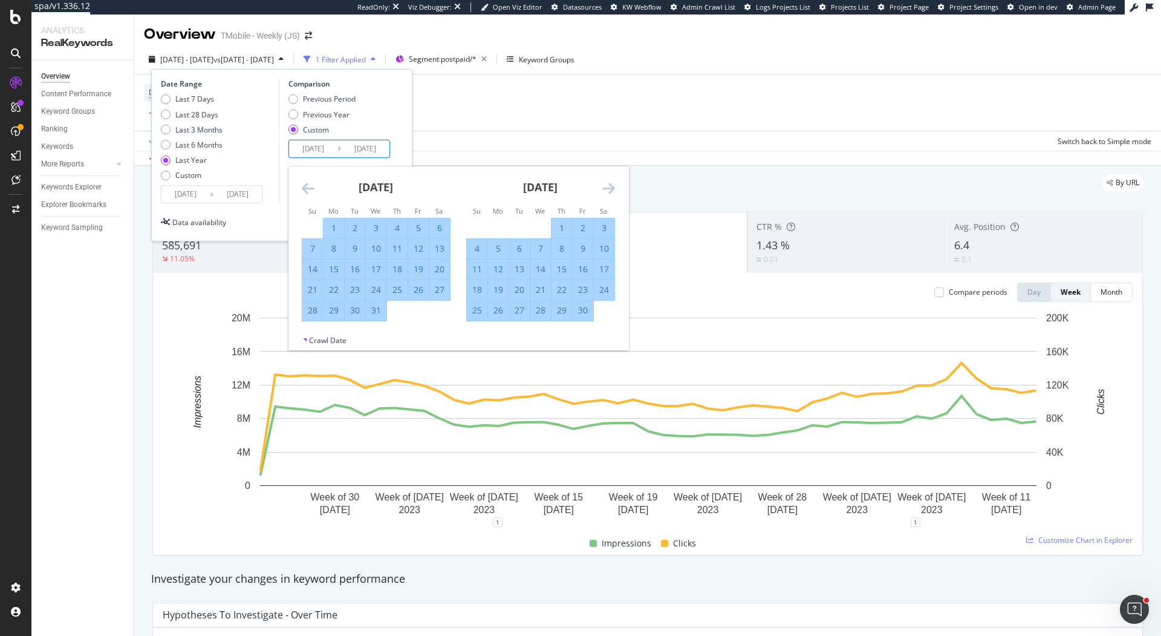
click at [613, 186] on icon "Move forward to switch to the next month." at bounding box center [608, 188] width 13 height 15
click at [602, 310] on div "31" at bounding box center [604, 310] width 21 height 12
type input "[DATE]"
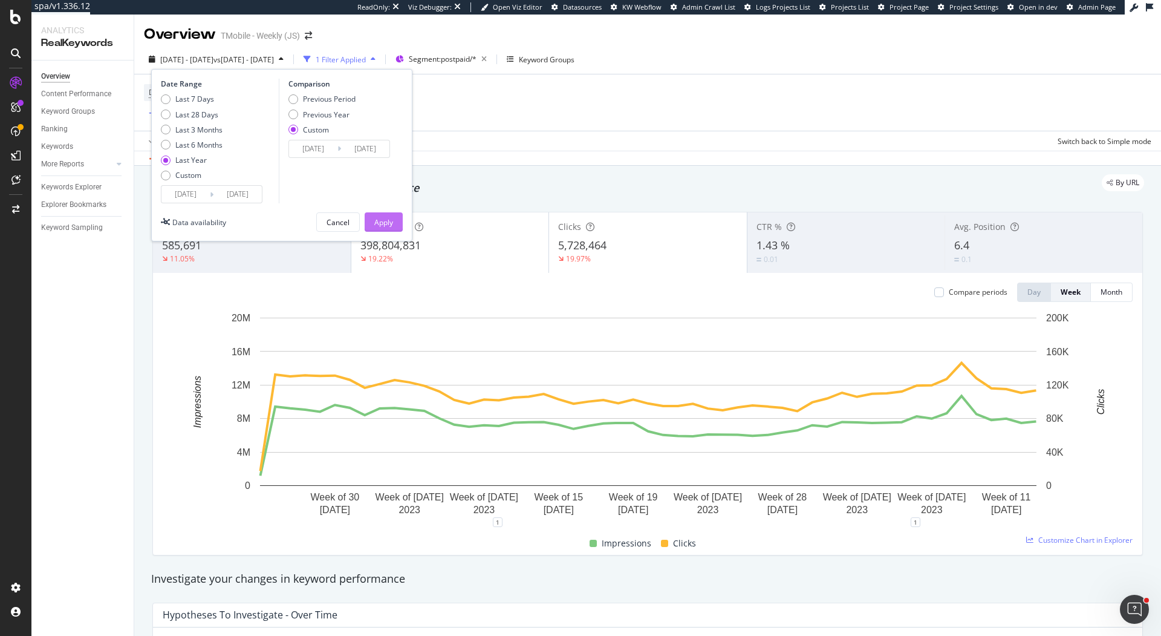
click at [395, 220] on button "Apply" at bounding box center [384, 221] width 38 height 19
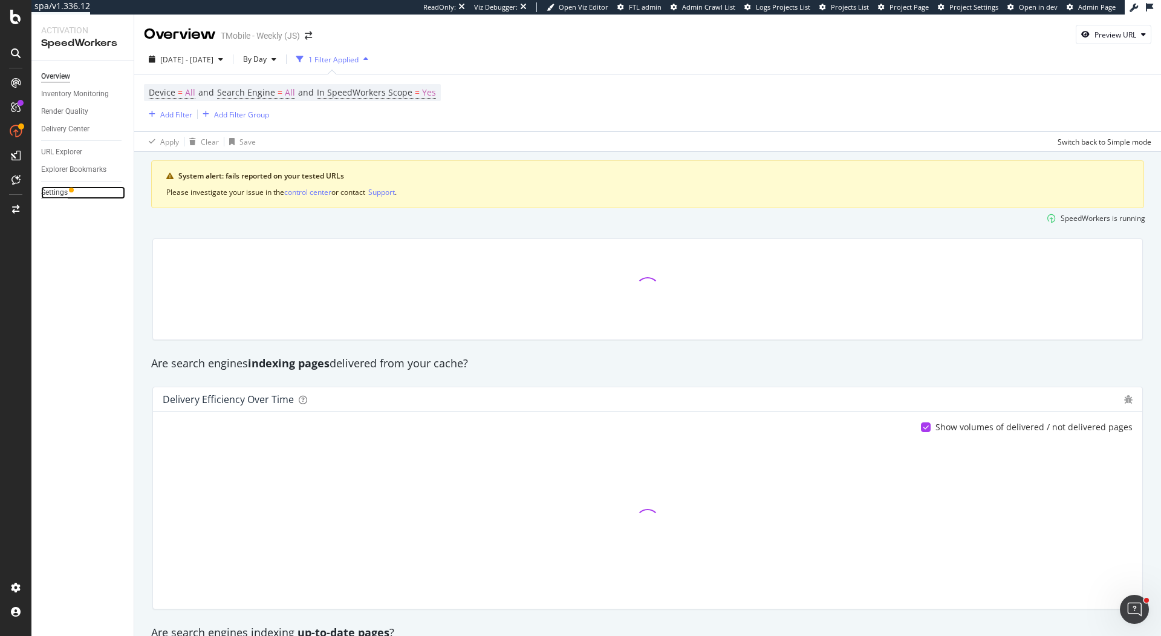
click at [64, 192] on div "Settings" at bounding box center [54, 192] width 27 height 13
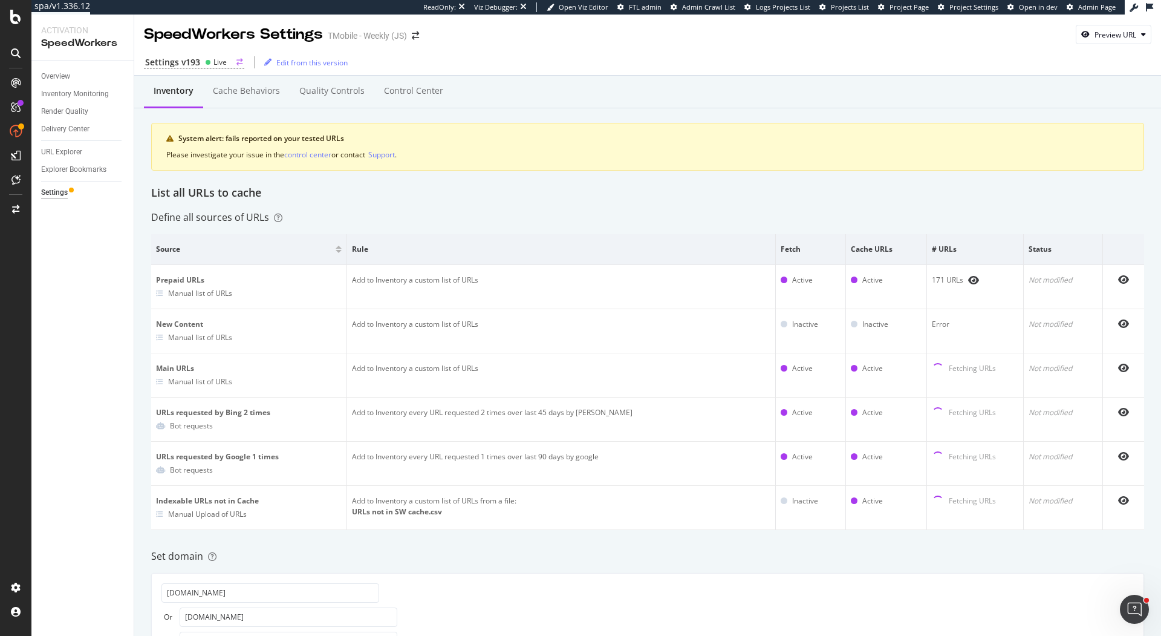
click at [178, 59] on div "Settings v193" at bounding box center [172, 62] width 55 height 12
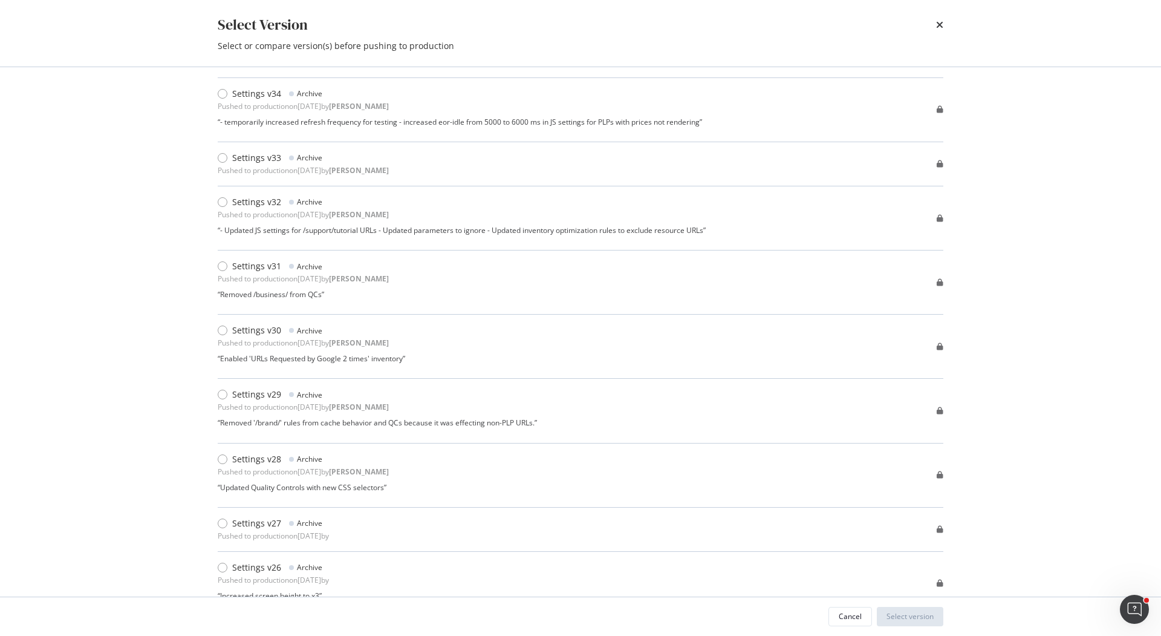
scroll to position [10132, 0]
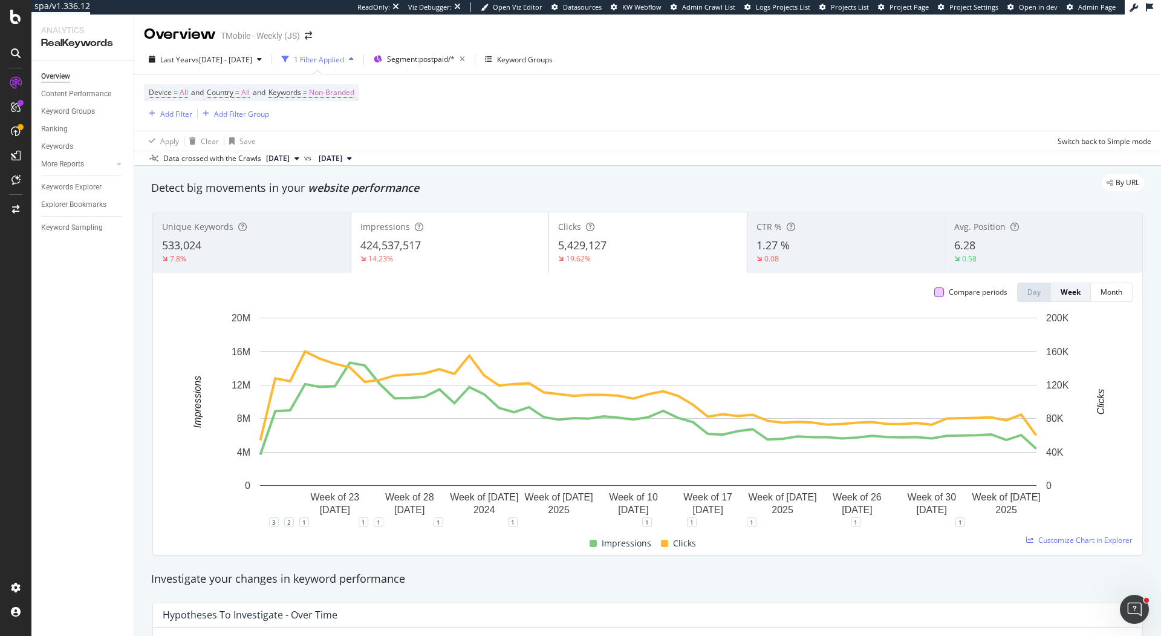
click at [938, 295] on div at bounding box center [940, 292] width 10 height 10
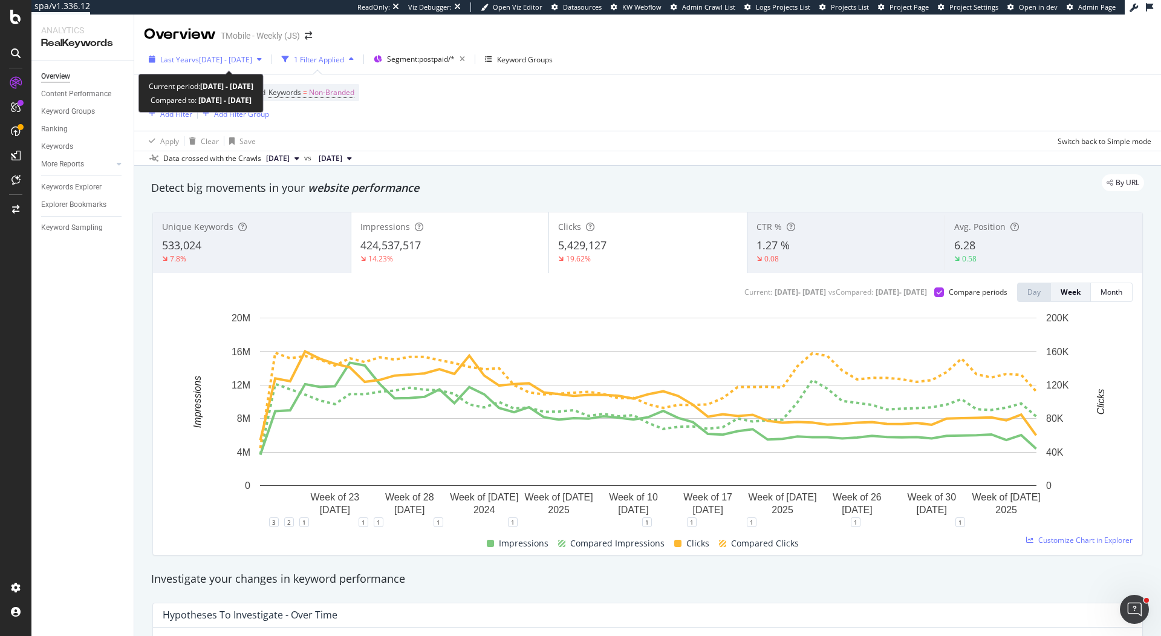
click at [230, 56] on span "vs [DATE] - [DATE]" at bounding box center [222, 59] width 60 height 10
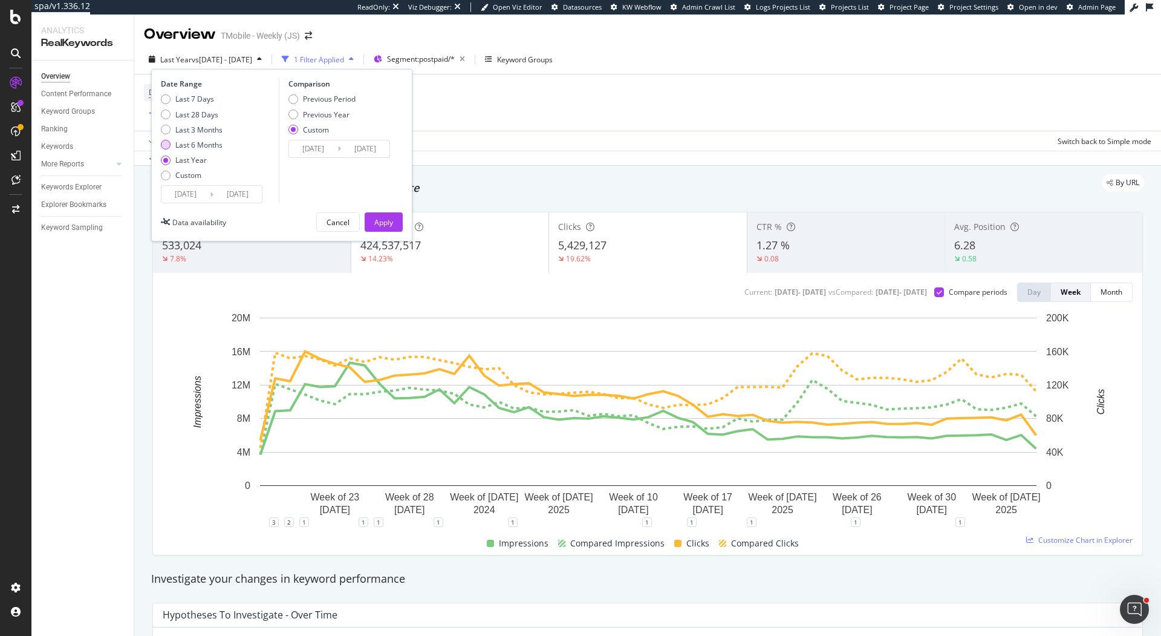
click at [204, 145] on div "Last 6 Months" at bounding box center [198, 145] width 47 height 10
type input "[DATE]"
click at [344, 111] on div "Previous Year" at bounding box center [326, 114] width 47 height 10
type input "[DATE]"
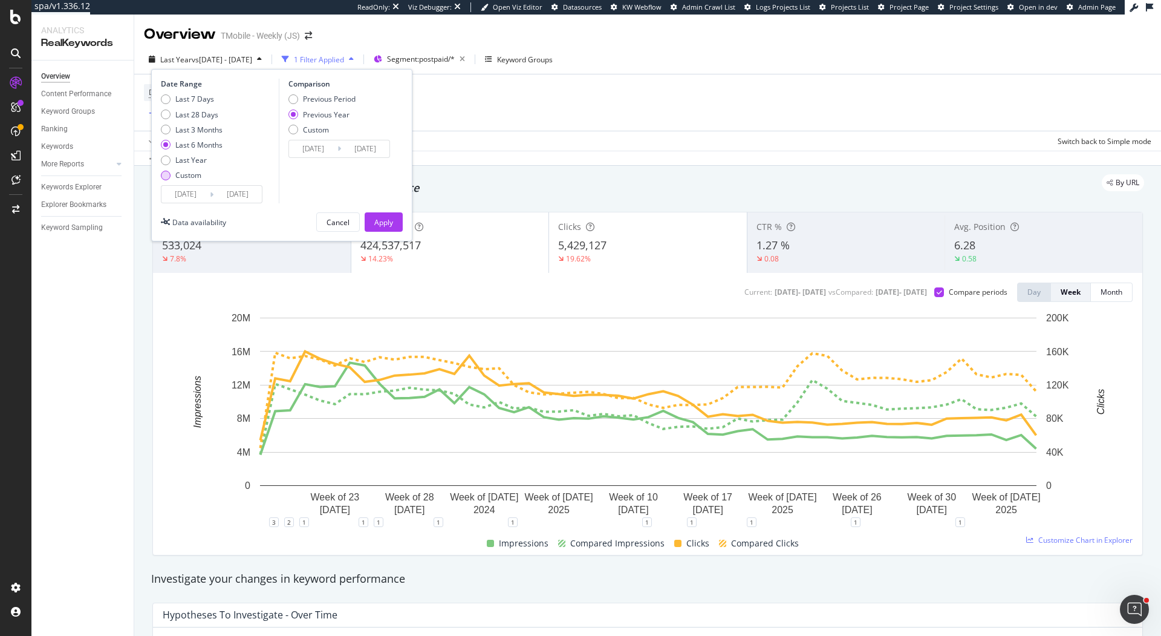
click at [172, 175] on div "Custom" at bounding box center [192, 175] width 62 height 10
type input "[DATE]"
click at [188, 191] on input "[DATE]" at bounding box center [185, 194] width 48 height 17
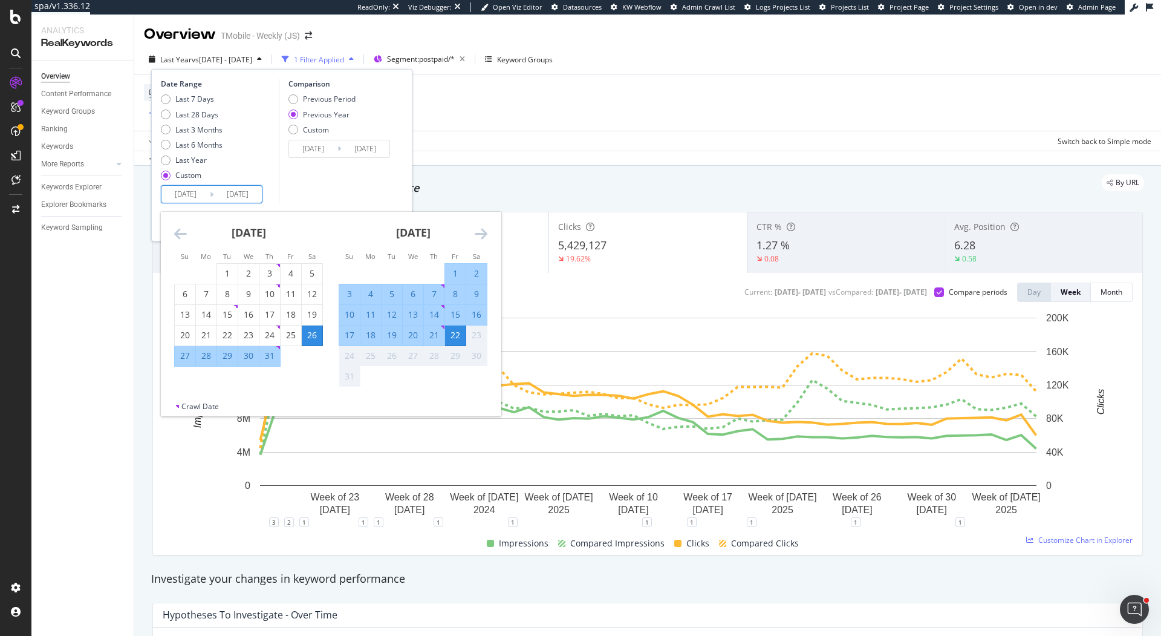
click at [174, 226] on icon "Move backward to switch to the previous month." at bounding box center [180, 233] width 13 height 15
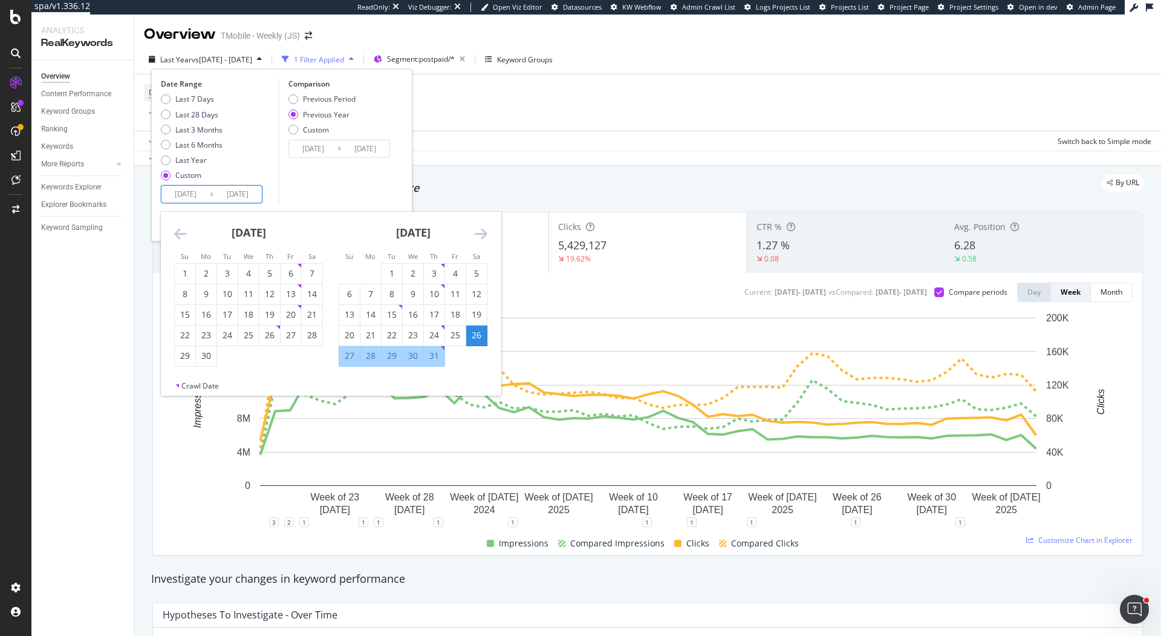
click at [174, 226] on icon "Move backward to switch to the previous month." at bounding box center [180, 233] width 13 height 15
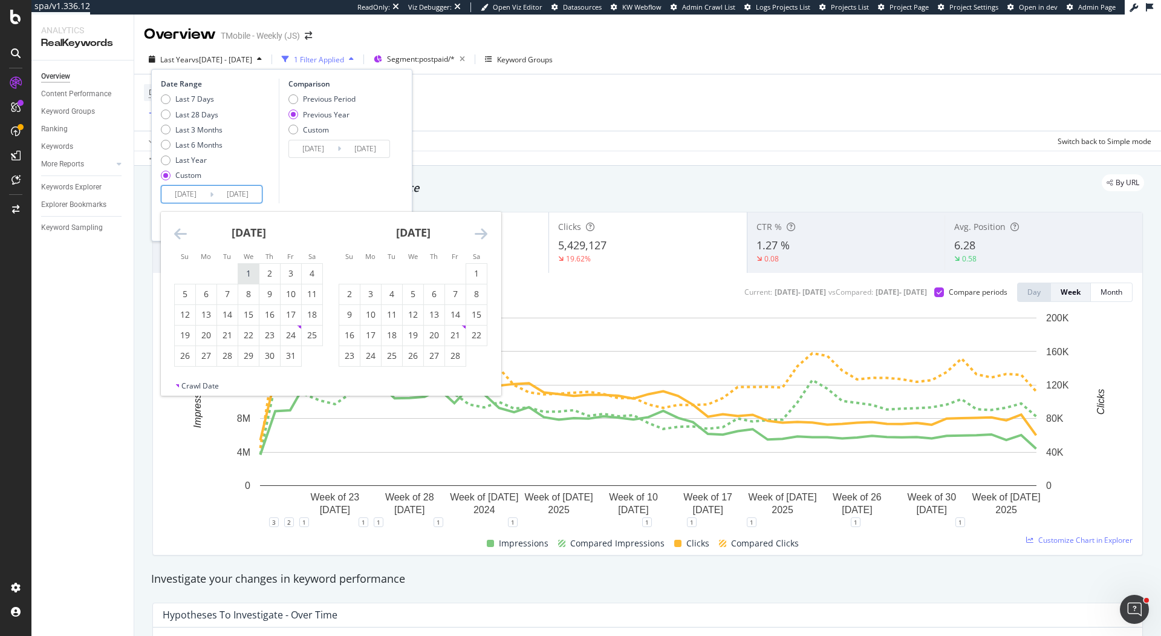
click at [242, 267] on div "1" at bounding box center [248, 273] width 21 height 12
type input "[DATE]"
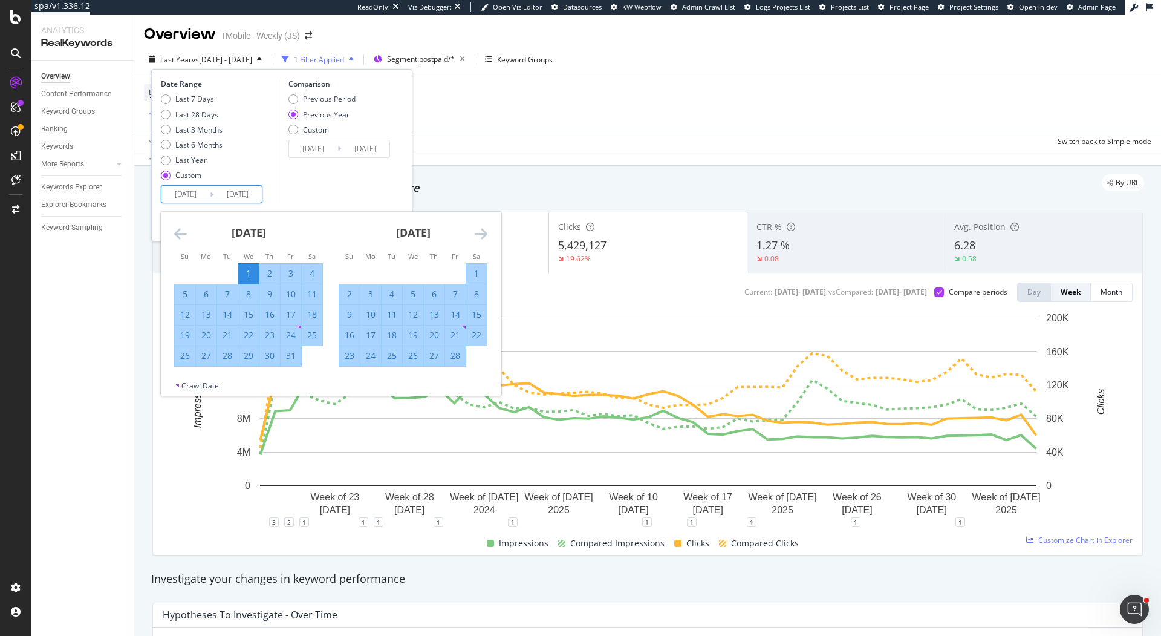
click at [488, 230] on div "[DATE] 1 2 3 4 5 6 7 8 9 10 11 12 13 14 15 16 17 18 19 20 21 22 23 24 25 26 27 …" at bounding box center [413, 289] width 165 height 155
click at [486, 230] on icon "Move forward to switch to the next month." at bounding box center [481, 233] width 13 height 15
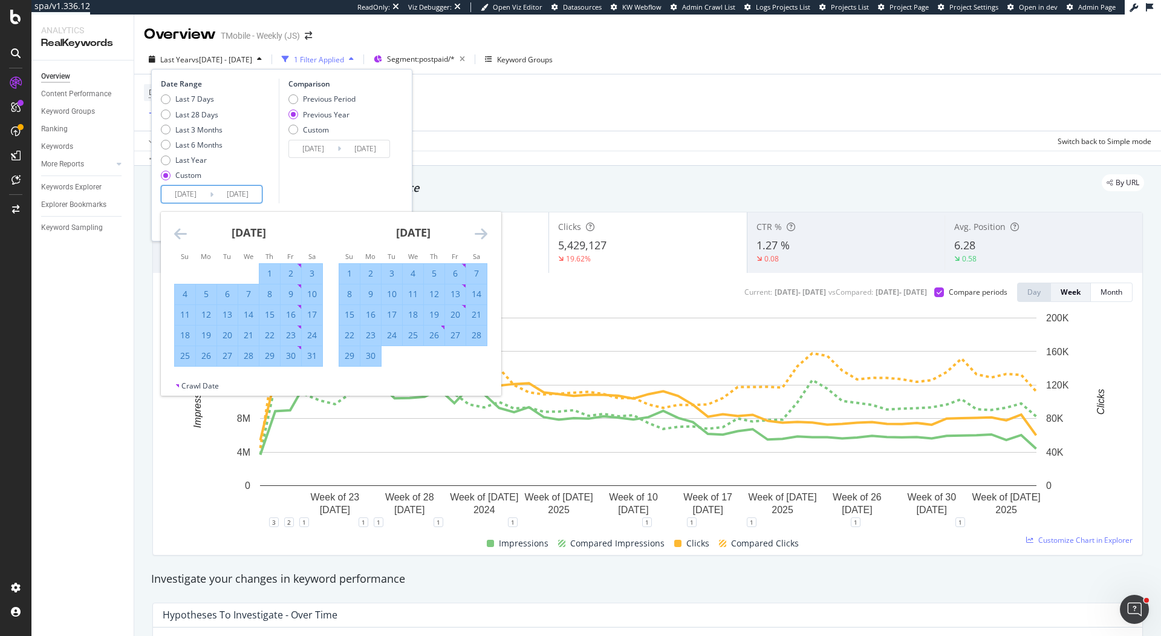
click at [486, 230] on icon "Move forward to switch to the next month." at bounding box center [481, 233] width 13 height 15
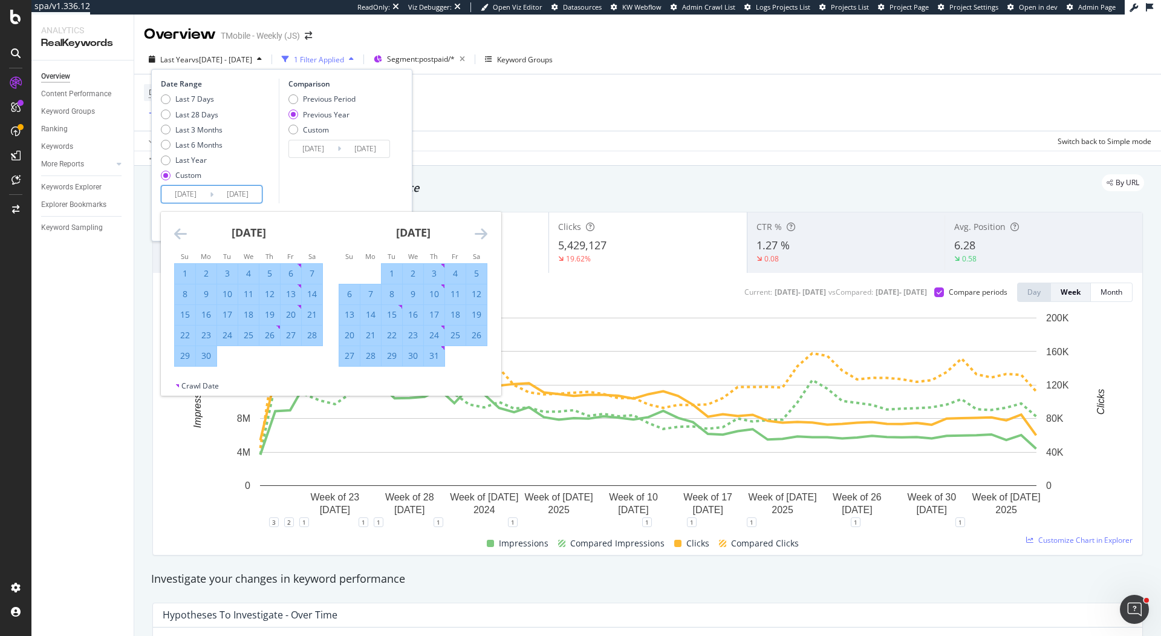
click at [437, 356] on div "31" at bounding box center [434, 356] width 21 height 12
type input "[DATE]"
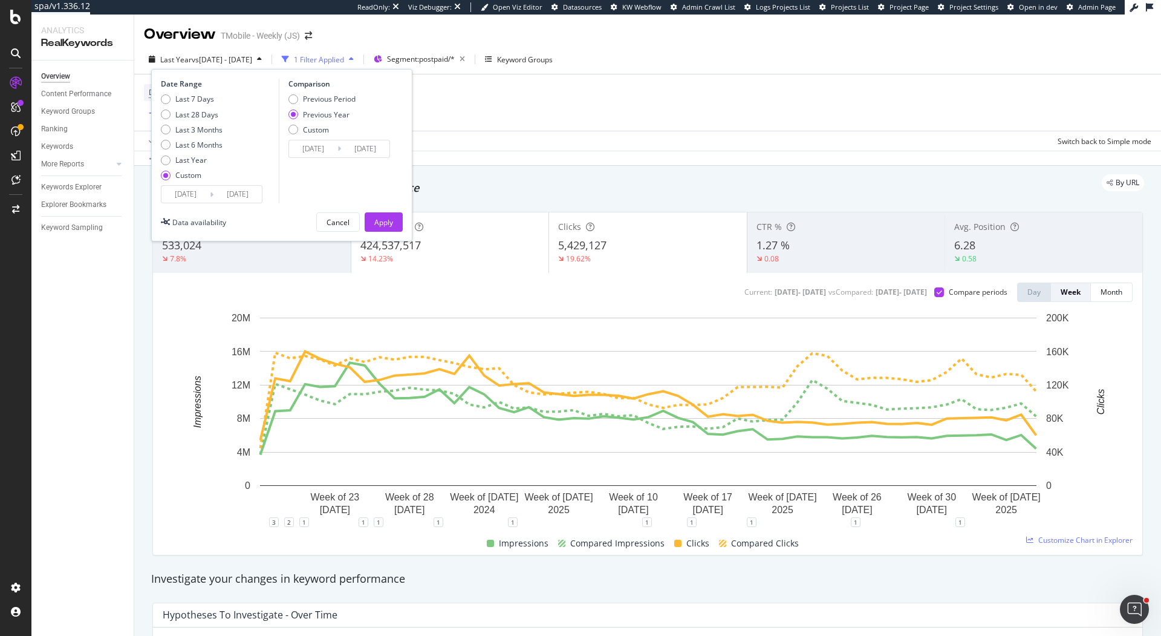
click at [332, 116] on div "Previous Year" at bounding box center [326, 114] width 47 height 10
click at [383, 219] on div "Apply" at bounding box center [383, 222] width 19 height 10
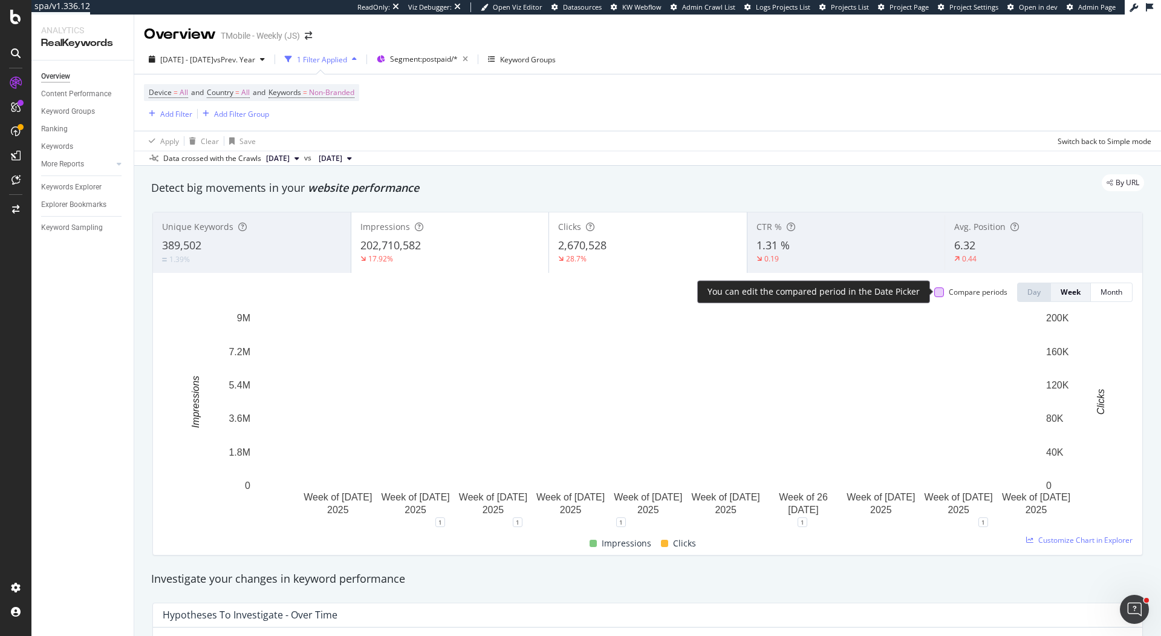
click at [936, 293] on div at bounding box center [940, 292] width 10 height 10
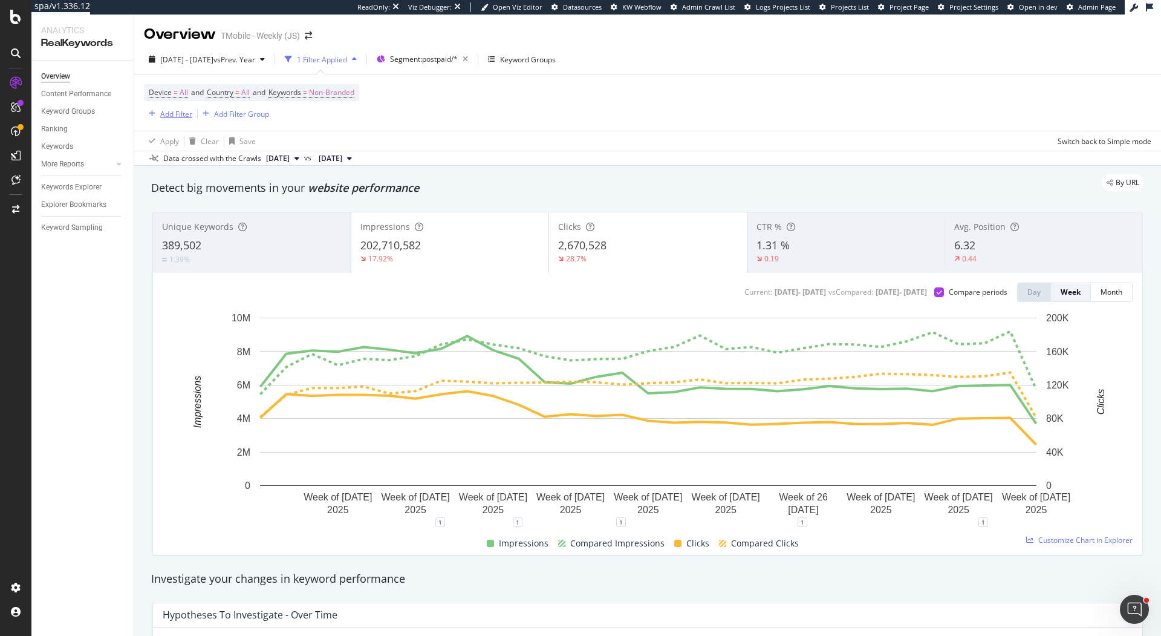
click at [172, 111] on div "Add Filter" at bounding box center [176, 114] width 32 height 10
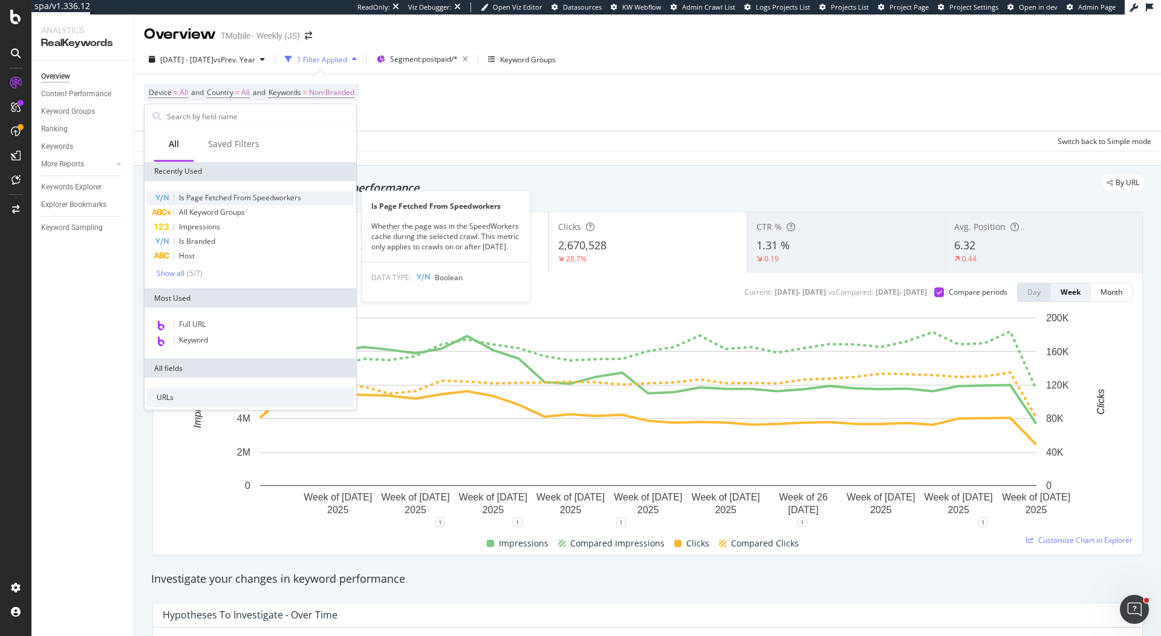
click at [276, 198] on span "Is Page Fetched From Speedworkers" at bounding box center [240, 197] width 122 height 10
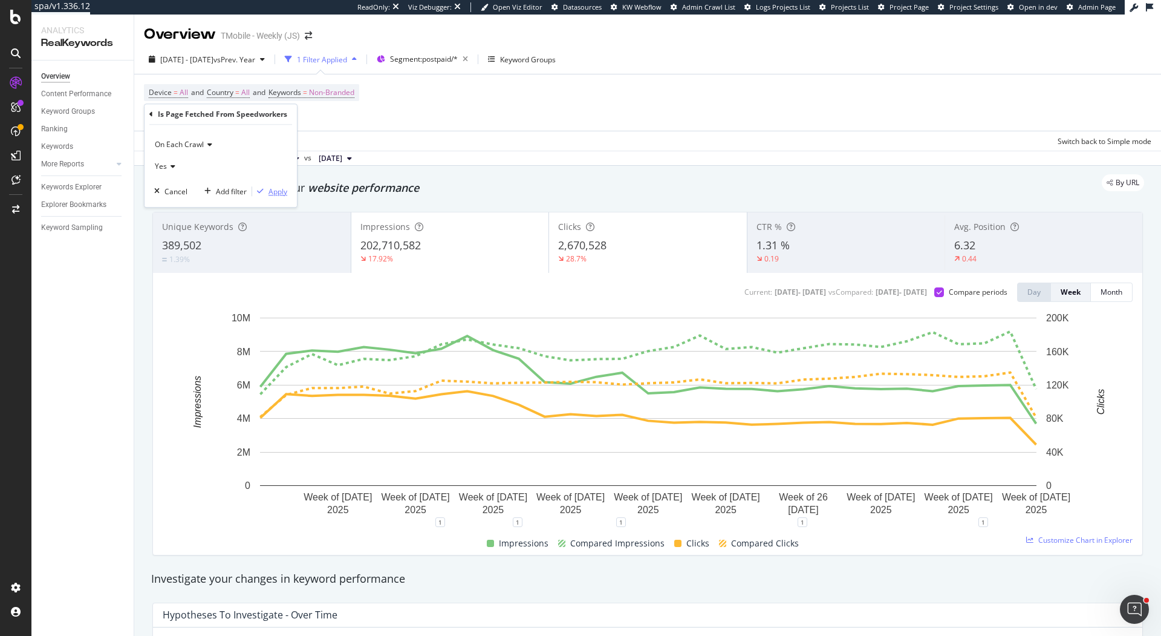
click at [278, 195] on div "Apply" at bounding box center [278, 191] width 19 height 10
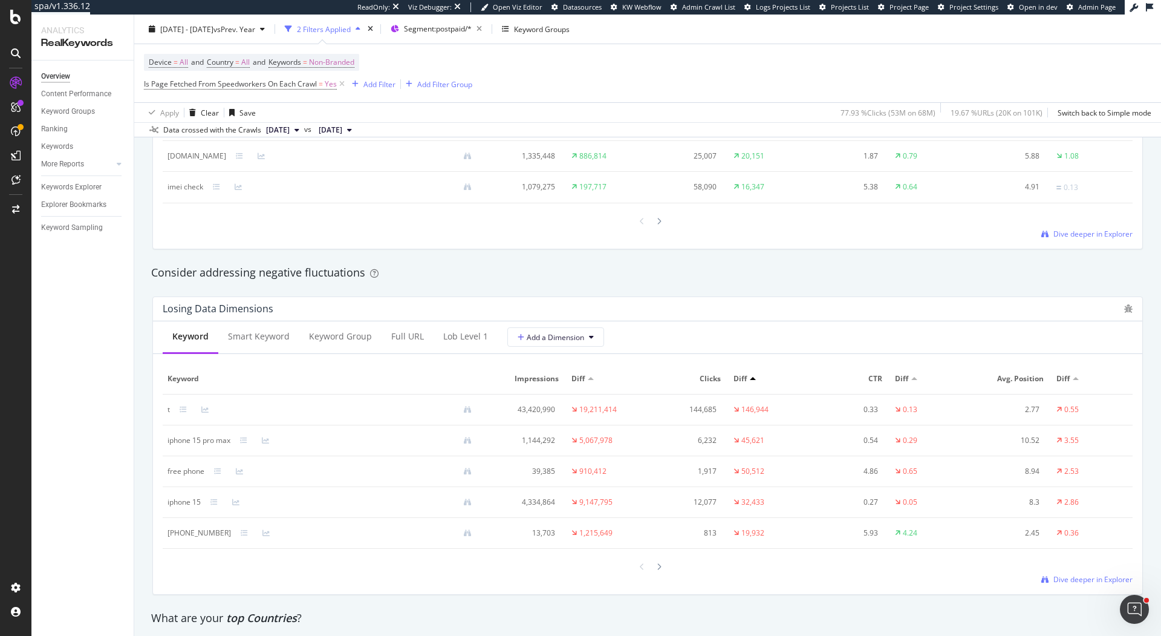
scroll to position [1368, 0]
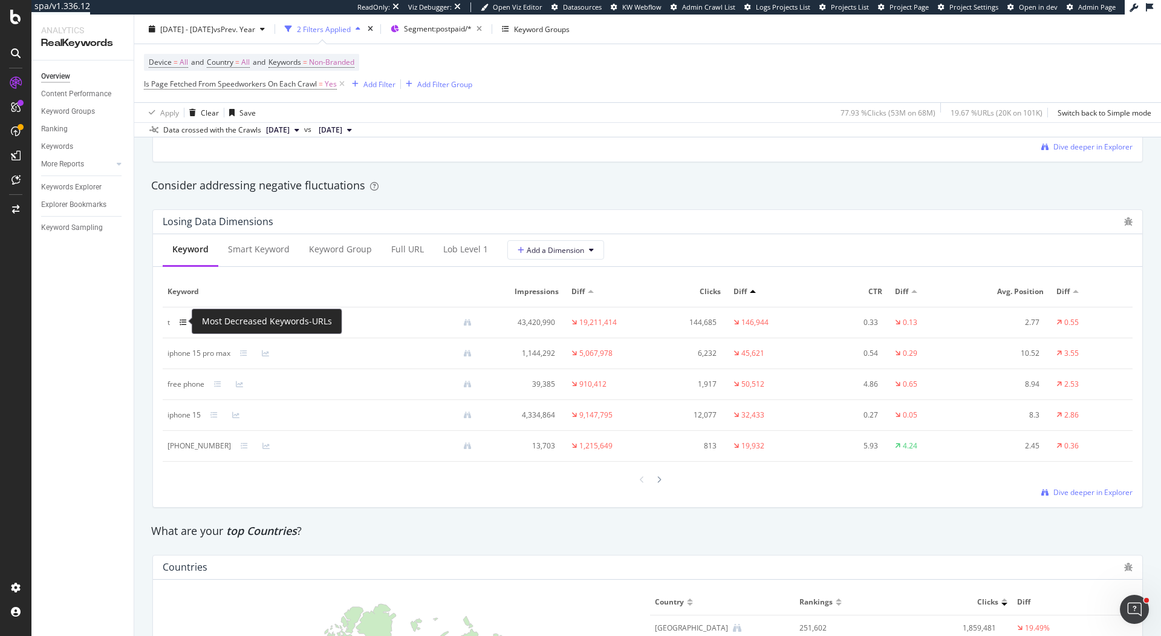
click at [185, 322] on icon at bounding box center [183, 322] width 7 height 7
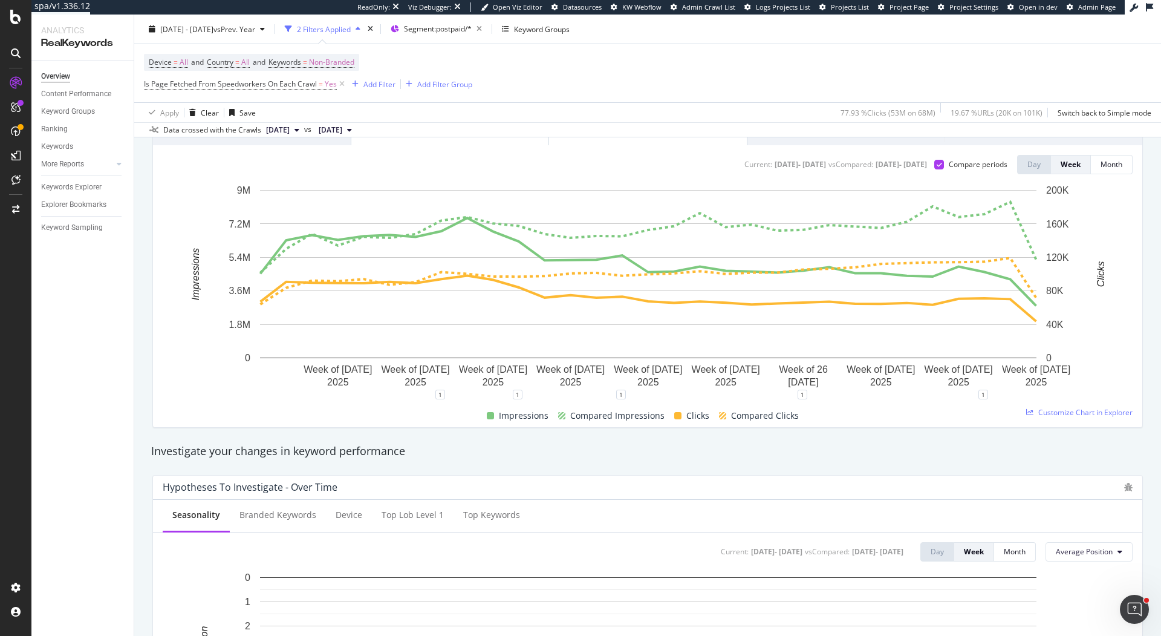
scroll to position [0, 0]
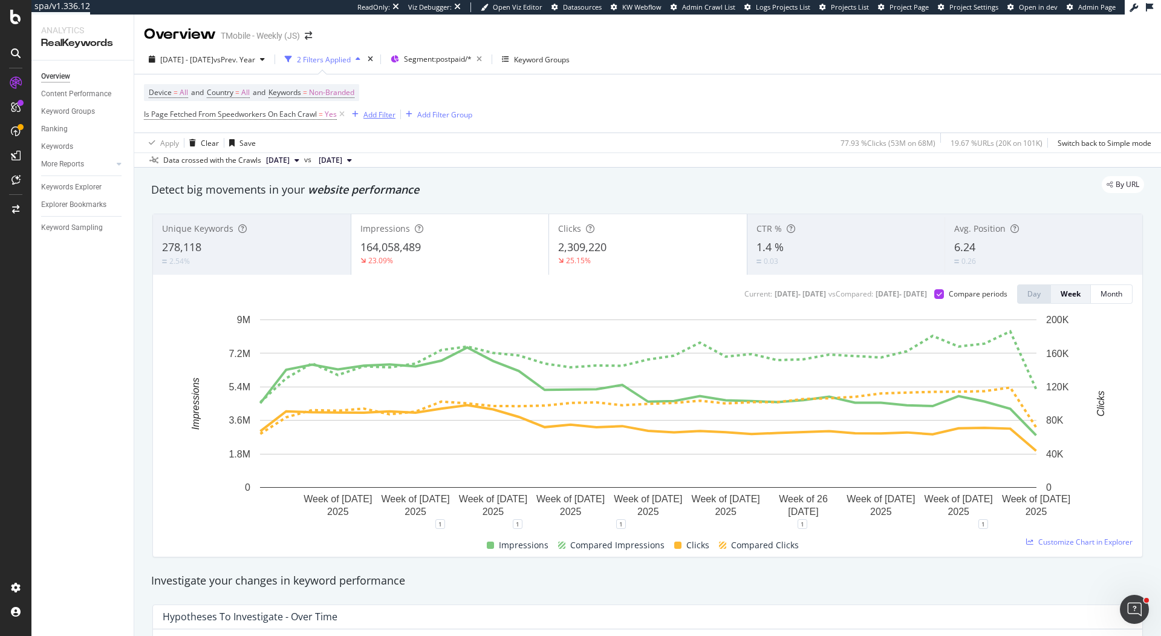
click at [371, 113] on div "Add Filter" at bounding box center [380, 114] width 32 height 10
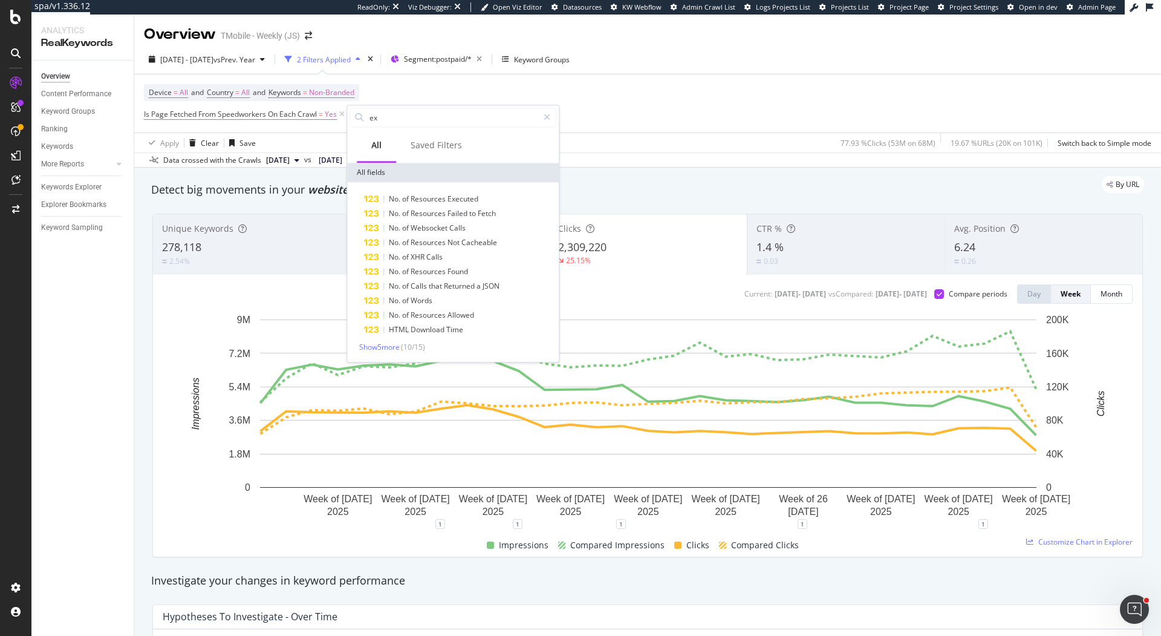
type input "e"
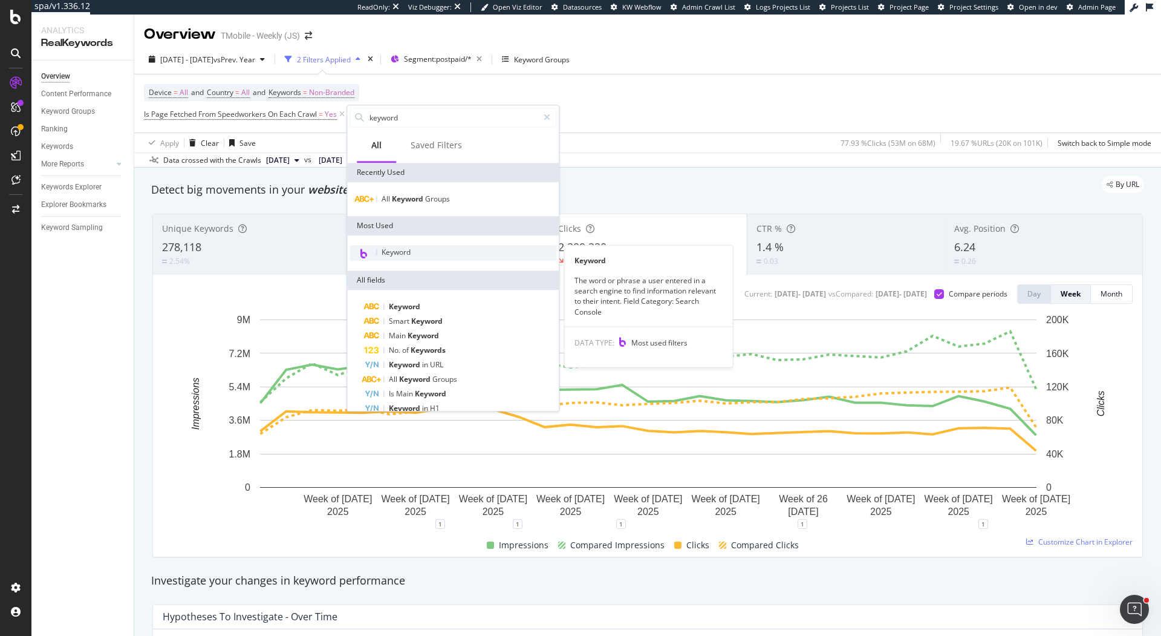
type input "keyword"
click at [411, 256] on div "Keyword" at bounding box center [453, 253] width 207 height 16
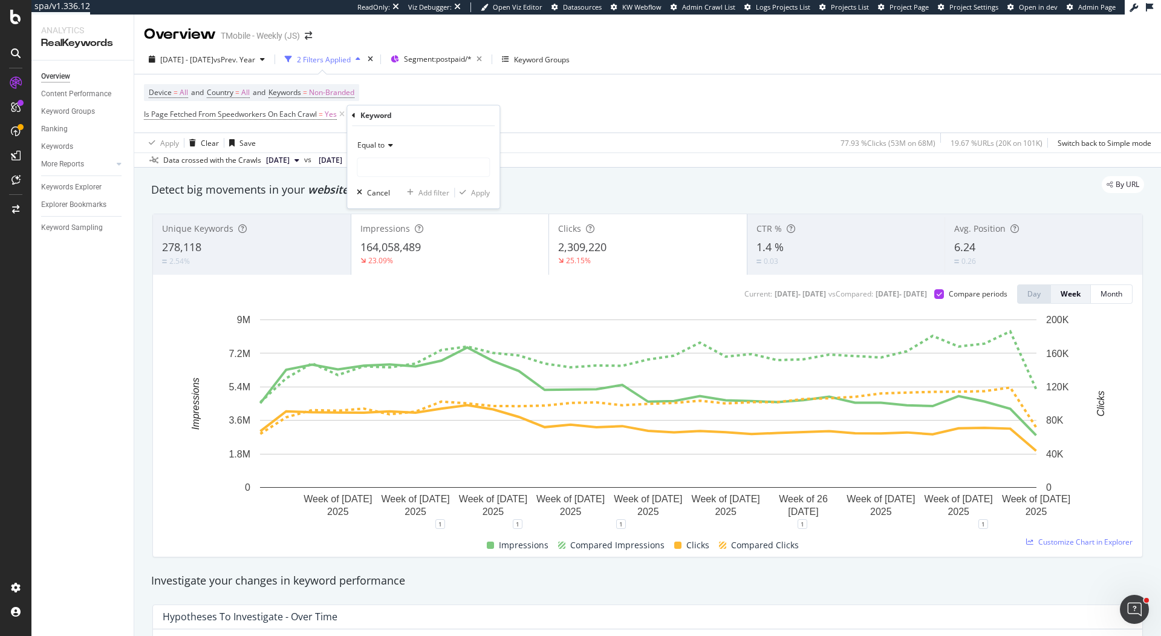
click at [387, 146] on icon at bounding box center [389, 145] width 8 height 7
click at [420, 184] on div "Not equal to" at bounding box center [424, 186] width 129 height 16
click at [412, 157] on input "text" at bounding box center [423, 166] width 132 height 19
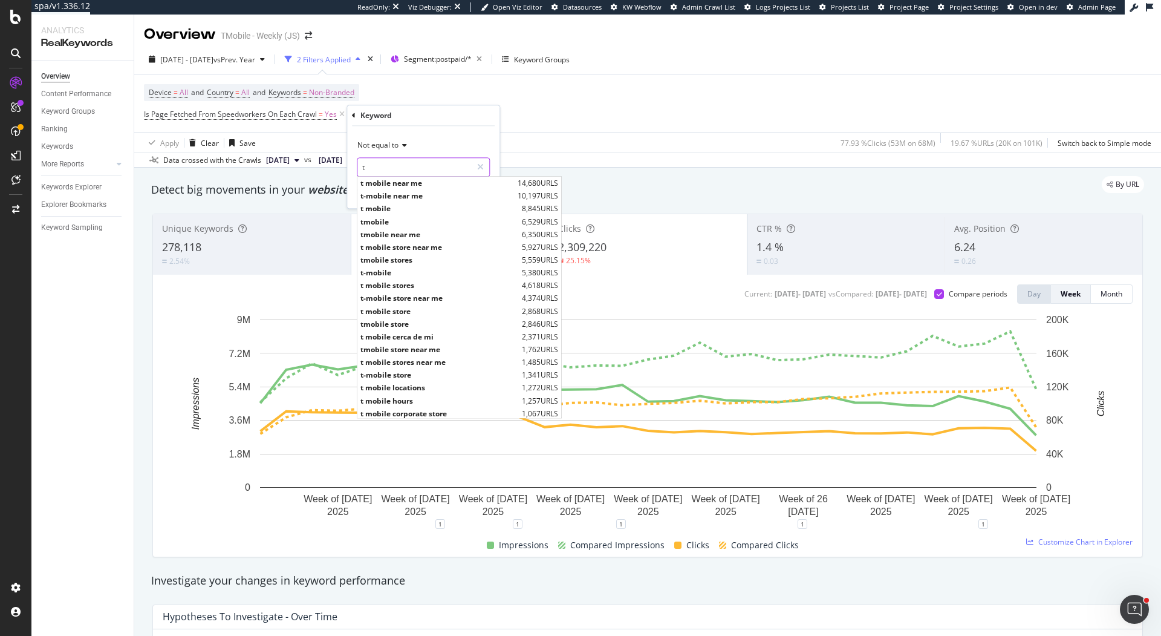
type input "t"
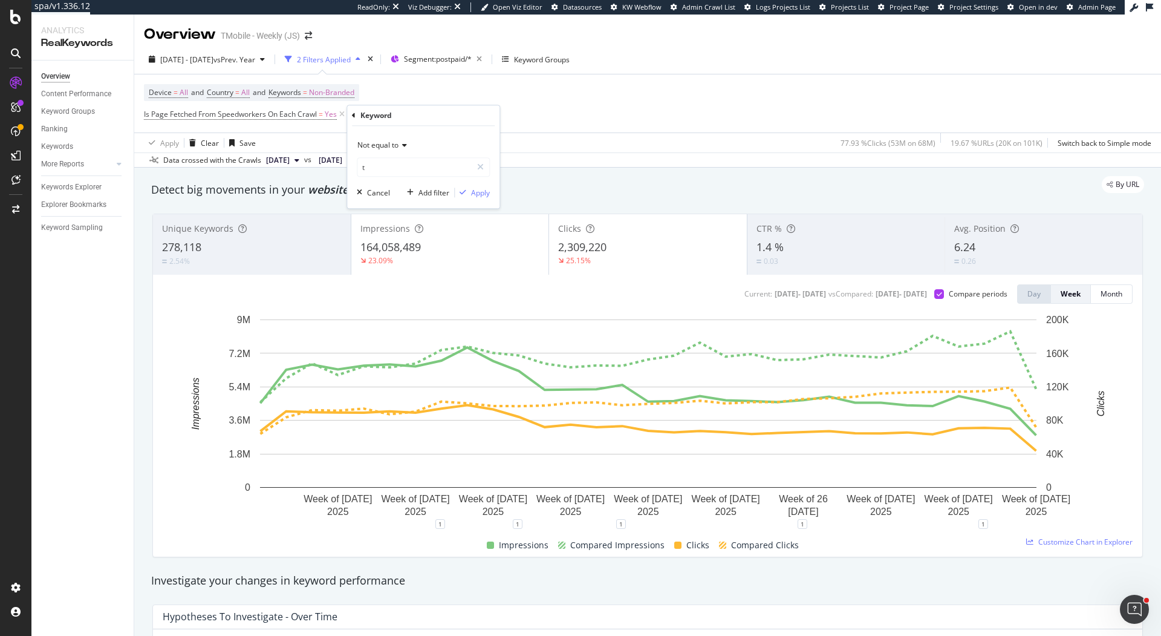
click at [471, 137] on div "Not equal to" at bounding box center [423, 144] width 133 height 19
click at [465, 141] on div "Not equal to" at bounding box center [423, 144] width 133 height 19
click at [480, 192] on div "Apply" at bounding box center [480, 193] width 19 height 10
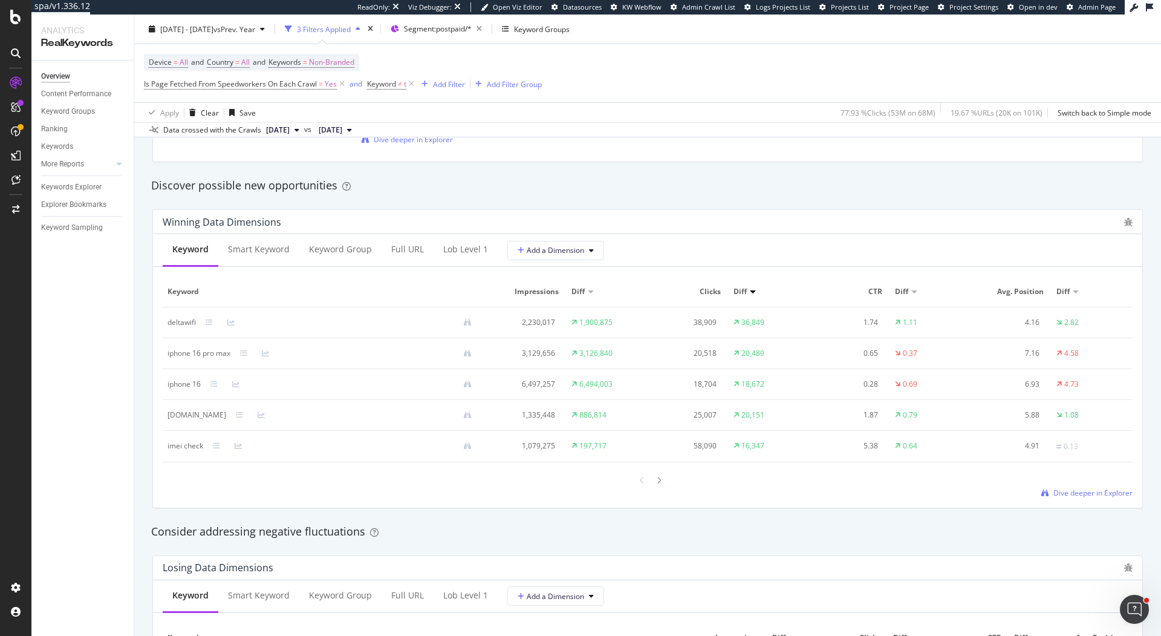
scroll to position [1369, 0]
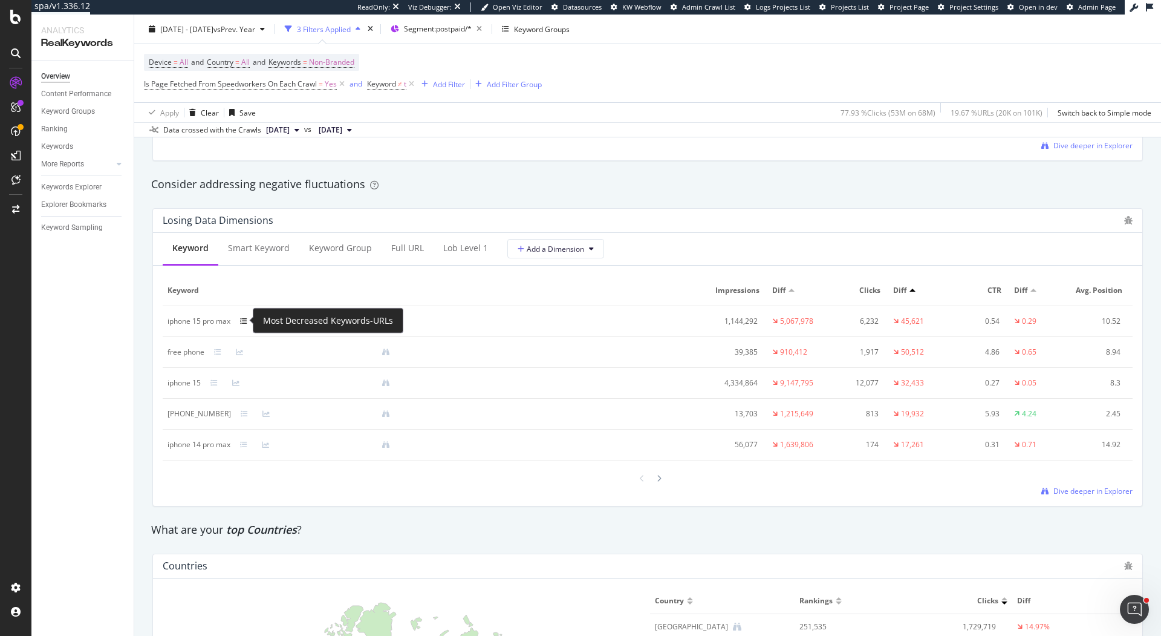
click at [246, 318] on icon at bounding box center [243, 321] width 7 height 7
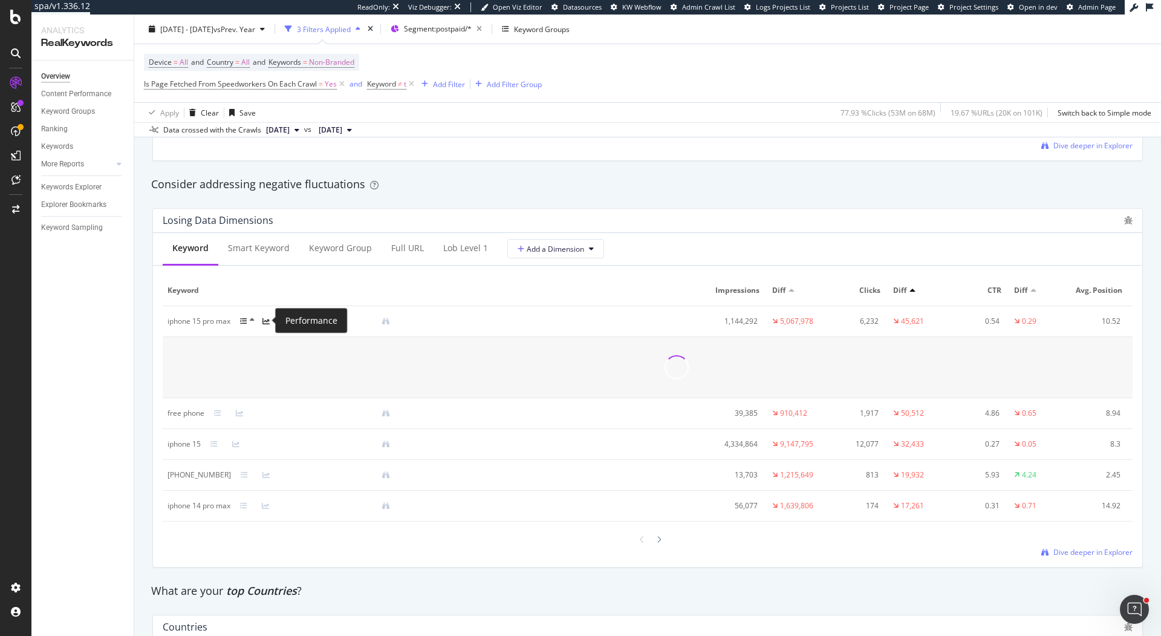
click at [264, 321] on icon at bounding box center [266, 321] width 7 height 7
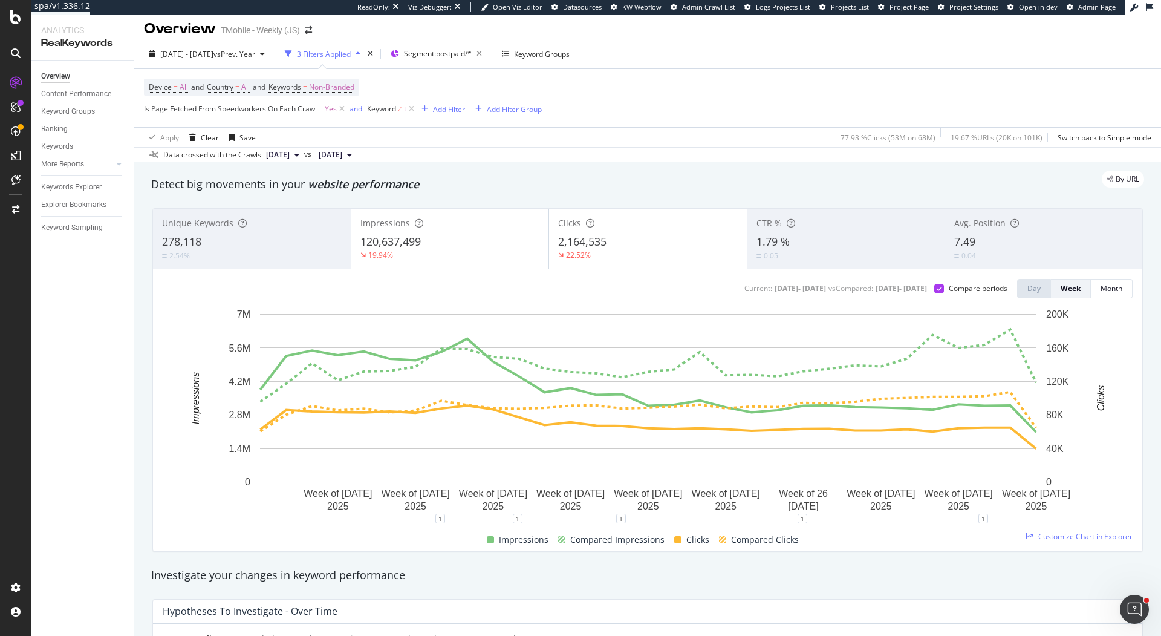
scroll to position [0, 0]
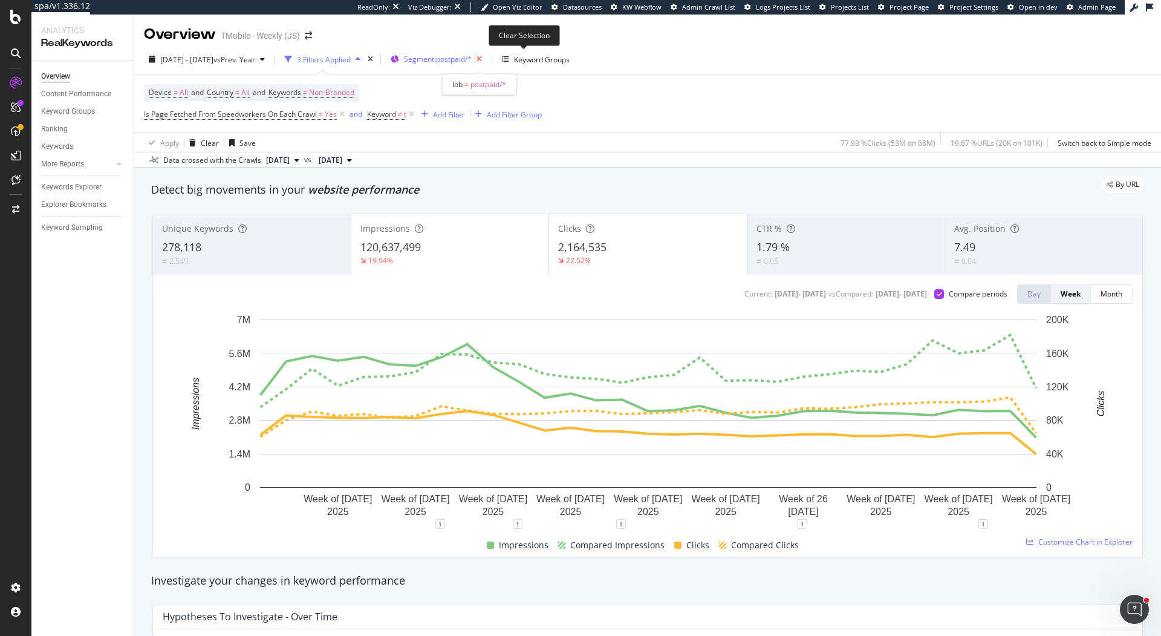
click at [487, 62] on icon "button" at bounding box center [479, 59] width 15 height 17
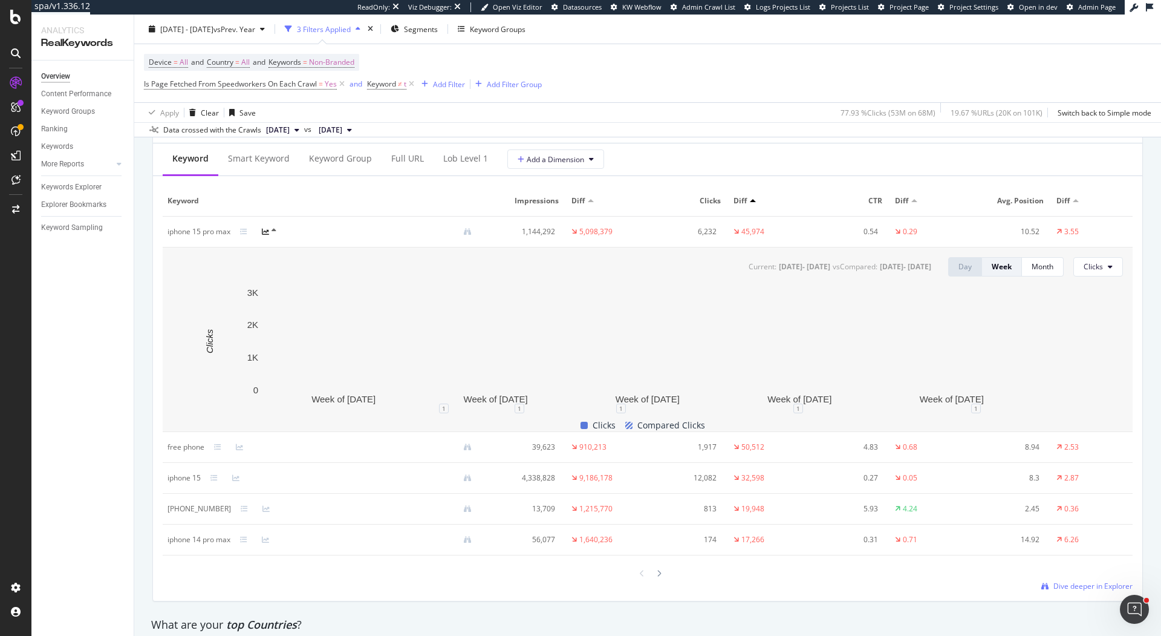
scroll to position [1478, 0]
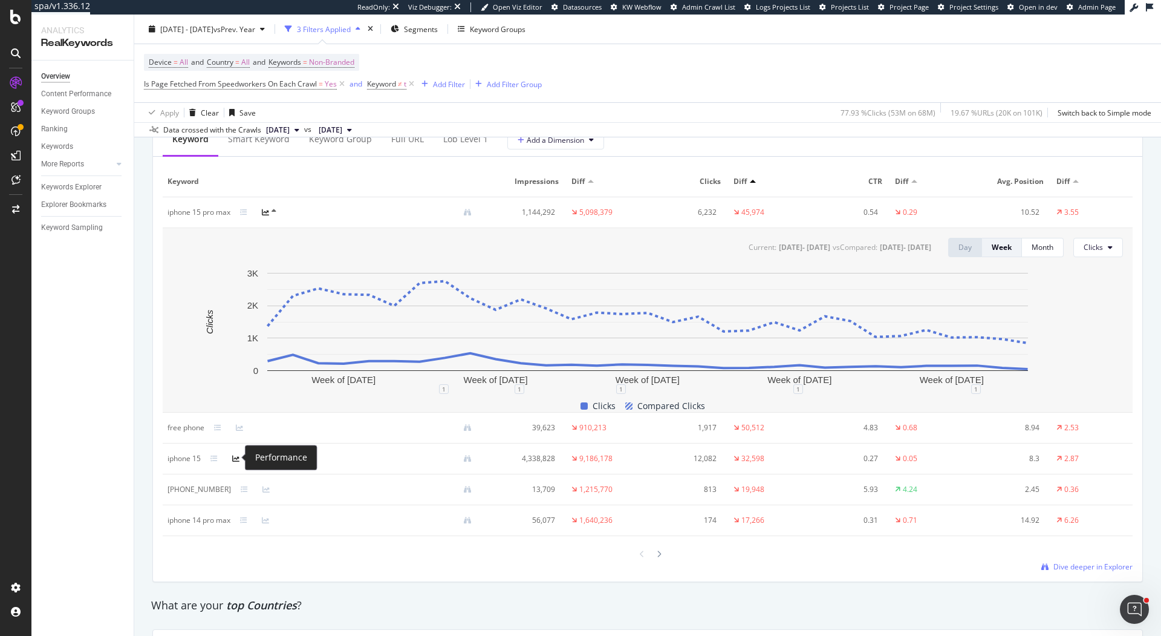
click at [237, 459] on icon at bounding box center [235, 458] width 7 height 7
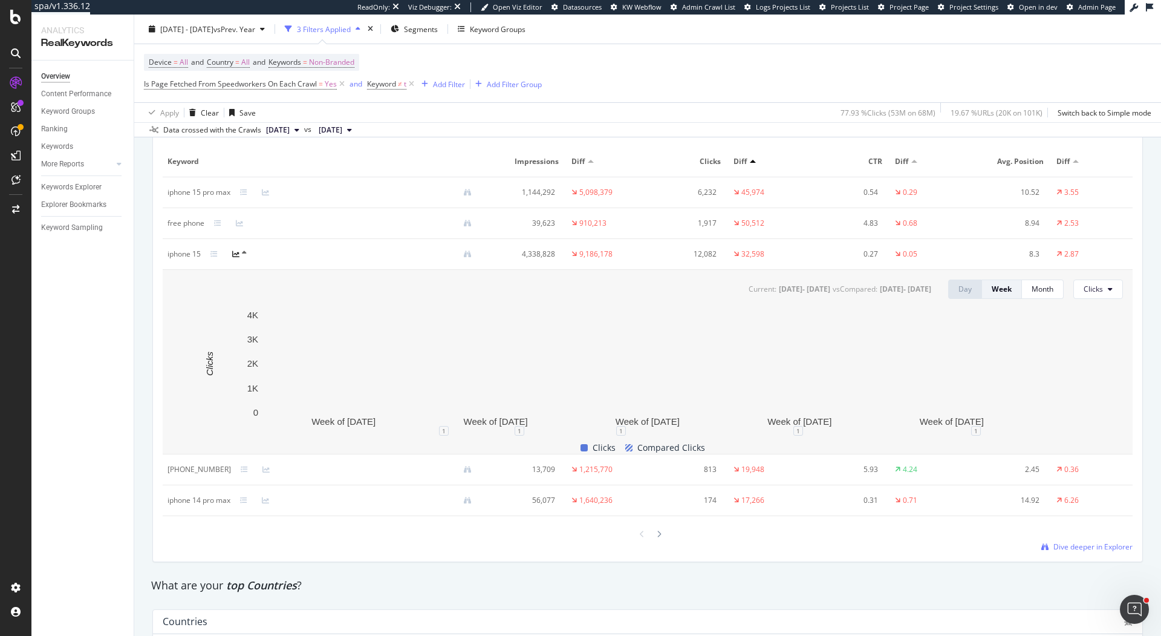
scroll to position [1351, 0]
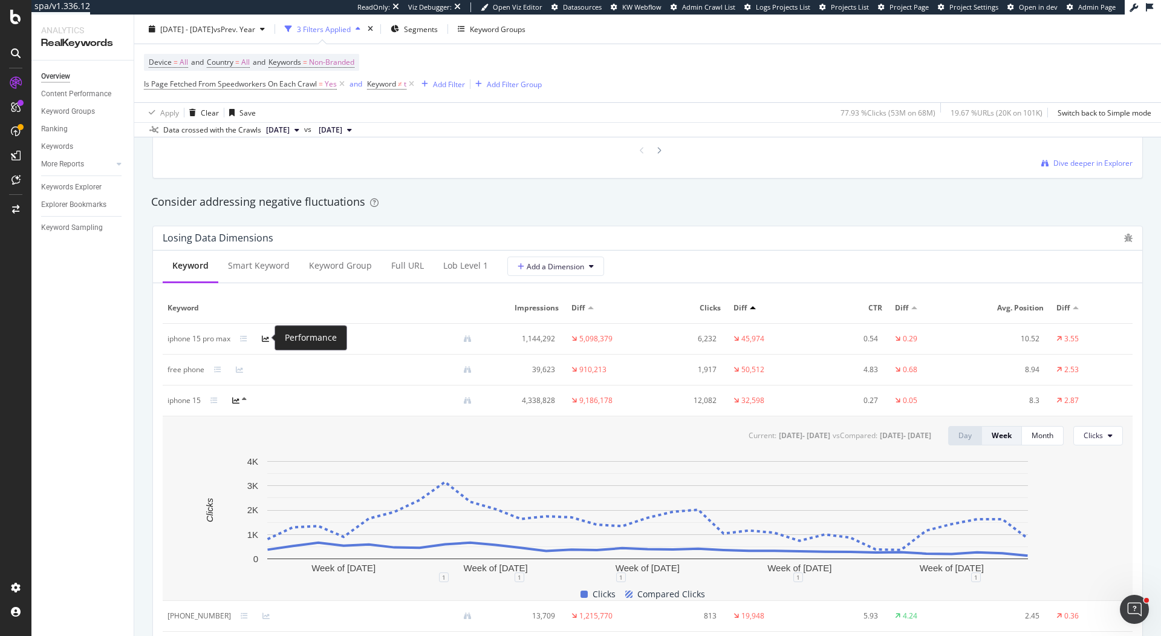
click at [267, 337] on icon at bounding box center [265, 338] width 7 height 7
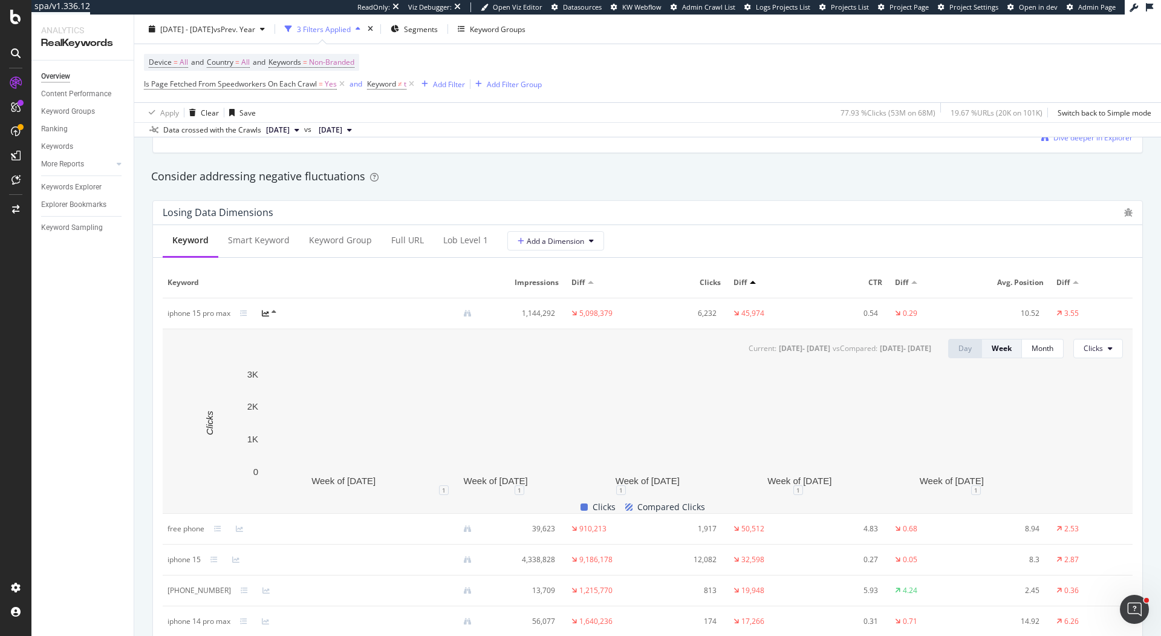
scroll to position [1390, 0]
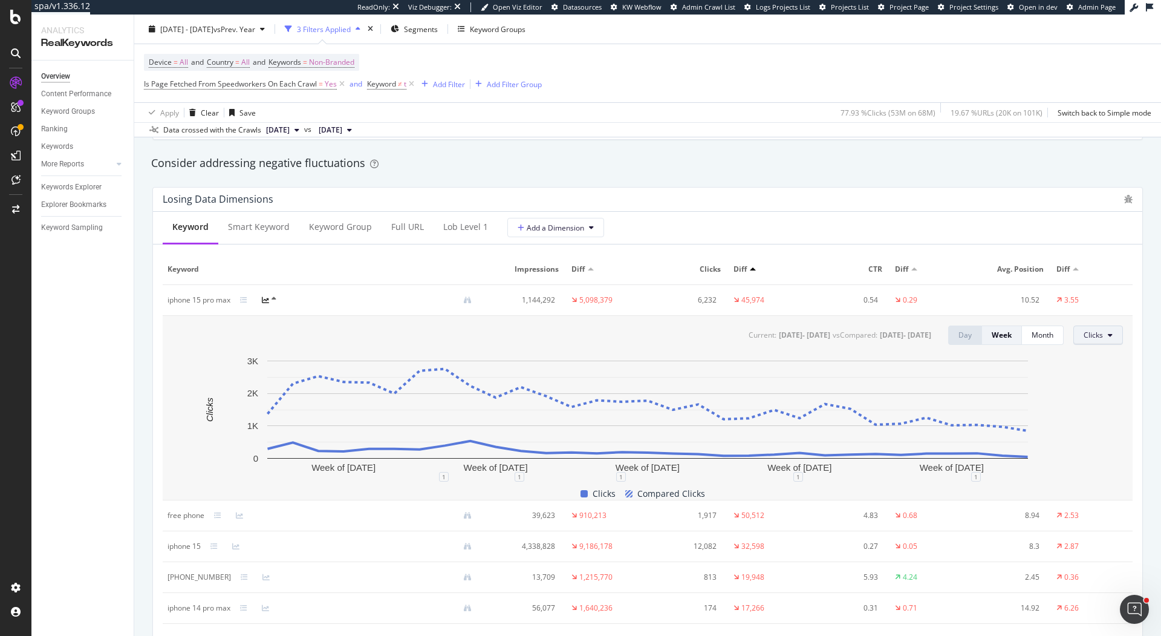
click at [1101, 331] on span "Clicks" at bounding box center [1093, 335] width 19 height 10
click at [1114, 379] on span "Impressions" at bounding box center [1113, 380] width 57 height 11
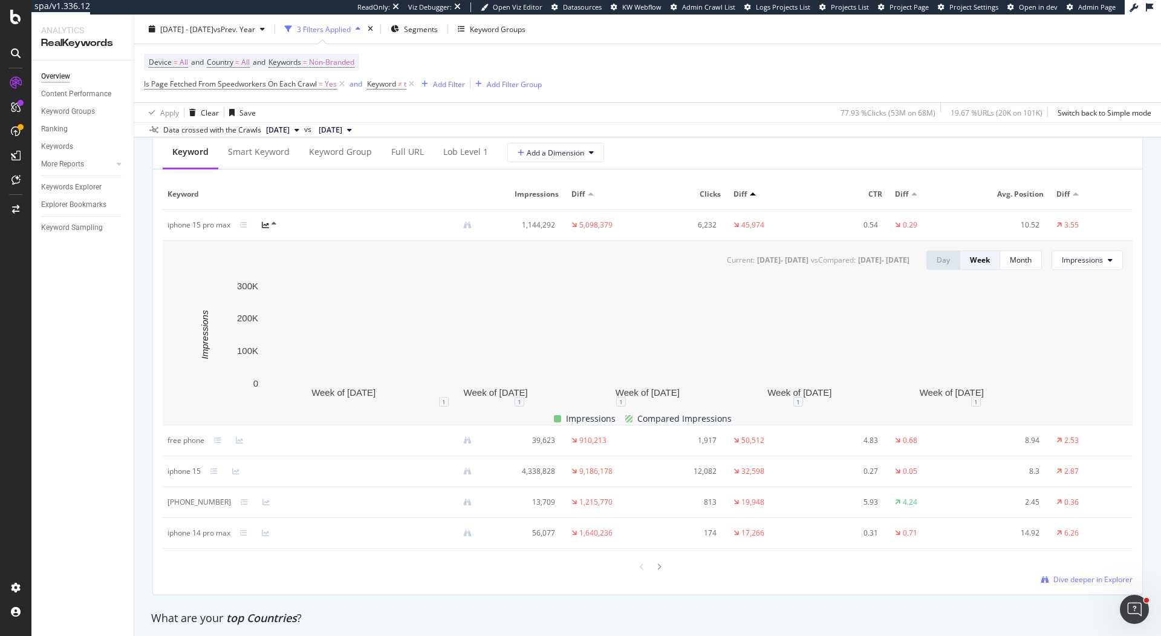
scroll to position [1470, 0]
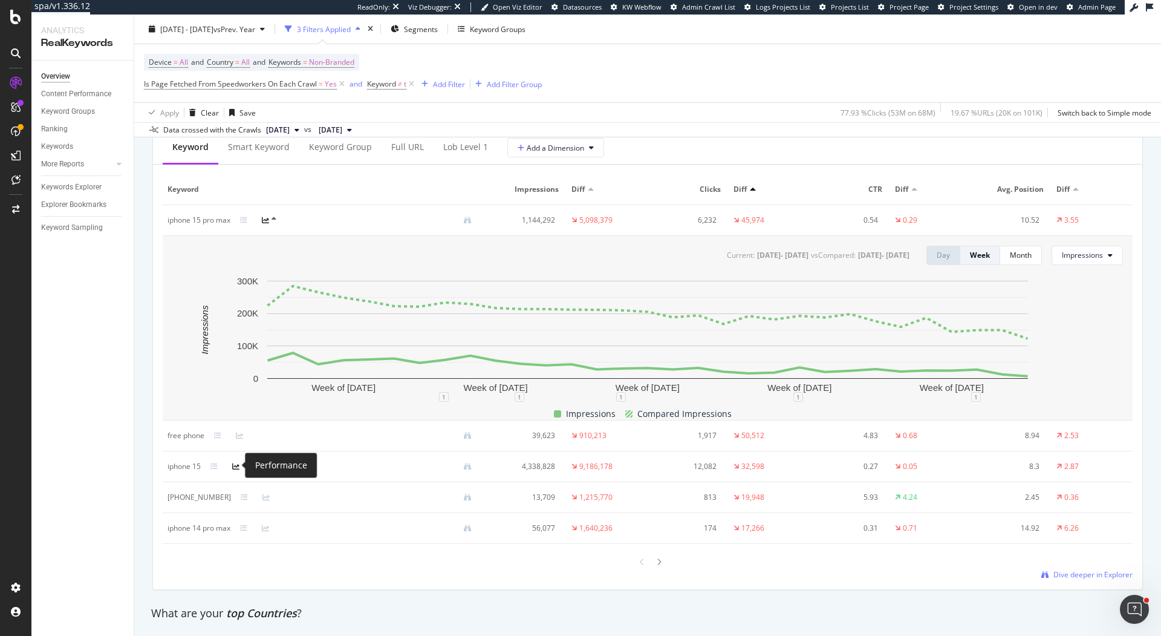
click at [233, 466] on icon at bounding box center [235, 466] width 7 height 7
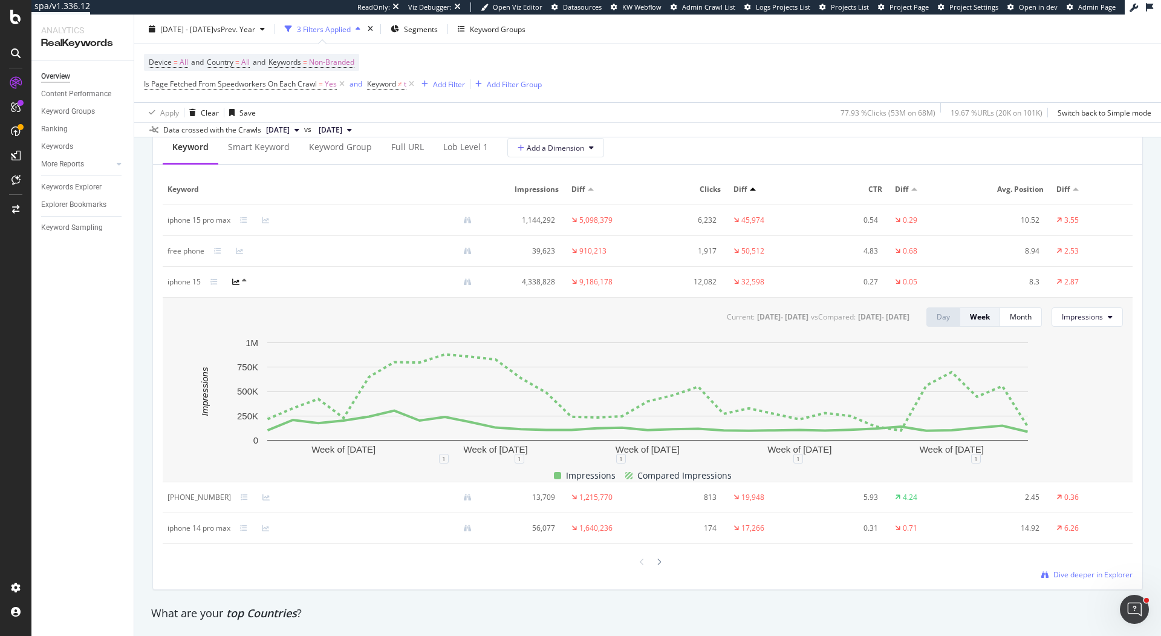
click at [270, 217] on div at bounding box center [273, 220] width 22 height 7
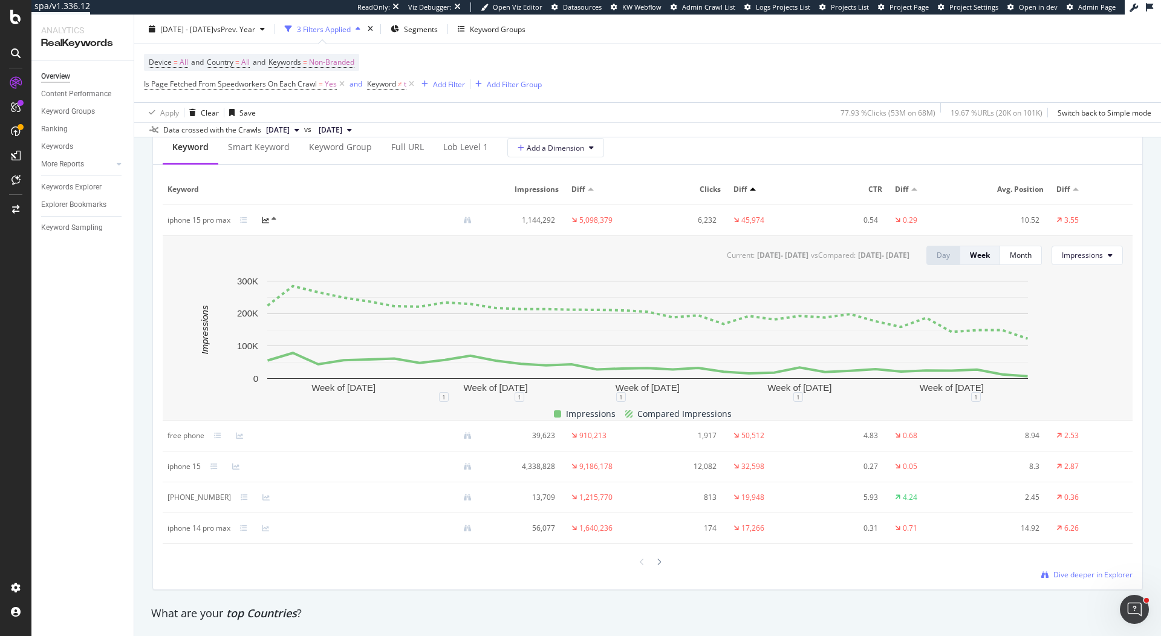
click at [591, 191] on div "Diff" at bounding box center [607, 189] width 71 height 11
click at [591, 188] on div at bounding box center [591, 189] width 6 height 3
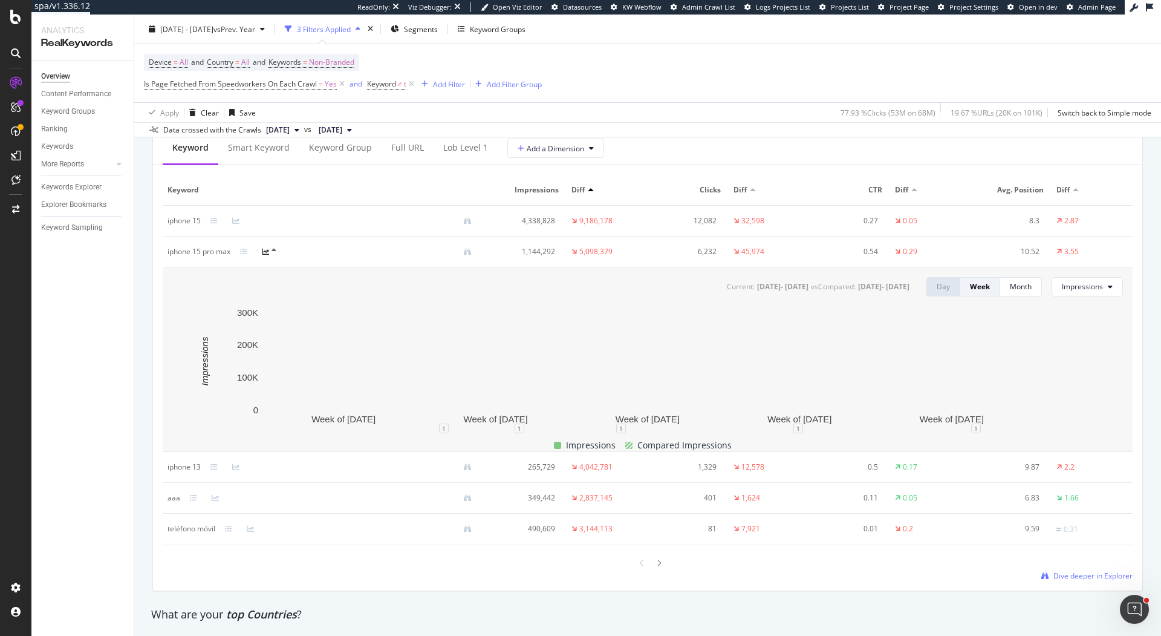
scroll to position [1472, 0]
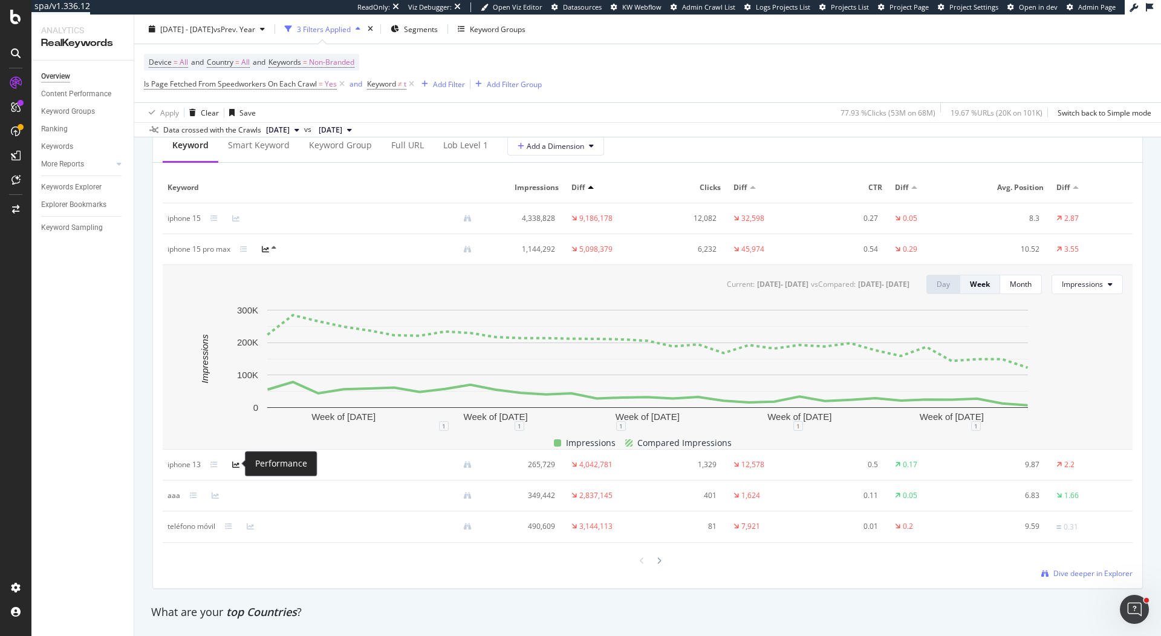
click at [237, 463] on icon at bounding box center [235, 464] width 7 height 7
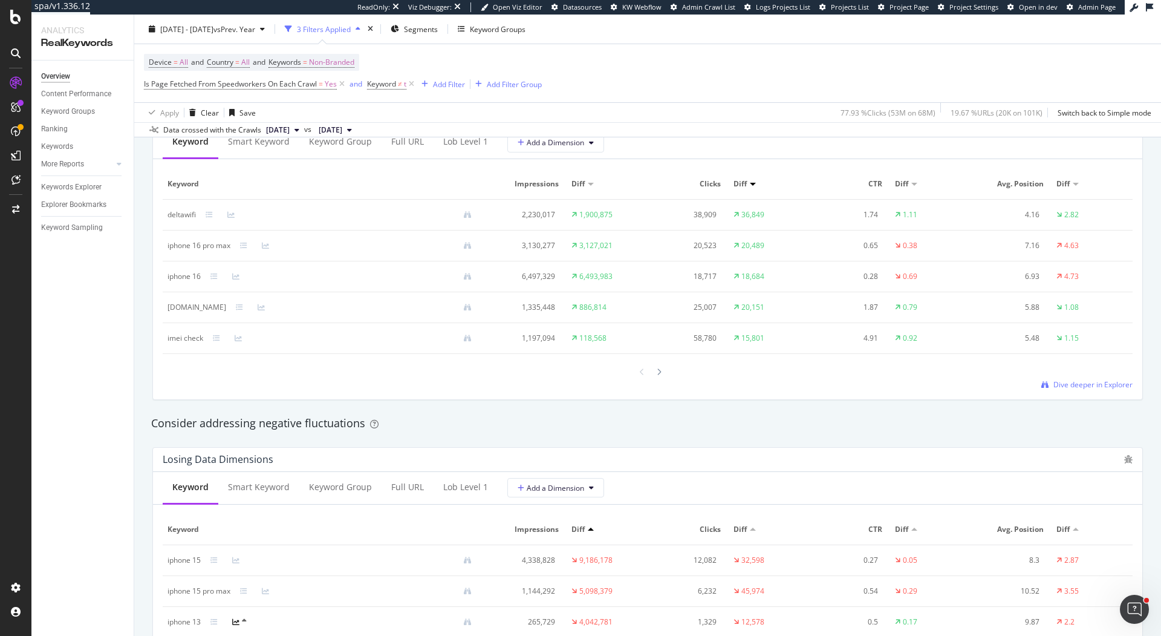
scroll to position [1128, 0]
click at [235, 276] on icon at bounding box center [235, 278] width 7 height 7
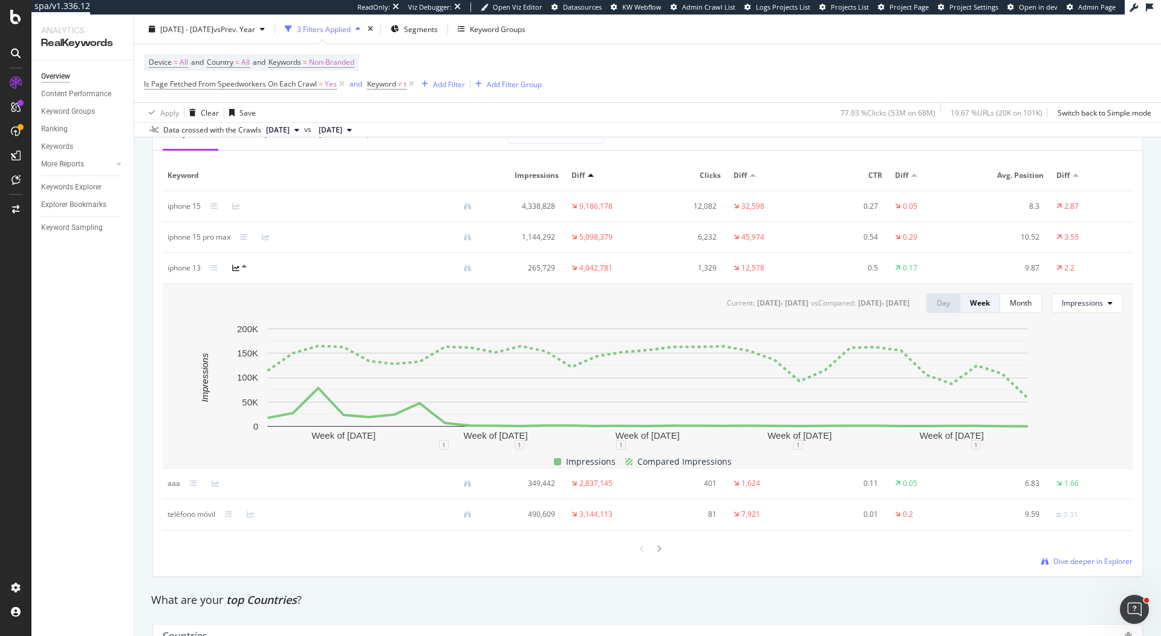
scroll to position [1695, 0]
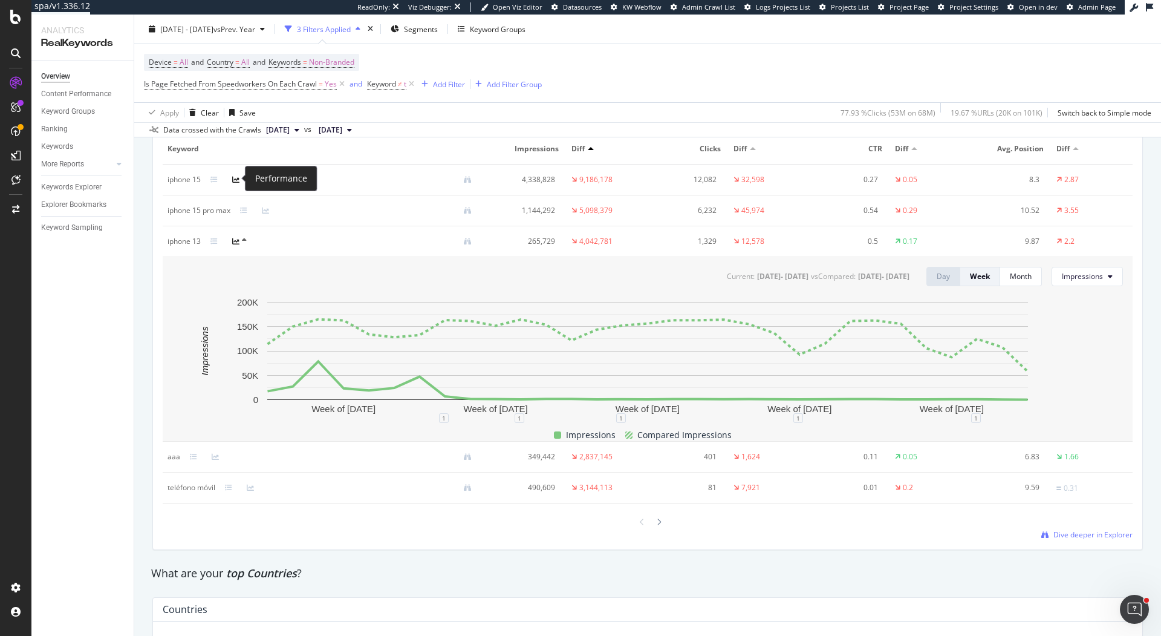
click at [237, 176] on icon at bounding box center [235, 179] width 7 height 7
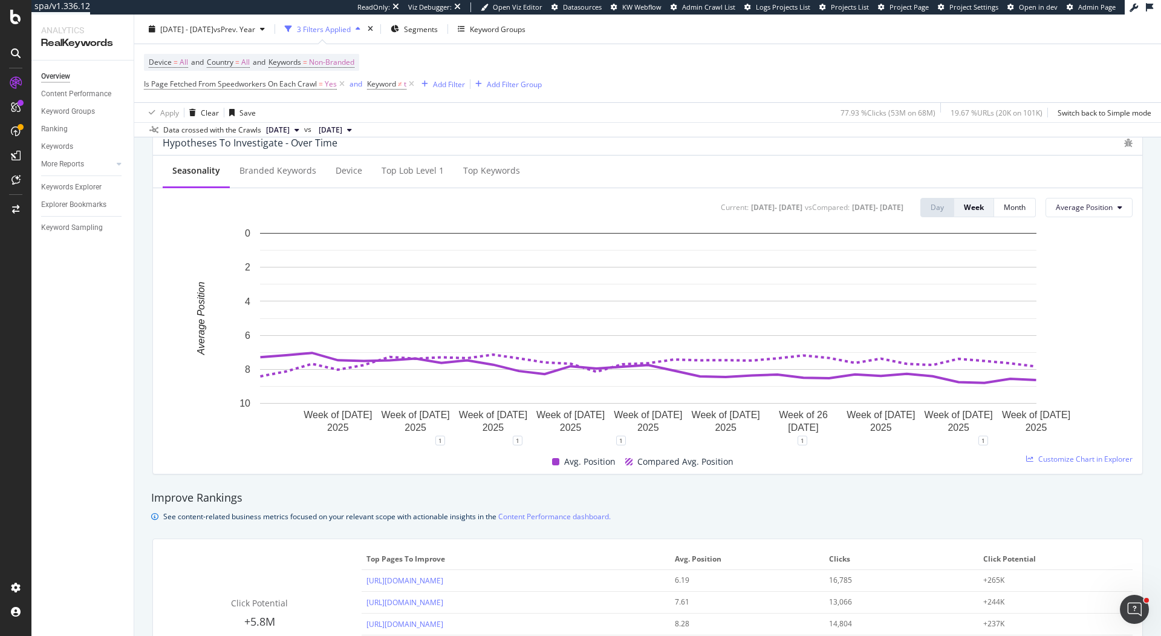
scroll to position [0, 0]
